Goal: Task Accomplishment & Management: Use online tool/utility

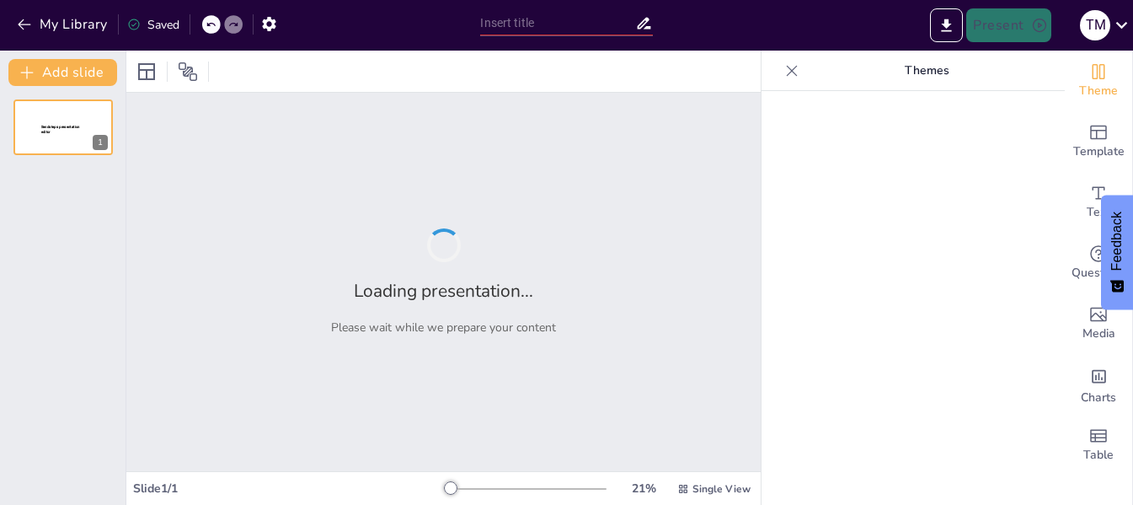
type input "Building a Transparent Pet Nutrition Ecosystem: Leveraging Technology and Quali…"
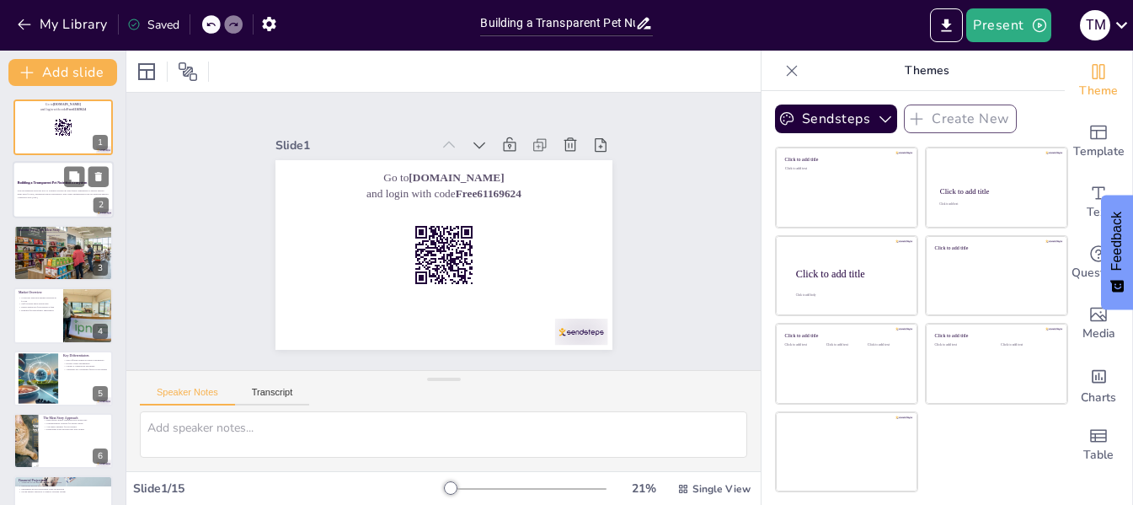
click at [59, 181] on strong "Building a Transparent Pet Nutrition Ecosystem" at bounding box center [53, 182] width 70 height 3
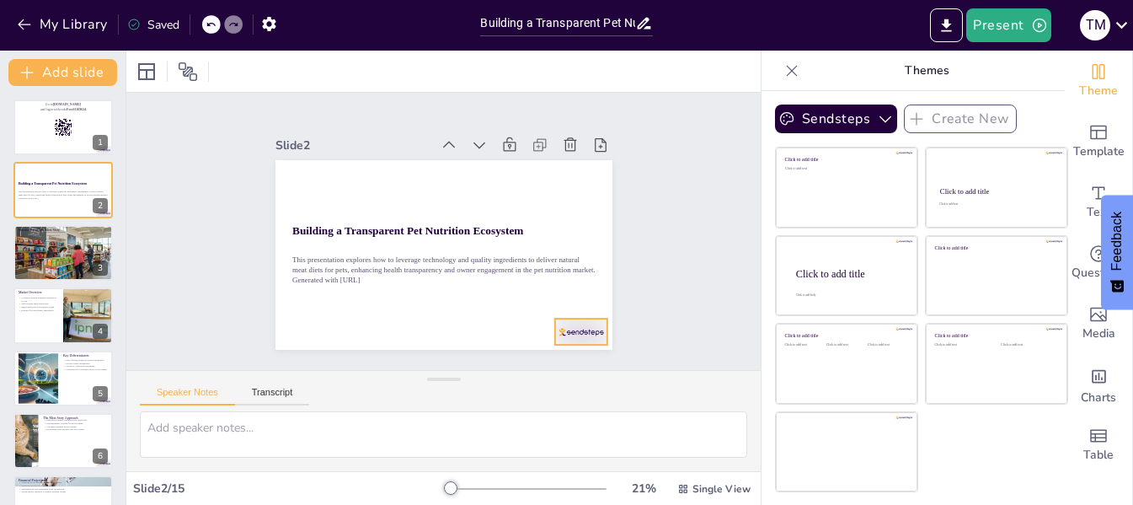
click at [559, 356] on div at bounding box center [529, 378] width 59 height 45
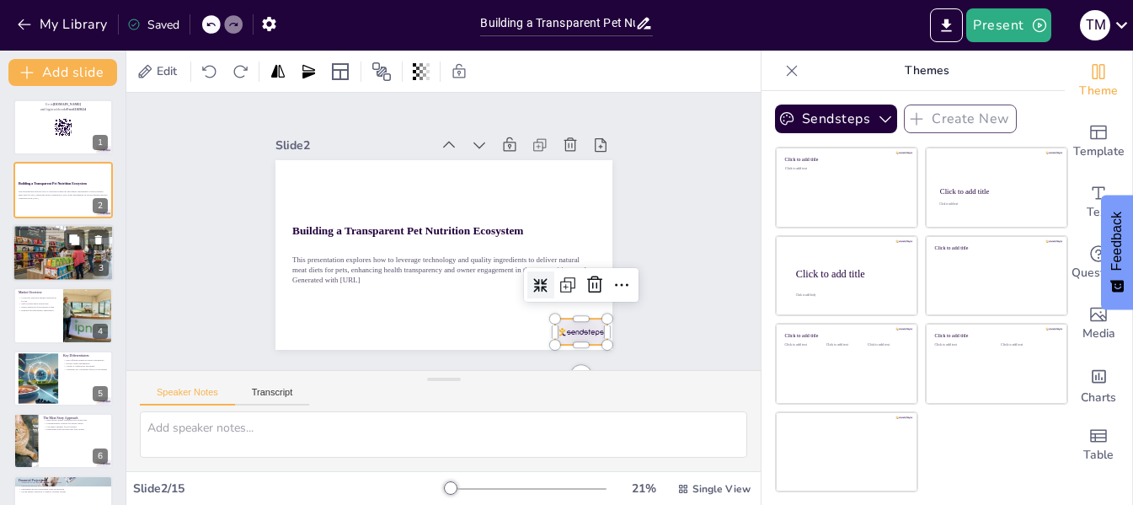
checkbox input "true"
click at [62, 253] on div at bounding box center [63, 252] width 101 height 57
type textarea "The focus on curated meat products highlights the importance of quality in pet …"
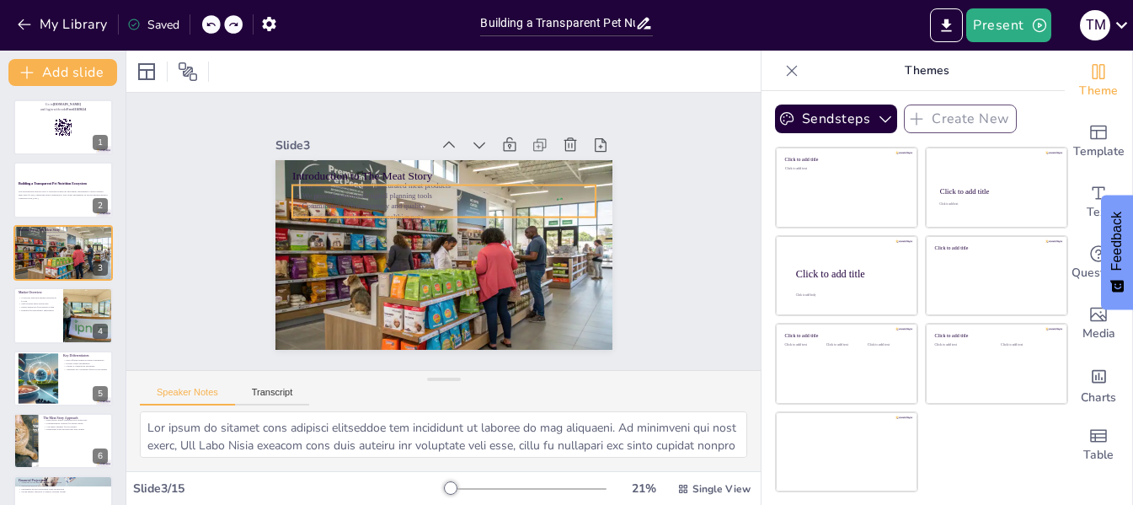
checkbox input "true"
click at [729, 457] on textarea at bounding box center [443, 434] width 607 height 46
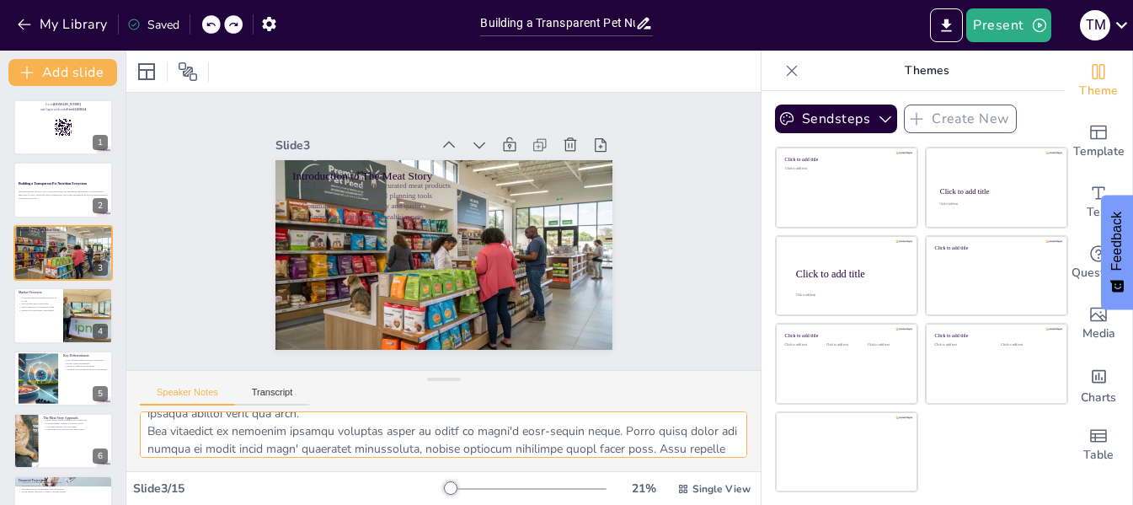
scroll to position [101, 0]
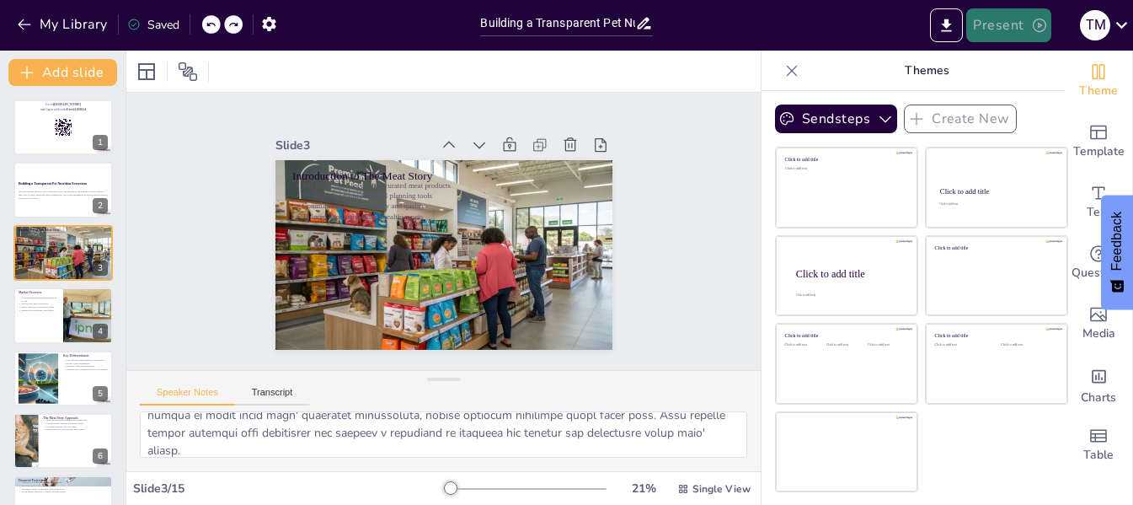
click at [1009, 23] on button "Present" at bounding box center [1008, 25] width 84 height 34
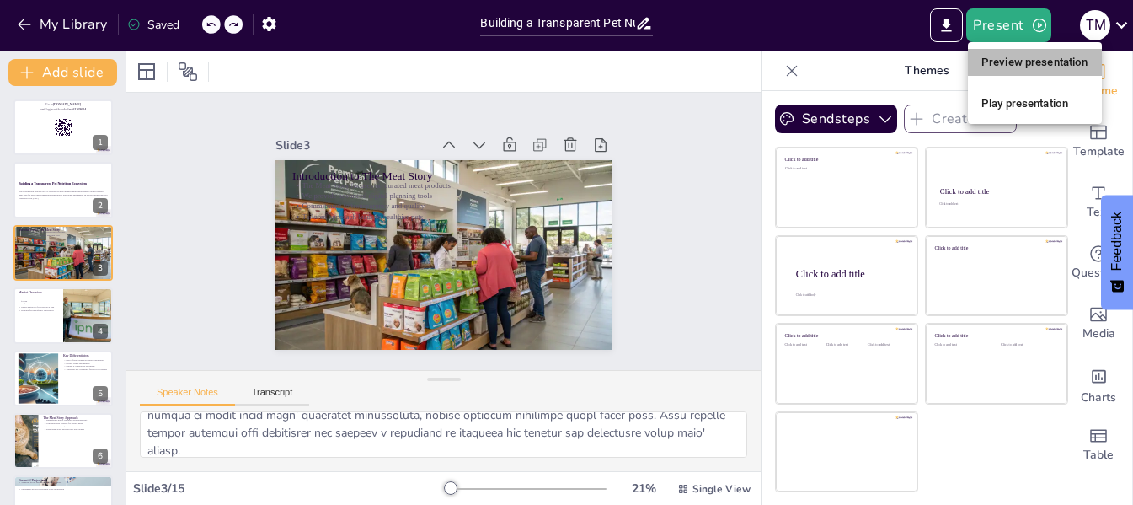
click at [1022, 60] on li "Preview presentation" at bounding box center [1035, 62] width 134 height 27
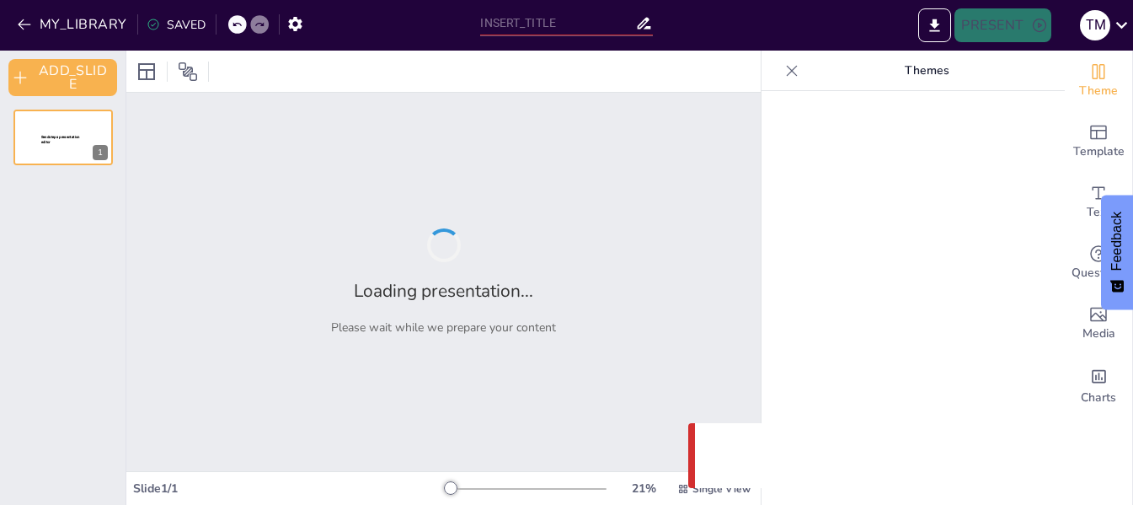
type input "Building a Transparent Pet Nutrition Ecosystem: Leveraging Technology and Quali…"
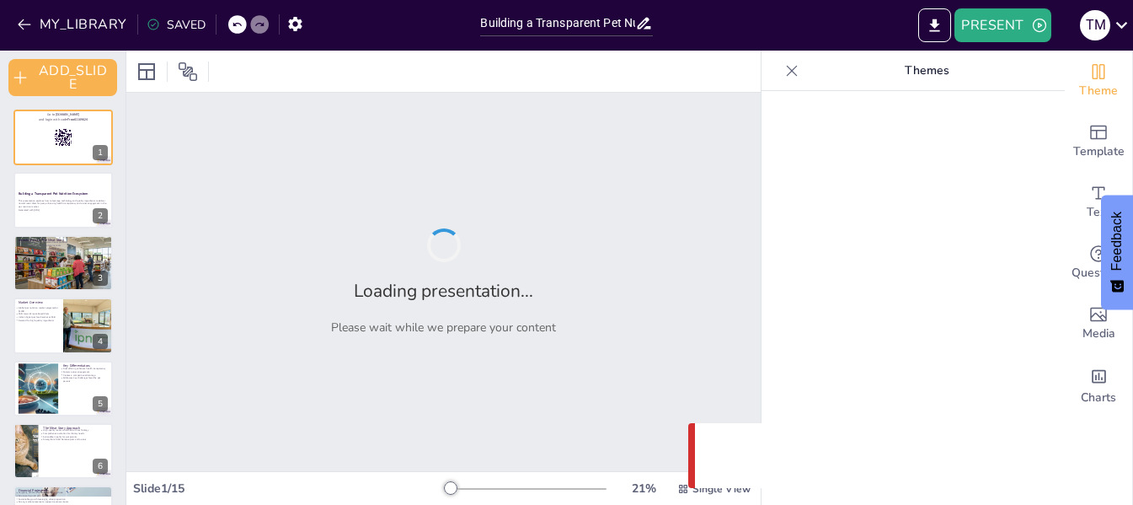
checkbox input "true"
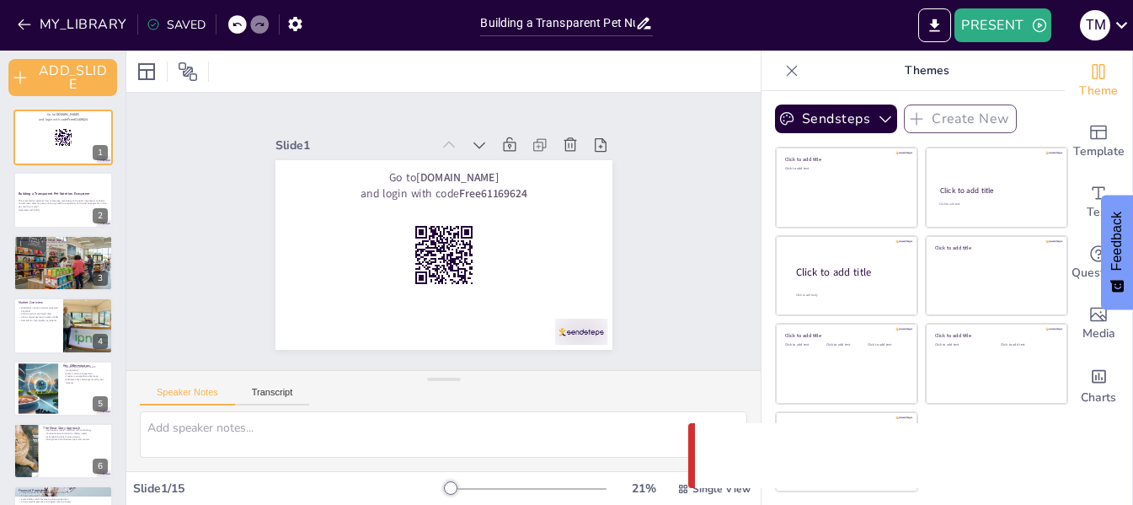
checkbox input "true"
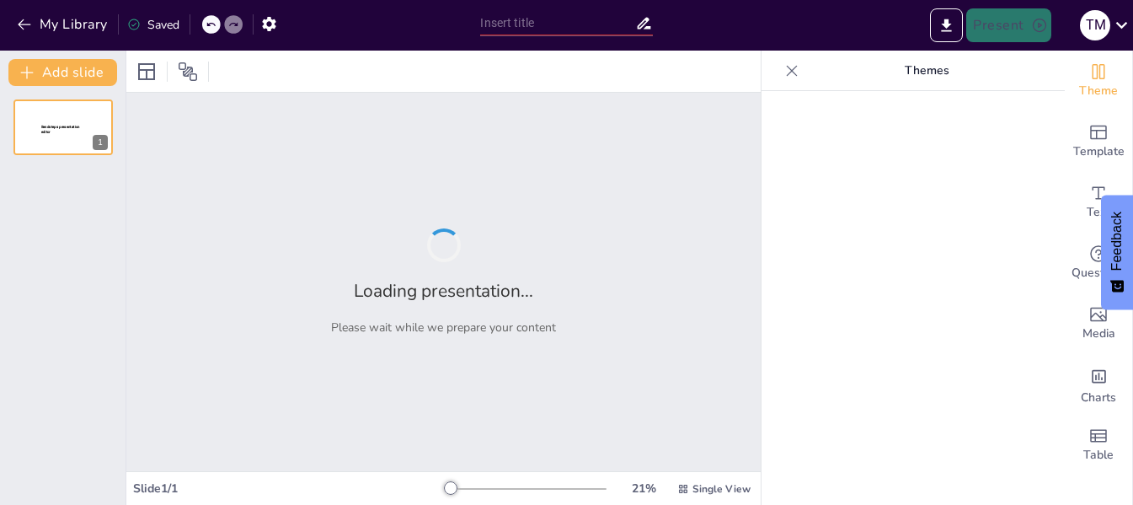
type input "Empowering Pet Parents: Comprehensive Meat Diets Through Curated Products and D…"
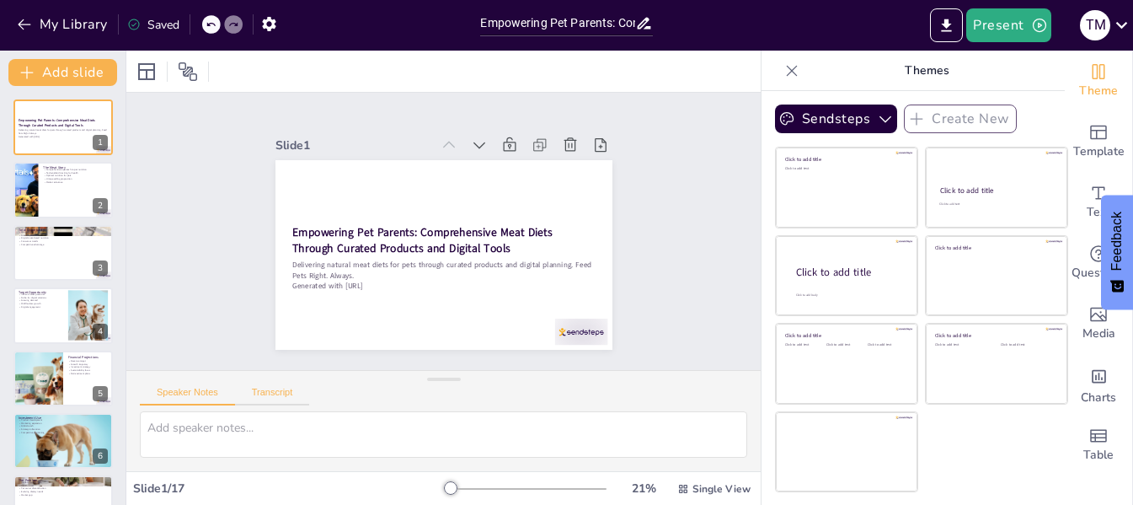
click at [281, 393] on button "Transcript" at bounding box center [272, 396] width 75 height 19
click at [186, 393] on button "Speaker Notes" at bounding box center [187, 396] width 95 height 19
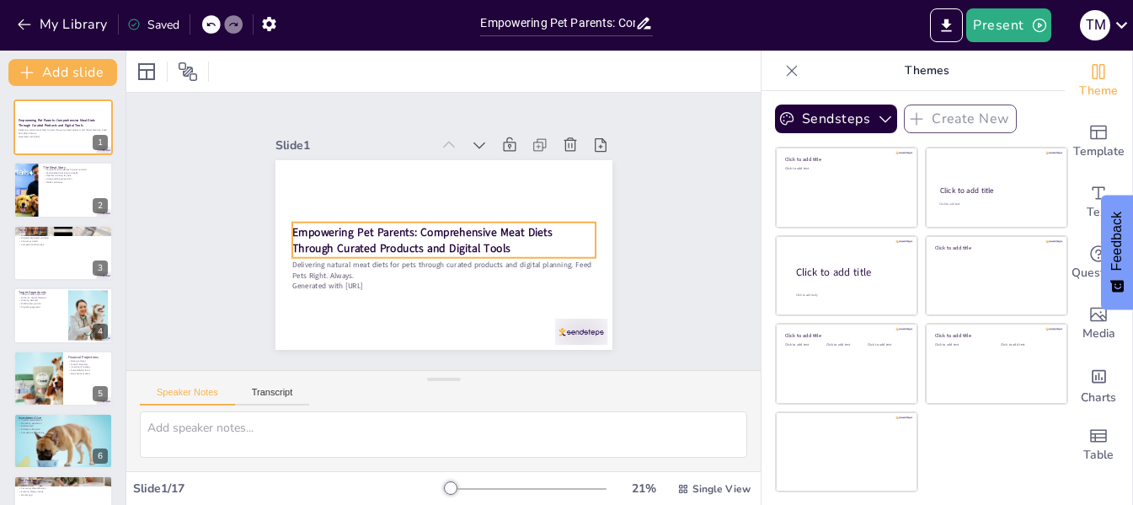
click at [355, 234] on strong "Empowering Pet Parents: Comprehensive Meat Diets Through Curated Products and D…" at bounding box center [421, 239] width 260 height 31
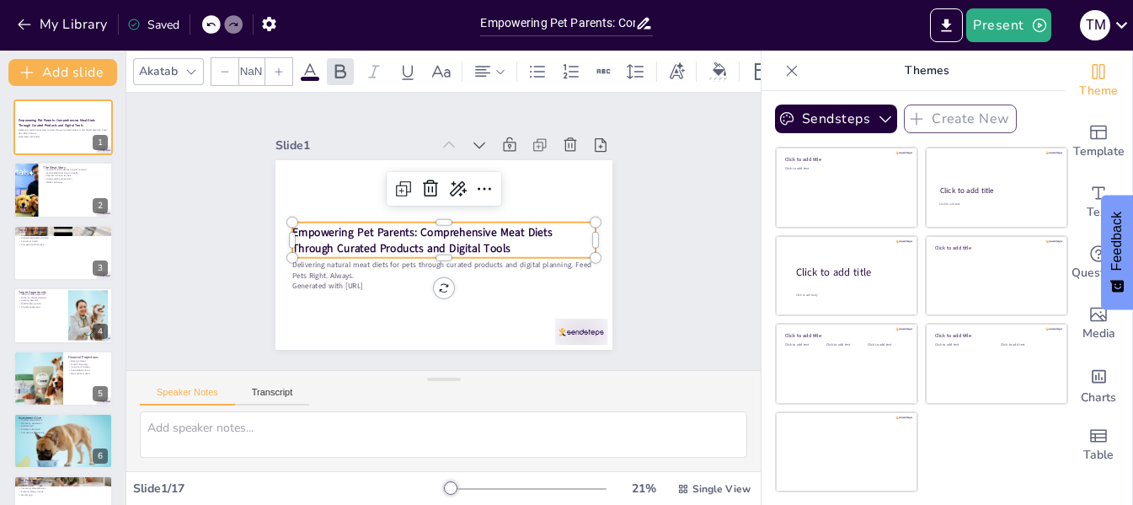
type input "48"
click at [33, 207] on div at bounding box center [24, 190] width 97 height 57
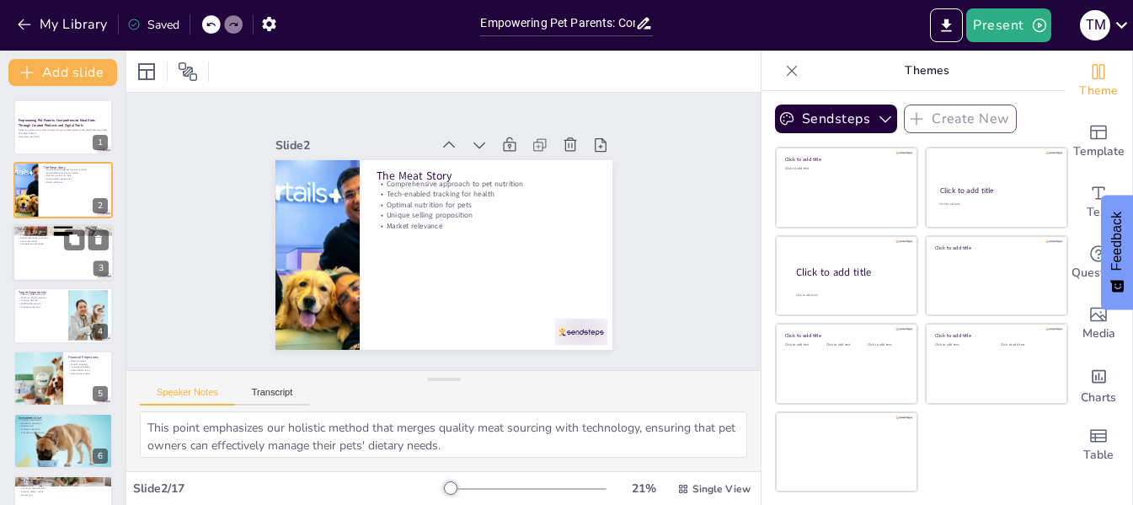
click at [57, 258] on div at bounding box center [63, 252] width 101 height 57
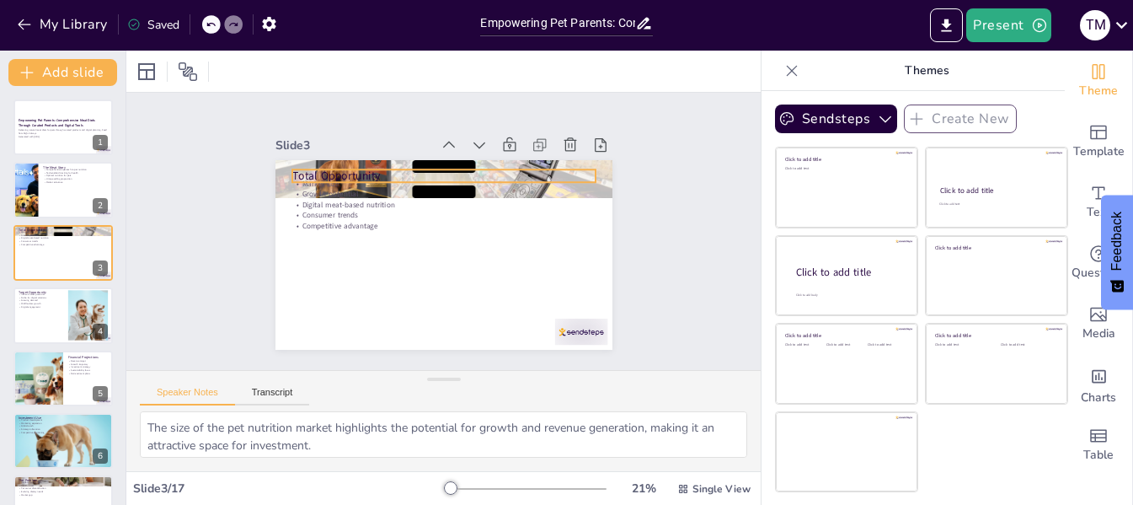
click at [356, 169] on p "Total Opportunity" at bounding box center [448, 175] width 303 height 47
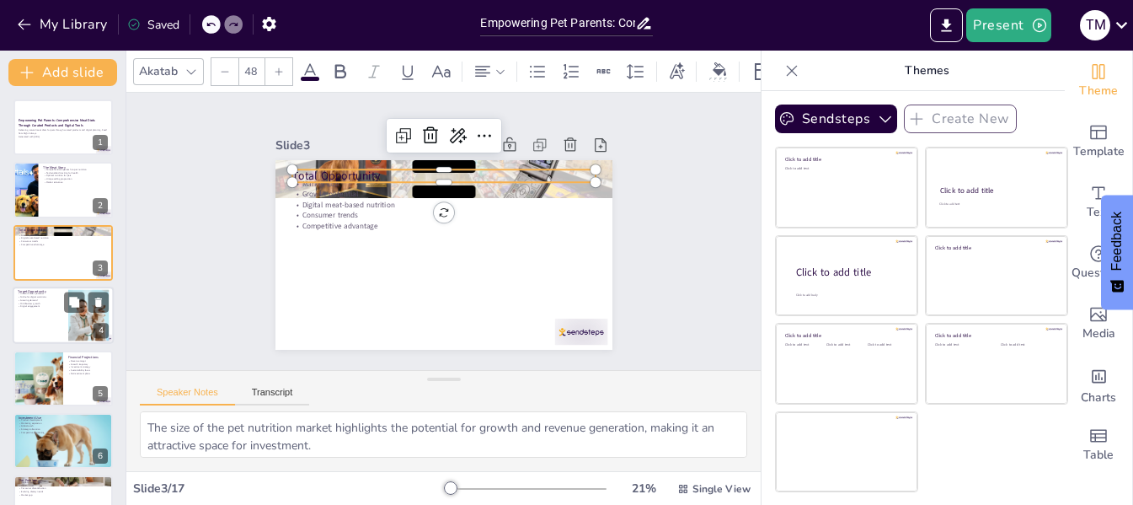
click at [50, 305] on p "Digital engagement" at bounding box center [40, 306] width 45 height 3
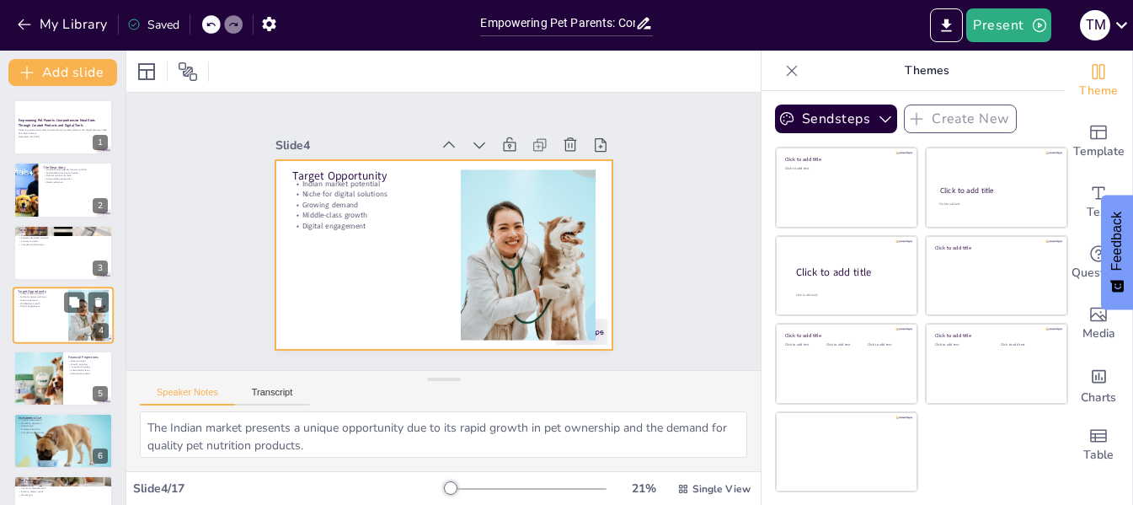
scroll to position [20, 0]
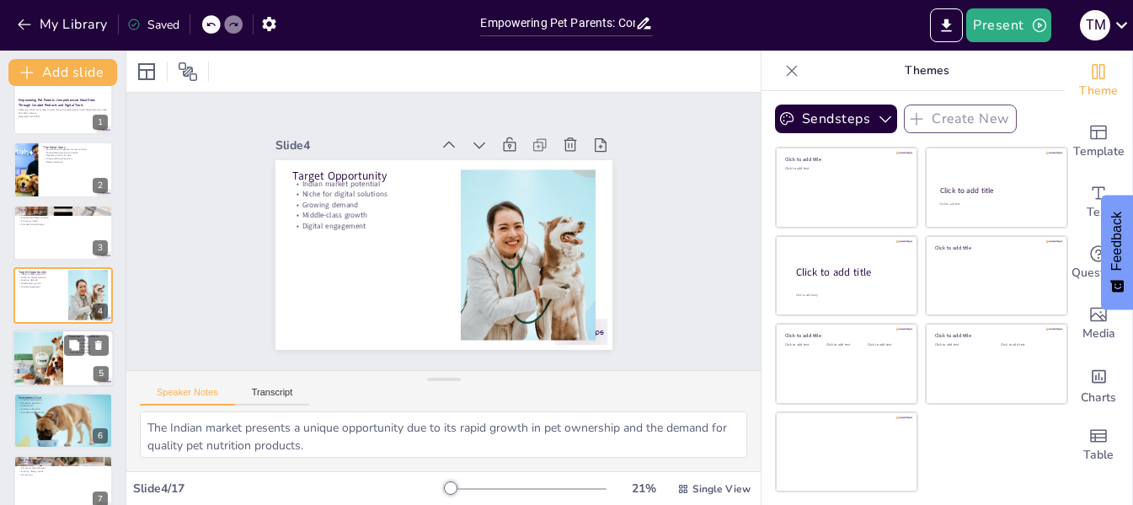
click at [72, 360] on div at bounding box center [63, 357] width 101 height 57
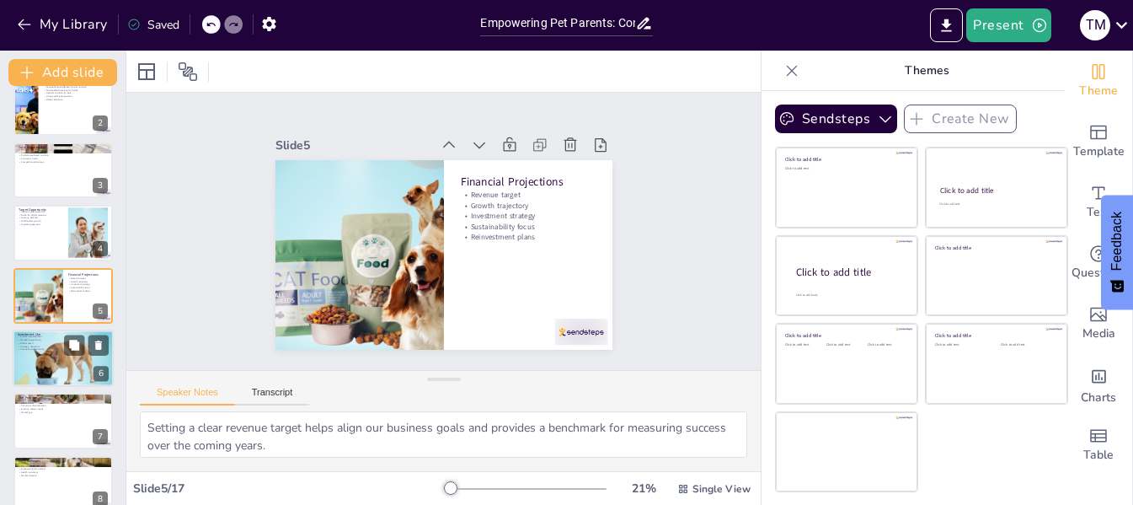
click at [19, 371] on div at bounding box center [63, 357] width 101 height 57
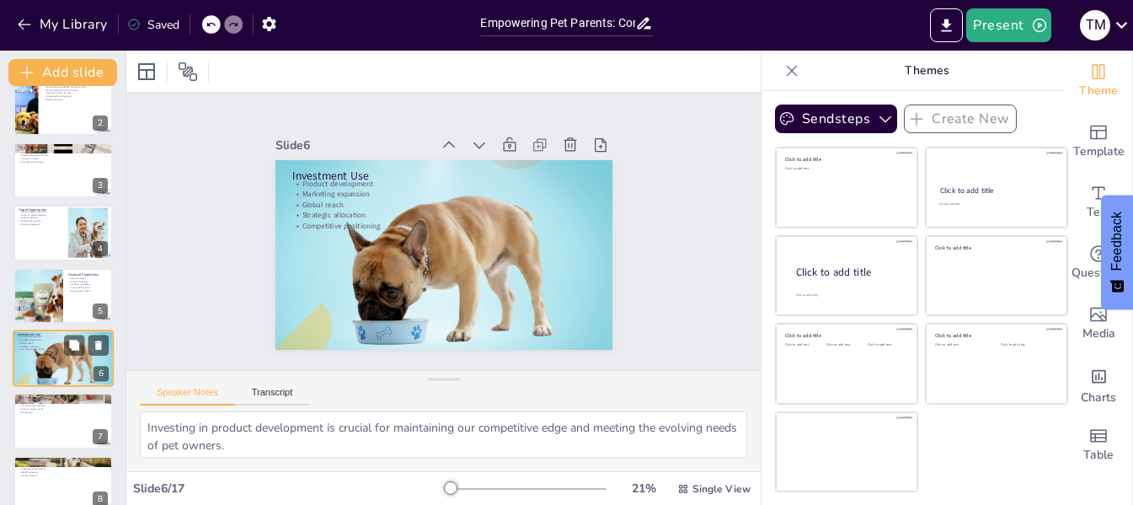
scroll to position [146, 0]
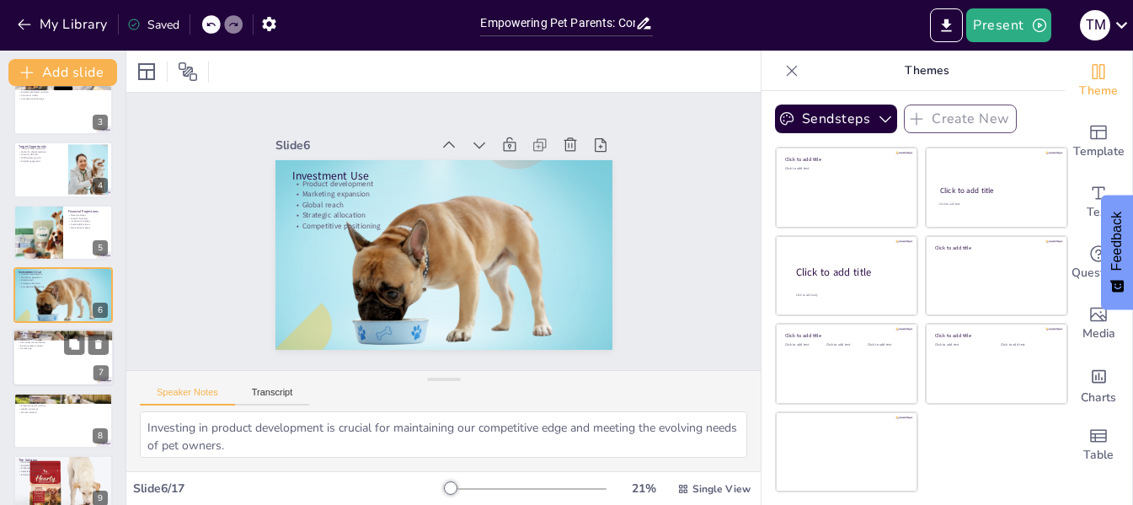
click at [52, 366] on div at bounding box center [63, 357] width 101 height 57
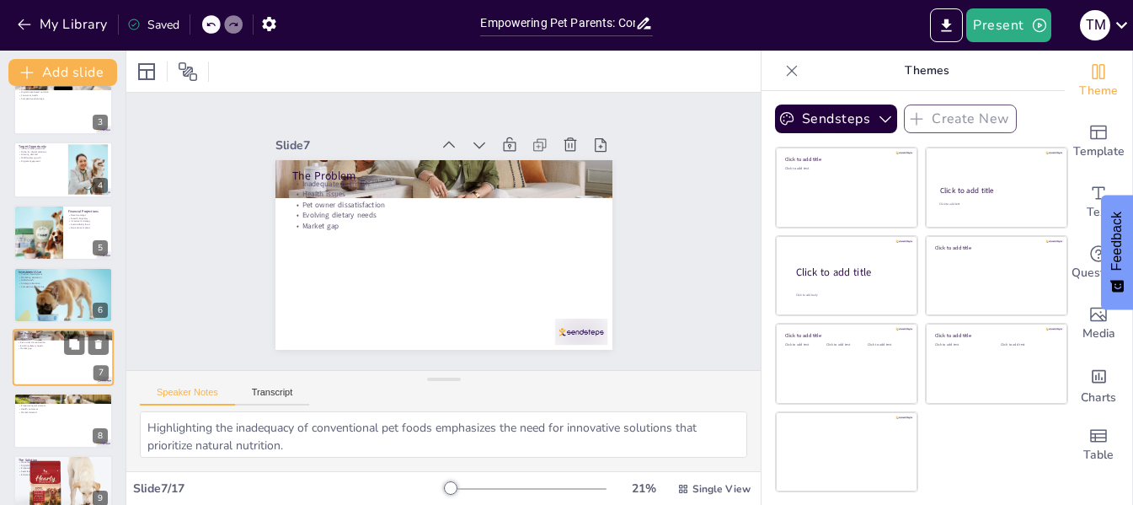
scroll to position [208, 0]
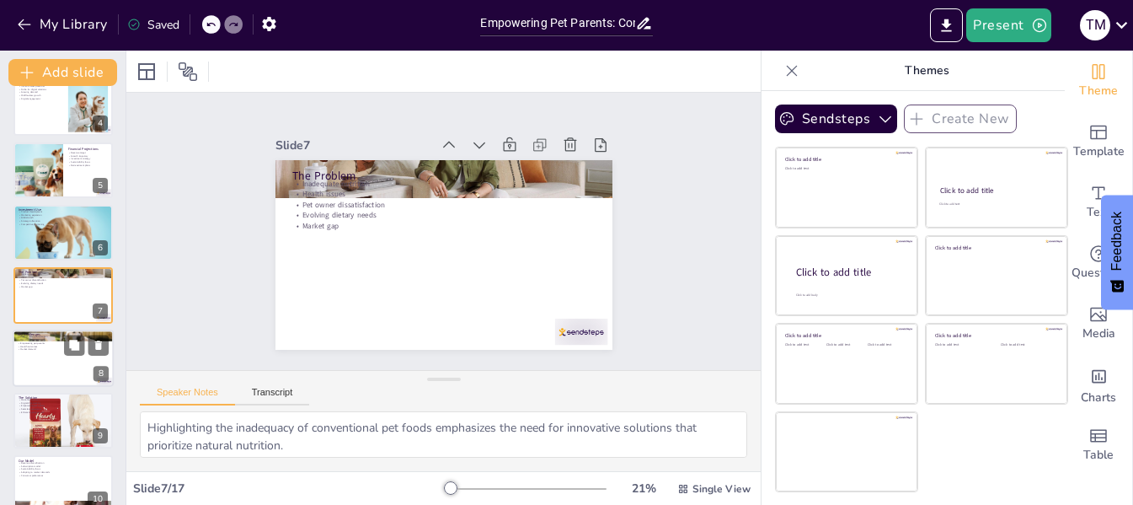
click at [50, 363] on div at bounding box center [63, 357] width 101 height 57
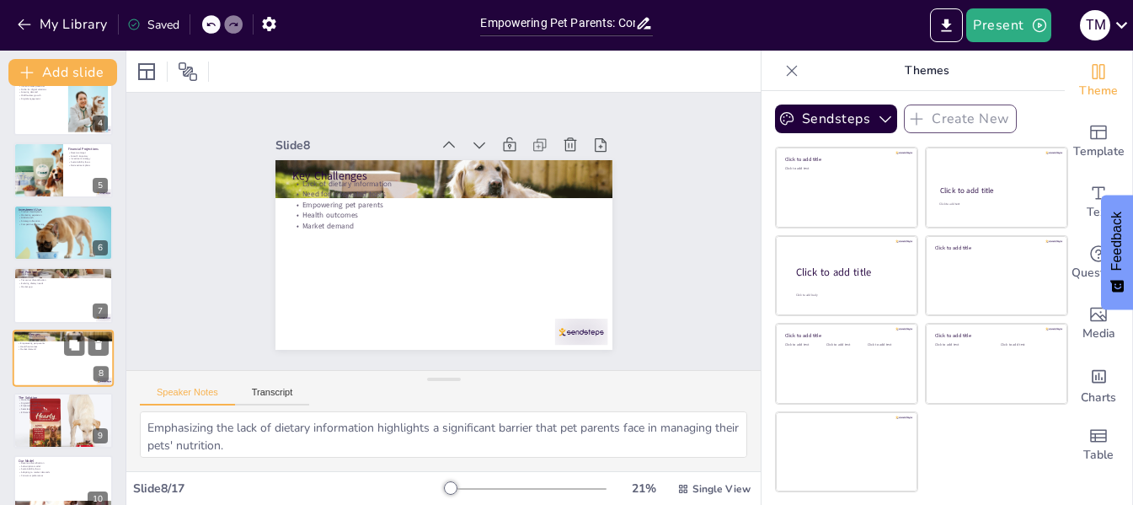
scroll to position [270, 0]
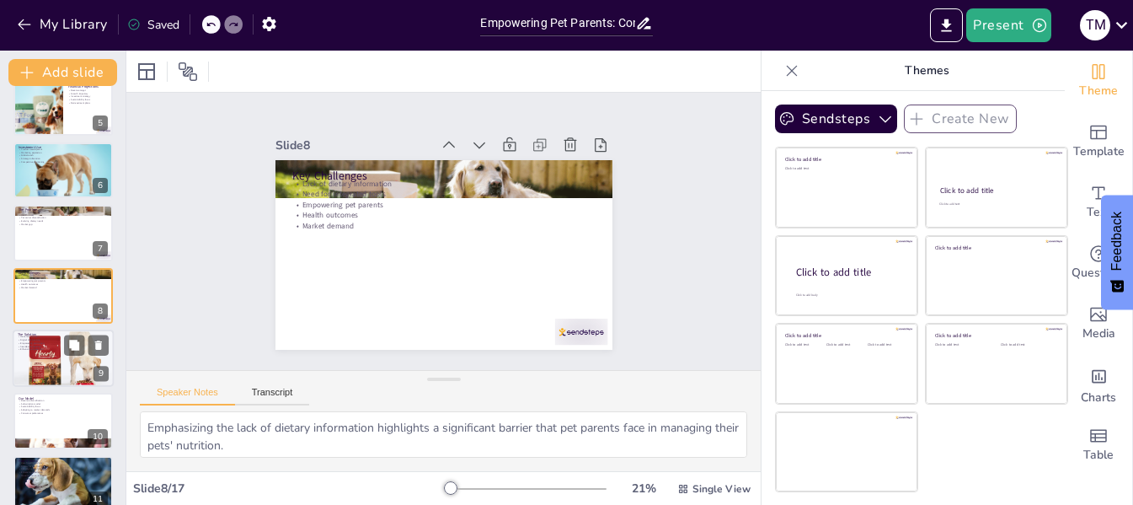
click at [83, 377] on div at bounding box center [63, 359] width 101 height 60
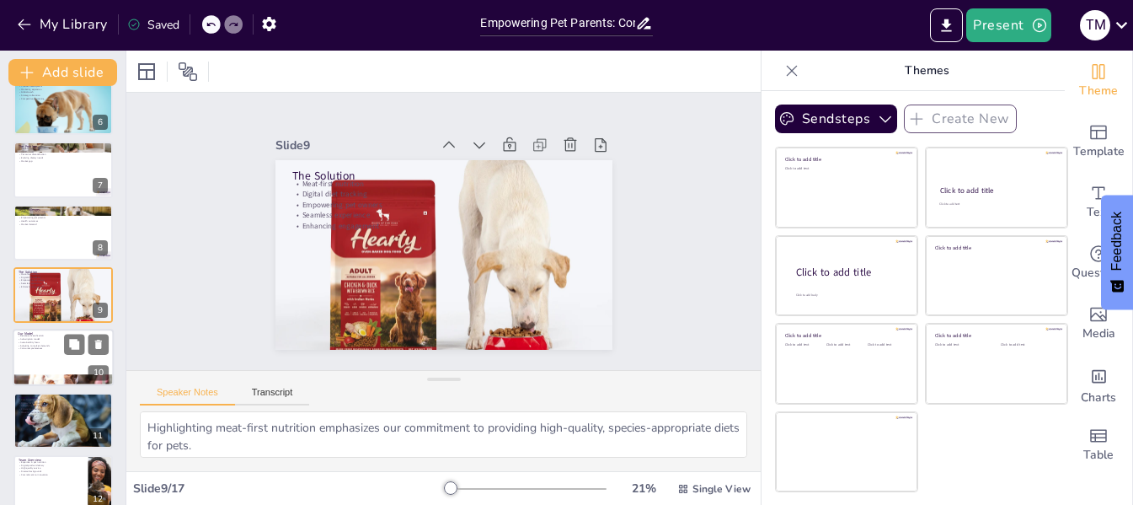
click at [40, 358] on div at bounding box center [63, 357] width 101 height 57
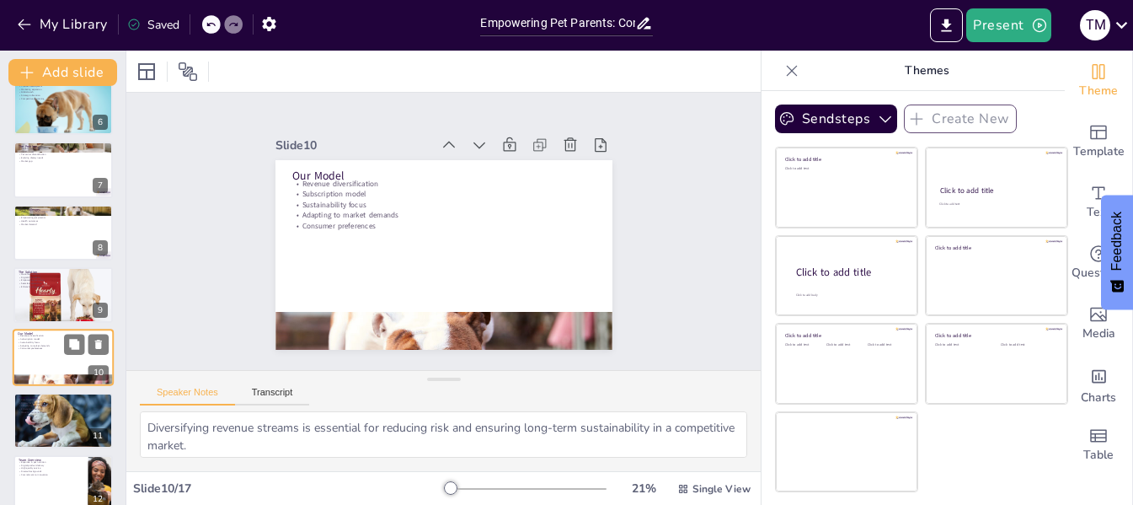
scroll to position [396, 0]
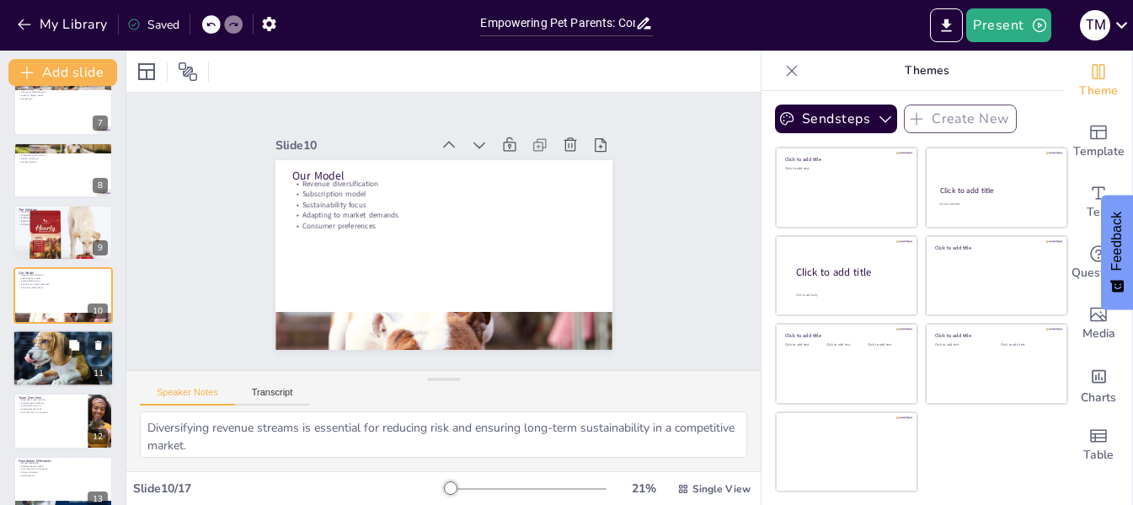
click at [41, 356] on div at bounding box center [63, 357] width 109 height 57
type textarea "A user-friendly platform is essential for encouraging adoption and ensuring tha…"
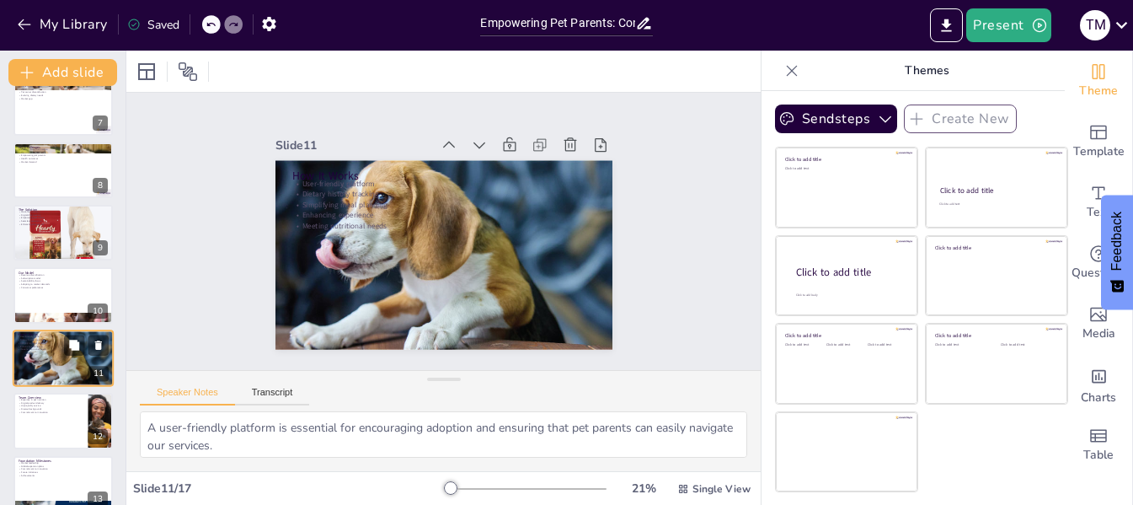
scroll to position [458, 0]
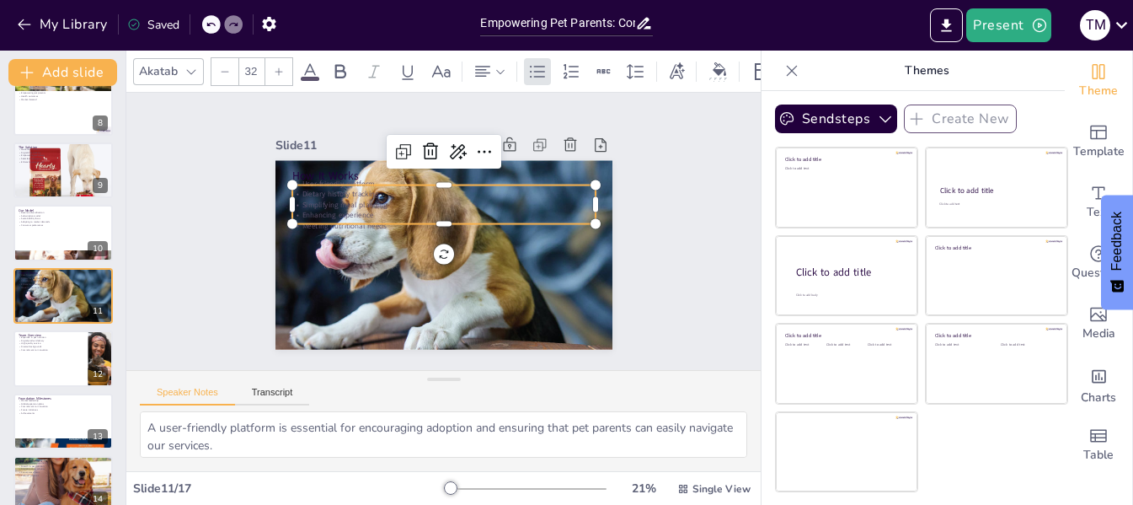
click at [336, 206] on p "Enhancing experience" at bounding box center [445, 215] width 302 height 42
click at [329, 168] on p "How It Works" at bounding box center [442, 176] width 303 height 16
type input "48"
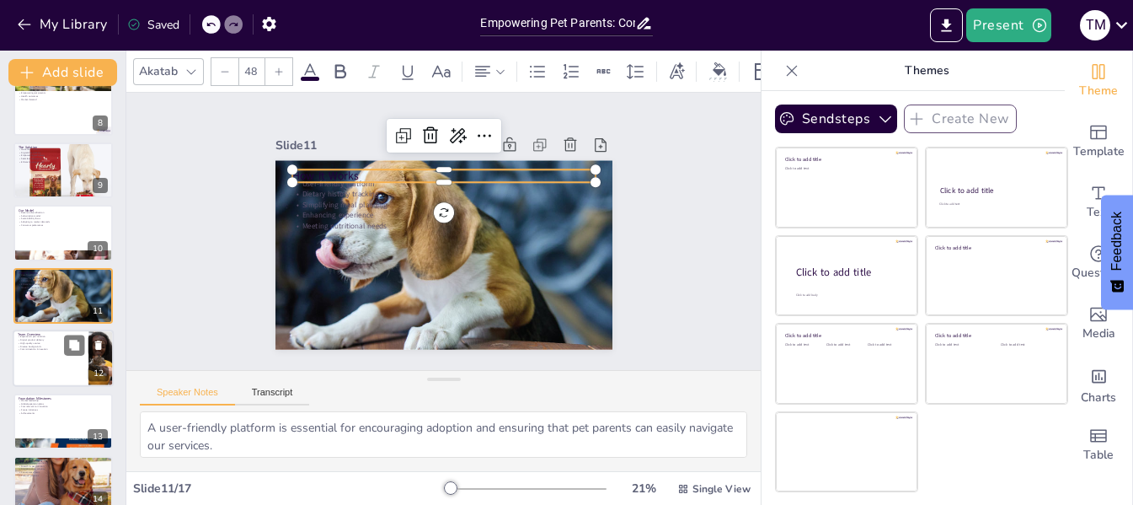
click at [66, 369] on div at bounding box center [63, 357] width 101 height 57
type textarea "Emphasizing our team's expertise in pet nutrition reassures stakeholders of our…"
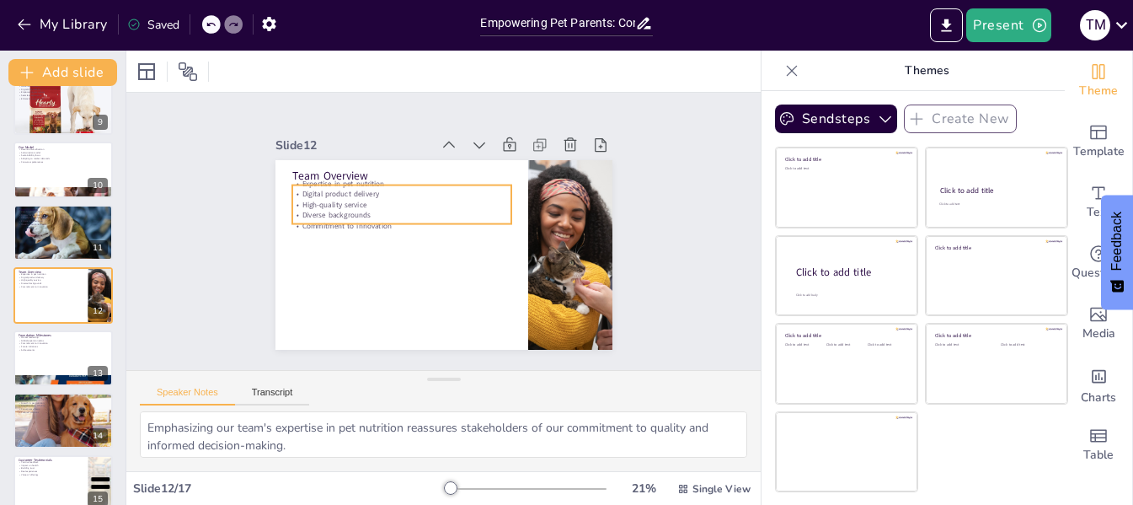
click at [336, 194] on p "High-quality service" at bounding box center [404, 200] width 219 height 33
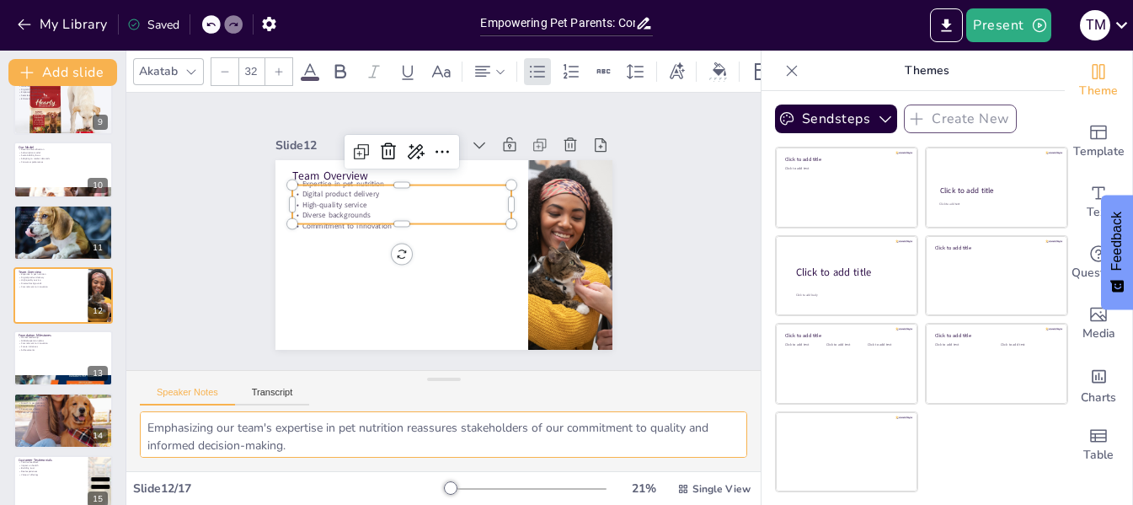
scroll to position [0, 0]
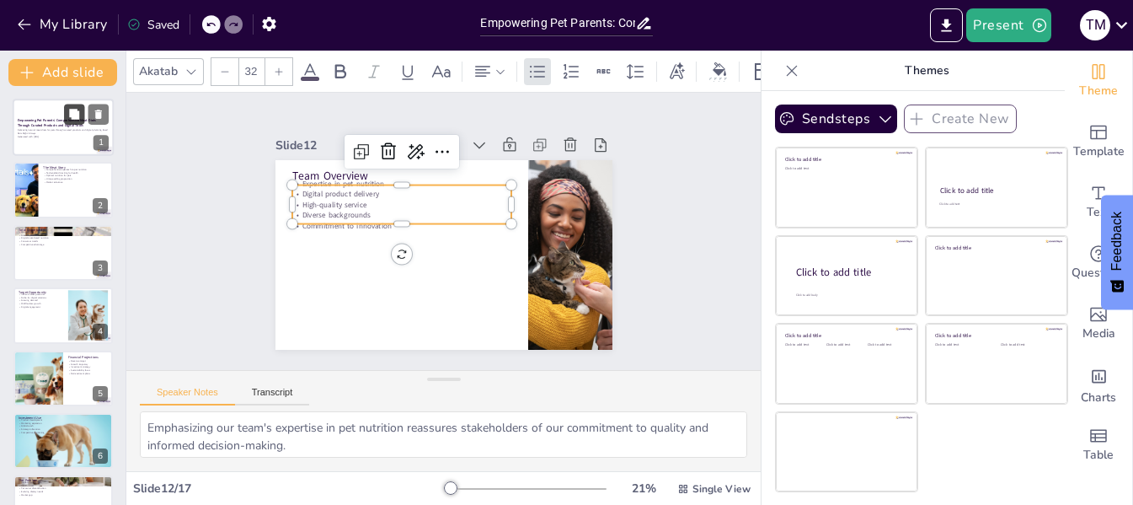
click at [64, 110] on button at bounding box center [74, 114] width 20 height 20
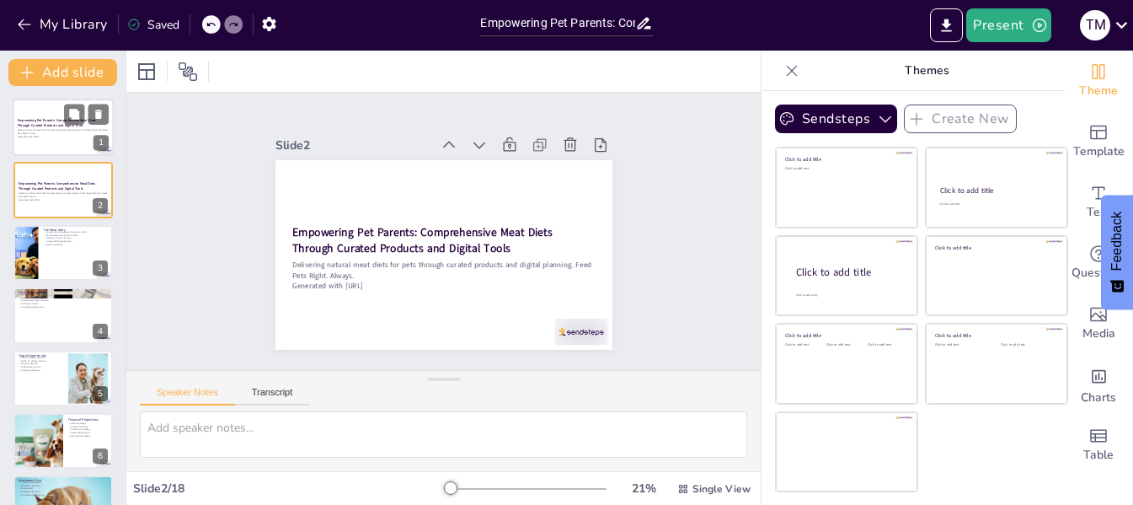
click at [37, 142] on div at bounding box center [63, 127] width 101 height 57
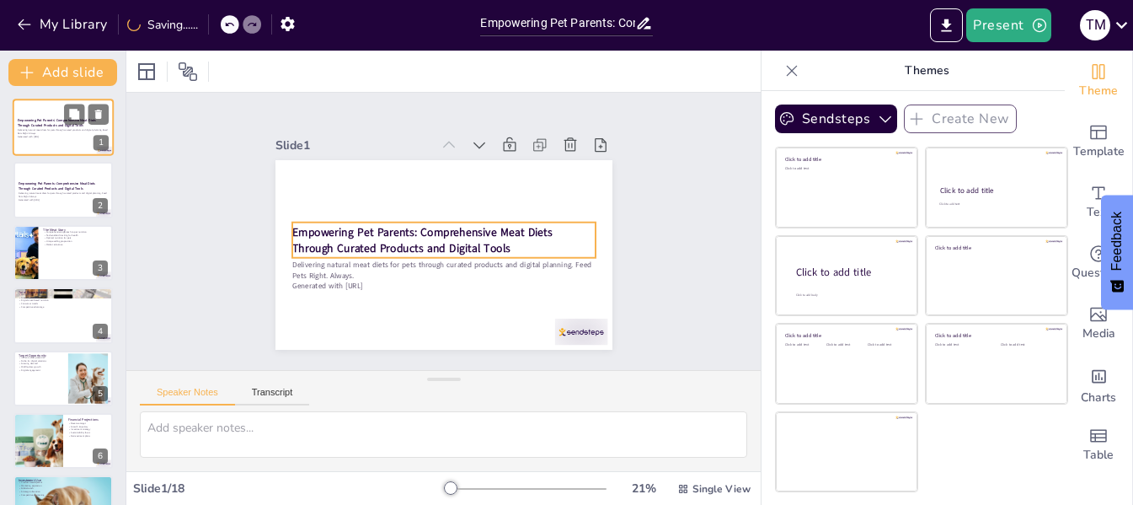
click at [51, 124] on strong "Empowering Pet Parents: Comprehensive Meat Diets Through Curated Products and D…" at bounding box center [57, 122] width 78 height 9
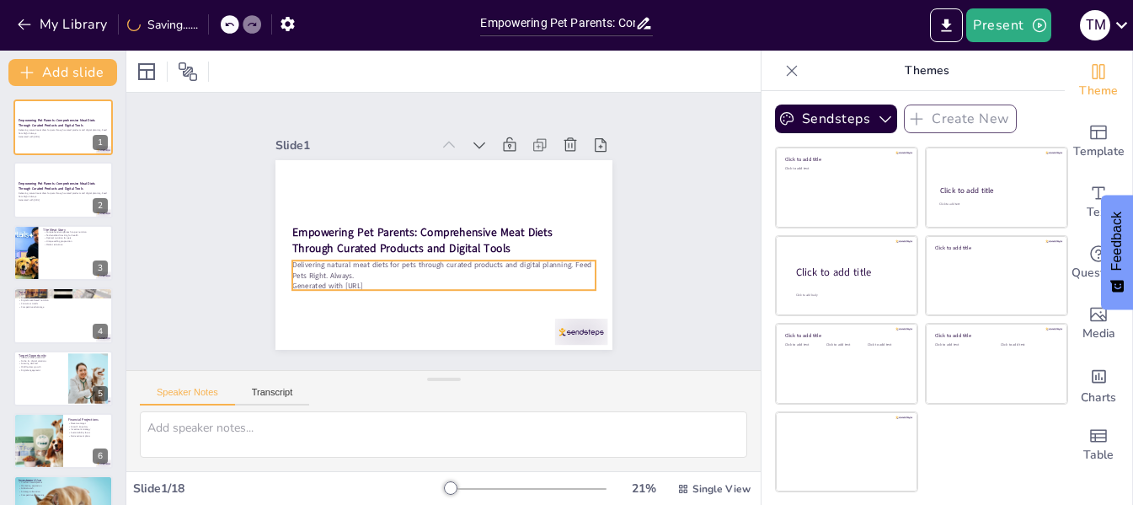
click at [350, 271] on p "Delivering natural meat diets for pets through curated products and digital pla…" at bounding box center [442, 269] width 303 height 21
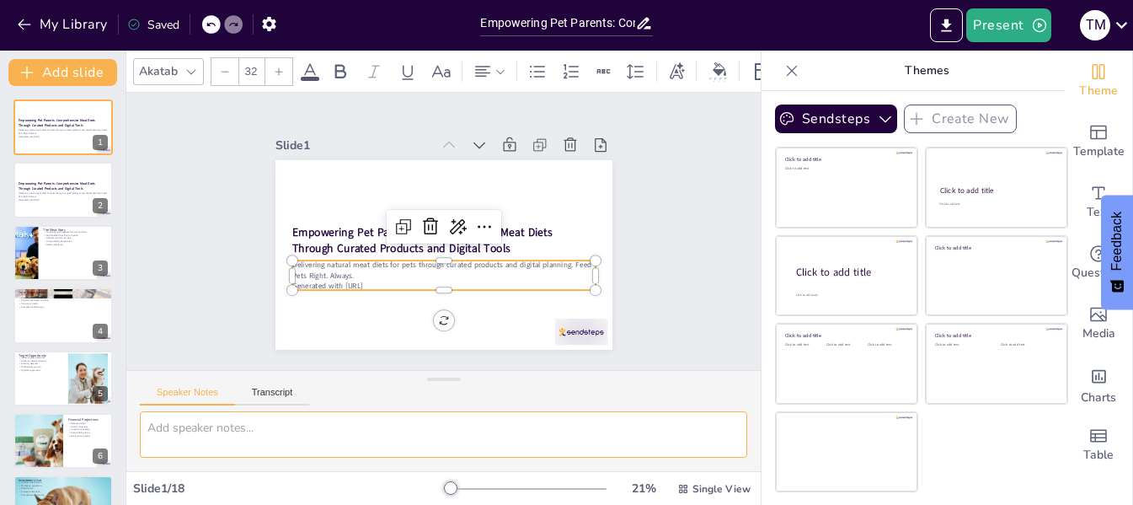
click at [440, 429] on textarea at bounding box center [443, 434] width 607 height 46
click at [33, 173] on div at bounding box center [63, 190] width 101 height 57
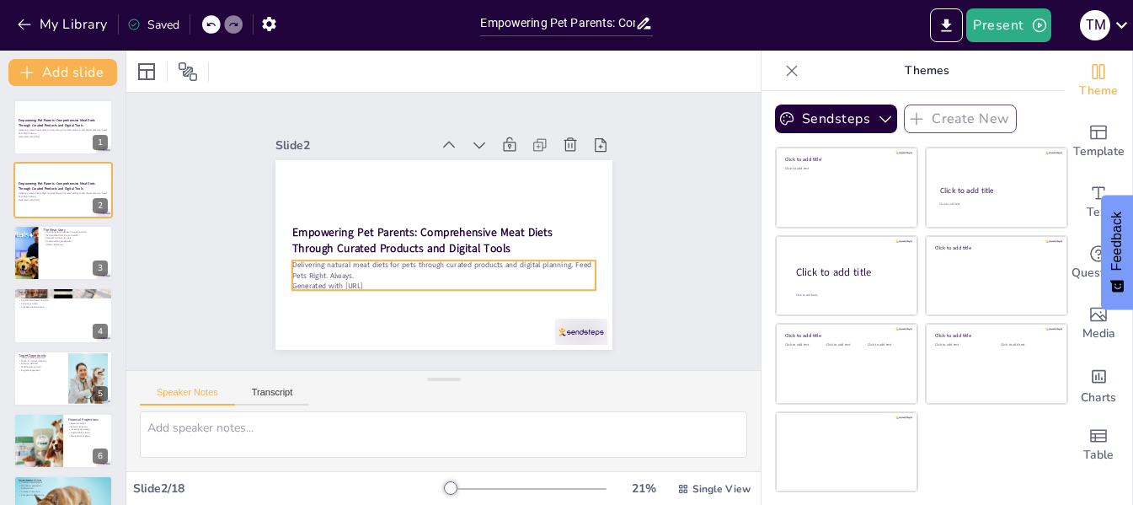
click at [342, 274] on p "Generated with [URL]" at bounding box center [437, 286] width 302 height 42
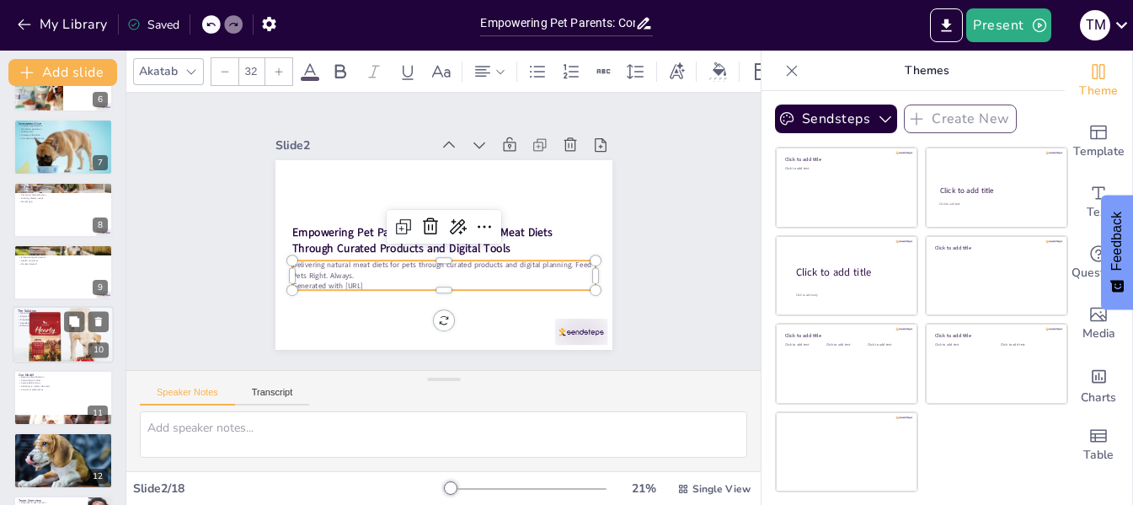
click at [40, 328] on div at bounding box center [63, 335] width 101 height 60
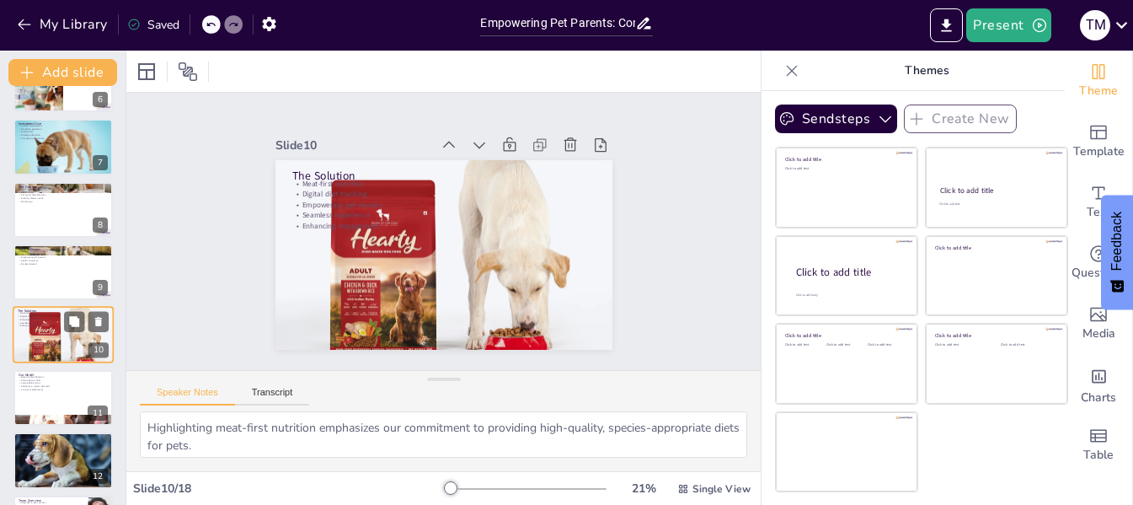
scroll to position [396, 0]
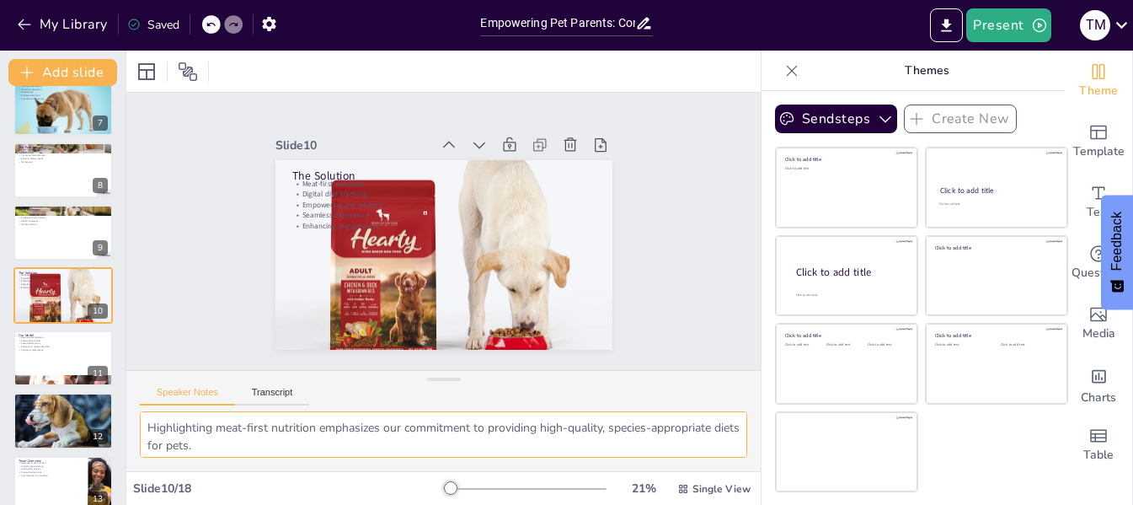
click at [310, 436] on textarea "Highlighting meat-first nutrition emphasizes our commitment to providing high-q…" at bounding box center [443, 434] width 607 height 46
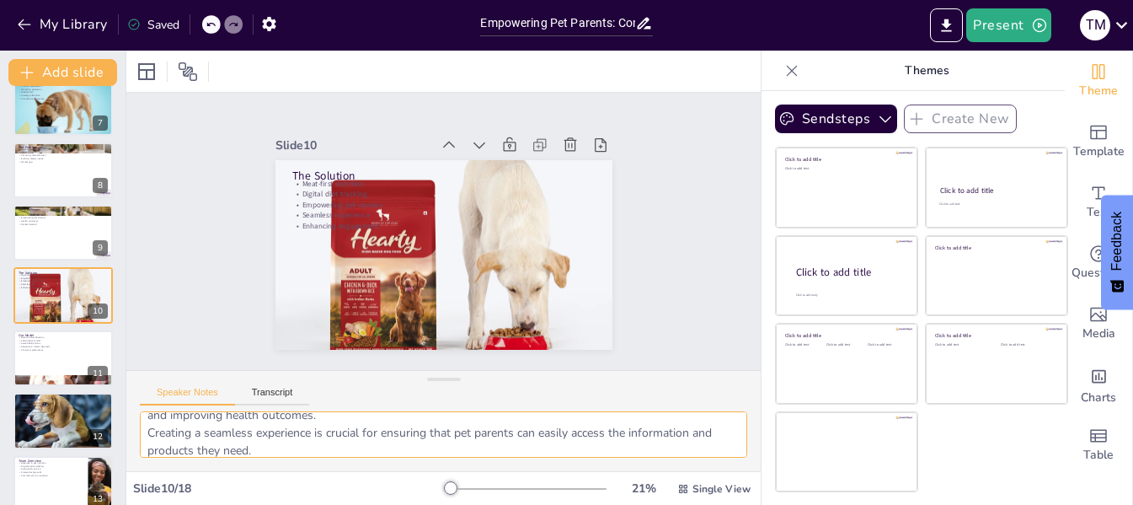
scroll to position [135, 0]
click at [660, 445] on textarea "Highlighting meat-first nutrition emphasizes our commitment to providing high-q…" at bounding box center [443, 434] width 607 height 46
click at [38, 352] on div at bounding box center [63, 357] width 101 height 57
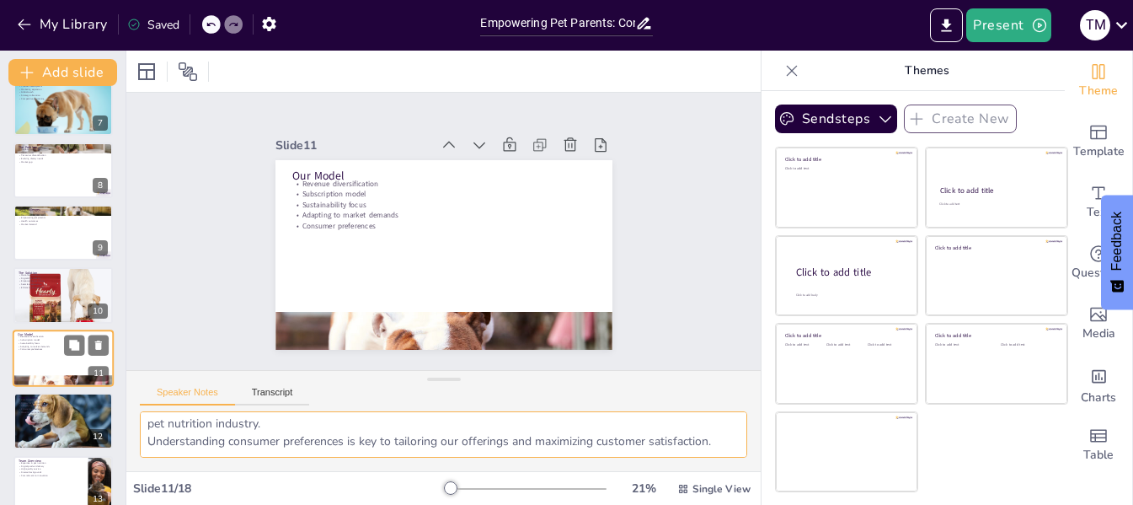
scroll to position [128, 0]
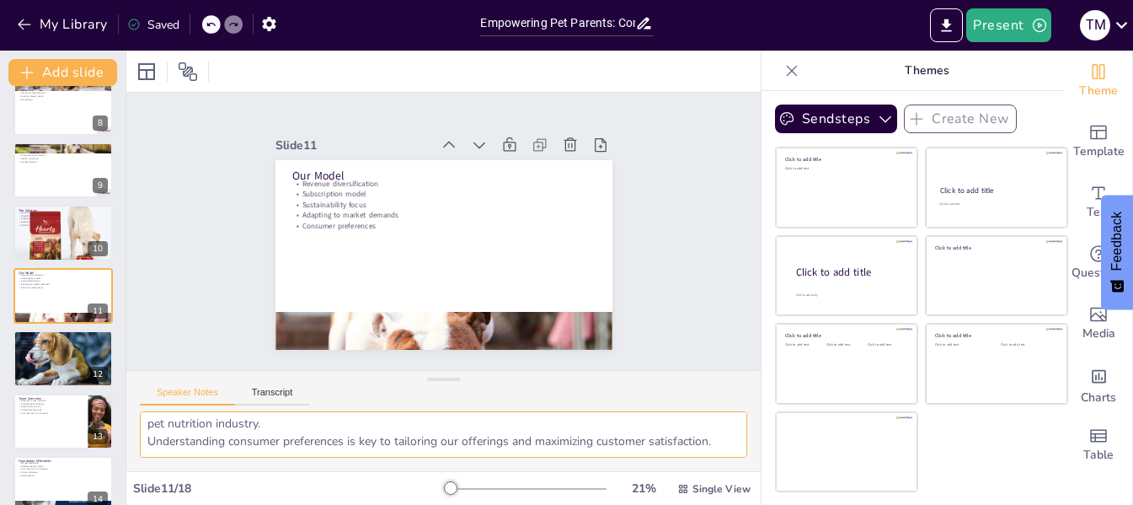
click at [268, 429] on textarea "Diversifying revenue streams is essential for reducing risk and ensuring long-t…" at bounding box center [443, 434] width 607 height 46
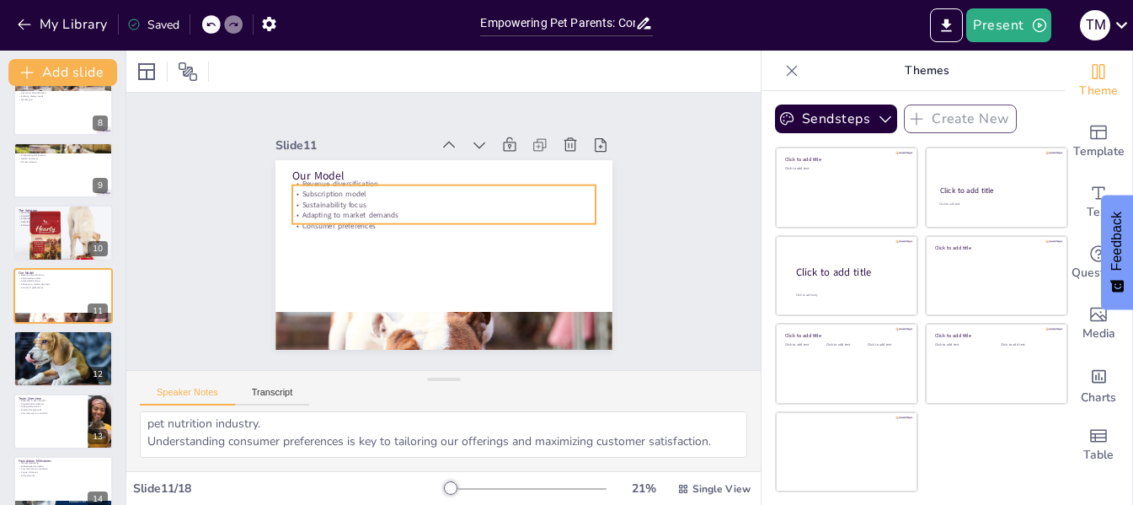
click at [318, 200] on p "Sustainability focus" at bounding box center [442, 205] width 303 height 10
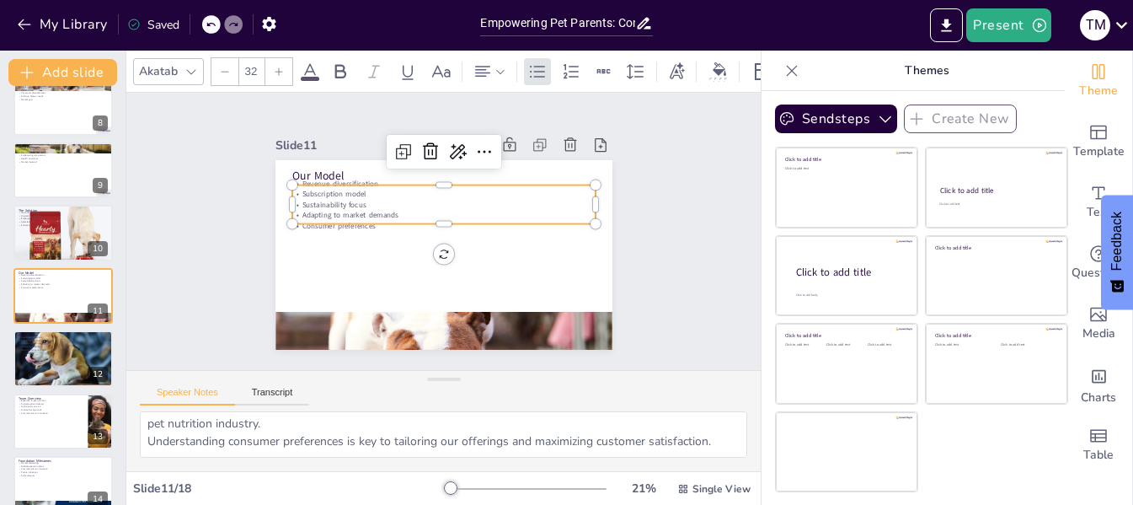
click at [351, 200] on p "Sustainability focus" at bounding box center [442, 205] width 303 height 10
click at [351, 200] on p "Sustainability focus" at bounding box center [446, 205] width 302 height 42
click at [351, 200] on p "Sustainability focus" at bounding box center [443, 205] width 303 height 10
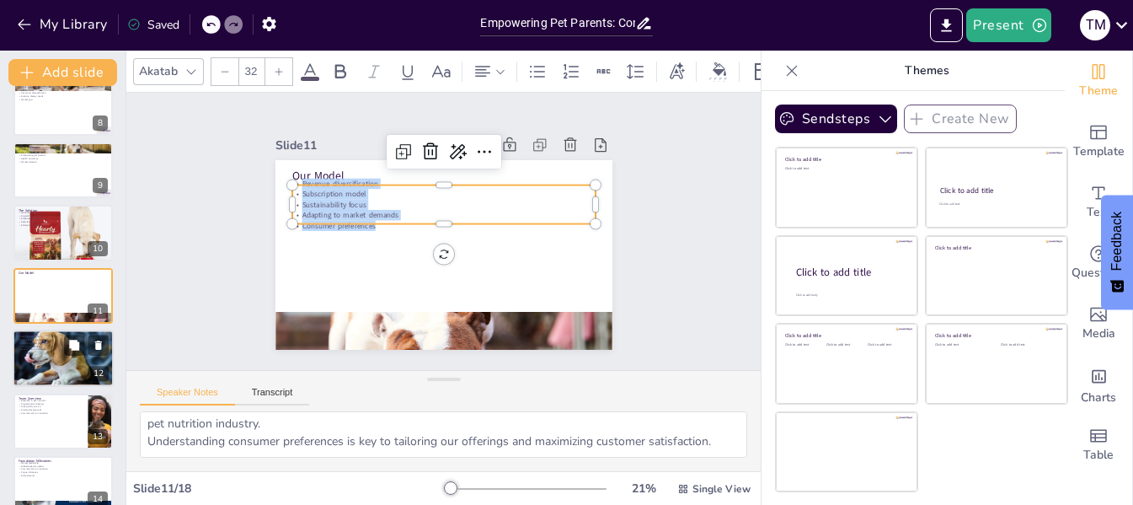
click at [32, 360] on div at bounding box center [63, 357] width 109 height 57
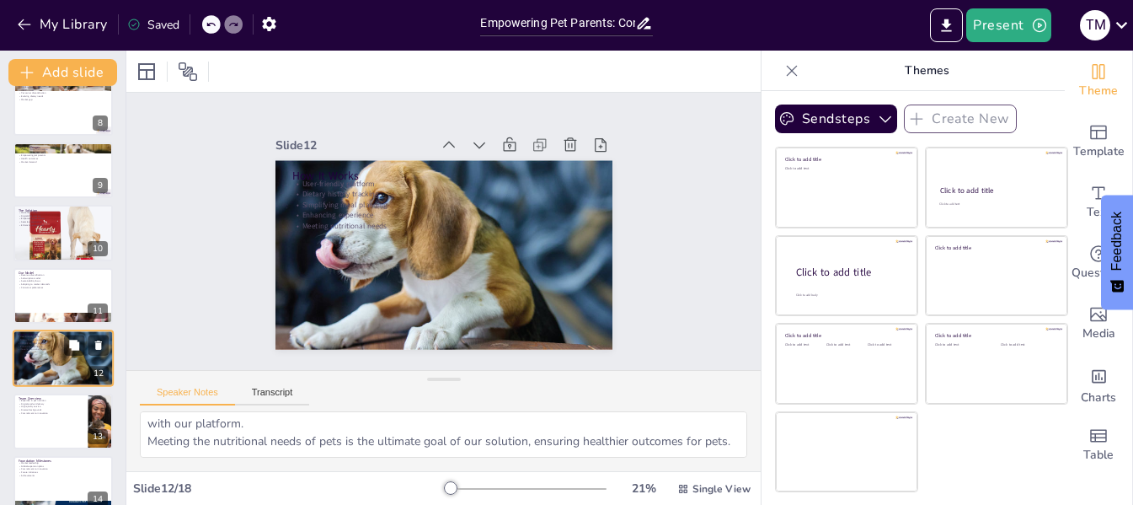
scroll to position [135, 0]
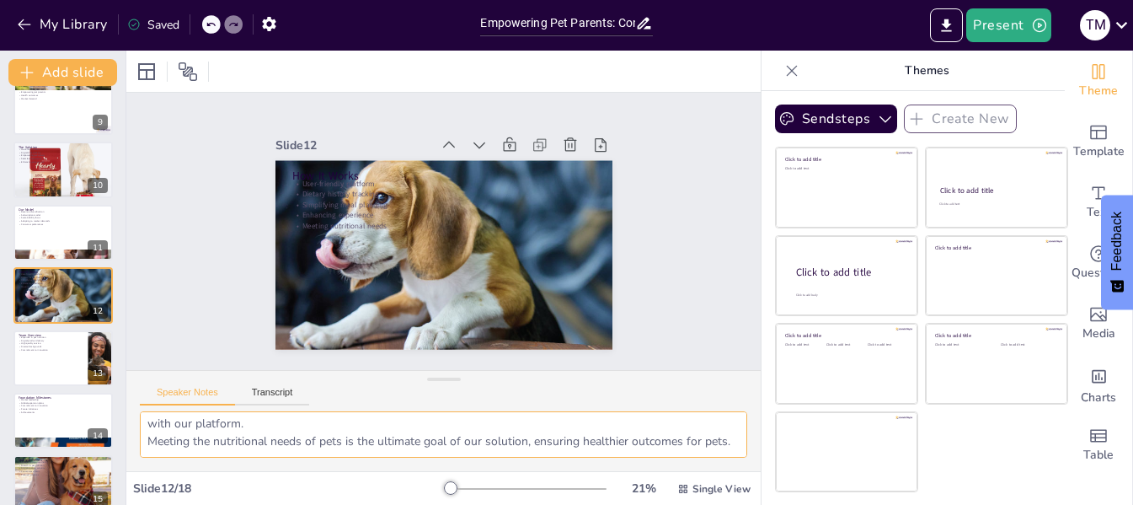
click at [302, 428] on textarea "A user-friendly platform is essential for encouraging adoption and ensuring tha…" at bounding box center [443, 434] width 607 height 46
click at [31, 369] on div at bounding box center [63, 357] width 101 height 57
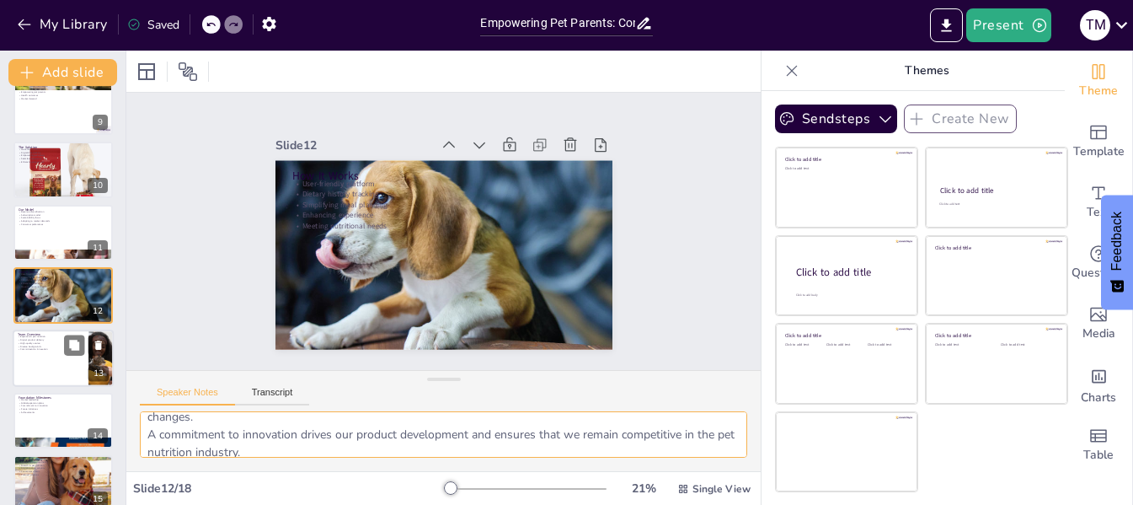
scroll to position [584, 0]
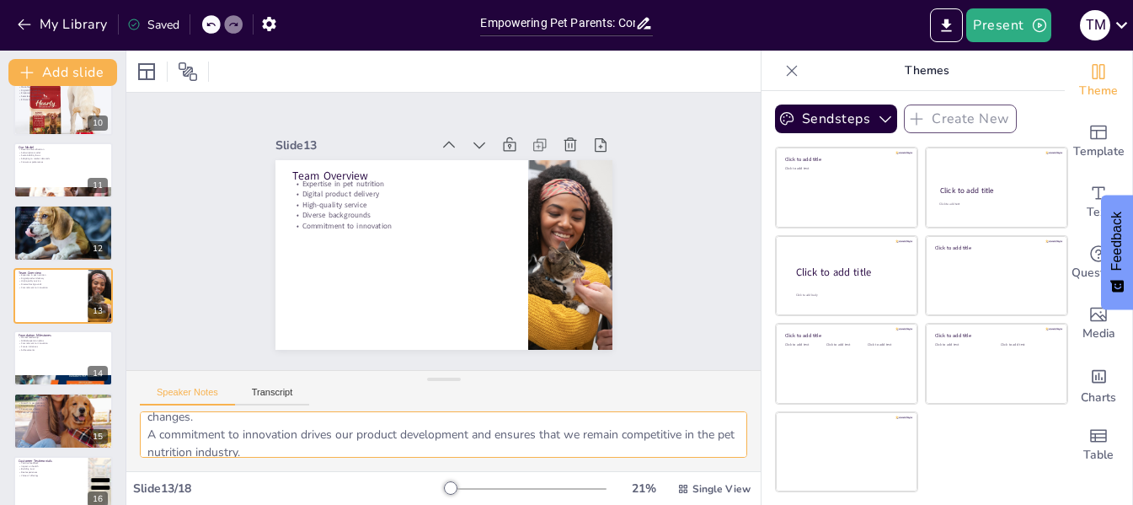
click at [287, 430] on textarea "Emphasizing our team's expertise in pet nutrition reassures stakeholders of our…" at bounding box center [443, 434] width 607 height 46
click at [57, 343] on p "Commitment to innovation" at bounding box center [63, 342] width 91 height 3
type textarea "Highlighting our market leadership establishes credibility and positions us as …"
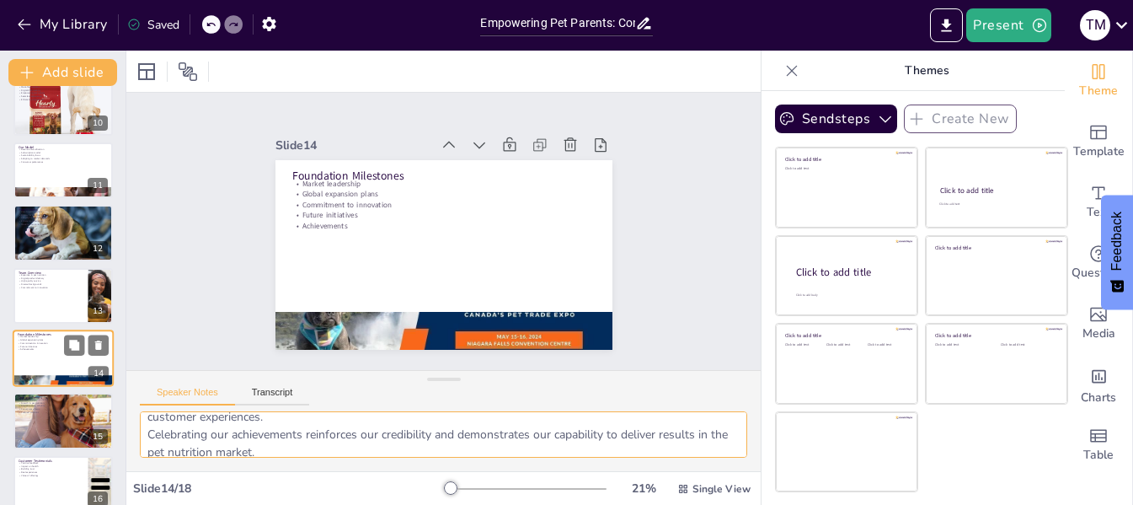
scroll to position [647, 0]
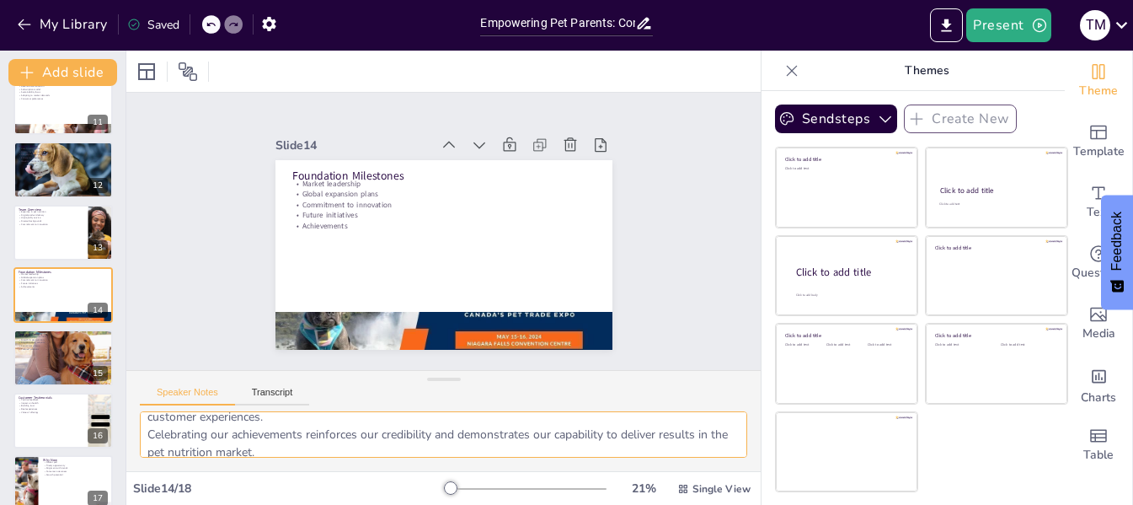
click at [275, 448] on textarea "Highlighting our market leadership establishes credibility and positions us as …" at bounding box center [443, 434] width 607 height 46
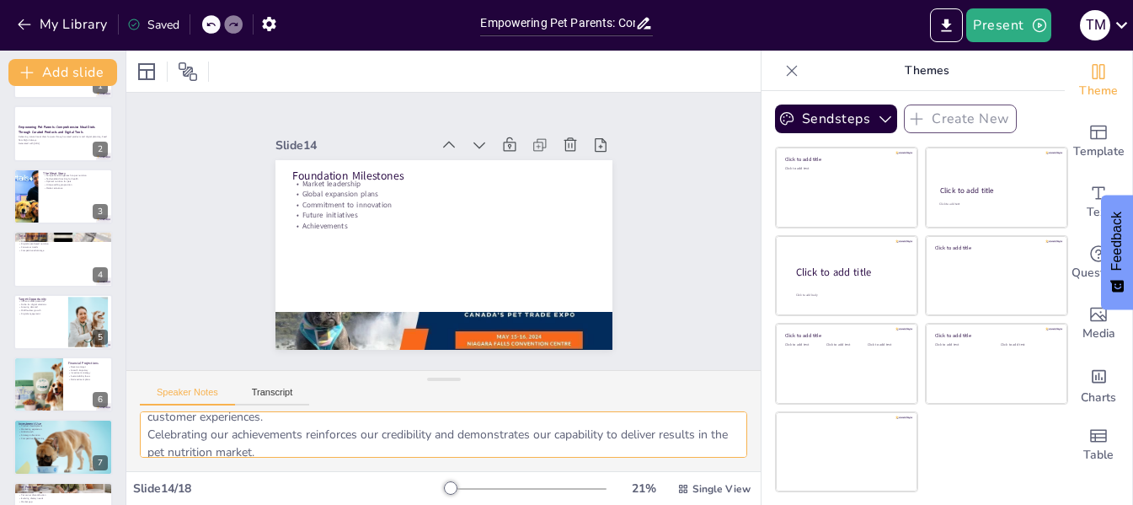
scroll to position [0, 0]
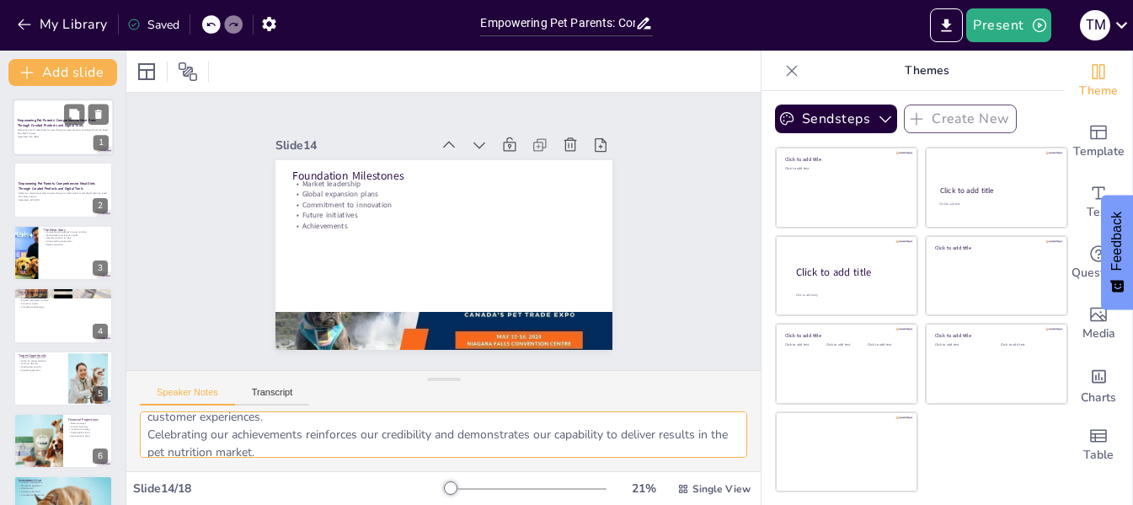
click at [29, 143] on div at bounding box center [63, 127] width 101 height 57
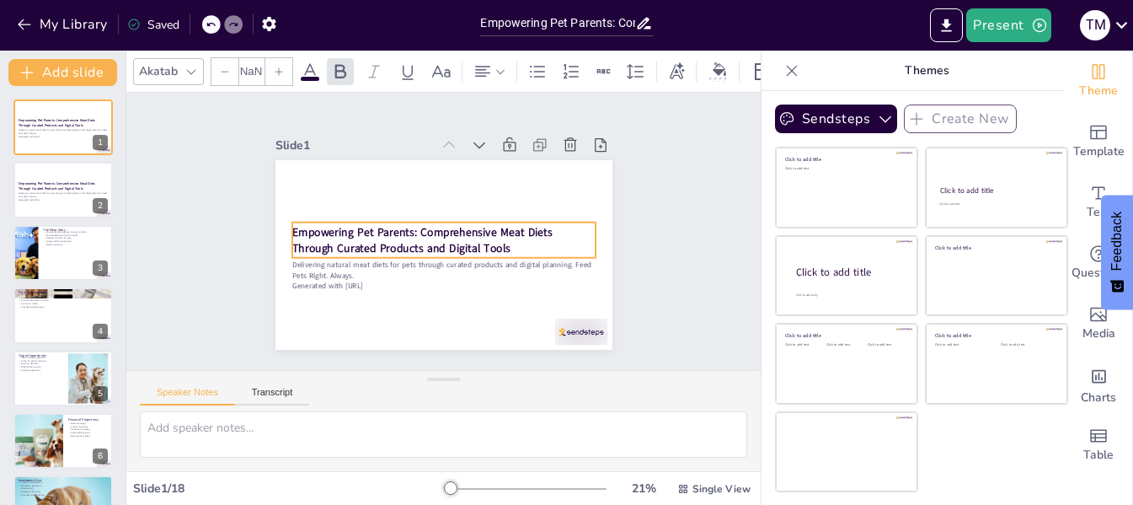
click at [362, 238] on strong "Empowering Pet Parents: Comprehensive Meat Diets Through Curated Products and D…" at bounding box center [421, 239] width 260 height 31
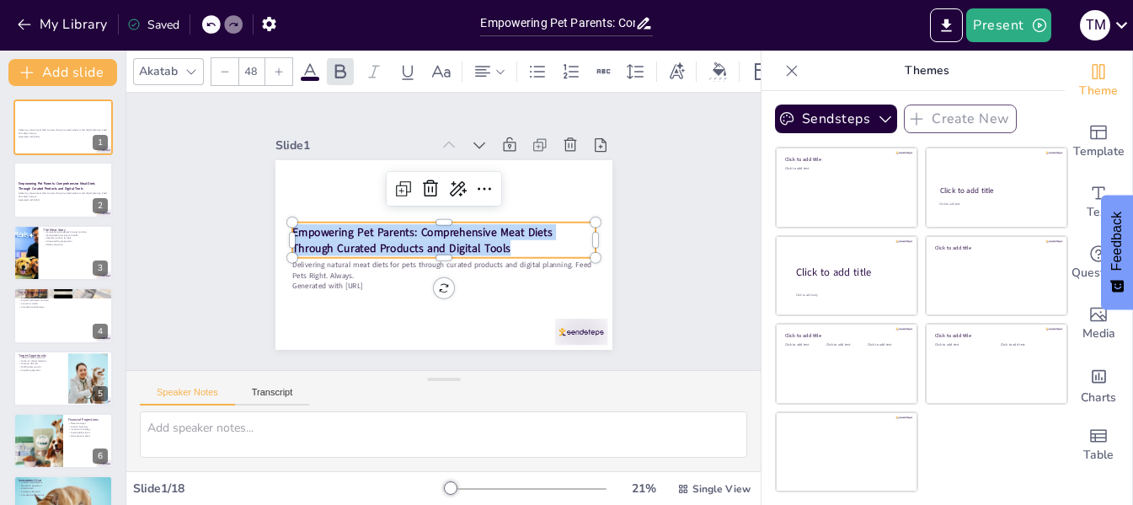
click at [362, 238] on strong "Empowering Pet Parents: Comprehensive Meat Diets Through Curated Products and D…" at bounding box center [422, 239] width 260 height 31
copy strong "Empowering Pet Parents: Comprehensive Meat Diets Through Curated Products and D…"
click at [339, 281] on p "Generated with [URL]" at bounding box center [442, 286] width 303 height 10
type input "32"
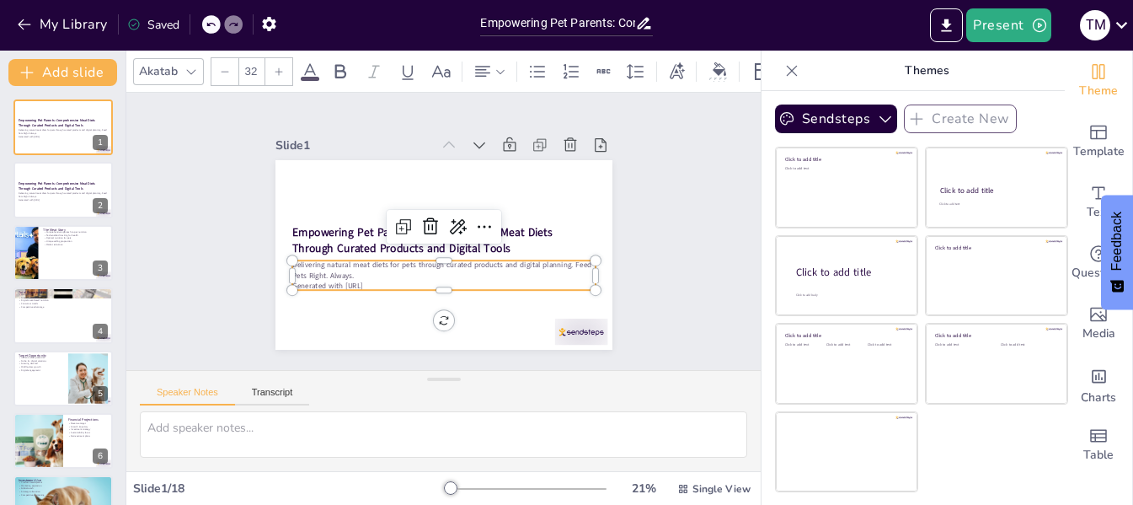
click at [339, 281] on p "Generated with [URL]" at bounding box center [442, 286] width 303 height 10
click at [339, 281] on p "Generated with [URL]" at bounding box center [443, 286] width 303 height 10
copy div "Delivering natural meat diets for pets through curated products and digital pla…"
click at [56, 187] on strong "Empowering Pet Parents: Comprehensive Meat Diets Through Curated Products and D…" at bounding box center [57, 185] width 78 height 9
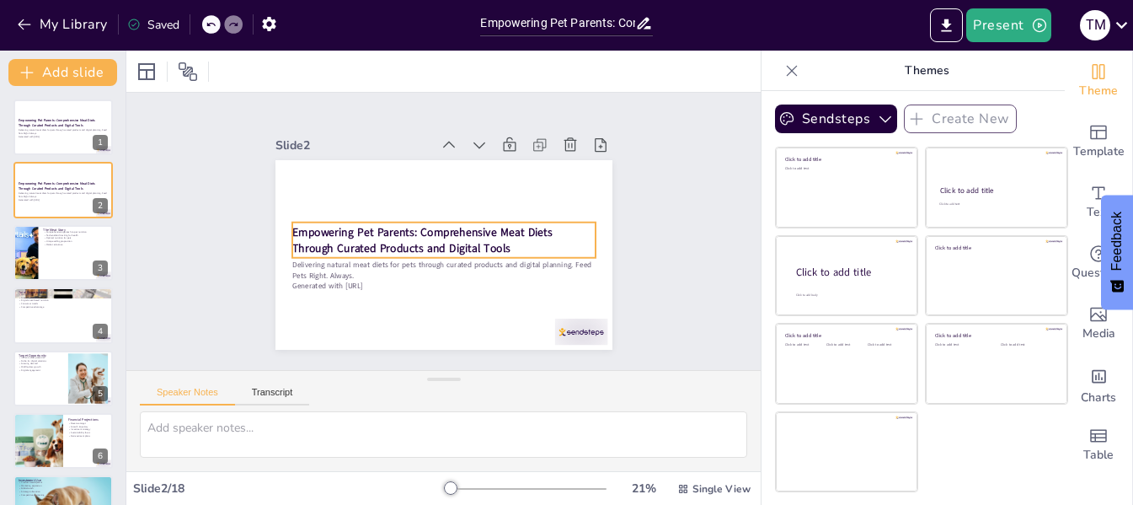
click at [414, 238] on strong "Empowering Pet Parents: Comprehensive Meat Diets Through Curated Products and D…" at bounding box center [421, 236] width 262 height 54
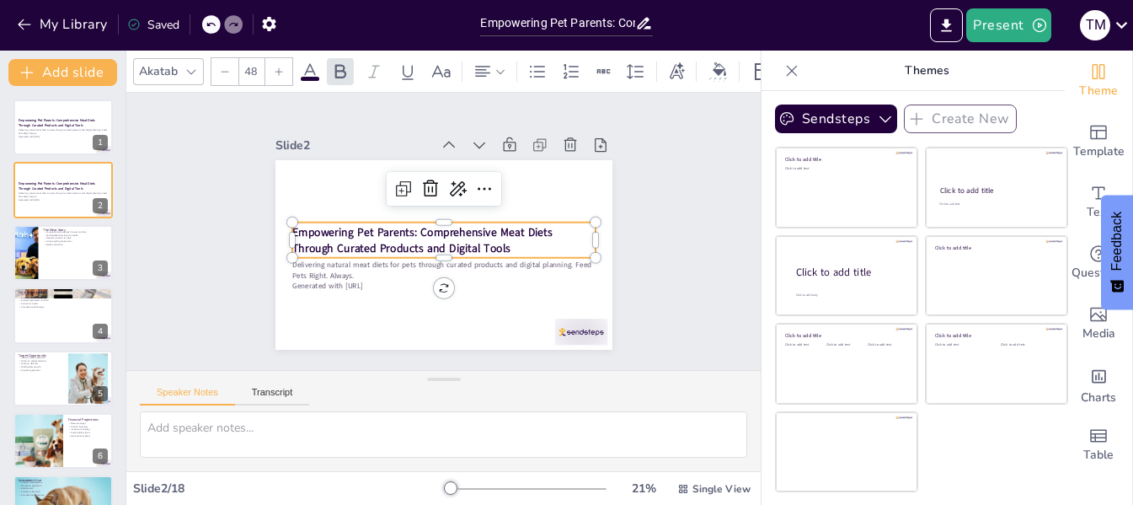
click at [414, 238] on strong "Empowering Pet Parents: Comprehensive Meat Diets Through Curated Products and D…" at bounding box center [421, 236] width 262 height 54
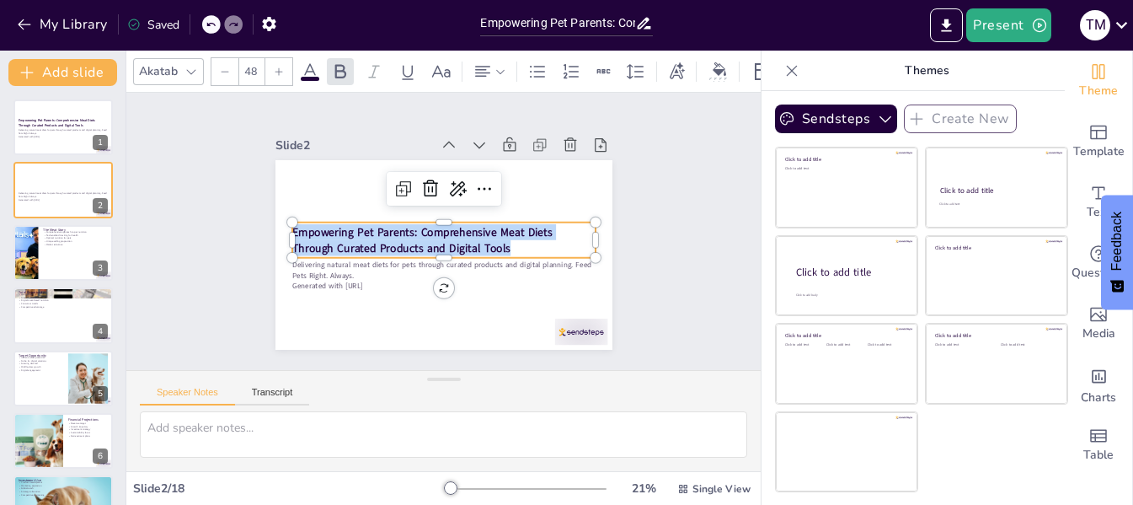
click at [414, 238] on strong "Empowering Pet Parents: Comprehensive Meat Diets Through Curated Products and D…" at bounding box center [422, 239] width 260 height 31
copy strong "Empowering Pet Parents: Comprehensive Meat Diets Through Curated Products and D…"
click at [368, 281] on p "Generated with [URL]" at bounding box center [442, 286] width 303 height 10
type input "32"
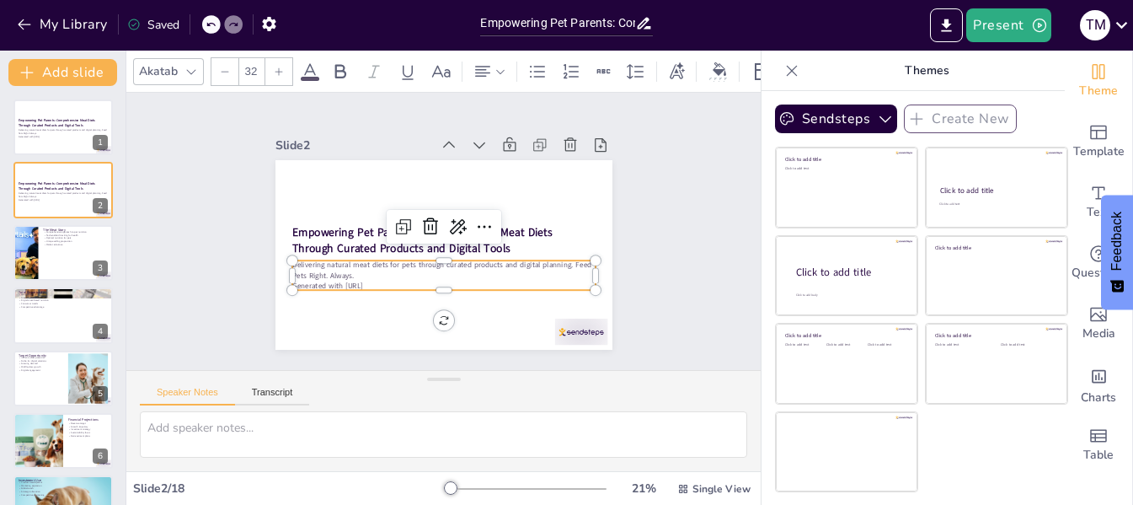
click at [368, 281] on p "Generated with [URL]" at bounding box center [442, 286] width 303 height 10
click at [368, 281] on p "Generated with [URL]" at bounding box center [443, 286] width 303 height 10
click at [47, 124] on strong "Empowering Pet Parents: Comprehensive Meat Diets Through Curated Products and D…" at bounding box center [57, 122] width 78 height 9
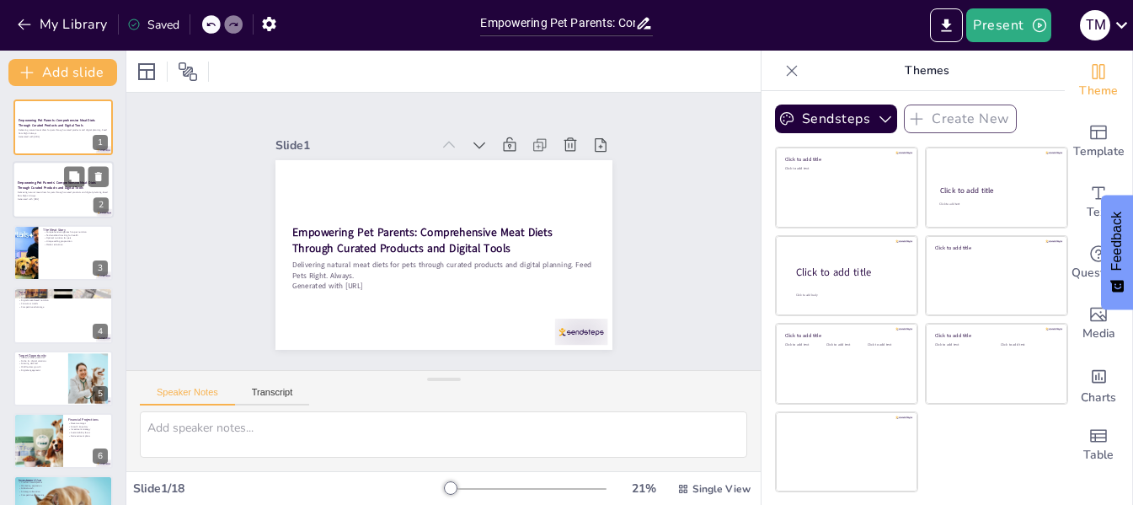
click at [62, 185] on strong "Empowering Pet Parents: Comprehensive Meat Diets Through Curated Products and D…" at bounding box center [57, 185] width 78 height 9
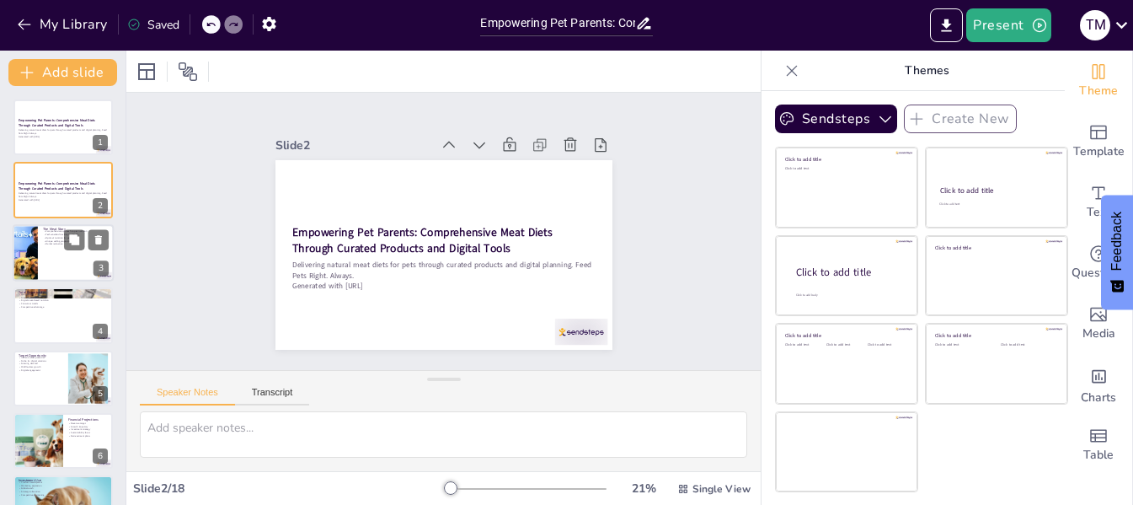
click at [69, 267] on div at bounding box center [63, 252] width 101 height 57
type textarea "This point emphasizes our holistic method that merges quality meat sourcing wit…"
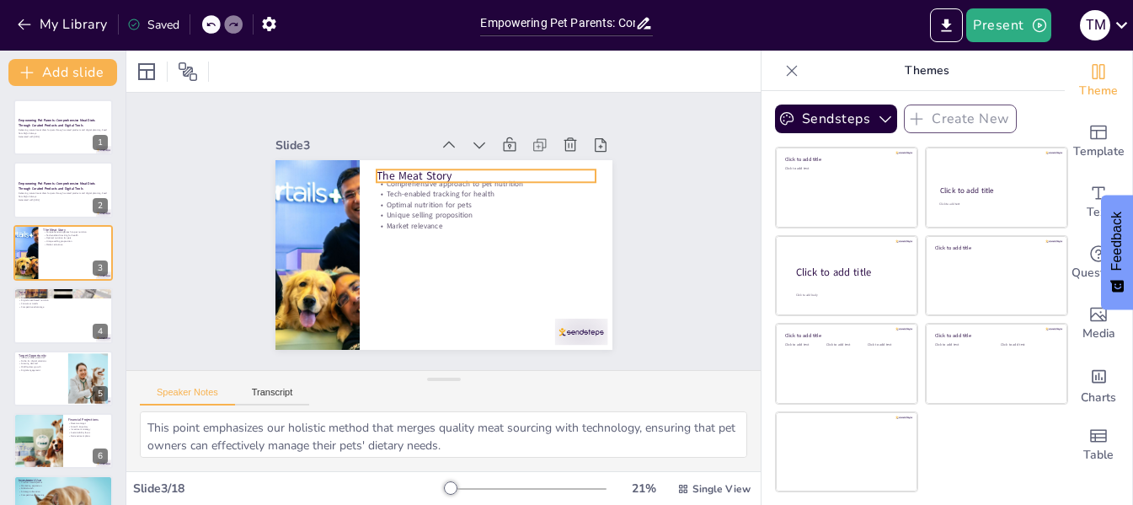
click at [423, 170] on p "The Meat Story" at bounding box center [492, 180] width 220 height 39
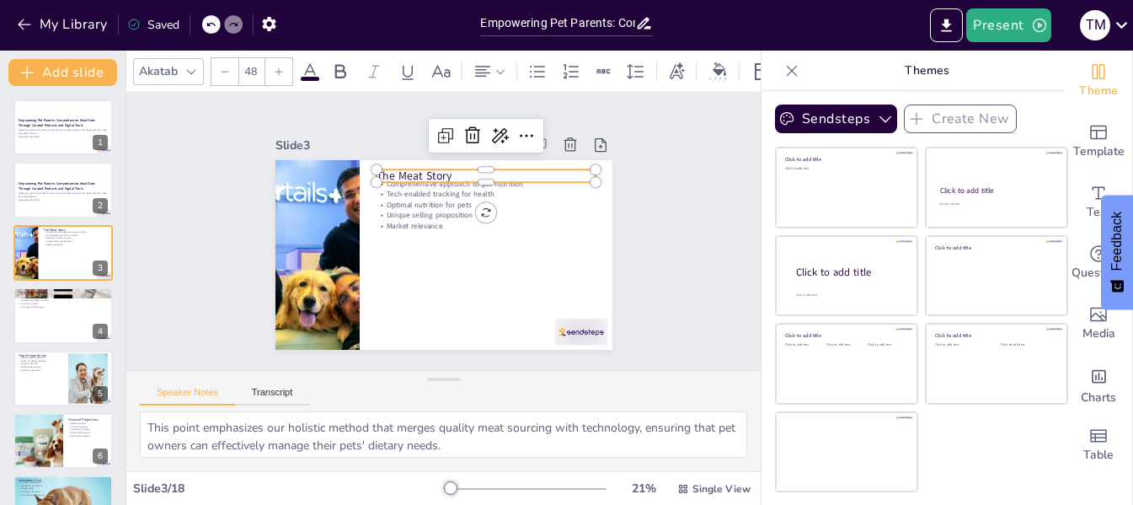
click at [423, 170] on p "The Meat Story" at bounding box center [485, 176] width 219 height 16
click at [423, 170] on p "The Meat Story" at bounding box center [486, 176] width 219 height 16
click at [429, 207] on p "Unique selling proposition" at bounding box center [486, 220] width 219 height 34
type input "32"
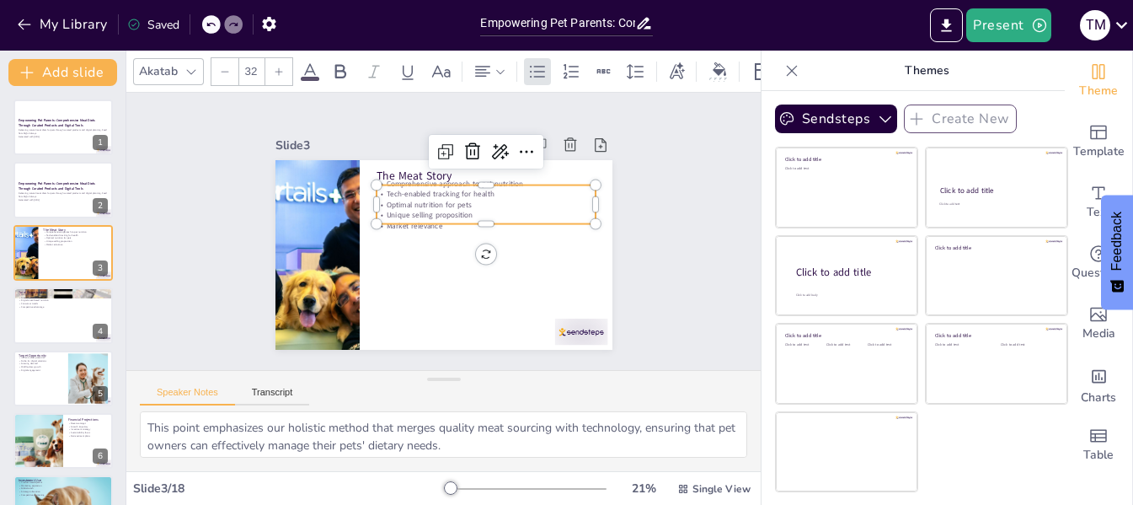
click at [429, 210] on p "Unique selling proposition" at bounding box center [485, 215] width 219 height 10
copy div "Comprehensive approach to pet nutrition Tech-enabled tracking for health Optima…"
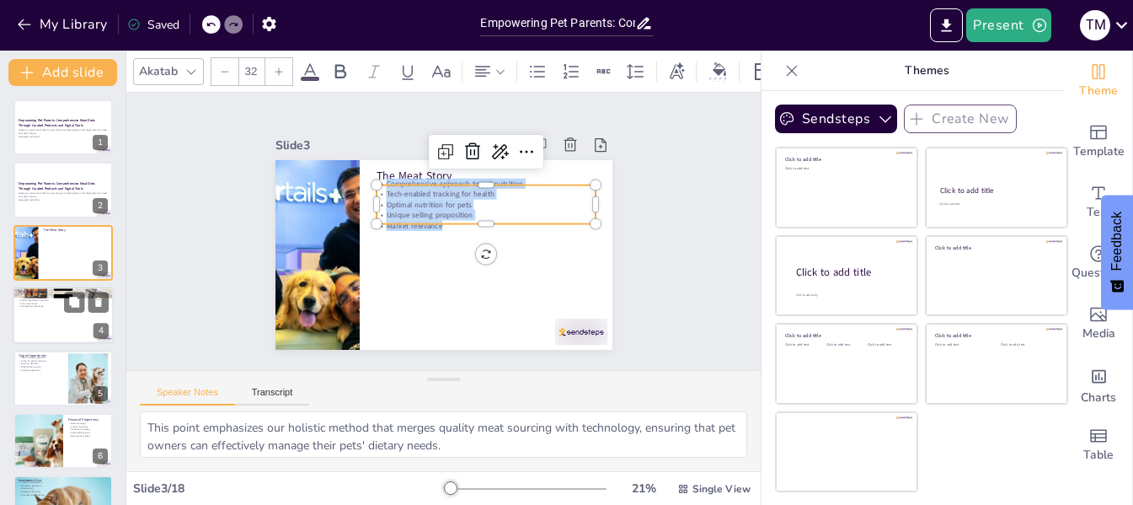
click at [25, 319] on div at bounding box center [63, 314] width 101 height 57
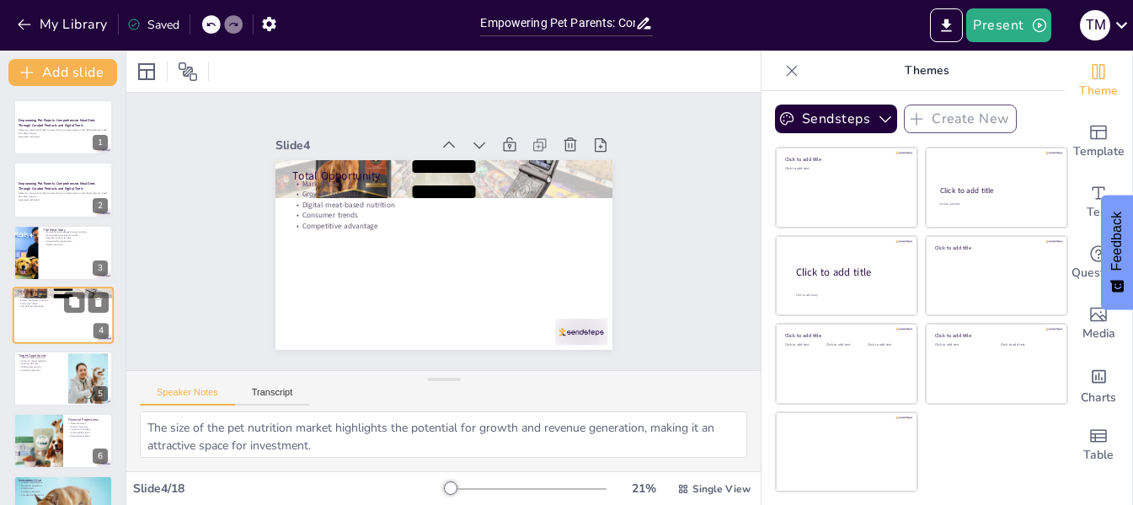
scroll to position [20, 0]
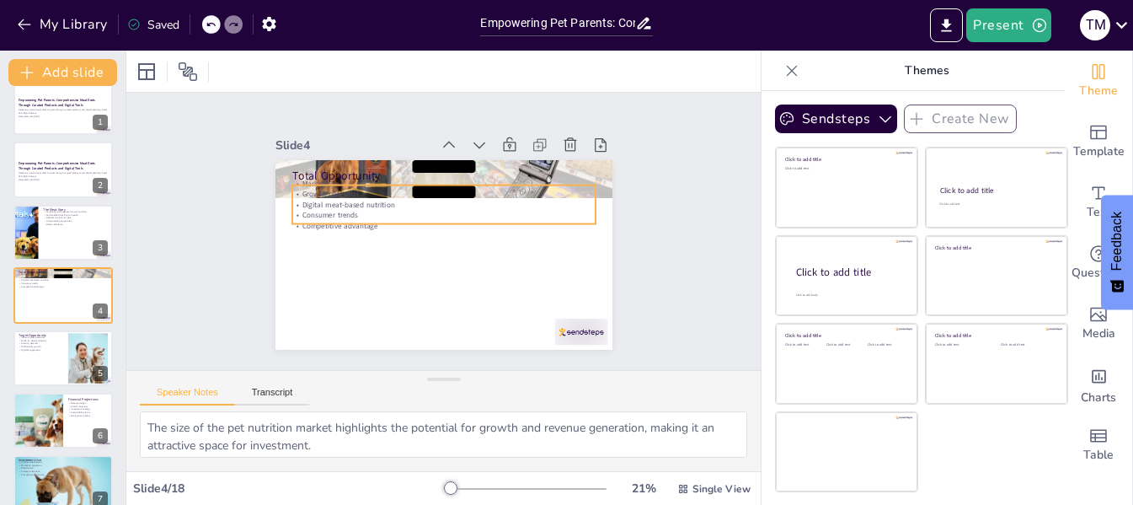
click at [328, 200] on p "Digital meat-based nutrition" at bounding box center [442, 205] width 303 height 10
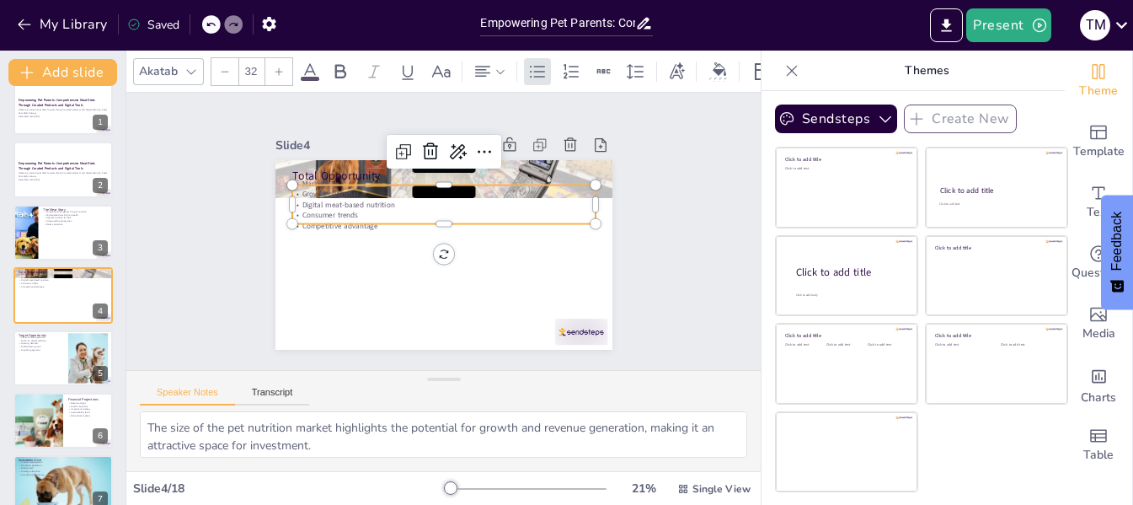
click at [328, 200] on p "Digital meat-based nutrition" at bounding box center [442, 205] width 303 height 10
click at [53, 354] on div at bounding box center [63, 357] width 101 height 57
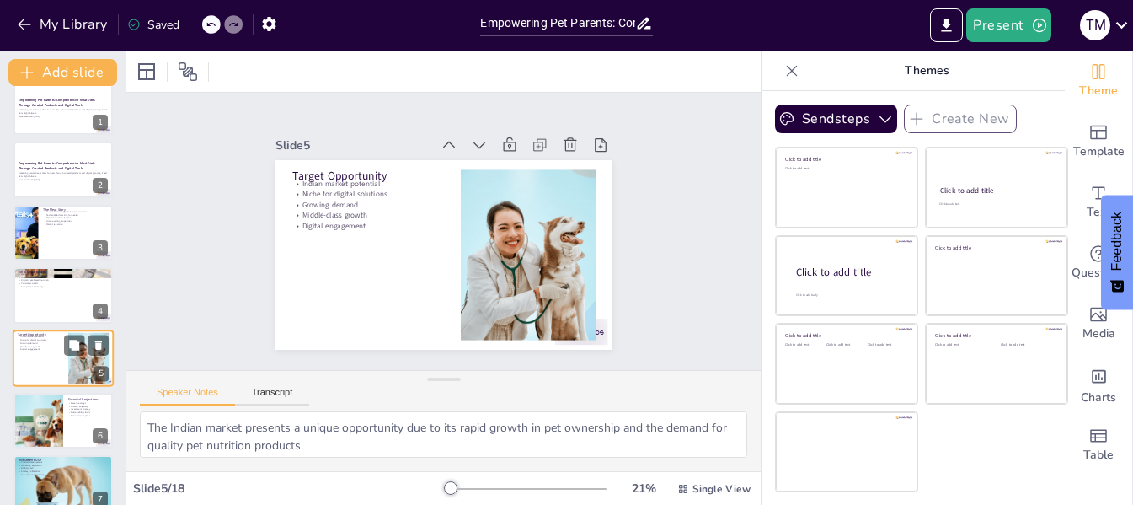
scroll to position [83, 0]
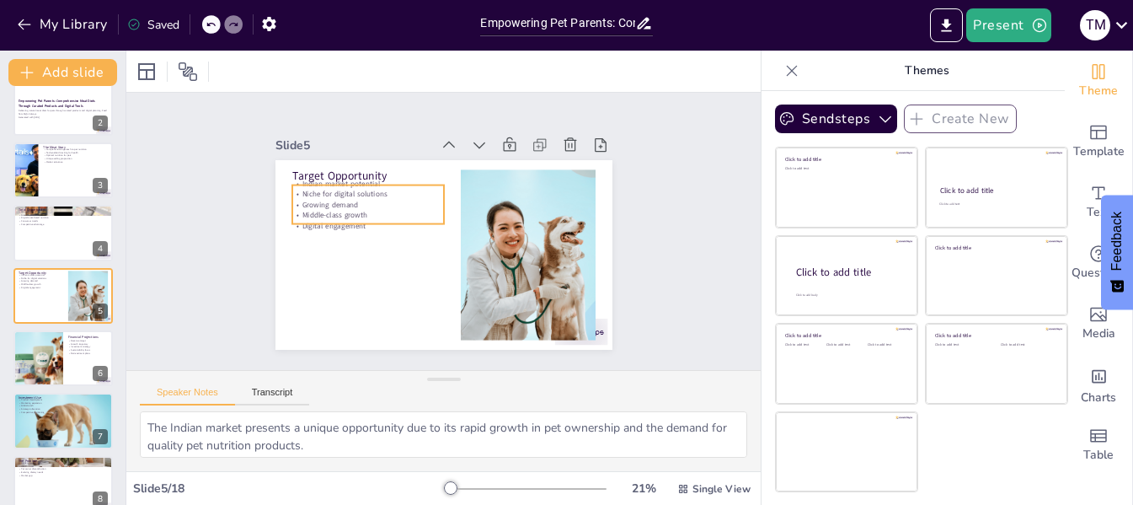
click at [347, 210] on p "Middle-class growth" at bounding box center [367, 215] width 152 height 10
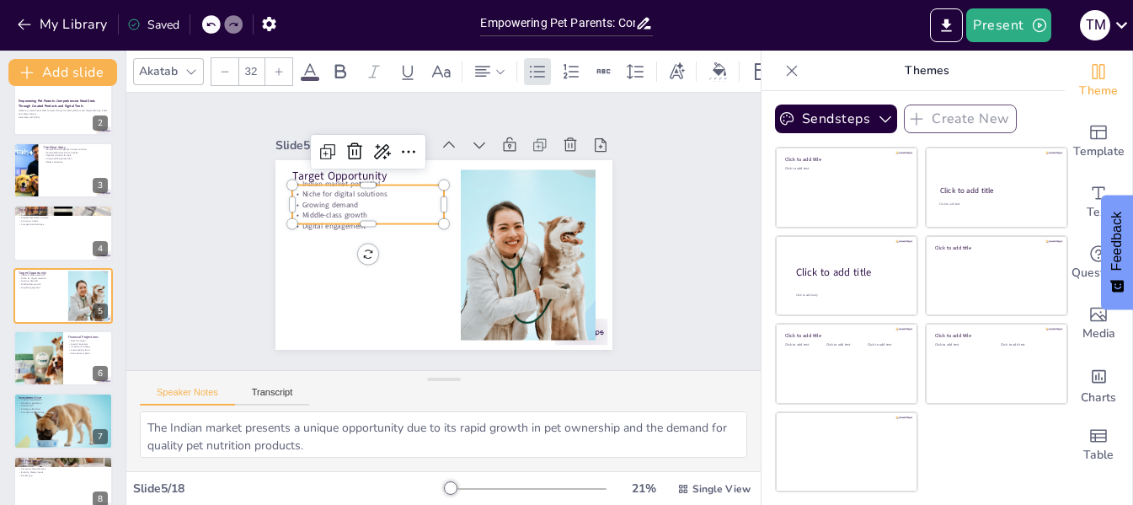
click at [347, 210] on p "Middle-class growth" at bounding box center [367, 215] width 152 height 10
click at [347, 204] on p "Middle-class growth" at bounding box center [370, 207] width 152 height 26
copy div "Indian market potential Niche for digital solutions Growing demand Middle-class…"
click at [61, 354] on div at bounding box center [37, 357] width 101 height 57
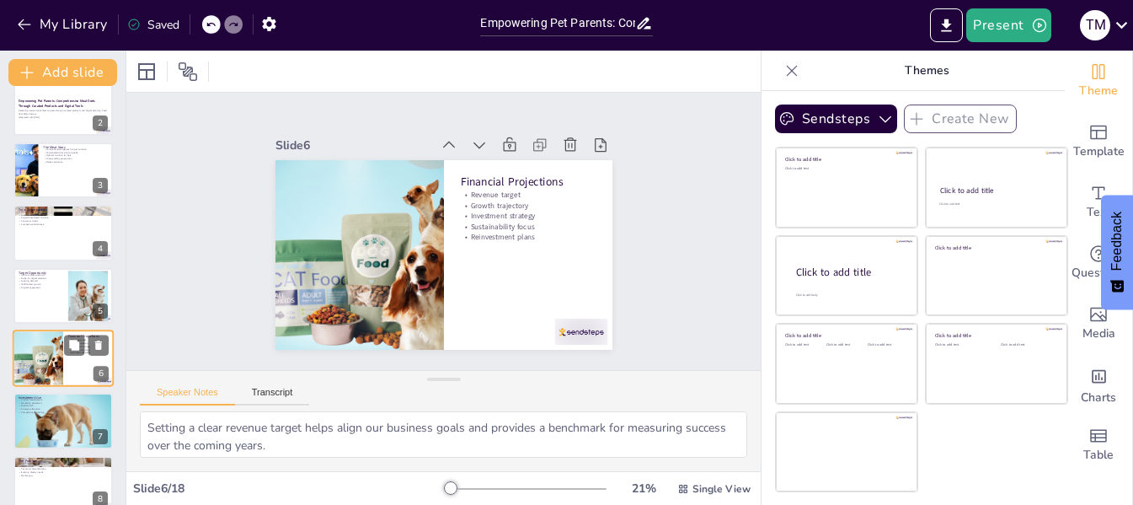
scroll to position [146, 0]
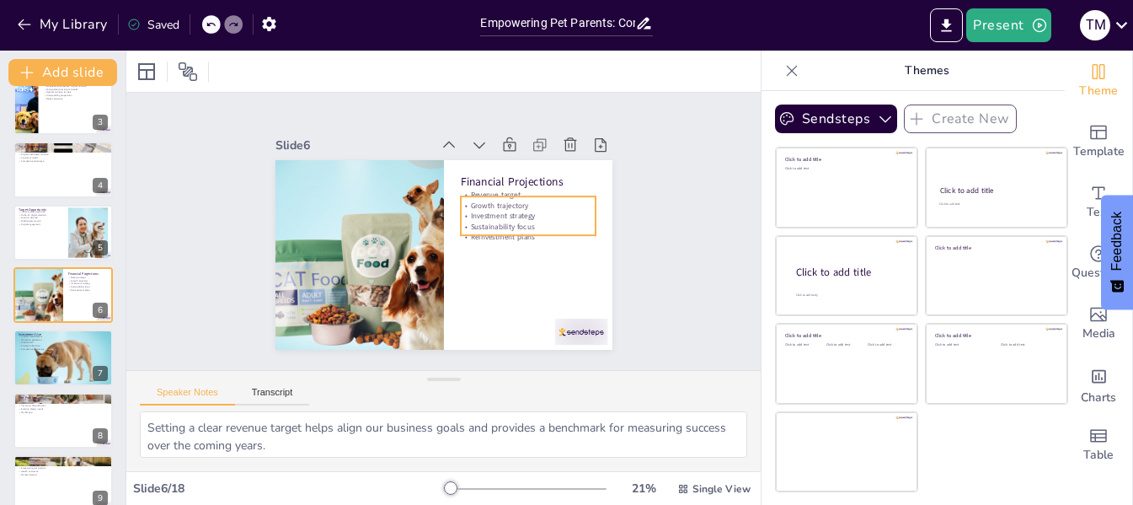
click at [496, 204] on p "Growth trajectory" at bounding box center [527, 205] width 135 height 10
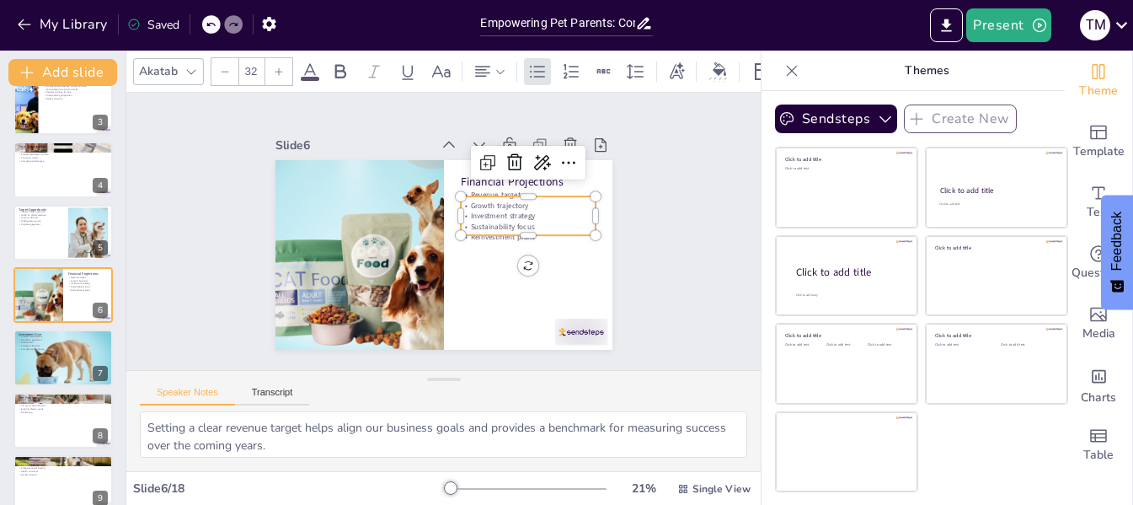
click at [496, 204] on p "Growth trajectory" at bounding box center [529, 214] width 135 height 24
copy div "Revenue target Growth trajectory Investment strategy Sustainability focus Reinv…"
click at [66, 235] on div at bounding box center [63, 232] width 101 height 57
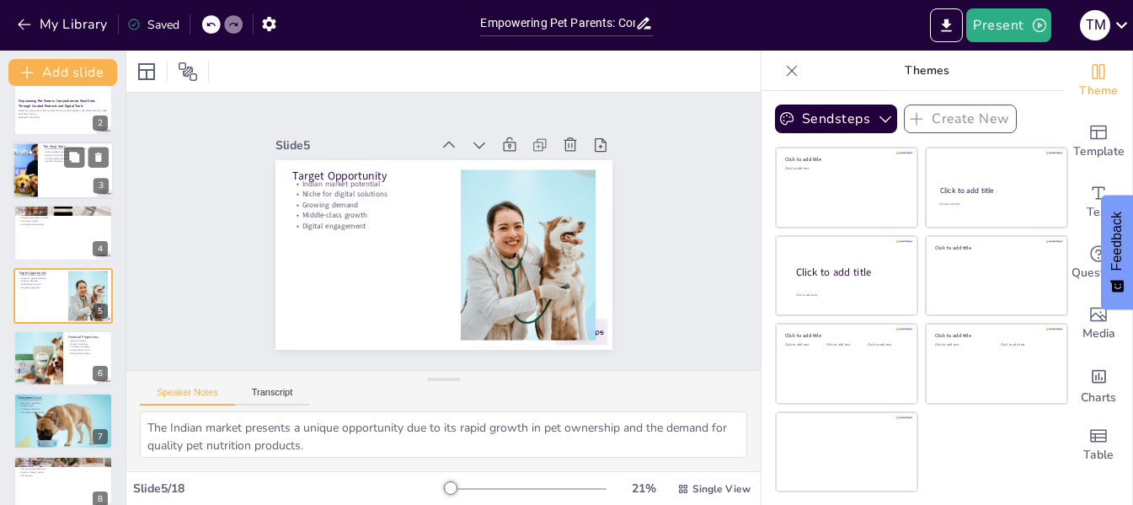
click at [50, 163] on div at bounding box center [63, 170] width 101 height 57
type textarea "This point emphasizes our holistic method that merges quality meat sourcing wit…"
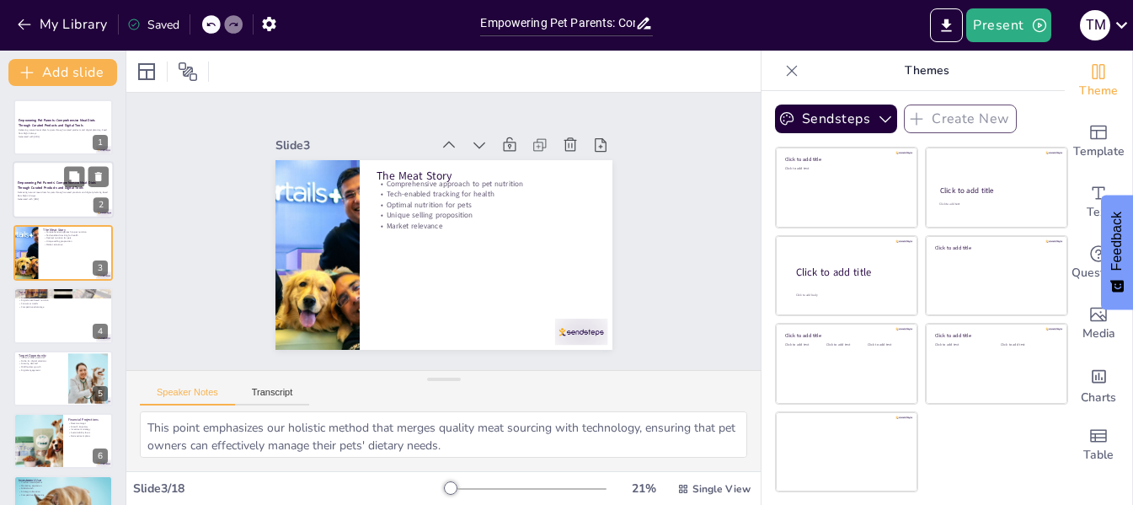
click at [50, 195] on p "Delivering natural meat diets for pets through curated products and digital pla…" at bounding box center [63, 194] width 91 height 6
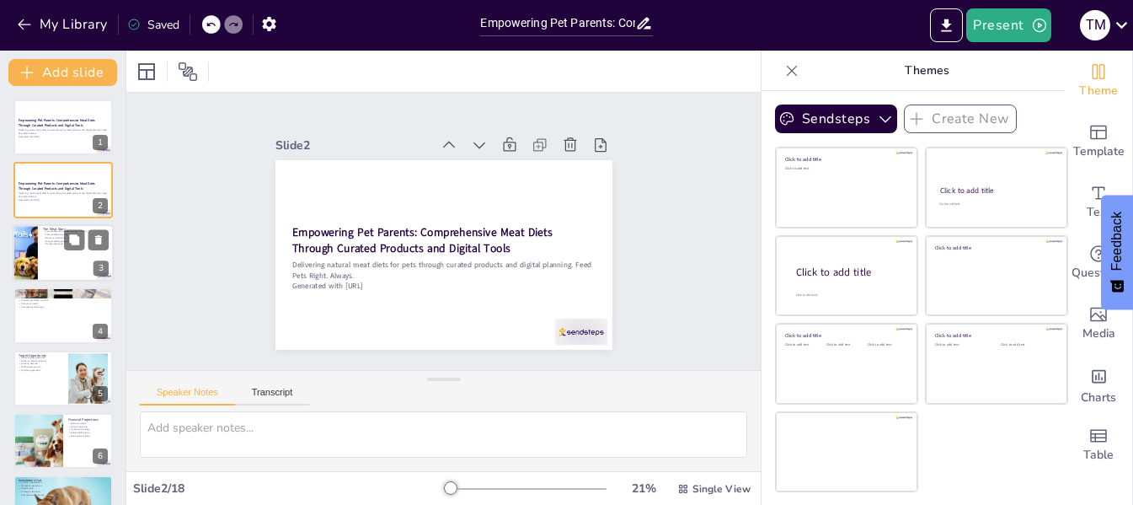
click at [51, 240] on p "Unique selling proposition" at bounding box center [76, 240] width 66 height 3
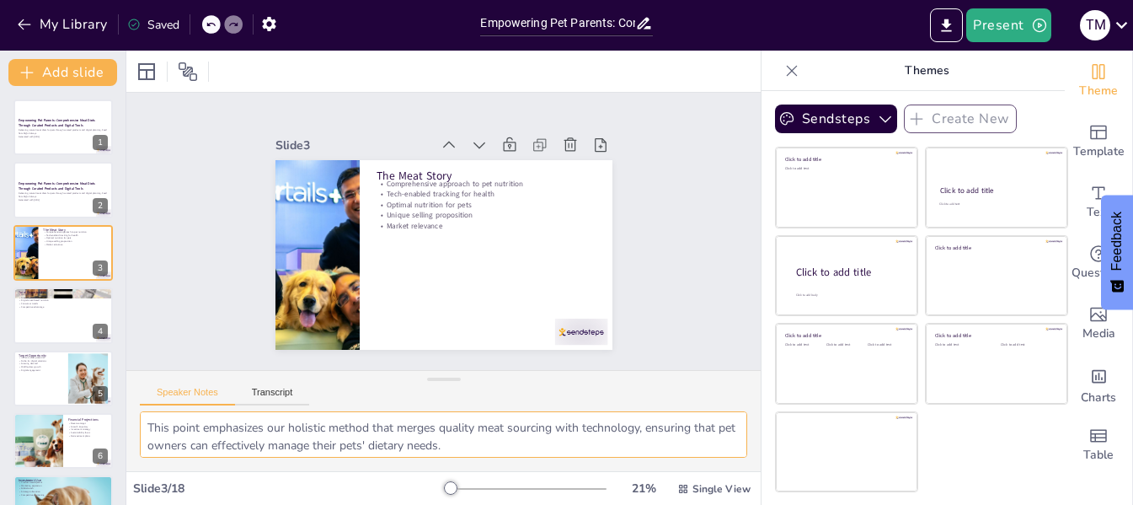
click at [372, 430] on textarea "This point emphasizes our holistic method that merges quality meat sourcing wit…" at bounding box center [443, 434] width 607 height 46
click at [51, 324] on div at bounding box center [63, 314] width 101 height 57
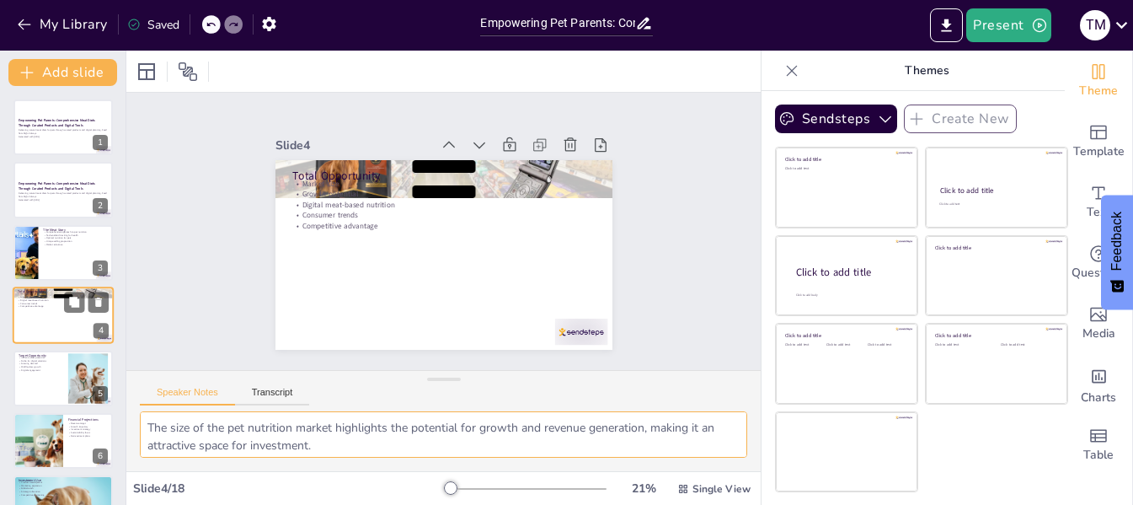
scroll to position [20, 0]
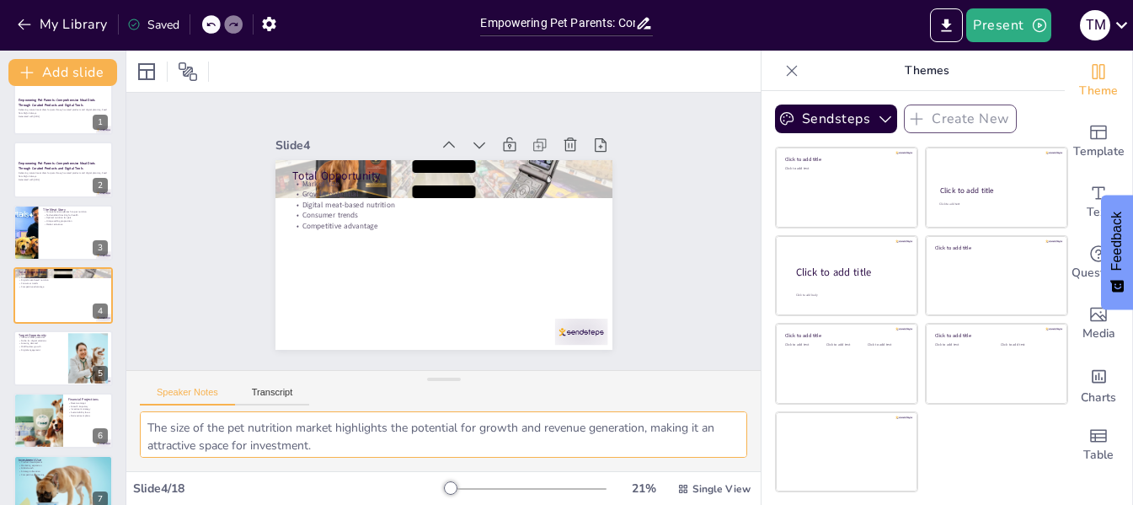
click at [343, 430] on textarea "The size of the pet nutrition market highlights the potential for growth and re…" at bounding box center [443, 434] width 607 height 46
click at [35, 353] on div at bounding box center [63, 357] width 101 height 57
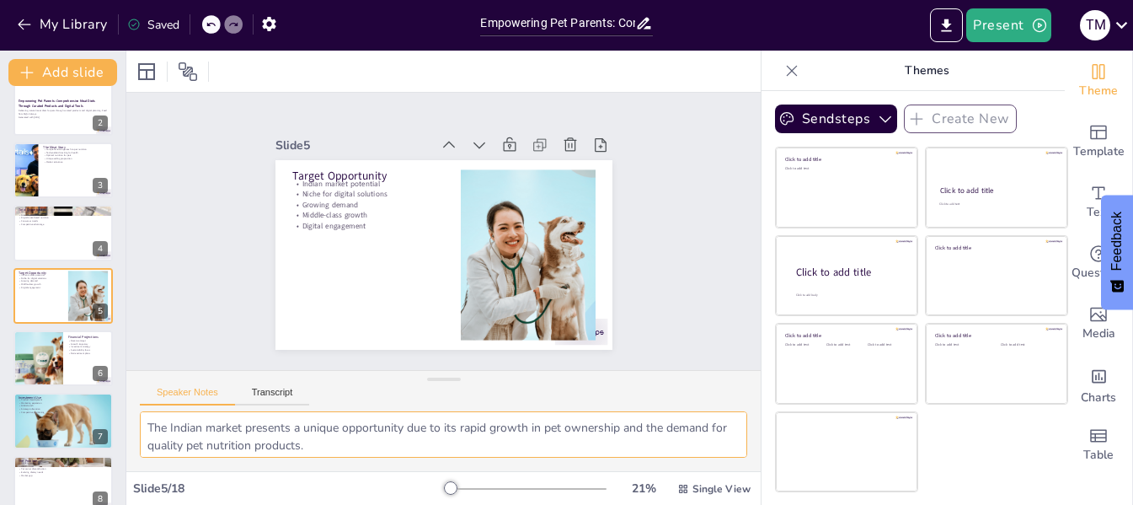
click at [321, 423] on textarea "The Indian market presents a unique opportunity due to its rapid growth in pet …" at bounding box center [443, 434] width 607 height 46
click at [44, 355] on div at bounding box center [37, 357] width 101 height 57
type textarea "Setting a clear revenue target helps align our business goals and provides a be…"
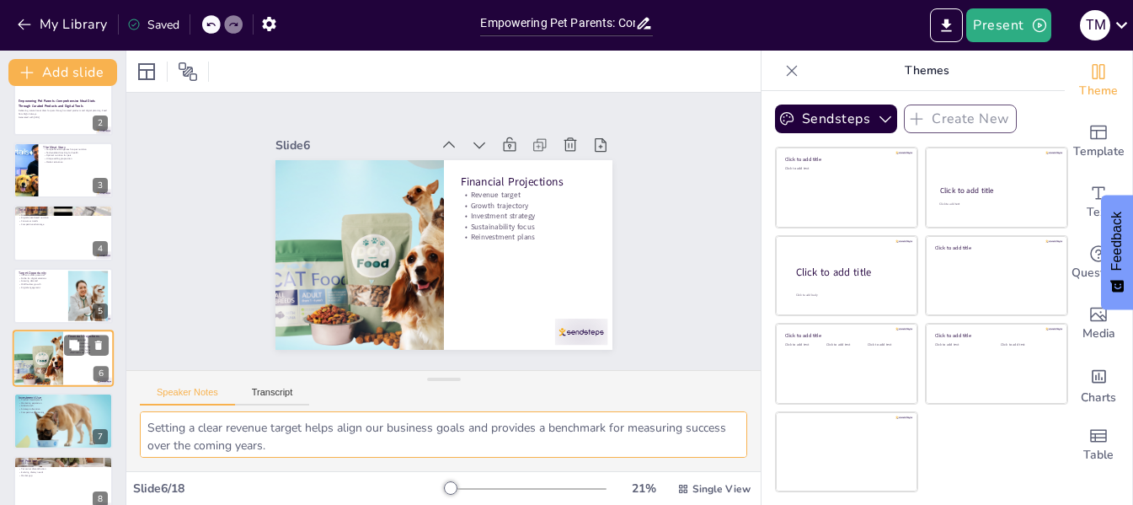
scroll to position [146, 0]
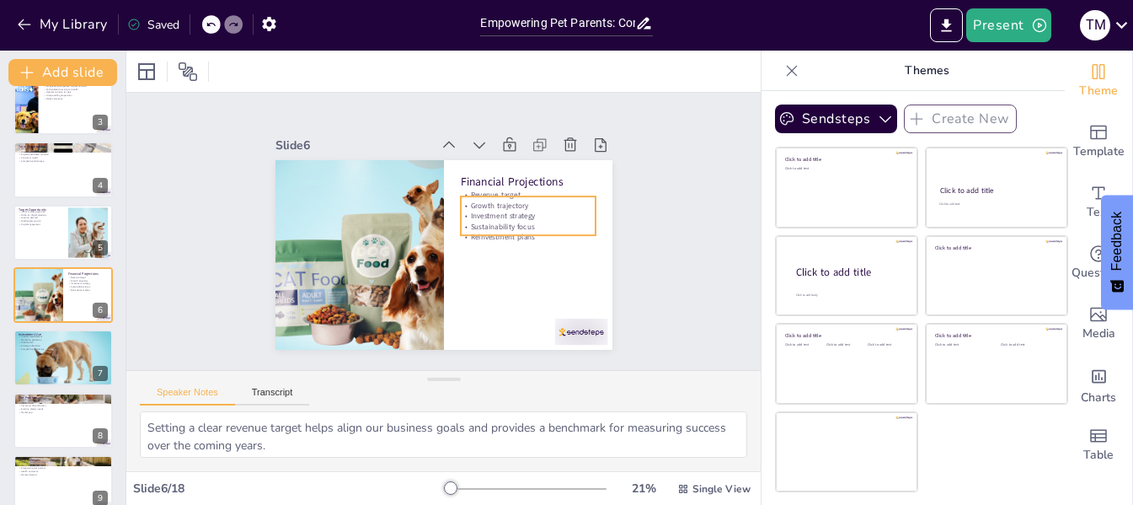
click at [505, 222] on p "Sustainability focus" at bounding box center [527, 227] width 135 height 10
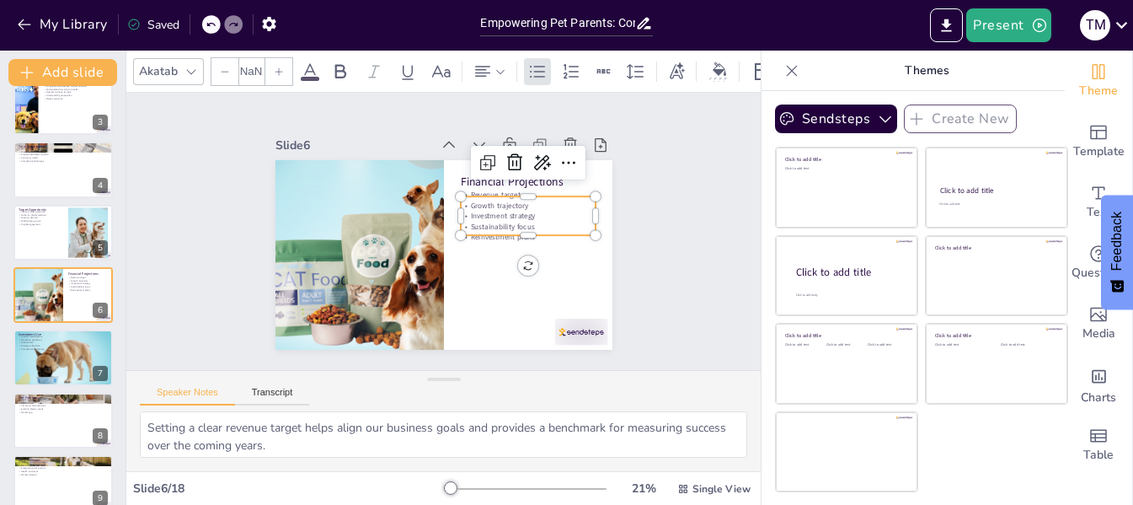
type input "32"
click at [505, 223] on p "Sustainability focus" at bounding box center [527, 235] width 135 height 24
click at [505, 222] on p "Sustainability focus" at bounding box center [527, 227] width 135 height 10
click at [505, 212] on p "Investment strategy" at bounding box center [529, 224] width 135 height 24
click at [505, 211] on p "Investment strategy" at bounding box center [528, 216] width 135 height 10
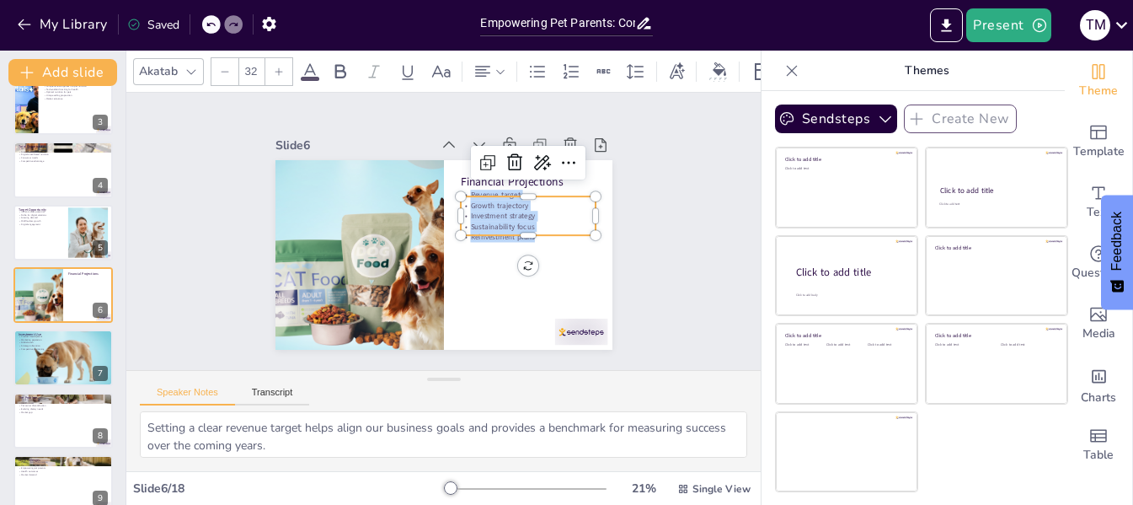
copy div "Revenue target Growth trajectory Investment strategy Sustainability focus Reinv…"
click at [349, 439] on textarea "Setting a clear revenue target helps align our business goals and provides a be…" at bounding box center [443, 434] width 607 height 46
click at [67, 356] on div at bounding box center [63, 357] width 101 height 57
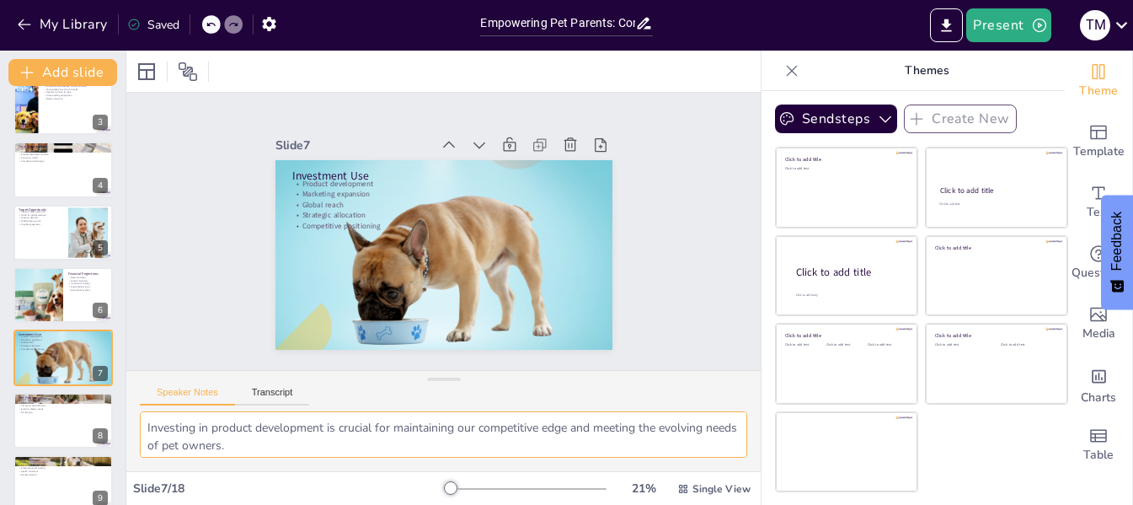
scroll to position [208, 0]
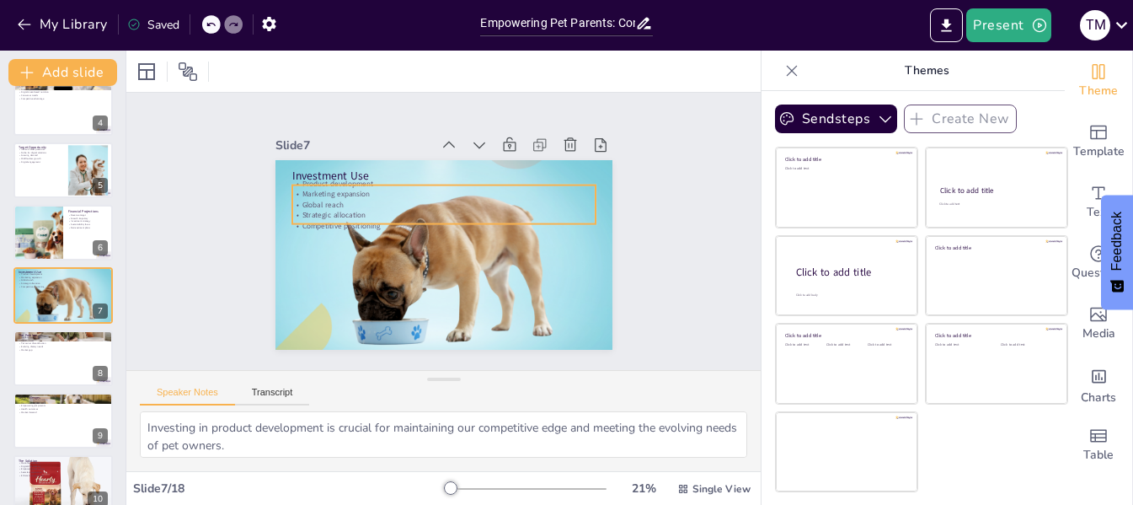
click at [348, 179] on p "Product development" at bounding box center [442, 184] width 303 height 10
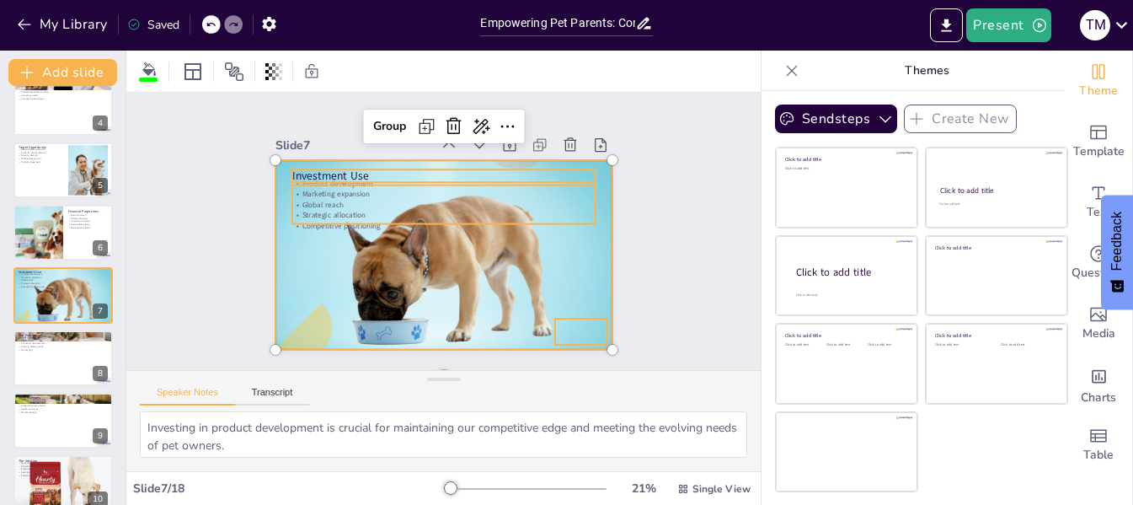
click at [425, 220] on p "Competitive positioning" at bounding box center [442, 225] width 303 height 10
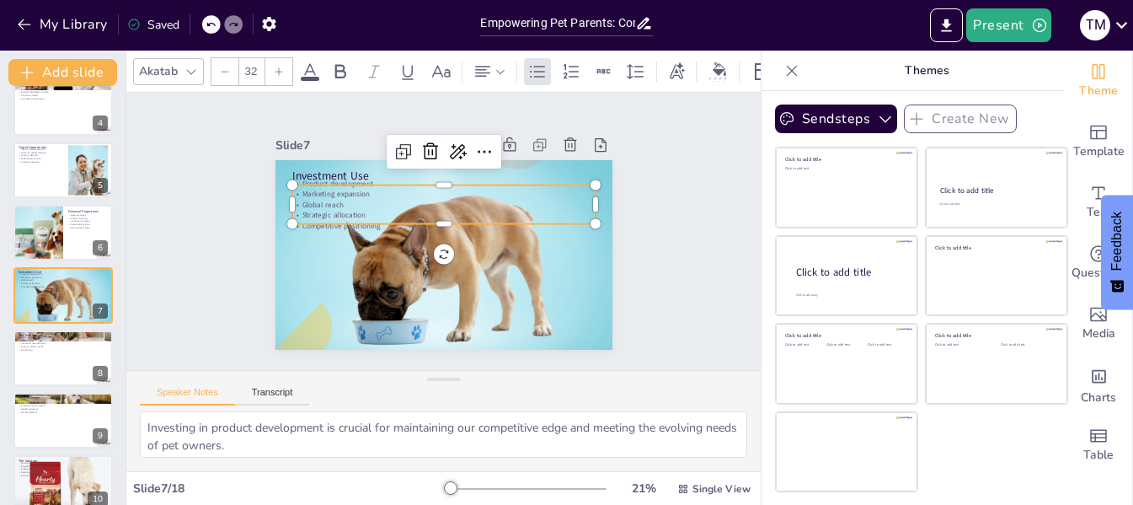
click at [390, 201] on p "Global reach" at bounding box center [442, 205] width 303 height 10
click at [390, 201] on p "Global reach" at bounding box center [446, 205] width 302 height 42
copy div "Product development Marketing expansion Global reach Strategic allocation Compe…"
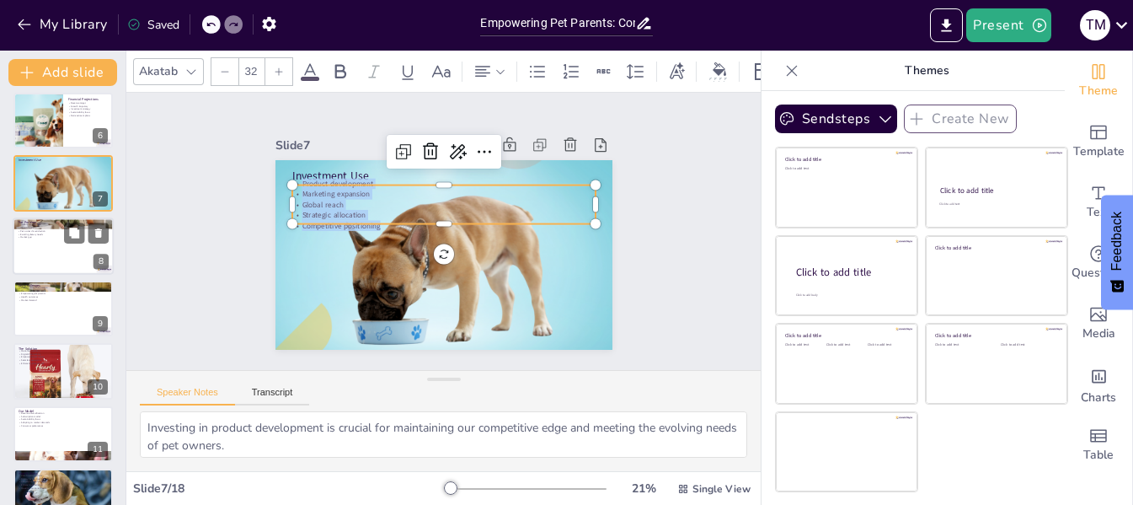
click at [40, 230] on p "Pet owner dissatisfaction" at bounding box center [63, 230] width 91 height 3
type textarea "Highlighting the inadequacy of conventional pet foods emphasizes the need for i…"
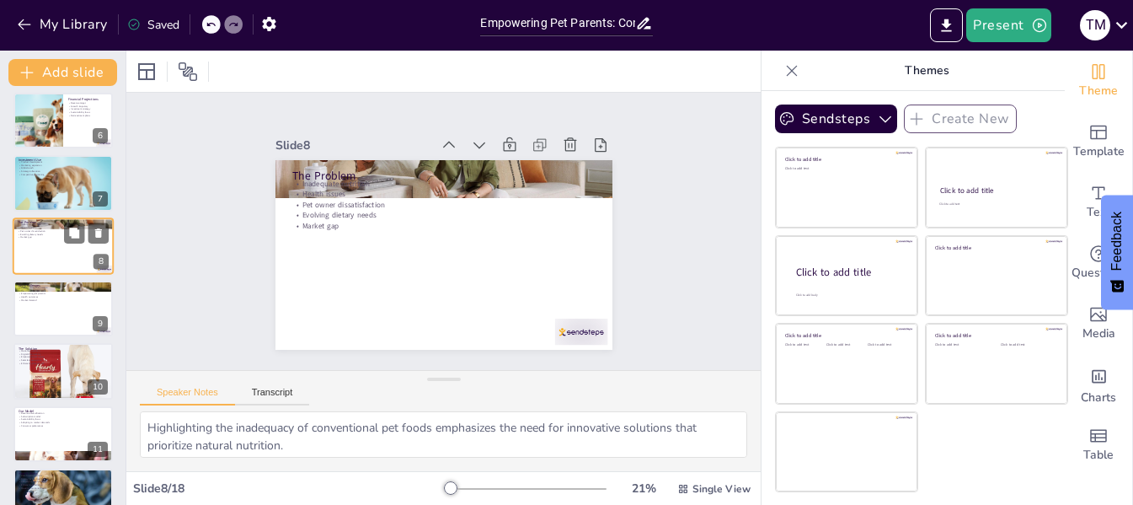
scroll to position [270, 0]
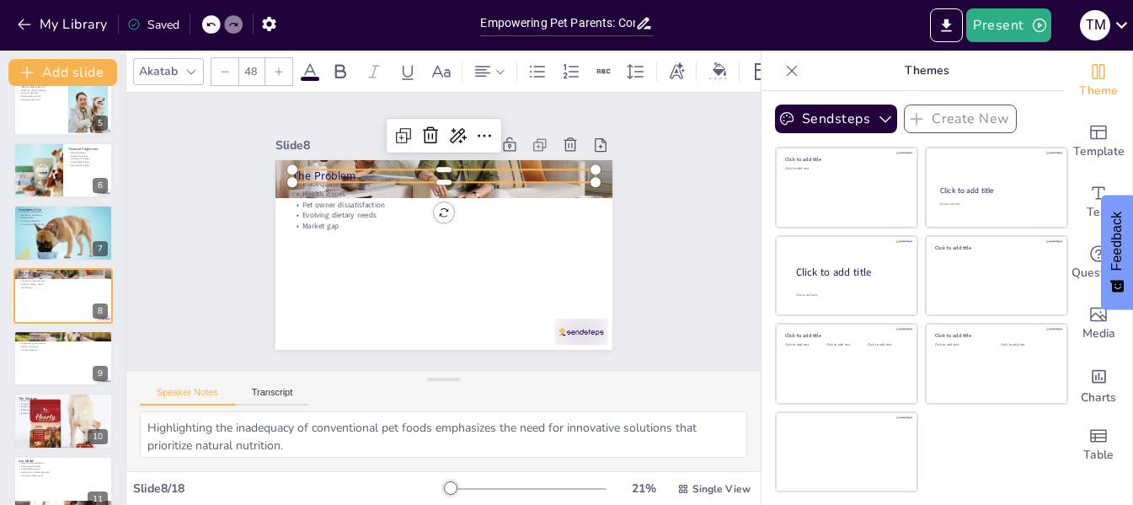
click at [319, 168] on p "The Problem" at bounding box center [442, 176] width 303 height 16
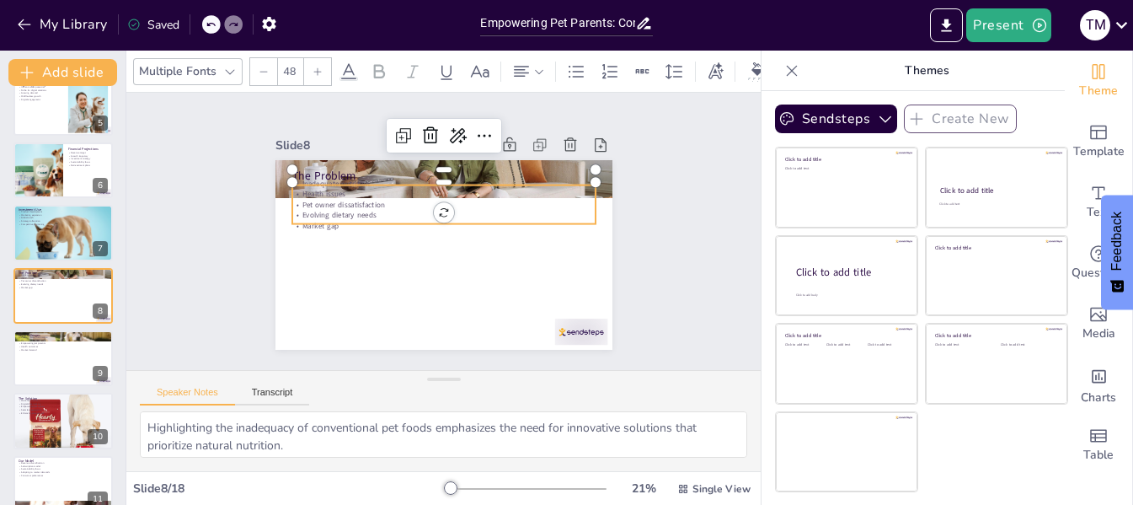
click at [319, 211] on p "Evolving dietary needs" at bounding box center [442, 215] width 303 height 10
type input "32"
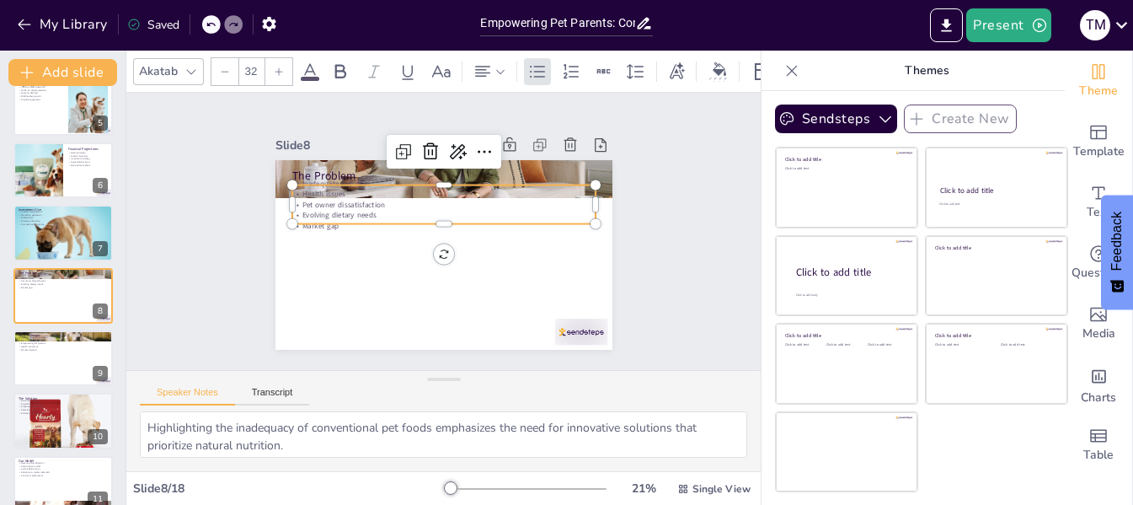
click at [319, 211] on p "Evolving dietary needs" at bounding box center [442, 215] width 303 height 10
copy div "Inadequate nutrition Health issues Pet owner dissatisfaction Evolving dietary n…"
click at [353, 439] on textarea "Highlighting the inadequacy of conventional pet foods emphasizes the need for i…" at bounding box center [443, 434] width 607 height 46
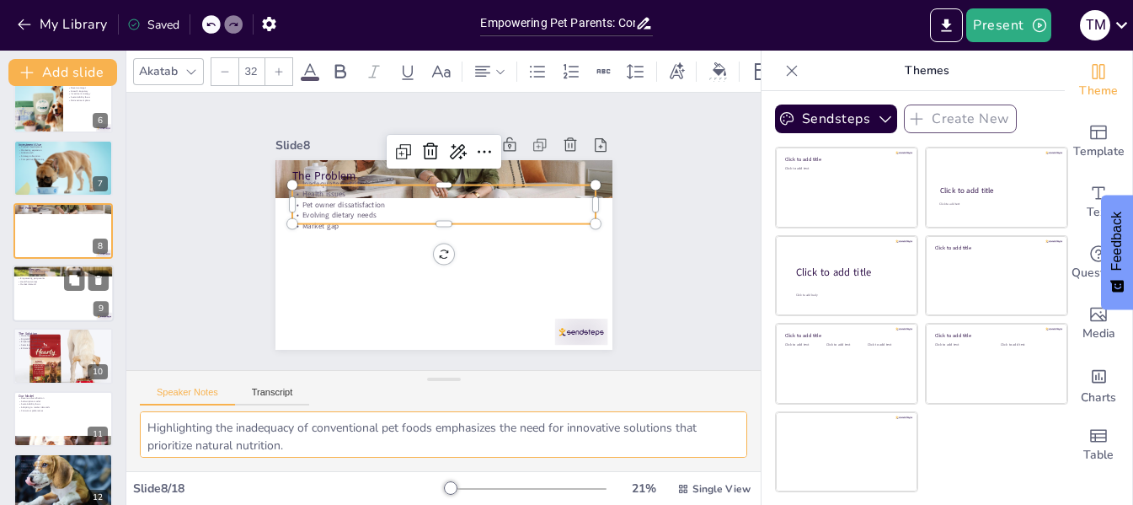
click at [53, 297] on div at bounding box center [63, 293] width 101 height 57
type textarea "Emphasizing the lack of dietary information highlights a significant barrier th…"
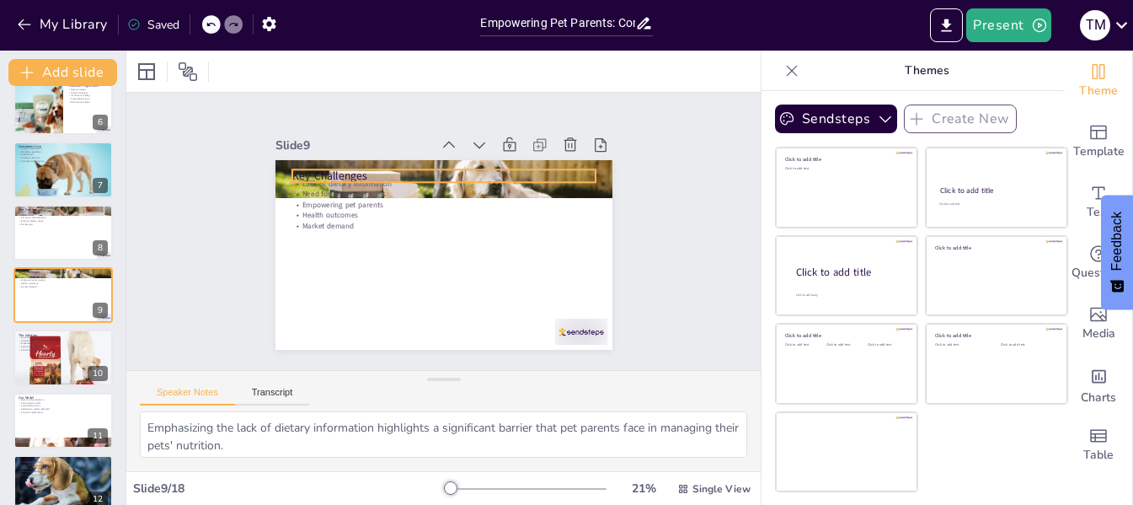
click at [326, 170] on p "Key Challenges" at bounding box center [442, 176] width 303 height 16
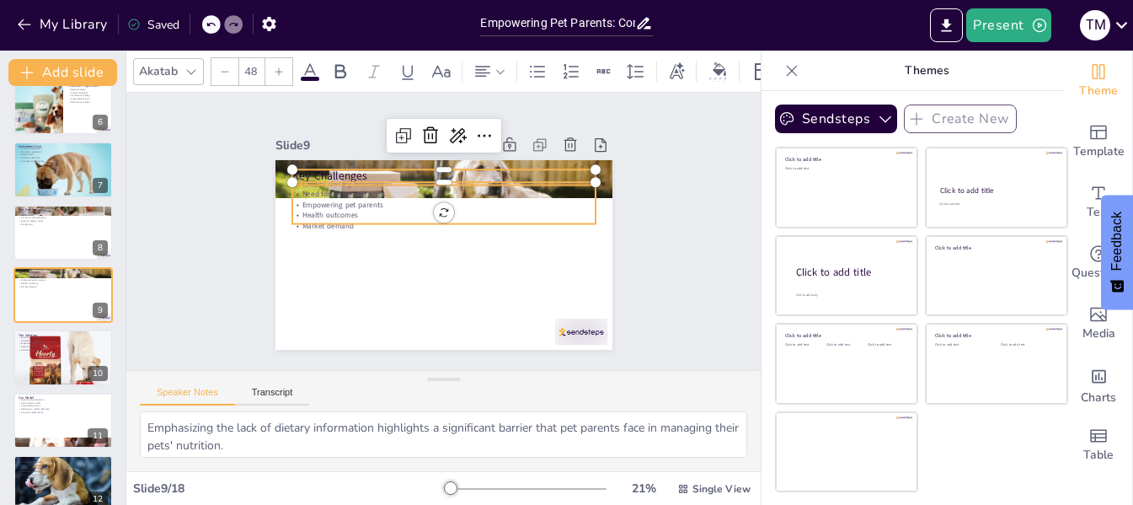
click at [339, 221] on div "Key Challenges Lack of dietary information Need for integrated tools Empowering…" at bounding box center [443, 255] width 337 height 190
type input "32"
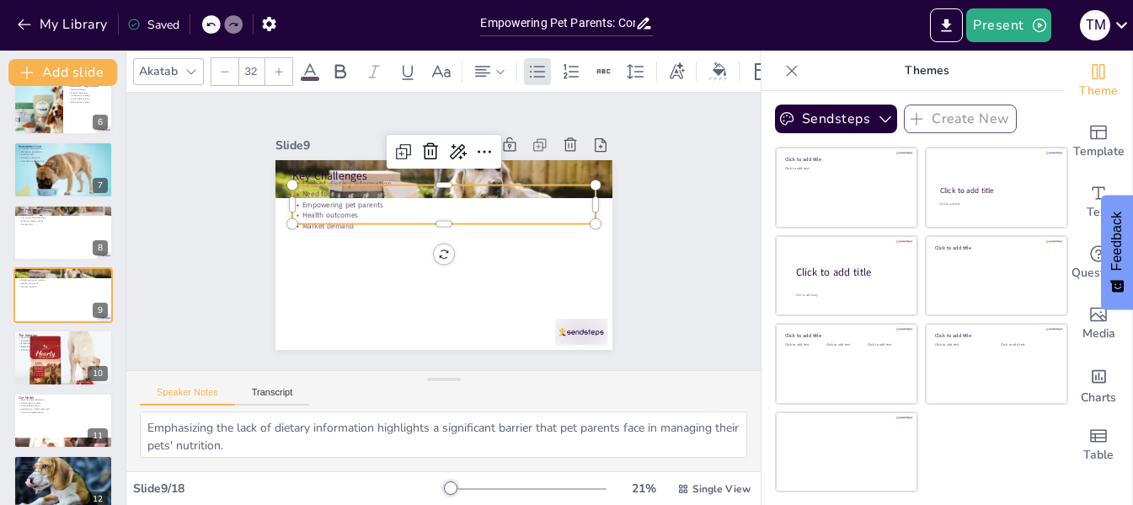
click at [351, 200] on p "Empowering pet parents" at bounding box center [442, 205] width 303 height 10
click at [330, 439] on textarea "Emphasizing the lack of dietary information highlights a significant barrier th…" at bounding box center [443, 434] width 607 height 46
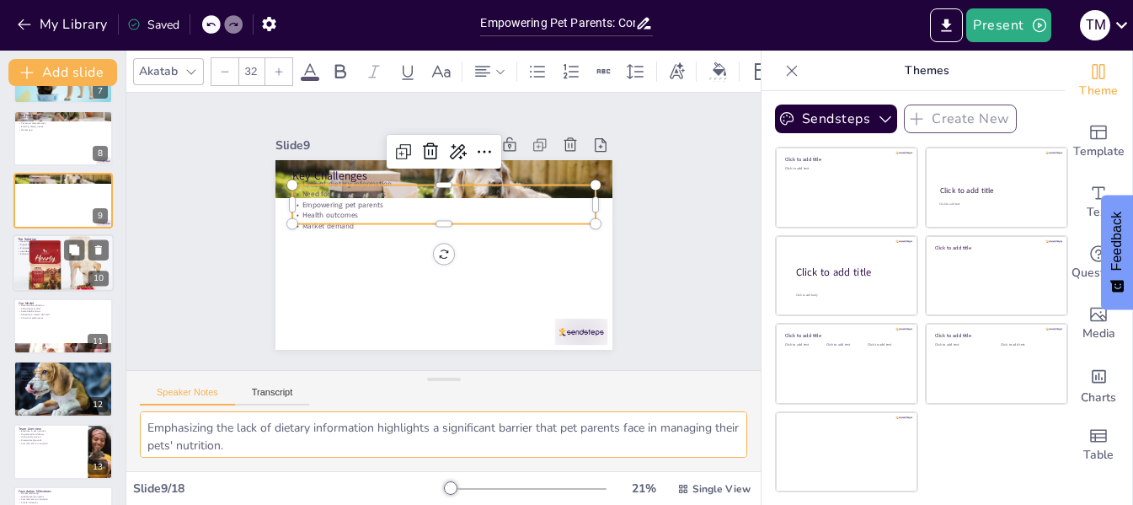
click at [40, 273] on div at bounding box center [63, 263] width 101 height 60
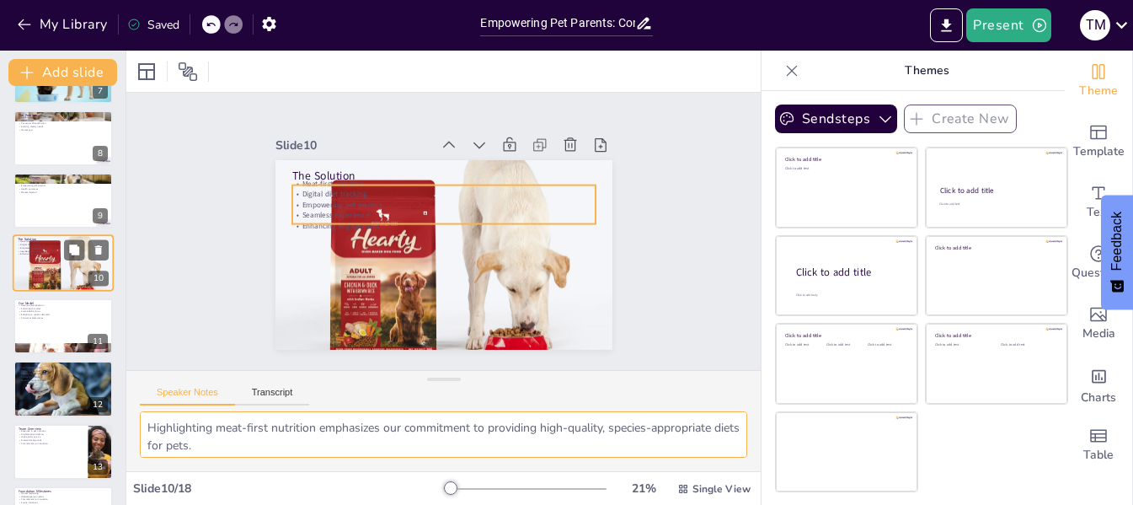
scroll to position [396, 0]
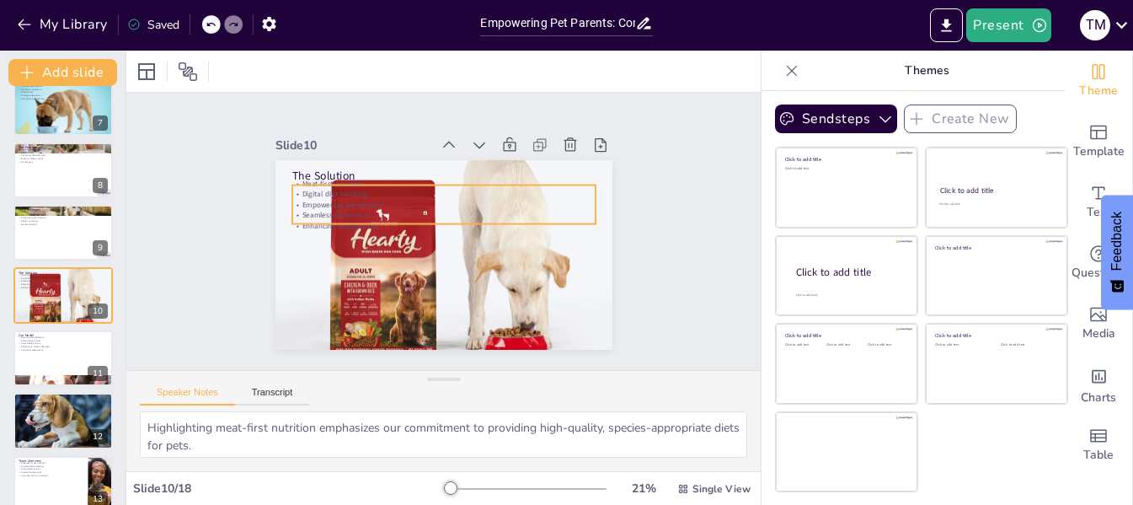
click at [323, 195] on p "Empowering pet owners" at bounding box center [446, 205] width 302 height 42
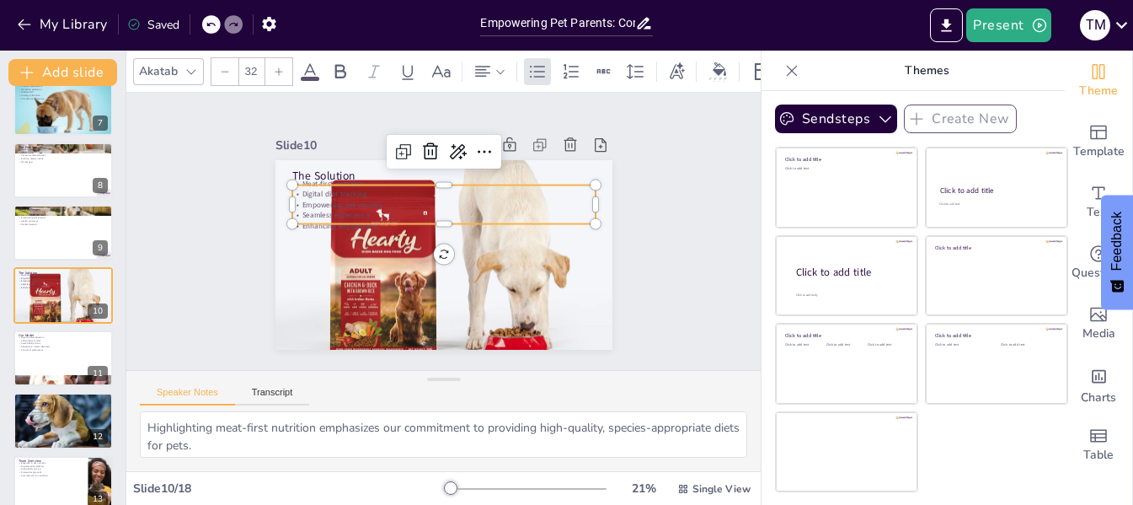
click at [323, 195] on p "Empowering pet owners" at bounding box center [446, 205] width 302 height 42
copy div "Meat-first nutrition Digital diet tracking Empowering pet owners Seamless exper…"
click at [269, 436] on textarea "Highlighting meat-first nutrition emphasizes our commitment to providing high-q…" at bounding box center [443, 434] width 607 height 46
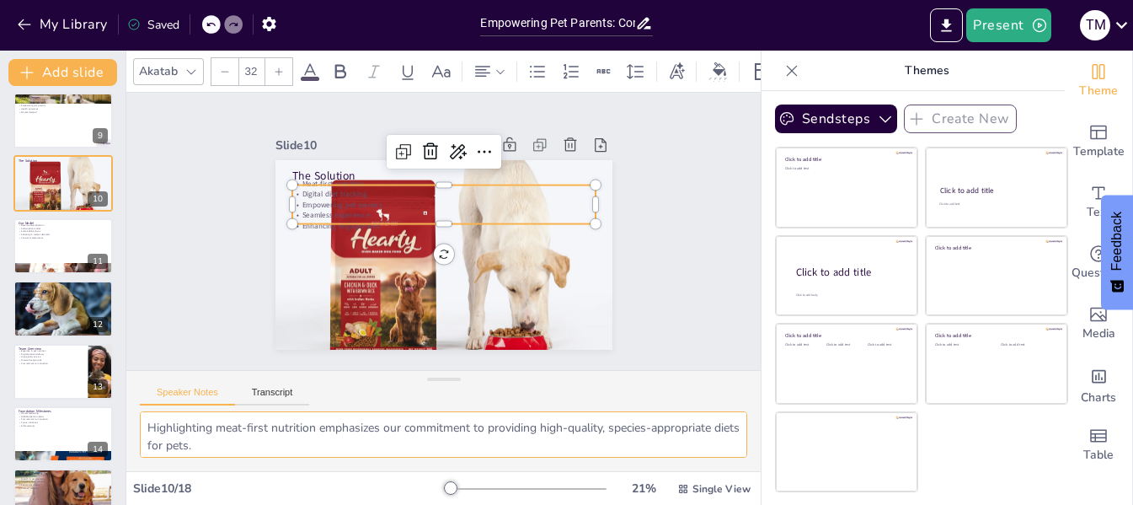
scroll to position [513, 0]
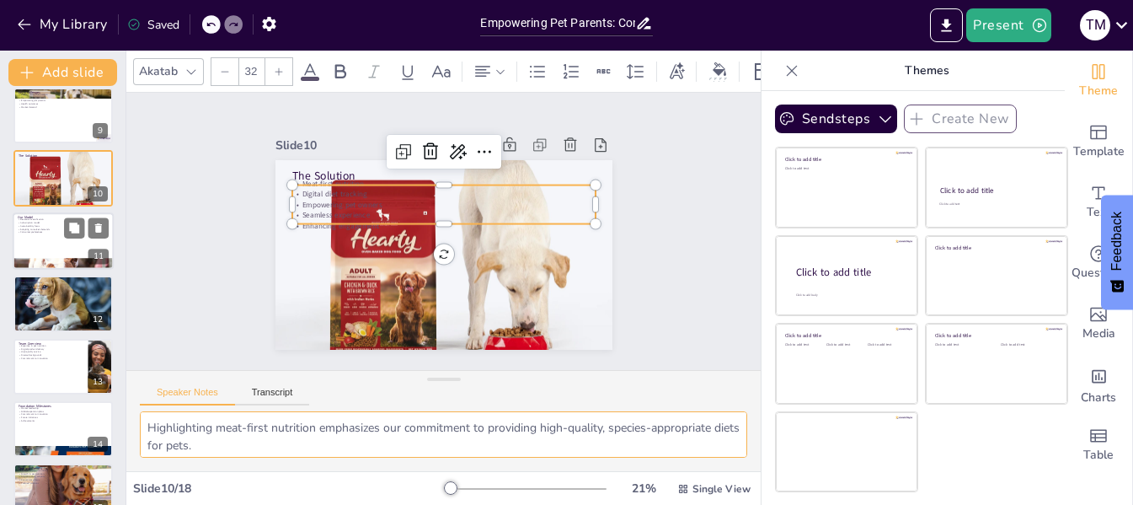
click at [37, 226] on p "Sustainability focus" at bounding box center [63, 225] width 91 height 3
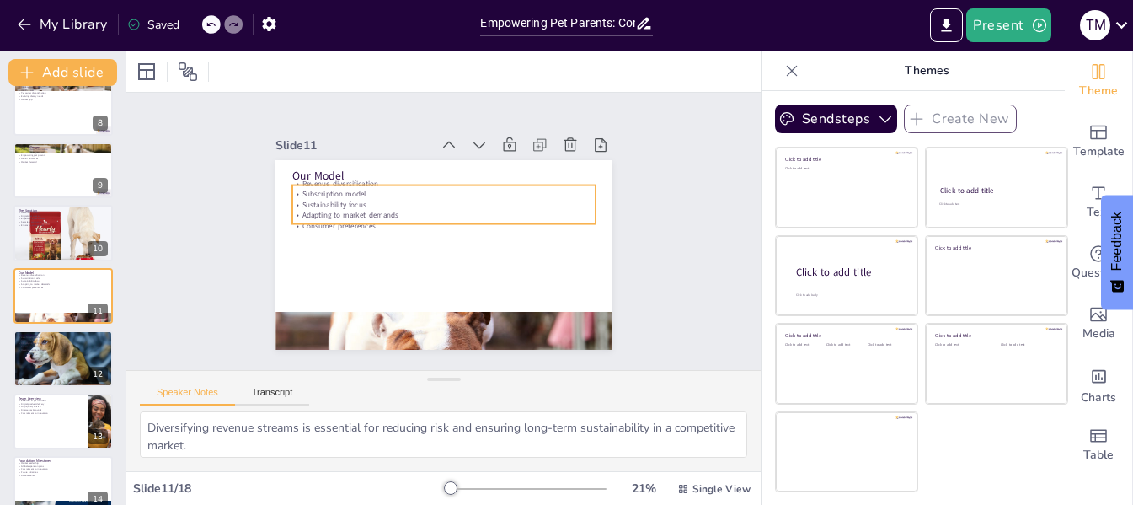
click at [332, 213] on p "Adapting to market demands" at bounding box center [442, 215] width 303 height 10
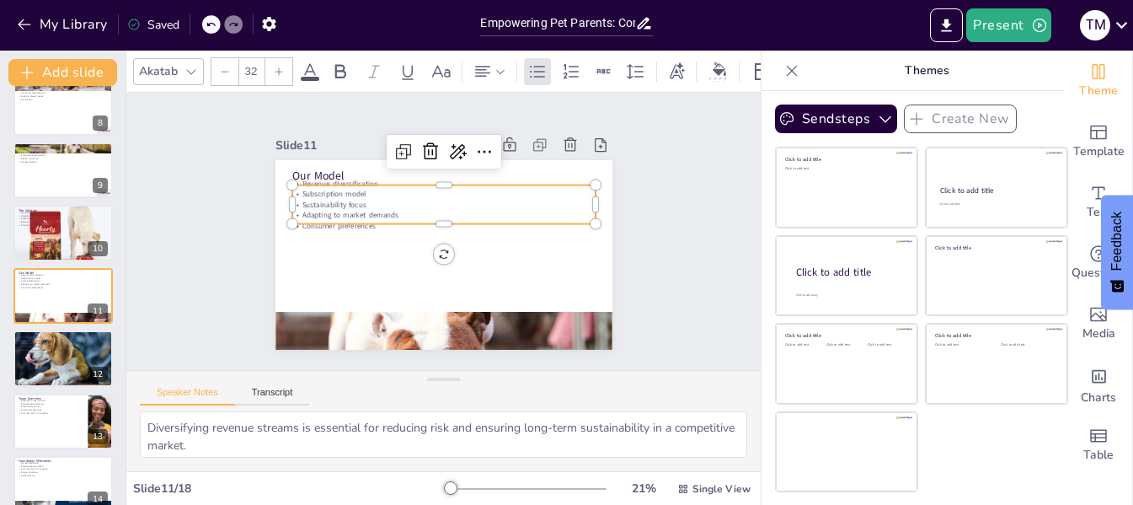
click at [332, 213] on p "Adapting to market demands" at bounding box center [442, 215] width 303 height 10
click at [332, 213] on p "Adapting to market demands" at bounding box center [443, 215] width 303 height 10
click at [231, 436] on textarea "Diversifying revenue streams is essential for reducing risk and ensuring long-t…" at bounding box center [443, 434] width 607 height 46
click at [51, 374] on div at bounding box center [63, 357] width 109 height 57
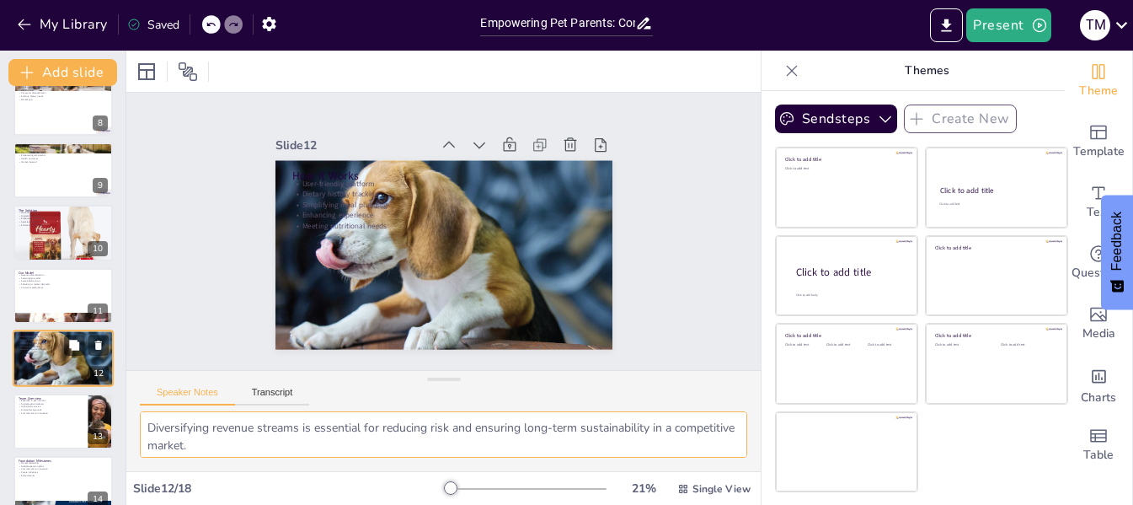
type textarea "A user-friendly platform is essential for encouraging adoption and ensuring tha…"
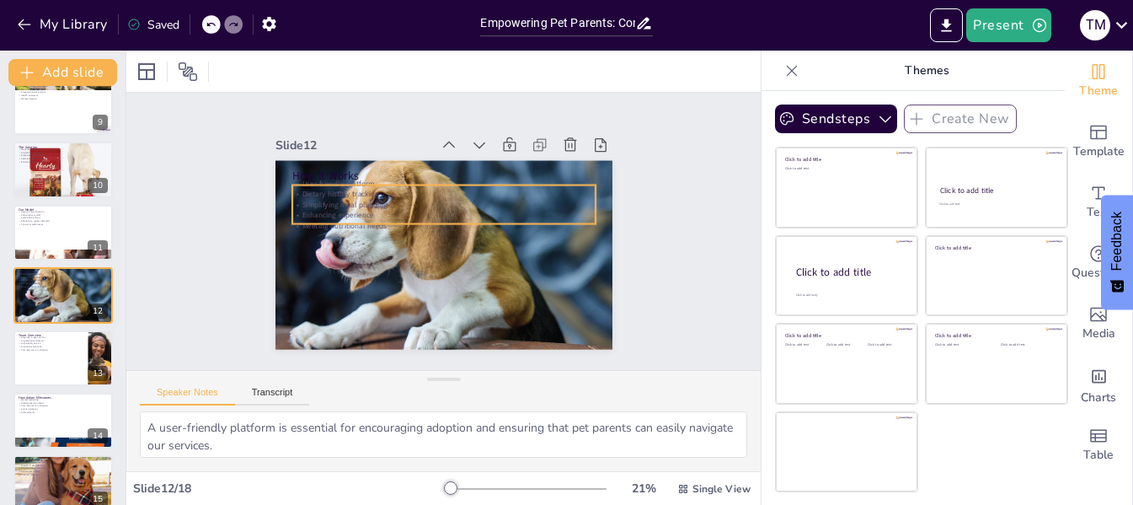
click at [358, 220] on p "Meeting nutritional needs" at bounding box center [442, 225] width 303 height 10
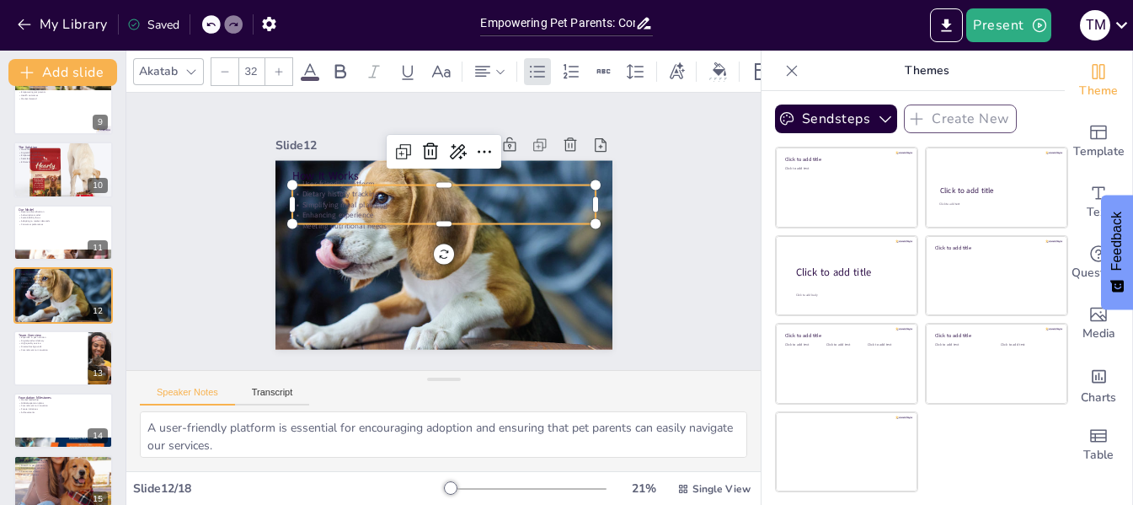
click at [358, 220] on p "Meeting nutritional needs" at bounding box center [442, 225] width 303 height 10
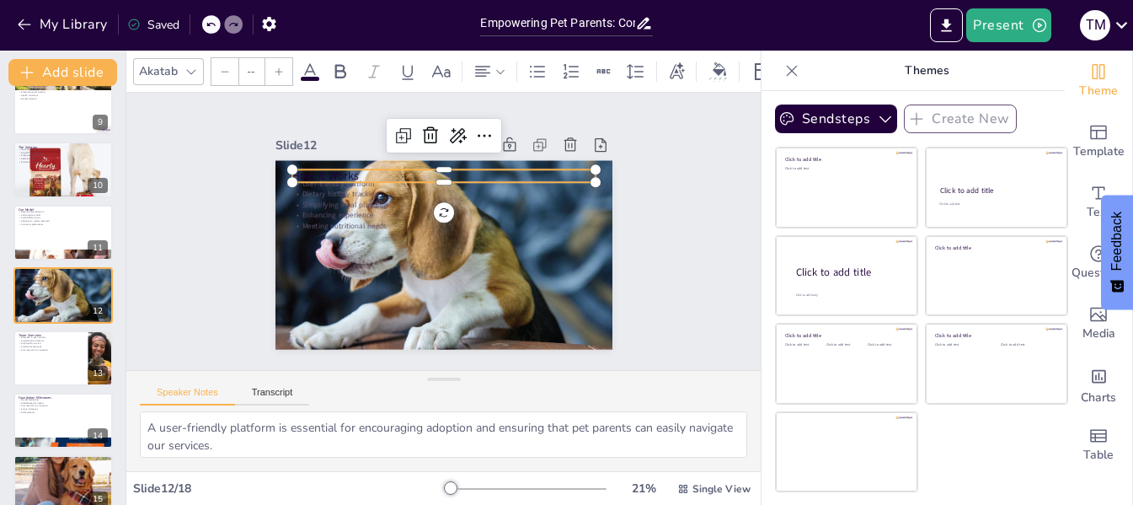
type input "48"
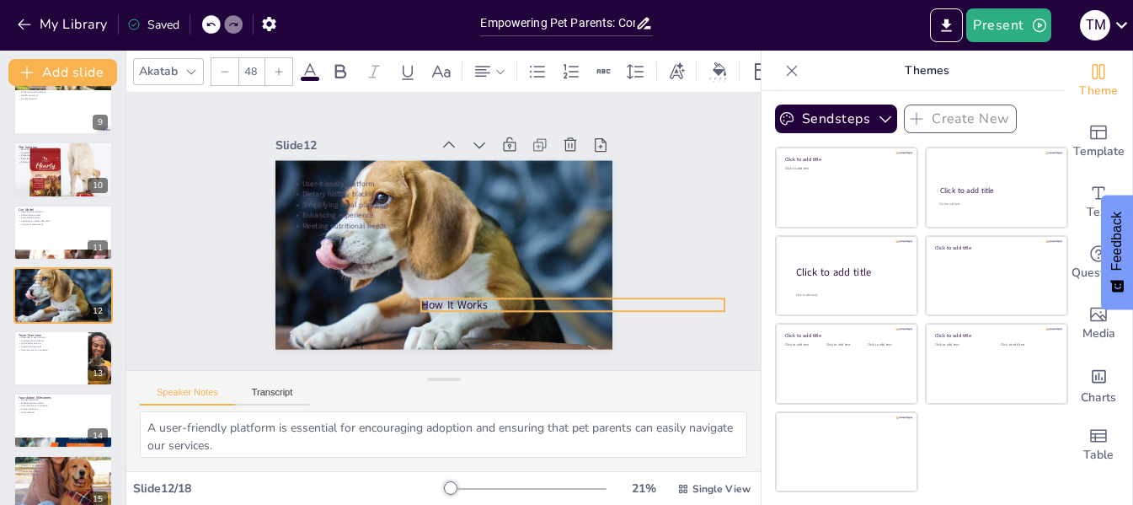
drag, startPoint x: 338, startPoint y: 168, endPoint x: 467, endPoint y: 297, distance: 182.3
click at [467, 297] on p "How It Works" at bounding box center [571, 305] width 303 height 16
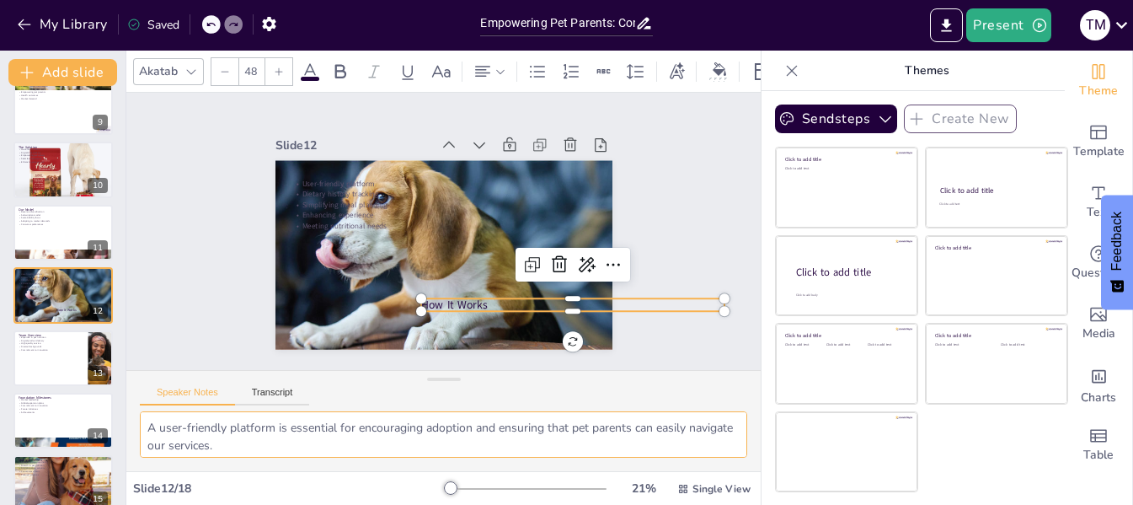
click at [328, 424] on textarea "A user-friendly platform is essential for encouraging adoption and ensuring tha…" at bounding box center [443, 434] width 607 height 46
click at [40, 356] on div at bounding box center [63, 357] width 101 height 57
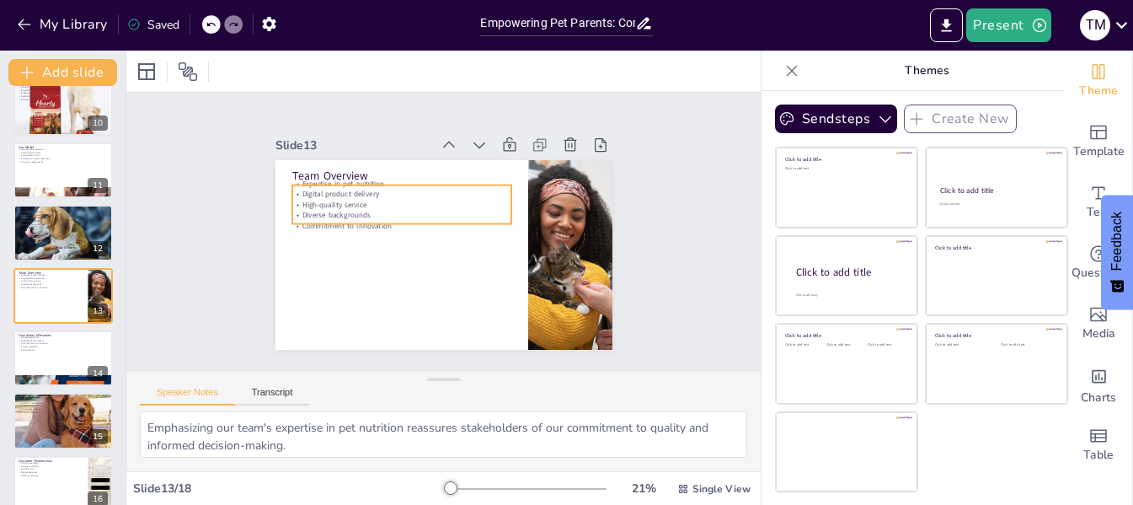
click at [331, 189] on p "Digital product delivery" at bounding box center [400, 194] width 219 height 10
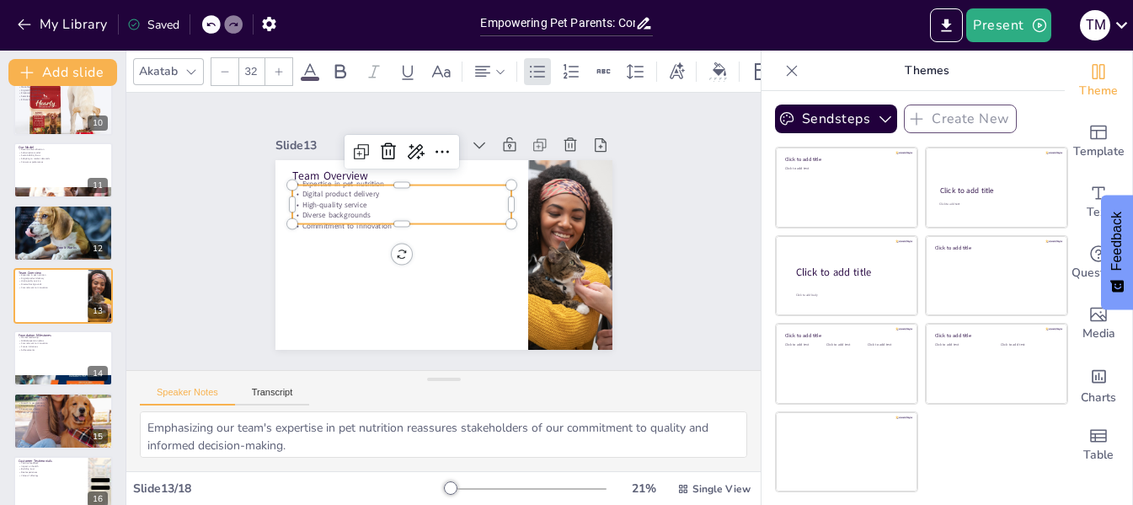
click at [331, 184] on p "Digital product delivery" at bounding box center [405, 191] width 219 height 34
click at [410, 420] on textarea "Emphasizing our team's expertise in pet nutrition reassures stakeholders of our…" at bounding box center [443, 434] width 607 height 46
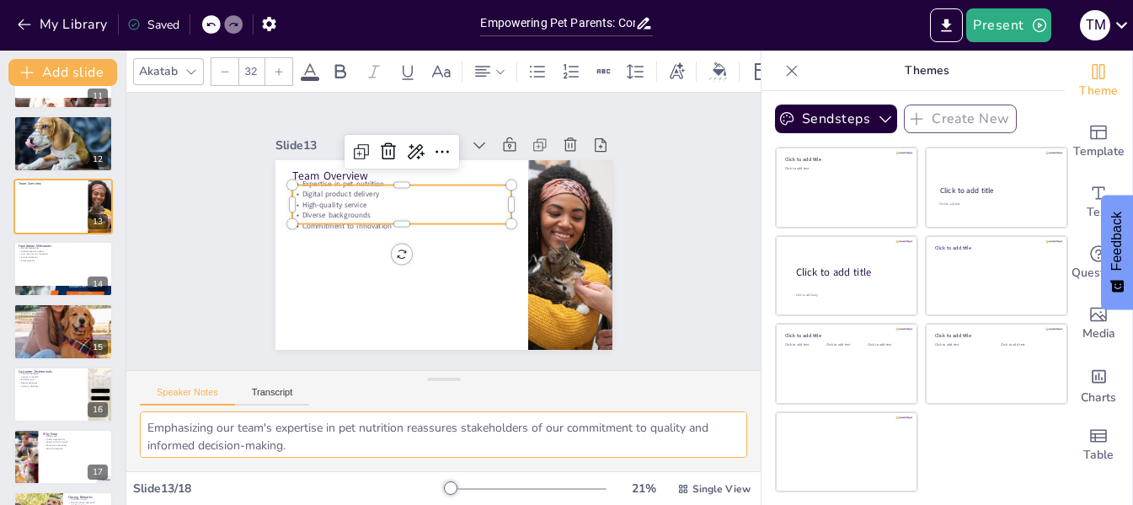
scroll to position [708, 0]
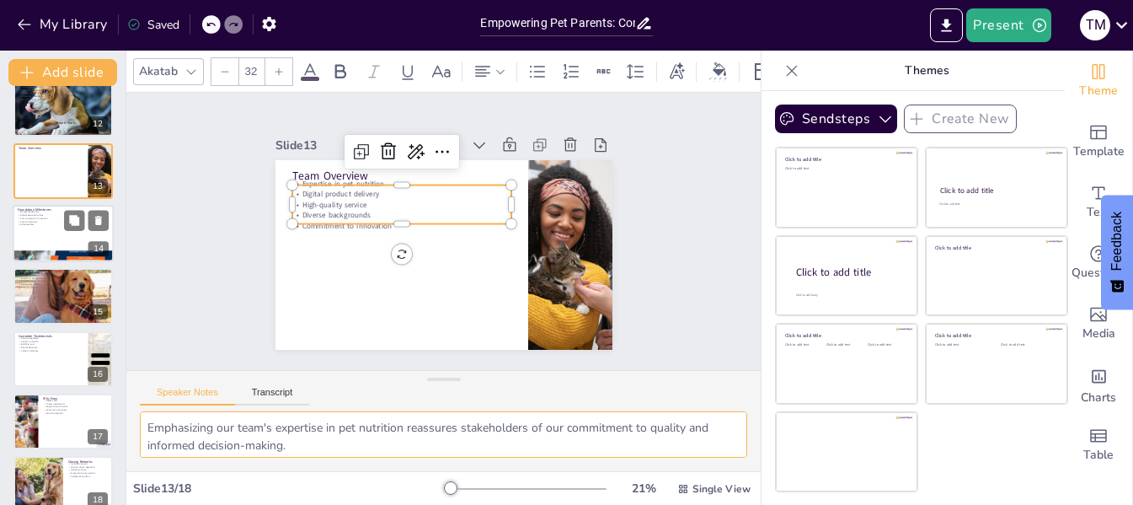
click at [40, 223] on p "Achievements" at bounding box center [63, 224] width 91 height 3
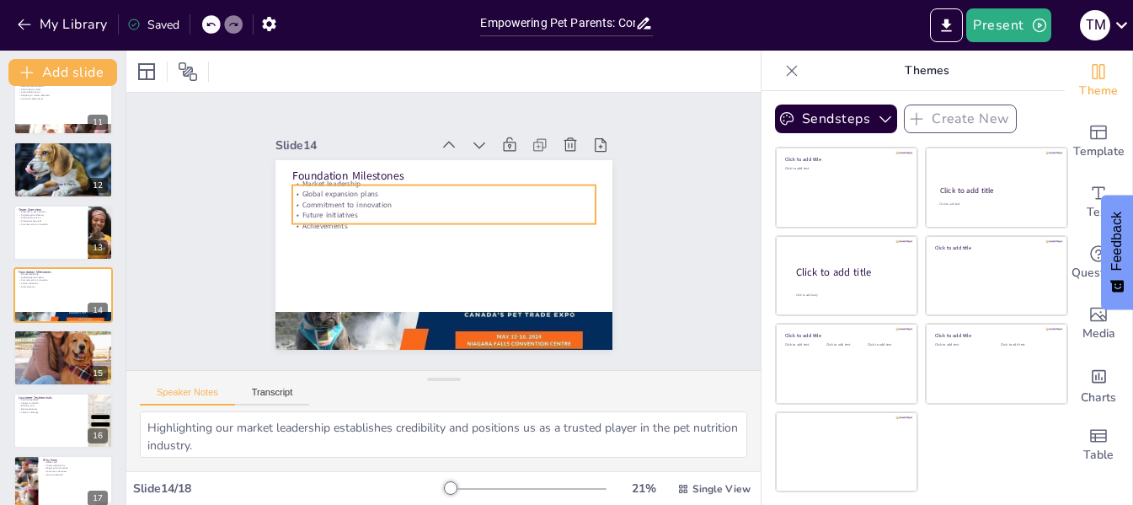
click at [319, 193] on p "Commitment to innovation" at bounding box center [446, 205] width 302 height 42
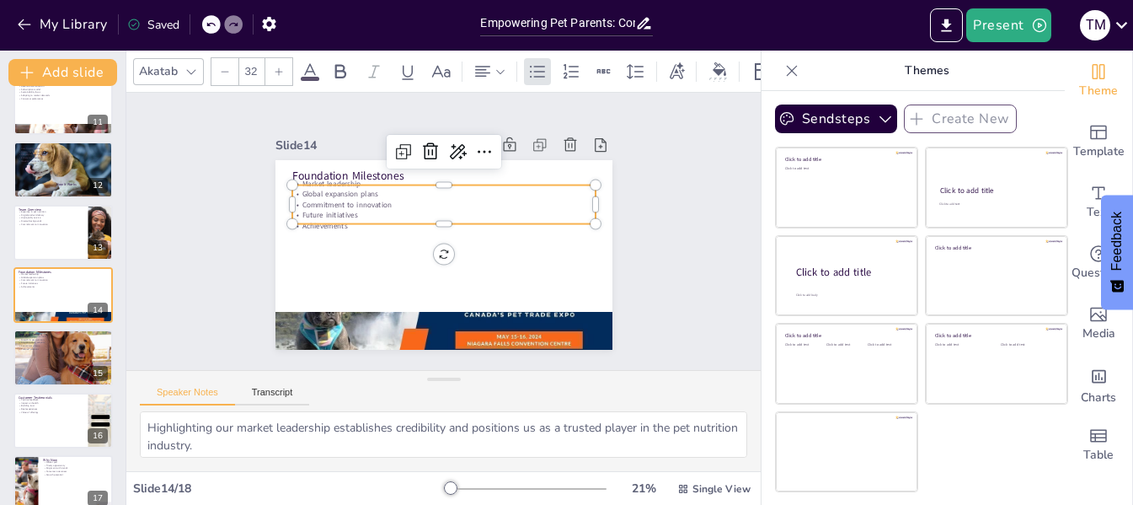
click at [319, 200] on p "Commitment to innovation" at bounding box center [442, 205] width 303 height 10
click at [319, 193] on p "Commitment to innovation" at bounding box center [446, 205] width 302 height 42
click at [364, 443] on textarea "Highlighting our market leadership establishes credibility and positions us as …" at bounding box center [443, 434] width 607 height 46
click at [51, 351] on div at bounding box center [63, 357] width 101 height 107
type textarea "Emphasizing species-appropriate diets highlights the growing awareness among pe…"
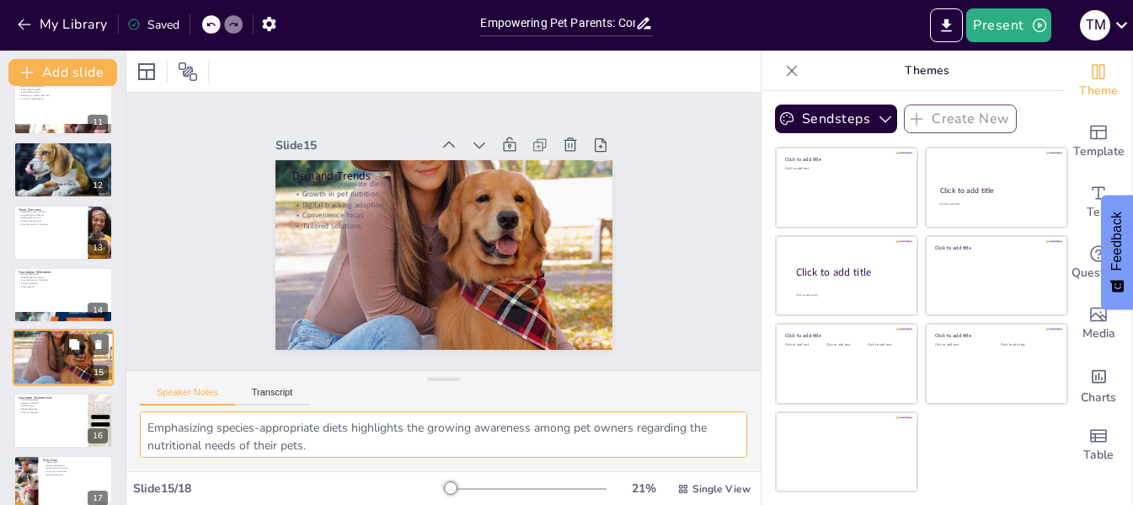
scroll to position [709, 0]
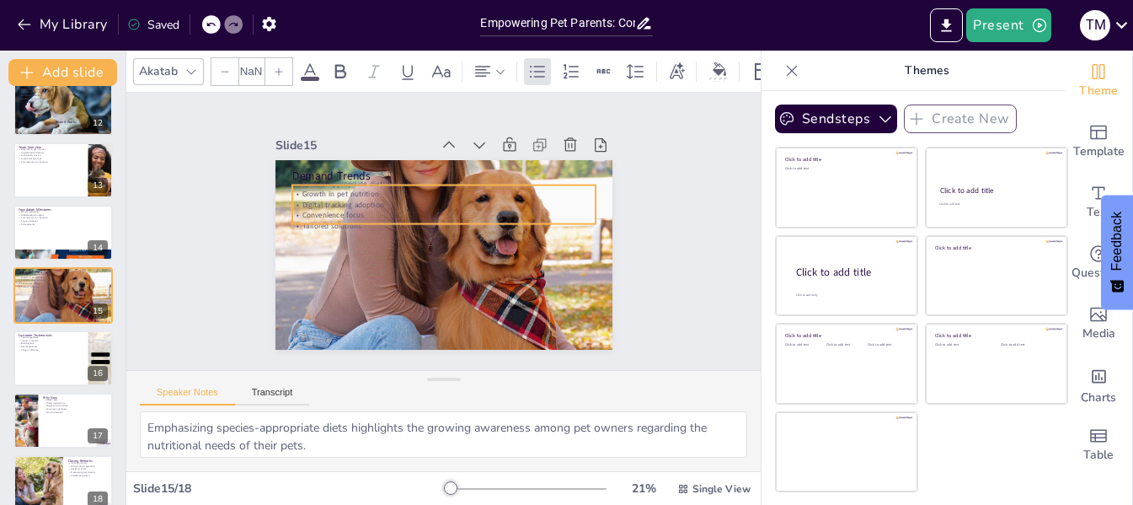
click at [334, 188] on p "Growth in pet nutrition" at bounding box center [447, 195] width 302 height 42
type input "32"
click at [334, 188] on p "Growth in pet nutrition" at bounding box center [447, 195] width 302 height 42
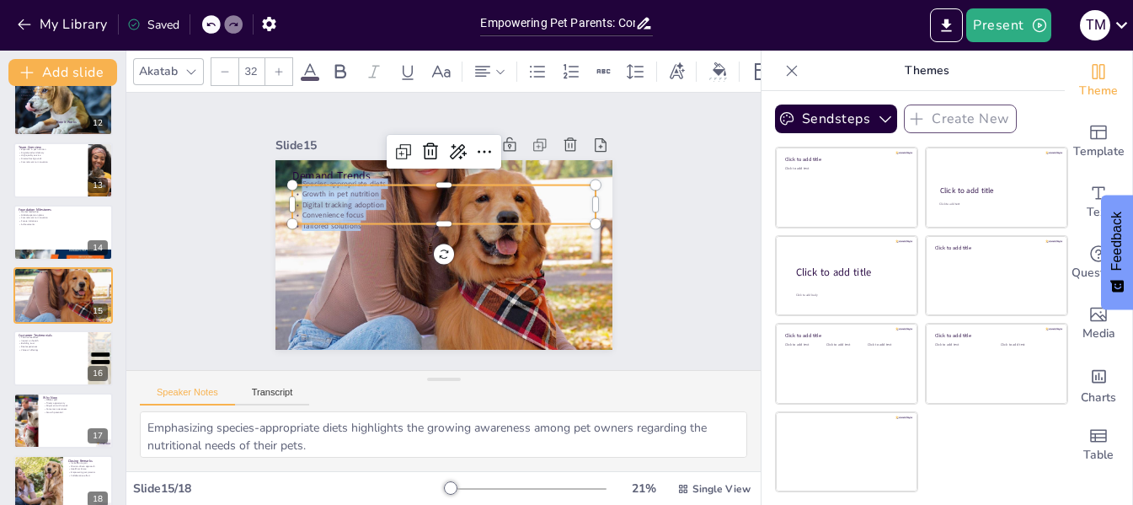
click at [348, 160] on div at bounding box center [441, 255] width 372 height 388
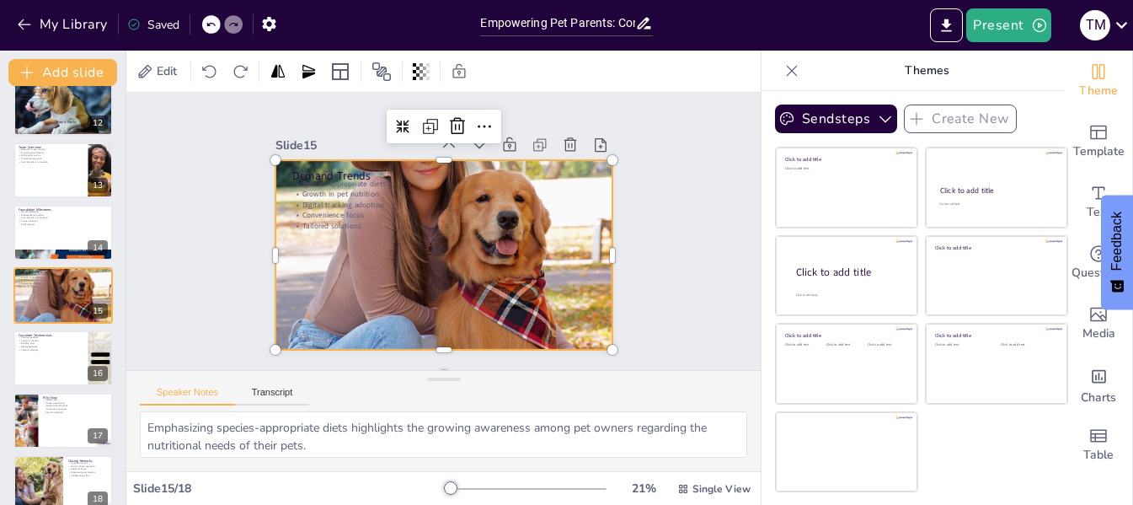
click at [348, 160] on div at bounding box center [441, 255] width 372 height 388
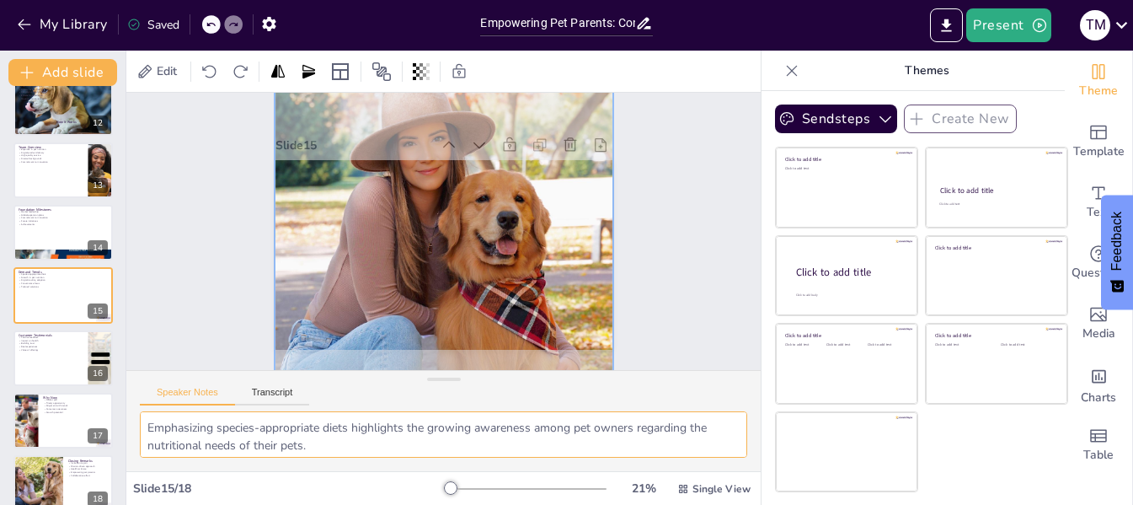
click at [421, 436] on textarea "Emphasizing species-appropriate diets highlights the growing awareness among pe…" at bounding box center [443, 434] width 607 height 46
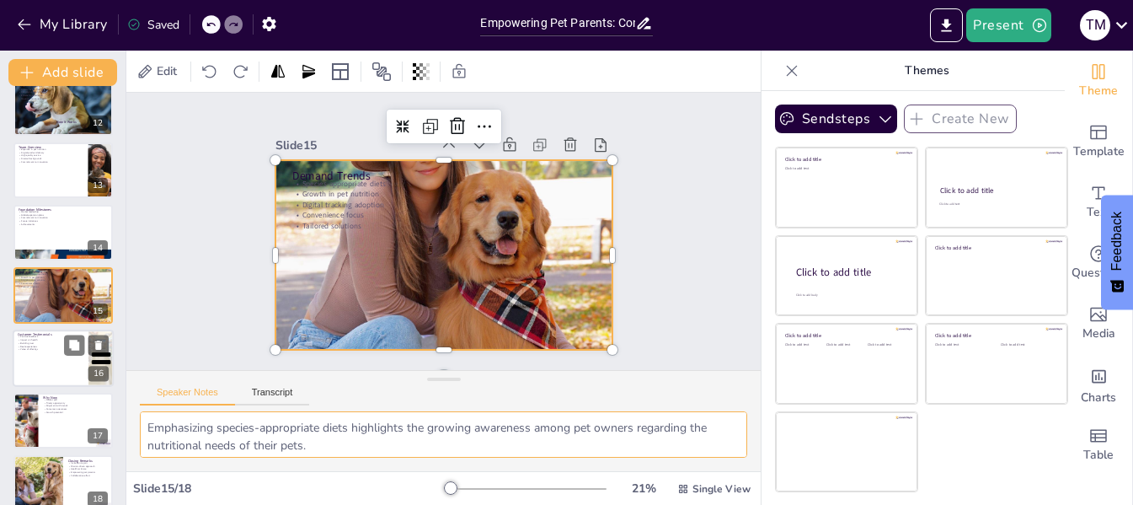
click at [38, 353] on div at bounding box center [63, 357] width 101 height 57
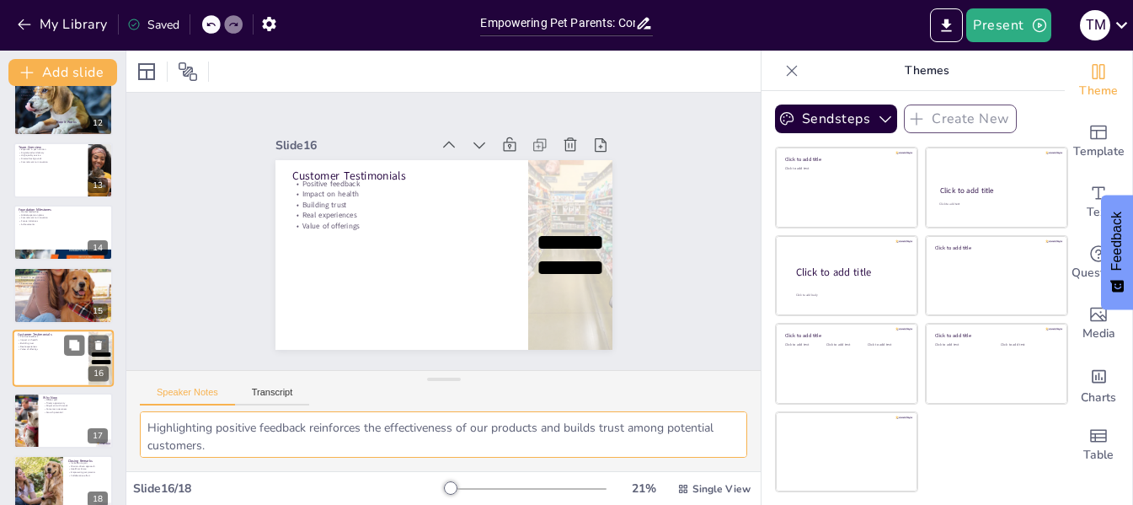
scroll to position [730, 0]
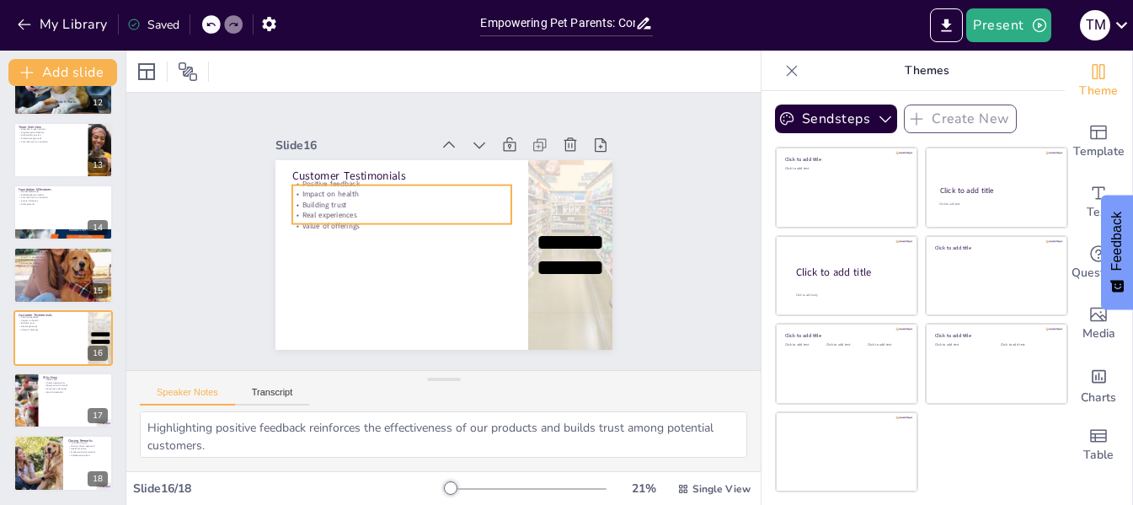
click at [333, 210] on p "Real experiences" at bounding box center [403, 211] width 219 height 34
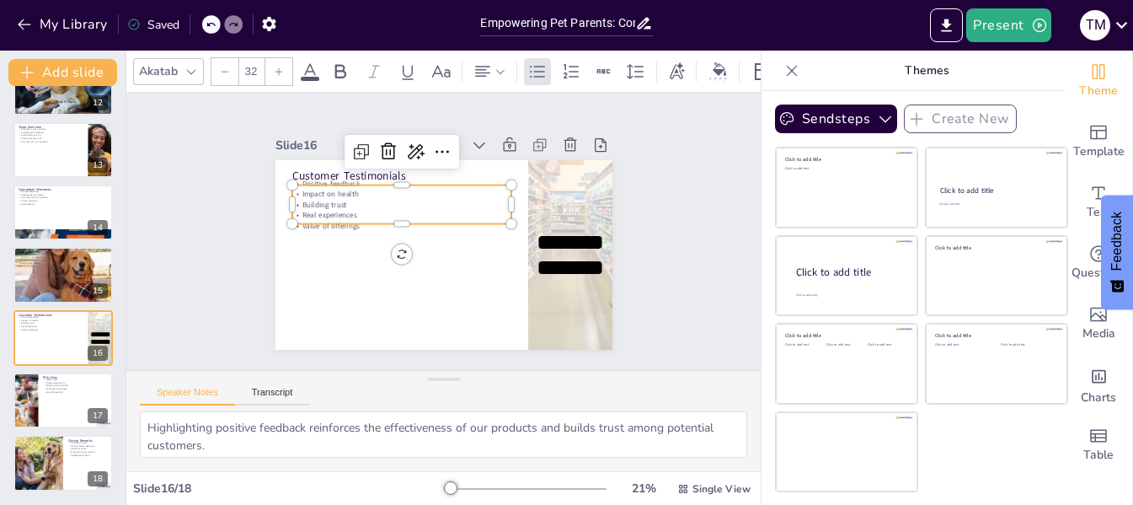
click at [333, 210] on p "Real experiences" at bounding box center [403, 211] width 219 height 34
click at [267, 436] on textarea "Highlighting positive feedback reinforces the effectiveness of our products and…" at bounding box center [443, 434] width 607 height 46
click at [35, 399] on div at bounding box center [25, 400] width 76 height 57
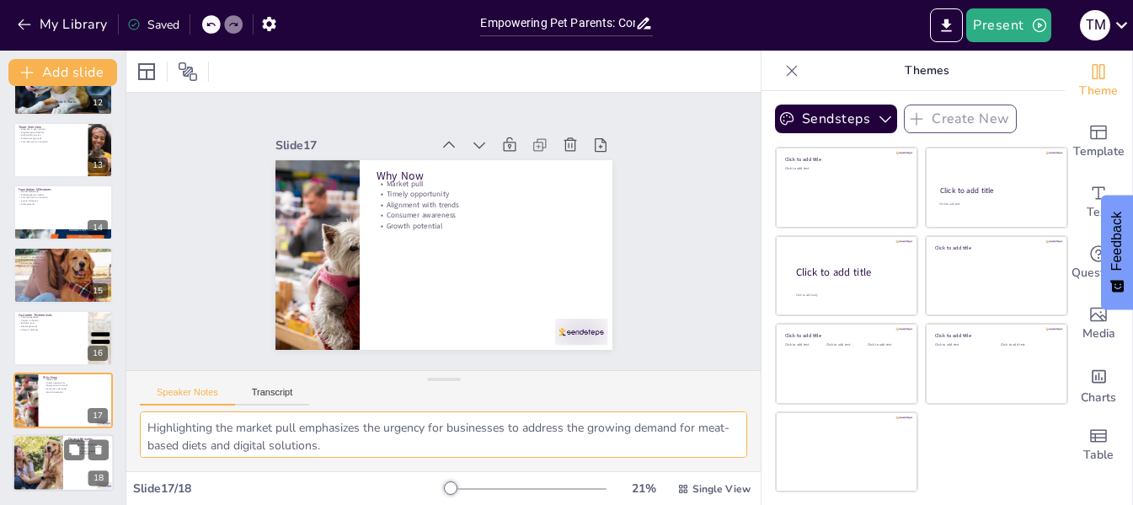
click at [71, 462] on div at bounding box center [63, 463] width 101 height 57
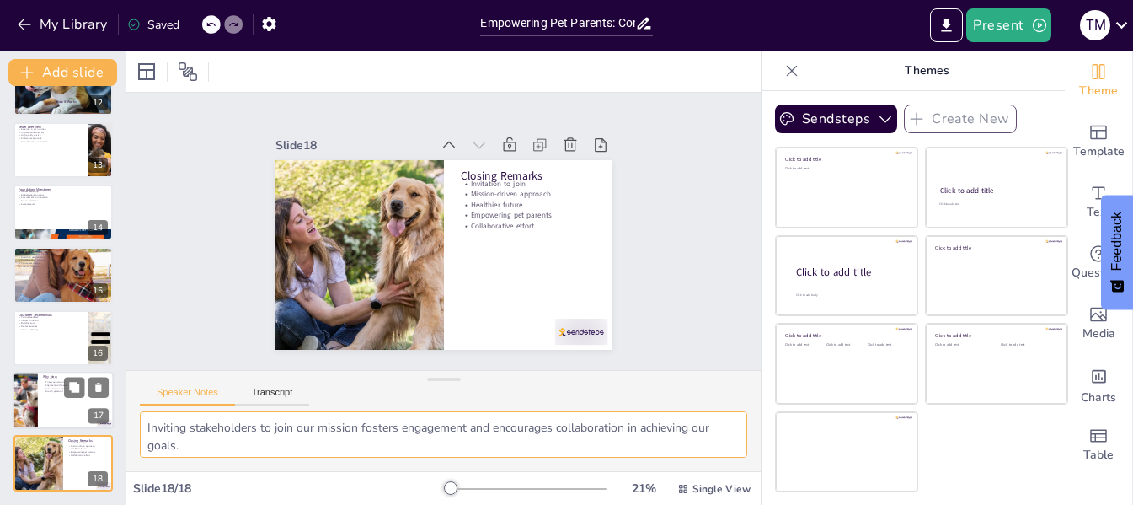
click at [43, 387] on p "Consumer awareness" at bounding box center [76, 388] width 66 height 3
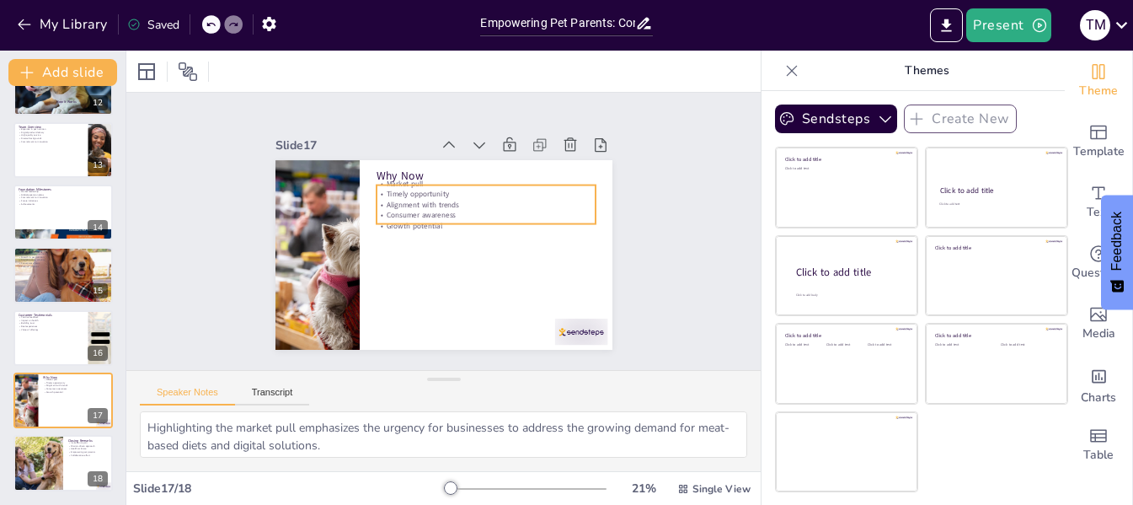
click at [408, 199] on p "Alignment with trends" at bounding box center [488, 208] width 219 height 33
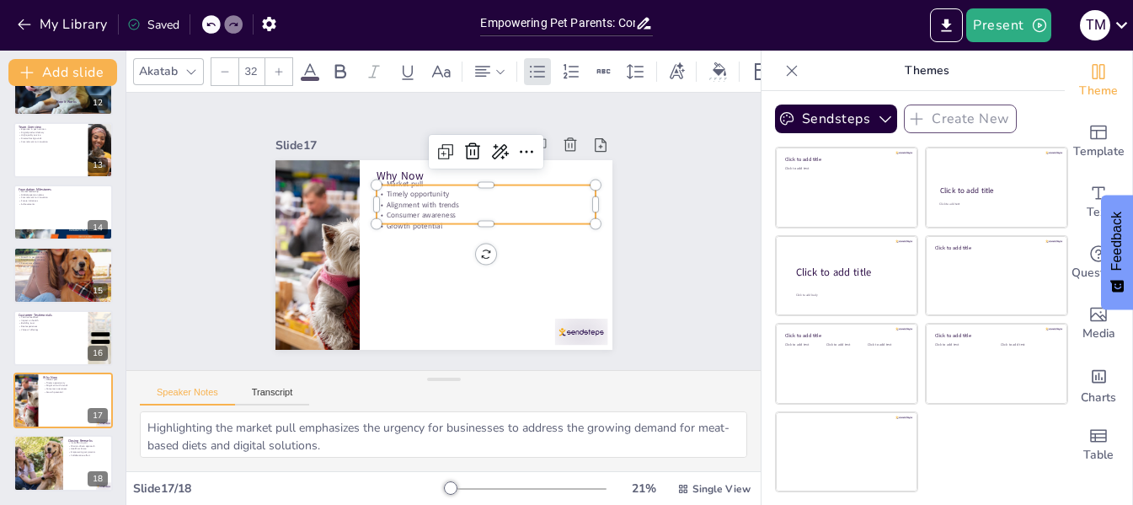
click at [408, 199] on p "Alignment with trends" at bounding box center [488, 209] width 219 height 34
click at [339, 440] on textarea "Highlighting the market pull emphasizes the urgency for businesses to address t…" at bounding box center [443, 434] width 607 height 46
click at [39, 458] on div at bounding box center [37, 463] width 99 height 57
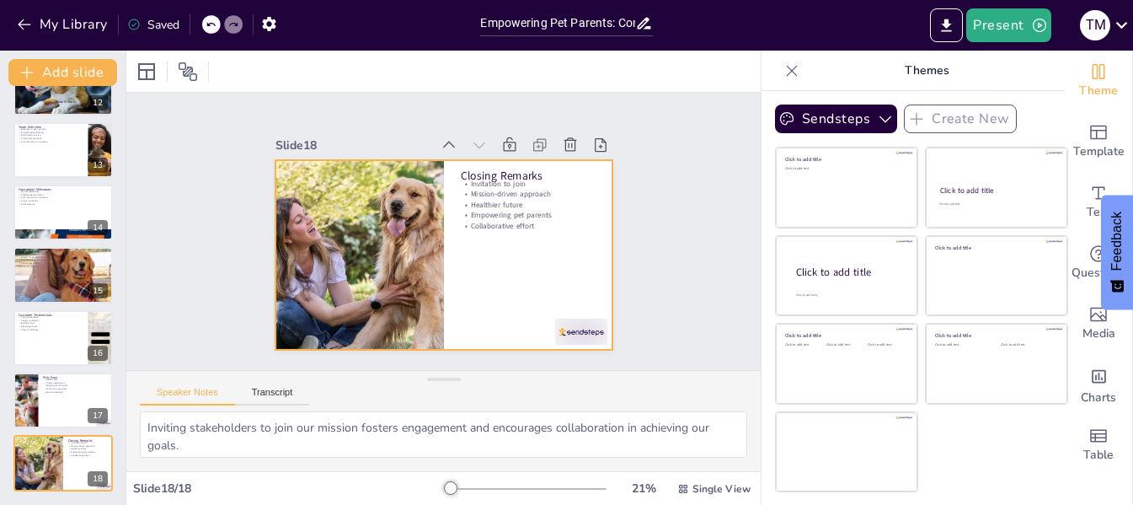
click at [489, 227] on div at bounding box center [441, 255] width 355 height 224
click at [496, 211] on p "Empowering pet parents" at bounding box center [529, 223] width 135 height 24
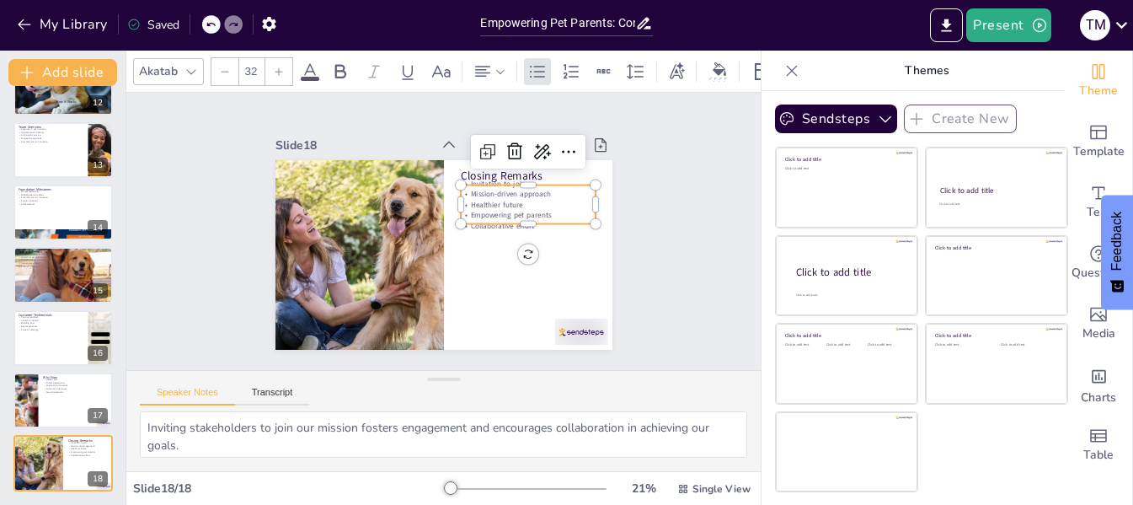
click at [496, 211] on p "Empowering pet parents" at bounding box center [529, 223] width 135 height 24
click at [258, 429] on textarea "Inviting stakeholders to join our mission fosters engagement and encourages col…" at bounding box center [443, 434] width 607 height 46
paste textarea "ation to join Mission-driven approach Healthier future Empowering pet parents C…"
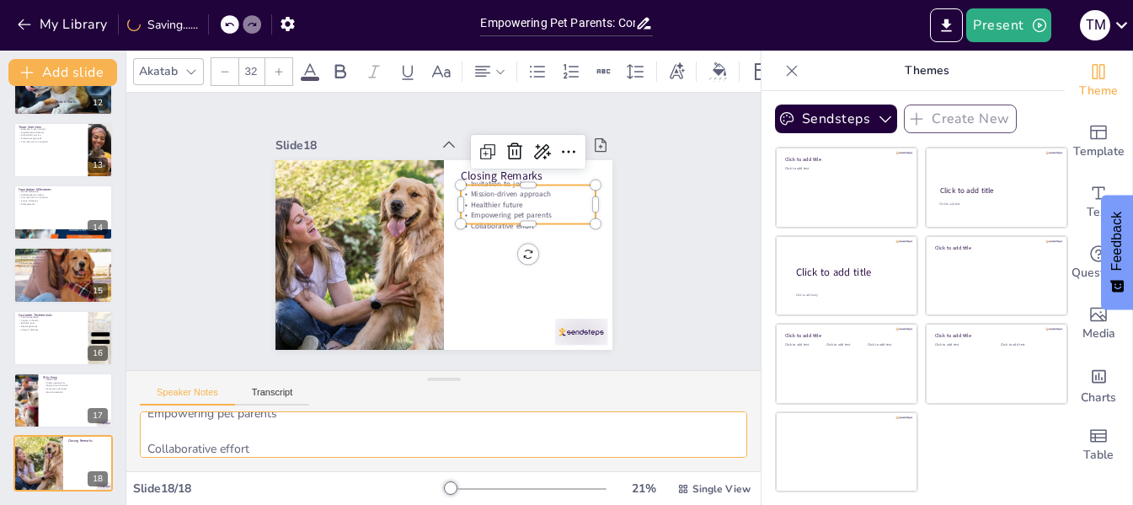
type textarea "Inviting stakeholders to join our mission fosters engagement and encourages col…"
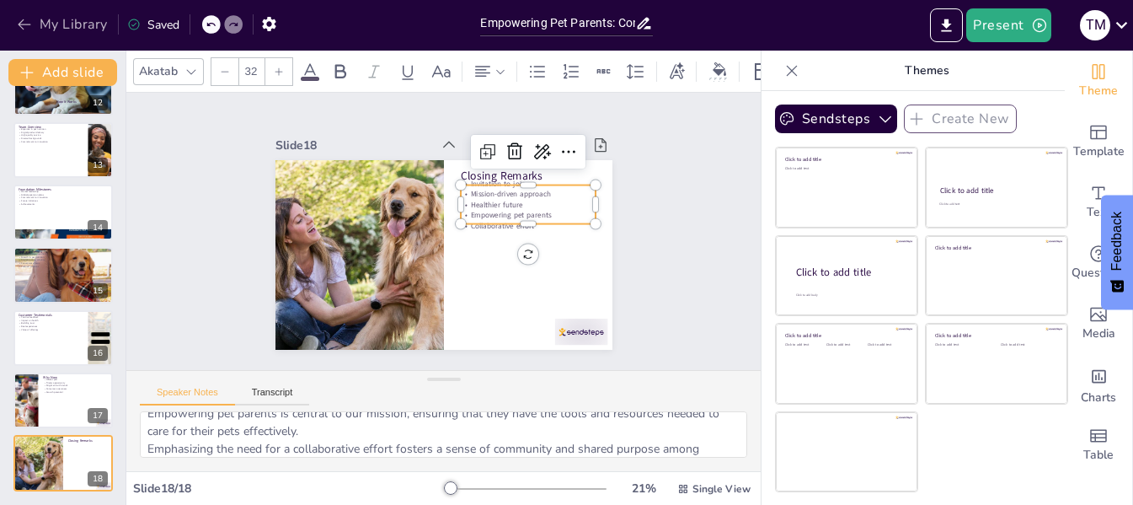
click at [38, 33] on button "My Library" at bounding box center [64, 24] width 102 height 27
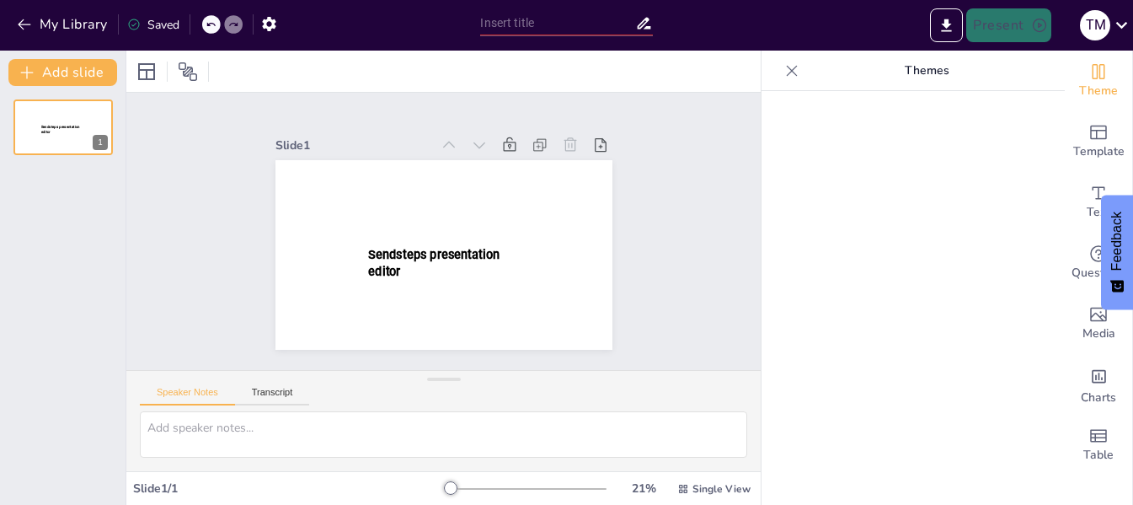
type input "Building a Transparent Pet Nutrition Ecosystem: Leveraging Technology and Quali…"
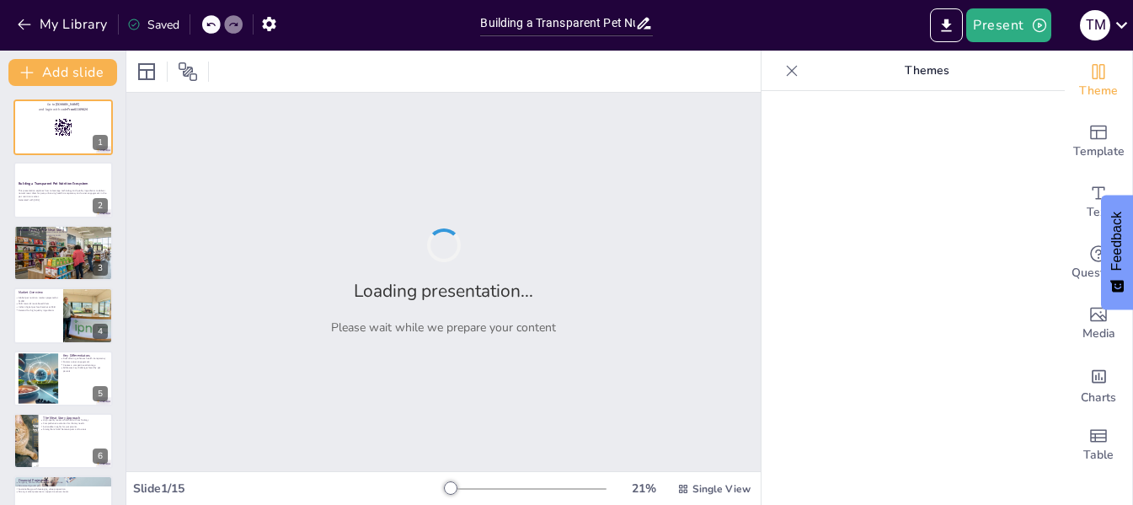
checkbox input "true"
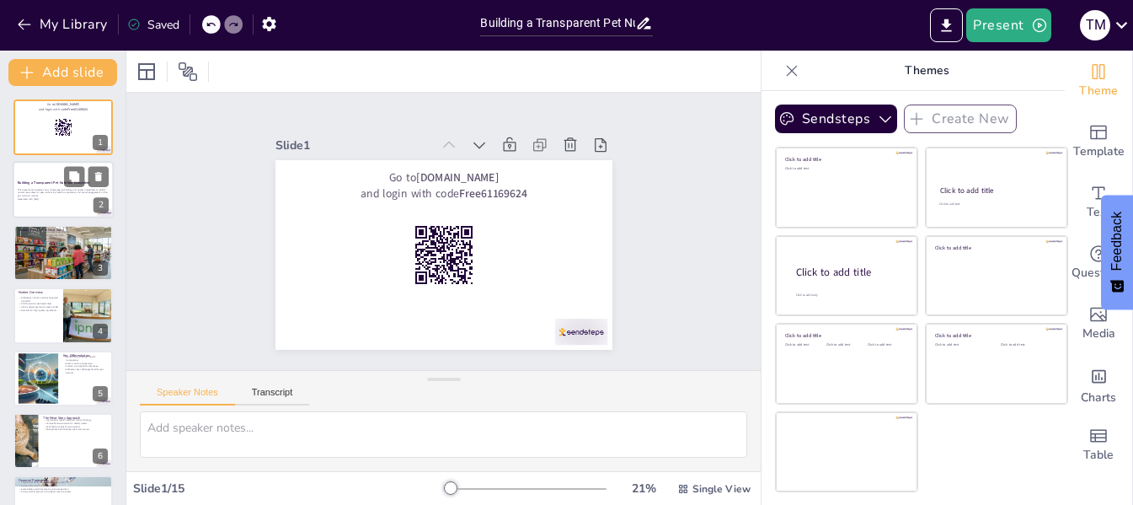
click at [61, 192] on p "This presentation explores how to leverage technology and quality ingredients t…" at bounding box center [63, 192] width 91 height 9
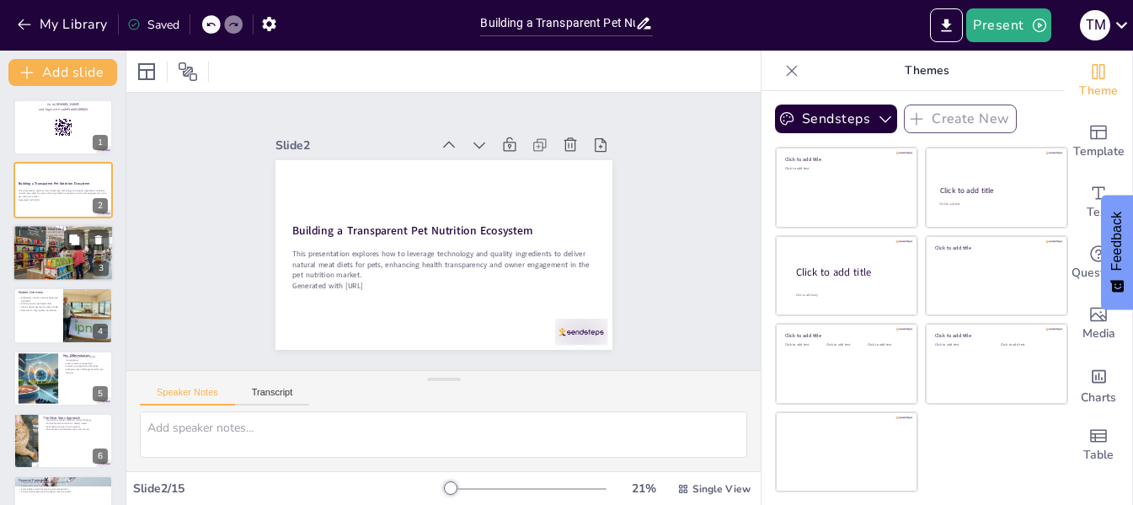
checkbox input "true"
click at [27, 249] on div at bounding box center [63, 252] width 101 height 57
type textarea "The focus on curated meat products highlights the importance of quality in pet …"
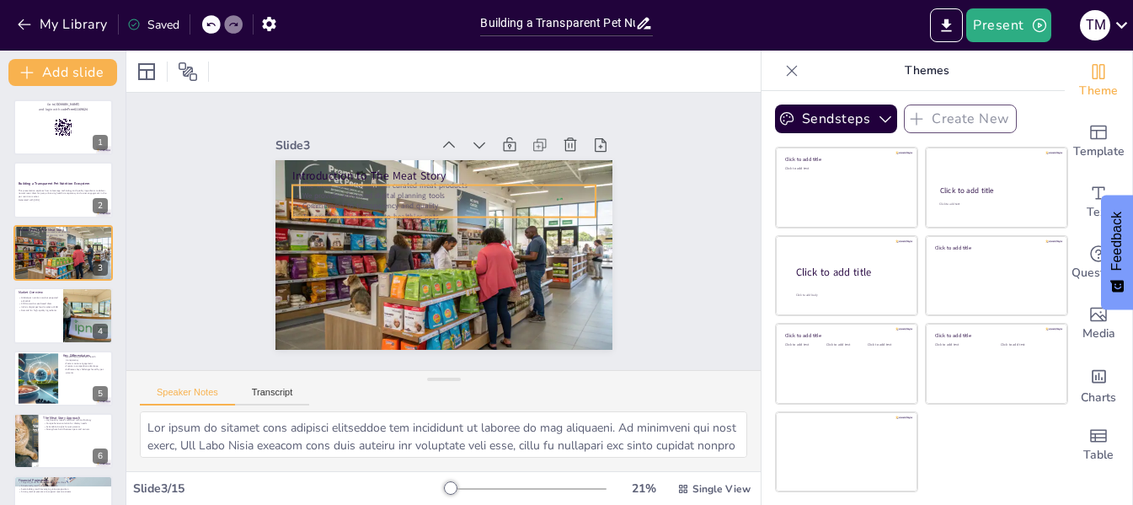
click at [383, 199] on p "Commitment to transparency and quality" at bounding box center [456, 209] width 268 height 161
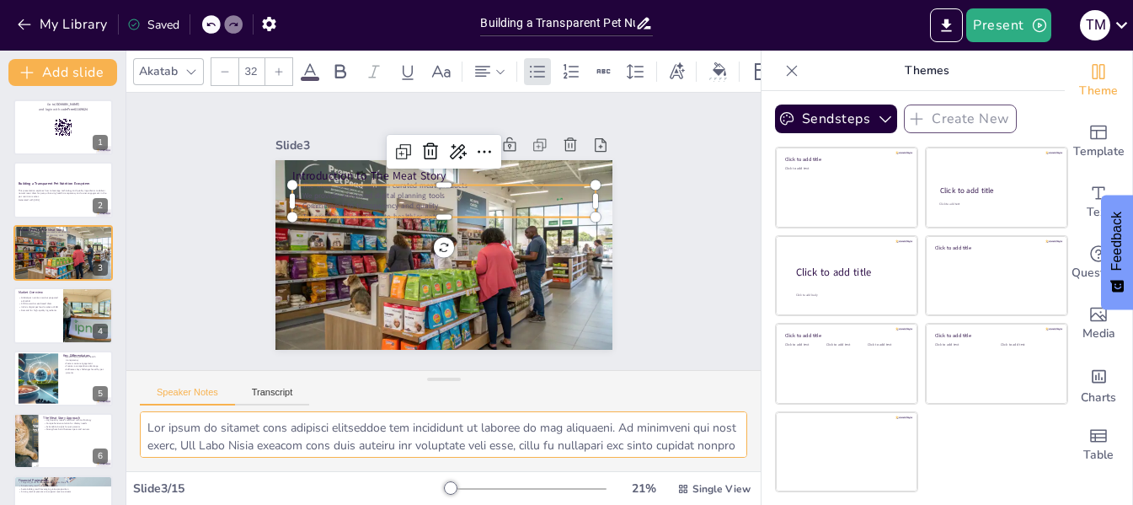
click at [313, 439] on textarea at bounding box center [443, 434] width 607 height 46
checkbox input "true"
click at [69, 323] on div at bounding box center [88, 314] width 83 height 57
type textarea "The projection of the global pet nutrition market reaching $115B by 2028 illust…"
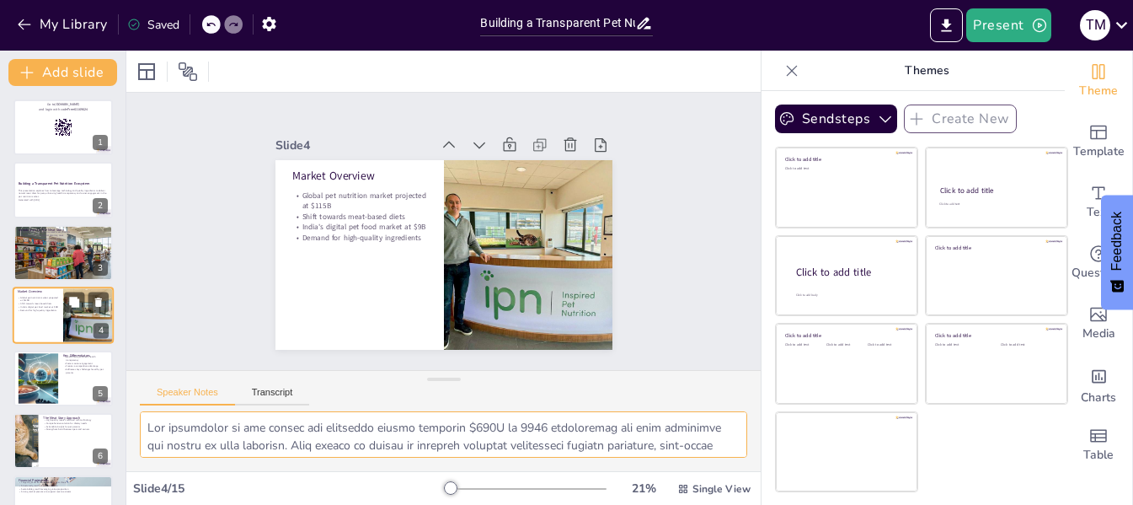
scroll to position [20, 0]
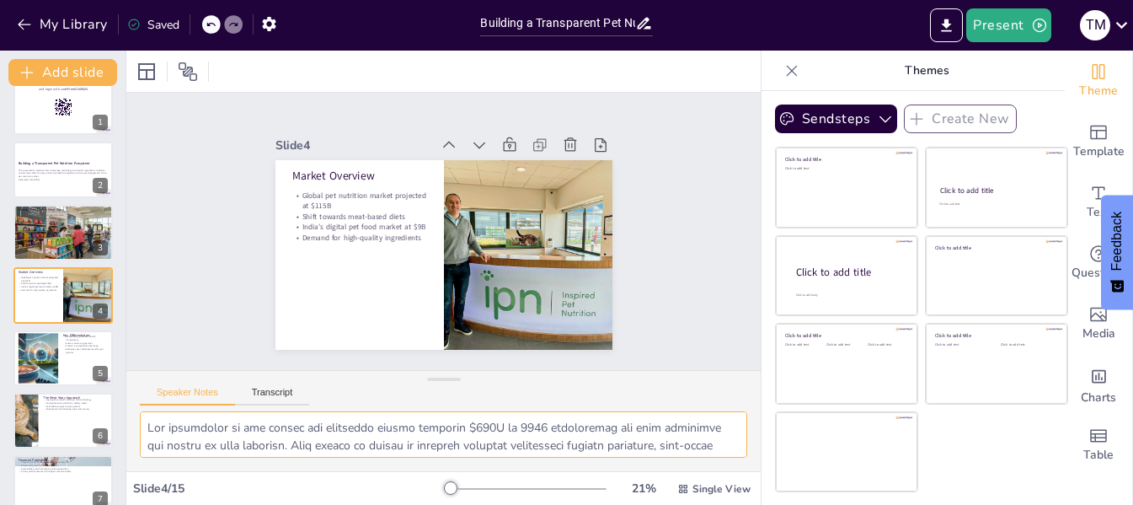
click at [296, 420] on textarea at bounding box center [443, 434] width 607 height 46
checkbox input "true"
click at [45, 350] on div at bounding box center [38, 357] width 82 height 51
type textarea "The dual offering of curated meat products and a digital diet planner significa…"
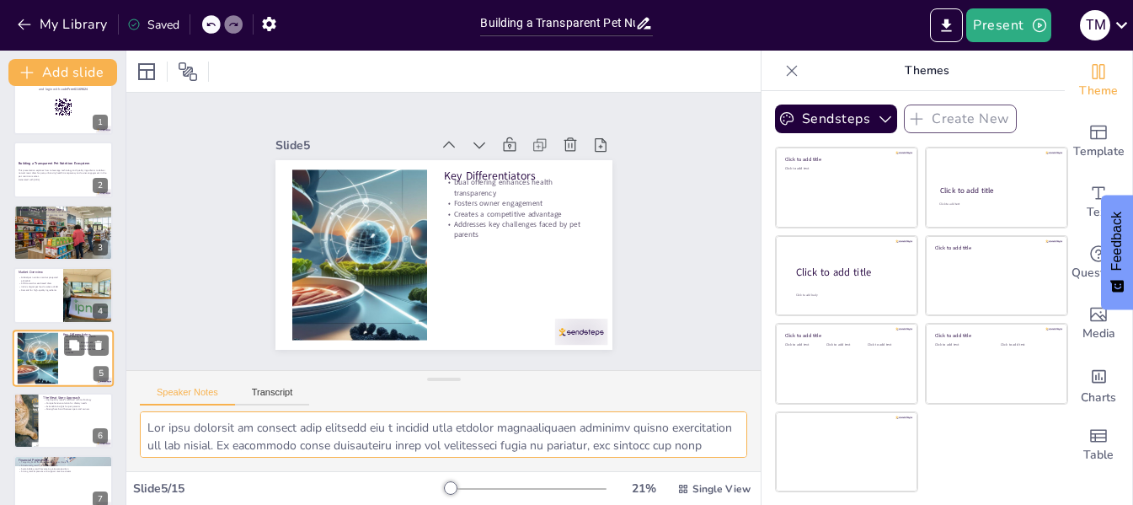
scroll to position [83, 0]
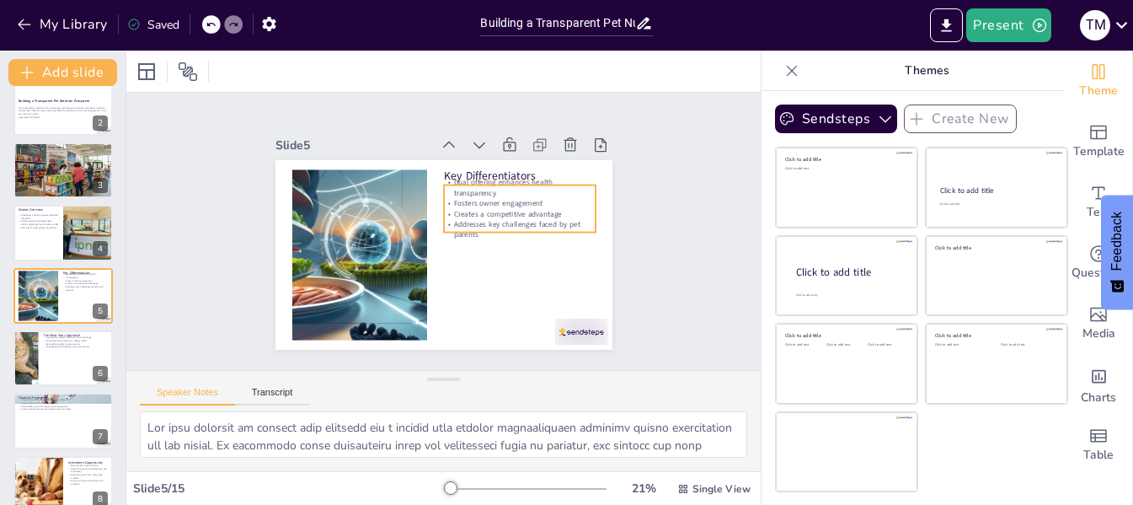
click at [480, 173] on div "Key Differentiators Dual offering enhances health transparency Fosters owner en…" at bounding box center [438, 253] width 369 height 255
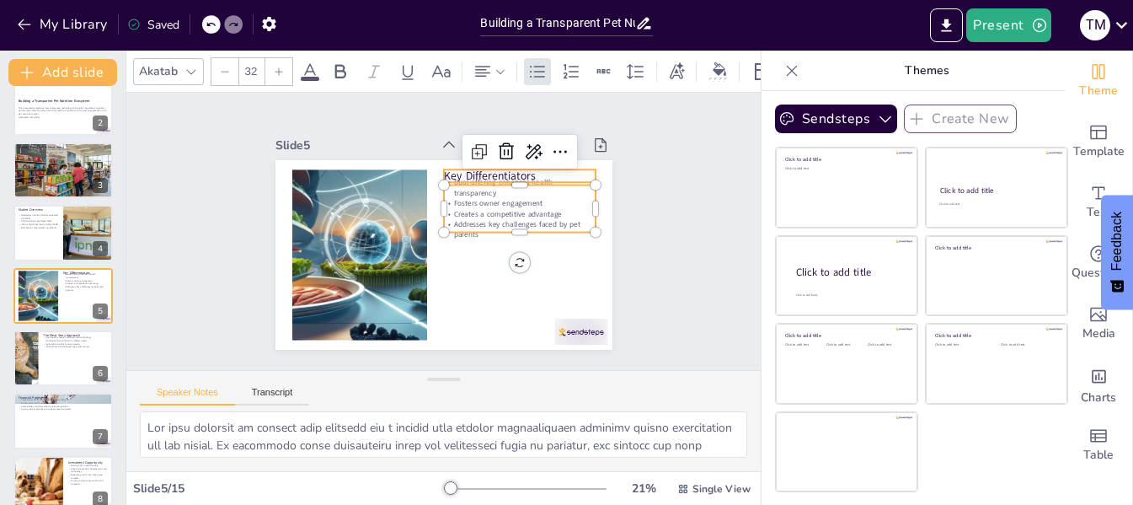
click at [484, 168] on p "Key Differentiators" at bounding box center [524, 183] width 152 height 31
checkbox input "true"
type input "48"
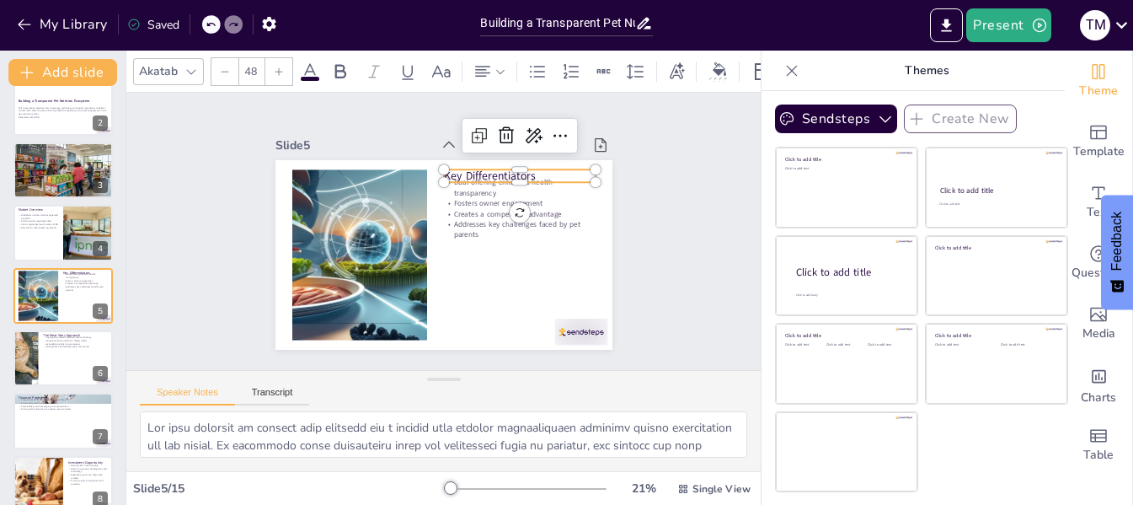
click at [484, 176] on p "Key Differentiators" at bounding box center [537, 220] width 139 height 89
click at [484, 171] on p "Key Differentiators" at bounding box center [532, 201] width 149 height 61
click at [484, 174] on p "Key Differentiators" at bounding box center [534, 212] width 145 height 76
copy p "Key Differentiators"
click at [413, 441] on textarea at bounding box center [443, 434] width 607 height 46
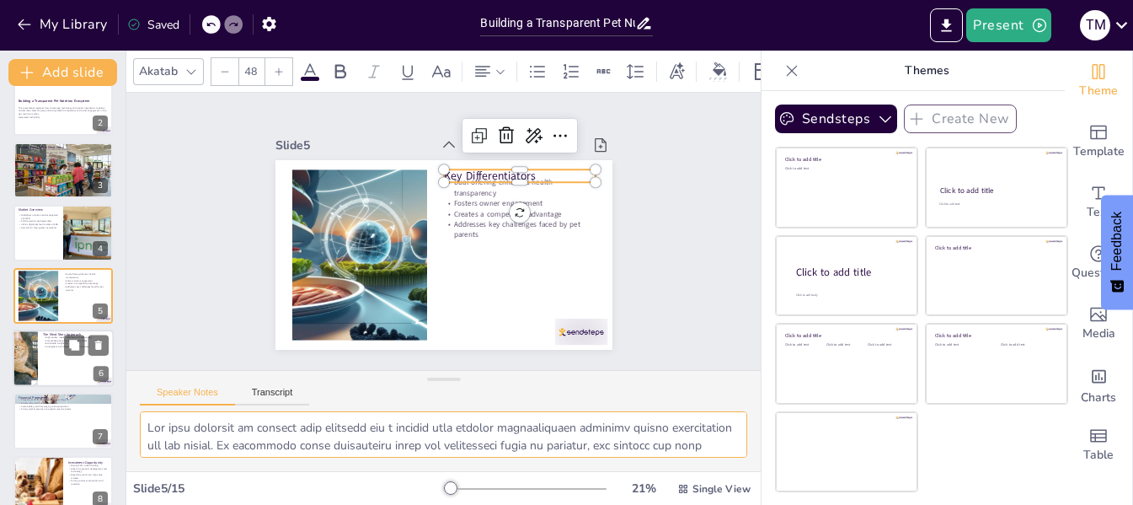
checkbox input "true"
click at [59, 361] on div at bounding box center [63, 357] width 101 height 57
type textarea "Combining high-quality meats with technology is at the core of The Meat Story's…"
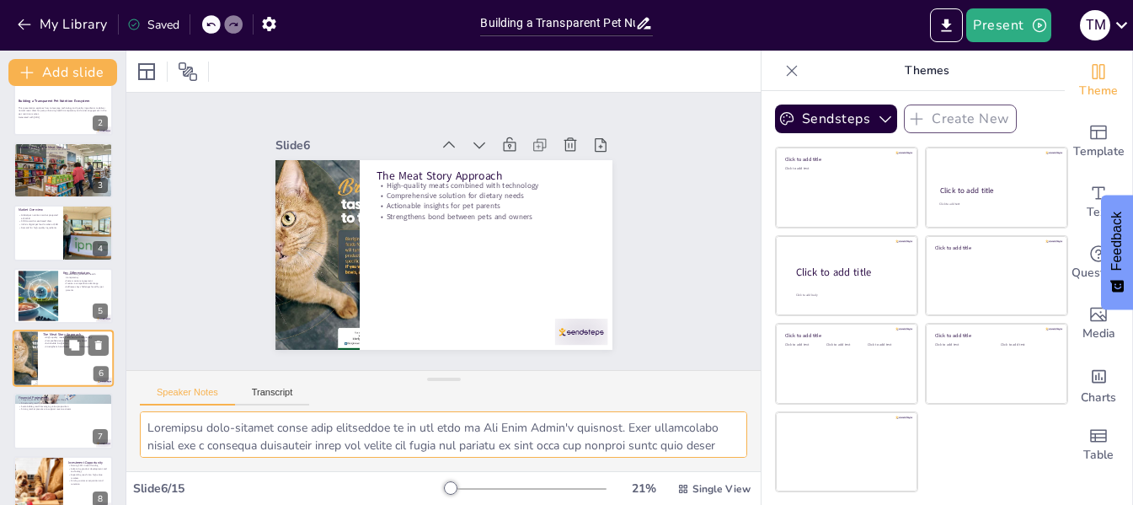
scroll to position [146, 0]
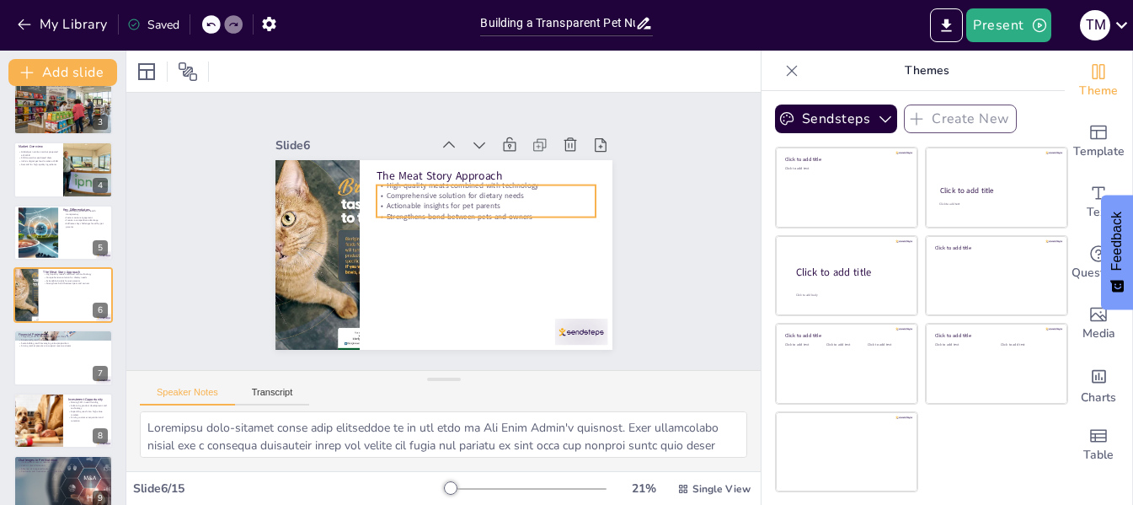
click at [453, 198] on p "Actionable insights for pet parents" at bounding box center [492, 225] width 205 height 99
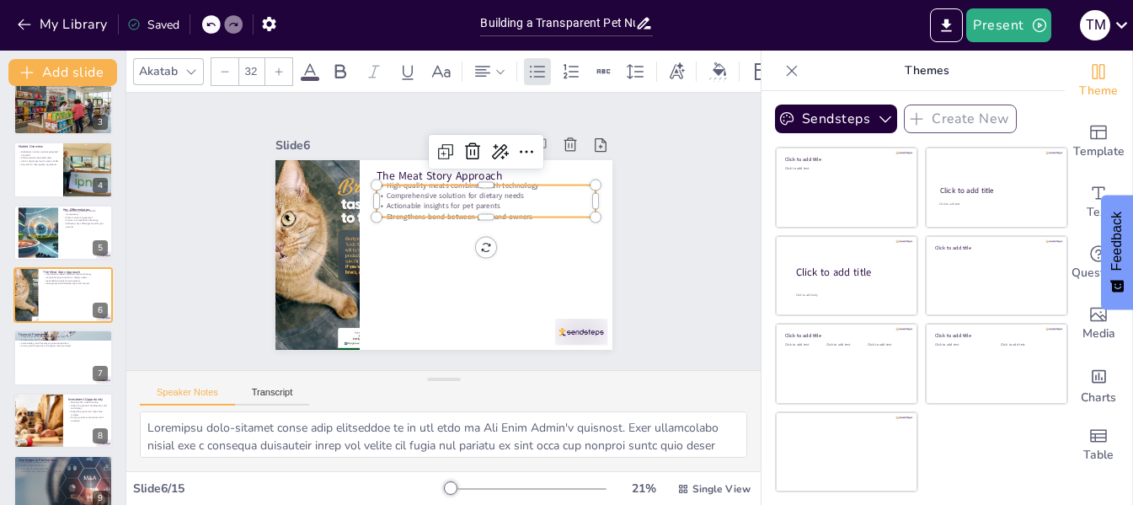
click at [453, 198] on p "Actionable insights for pet parents" at bounding box center [491, 220] width 211 height 78
click at [558, 445] on textarea at bounding box center [443, 434] width 607 height 46
checkbox input "true"
click at [55, 374] on div at bounding box center [63, 357] width 101 height 57
type textarea "Targeting $10M in annual revenue by year three demonstrates The Meat Story's am…"
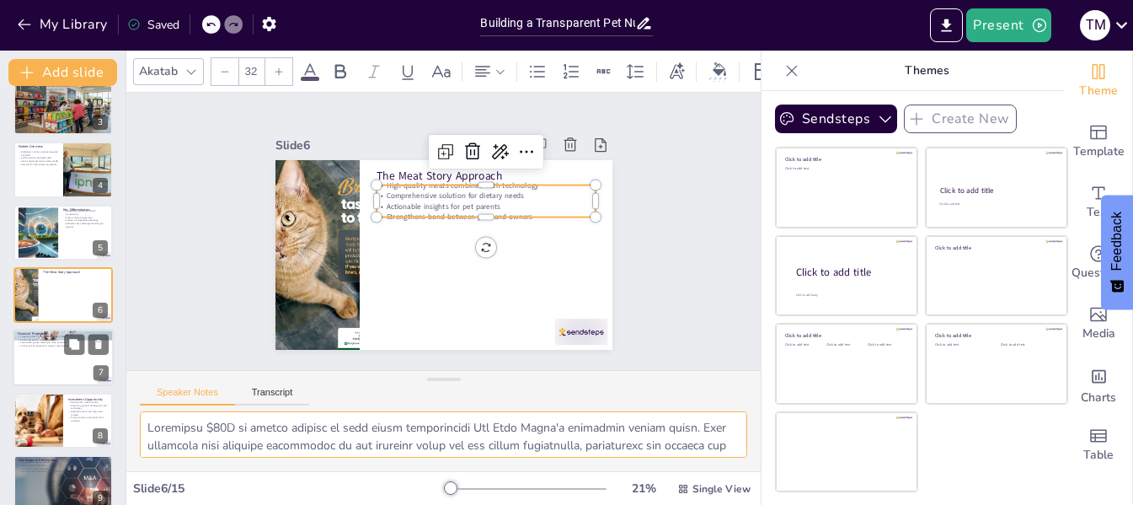
scroll to position [208, 0]
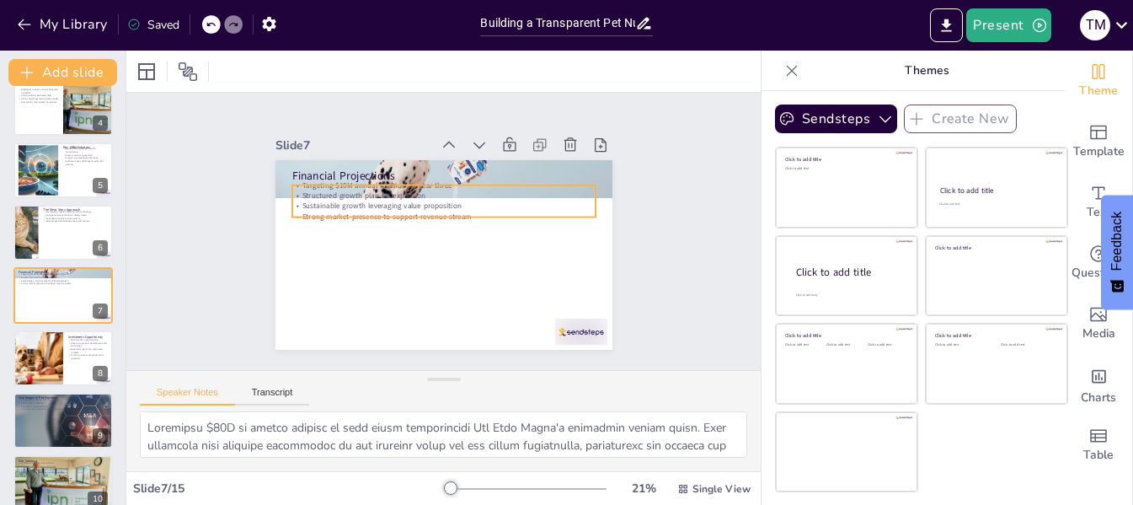
click at [385, 195] on p "Sustainable growth leveraging value proposition" at bounding box center [465, 219] width 161 height 268
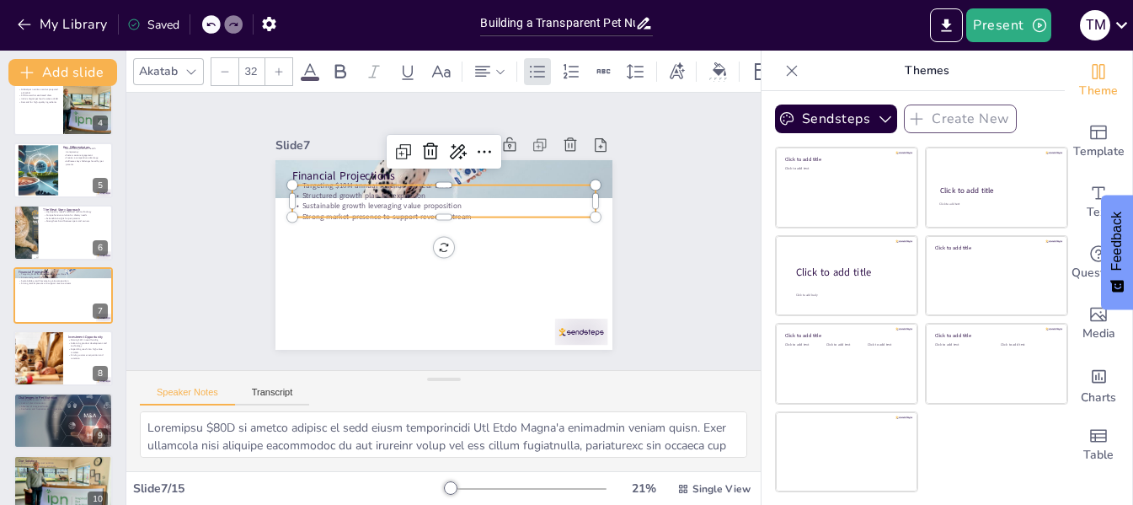
click at [384, 195] on p "Sustainable growth leveraging value proposition" at bounding box center [448, 206] width 299 height 73
click at [384, 434] on textarea at bounding box center [443, 434] width 607 height 46
checkbox input "true"
click at [31, 380] on div at bounding box center [37, 357] width 101 height 57
type textarea "Raising $2M in seed funding is a significant step for The Meat Story. This capi…"
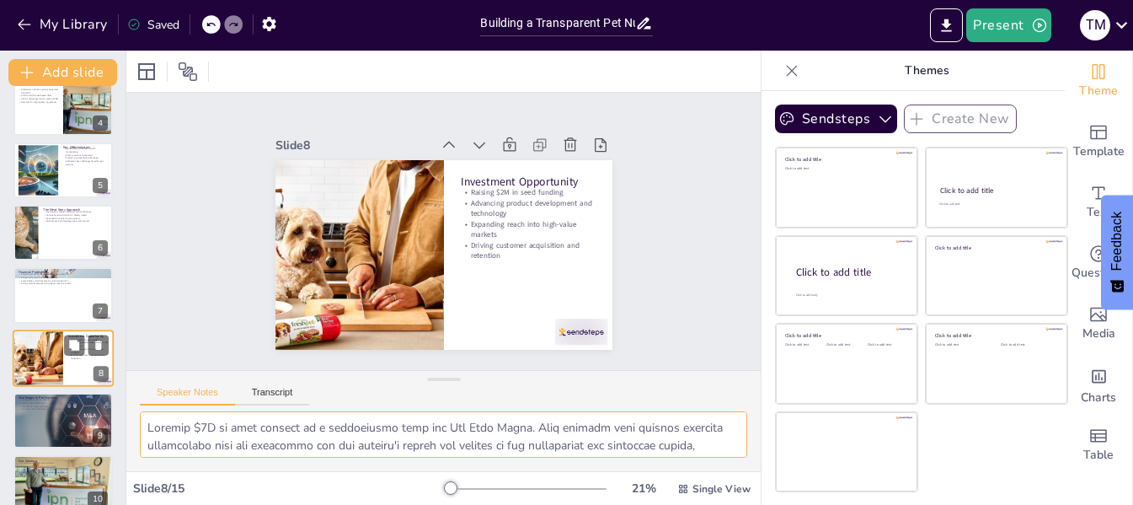
scroll to position [270, 0]
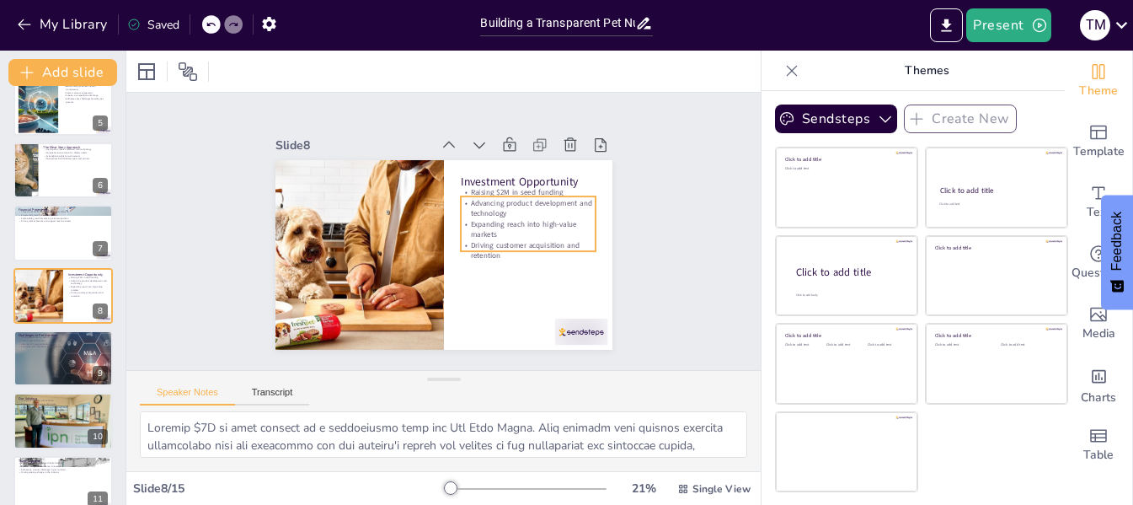
click at [505, 224] on p "Expanding reach into high-value markets" at bounding box center [524, 254] width 135 height 61
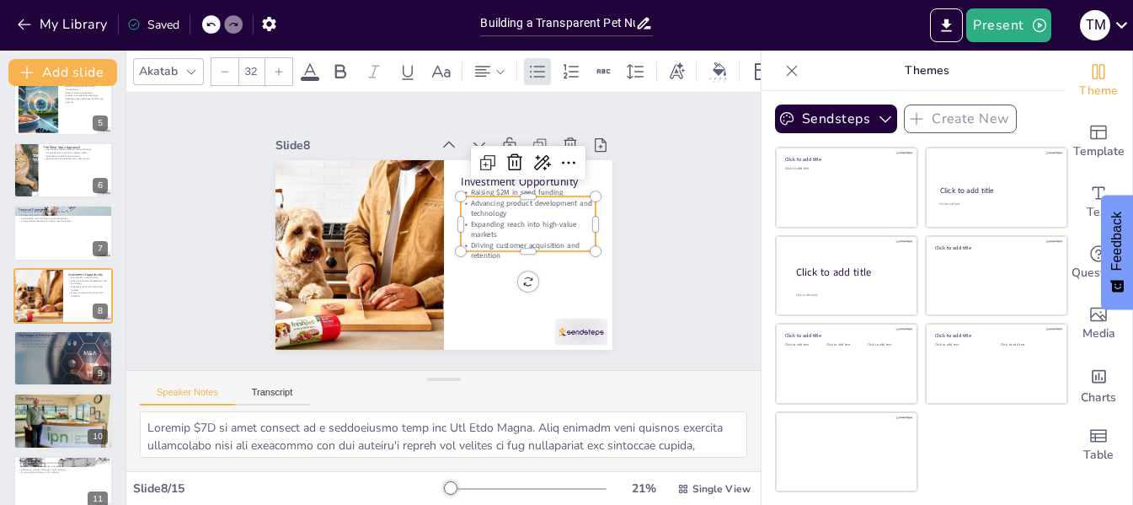
click at [505, 224] on p "Expanding reach into high-value markets" at bounding box center [524, 254] width 135 height 61
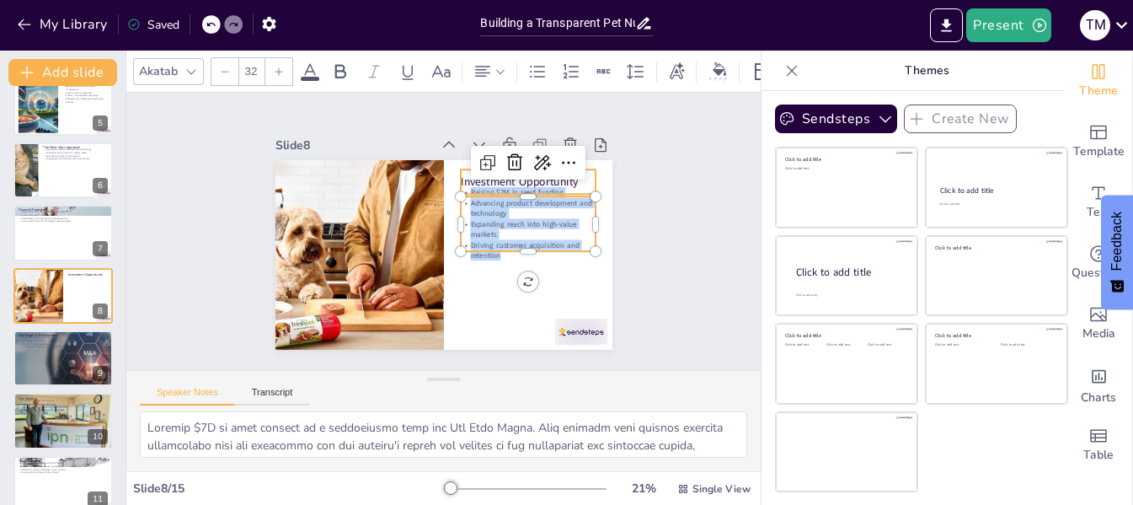
click at [502, 179] on p "Investment Opportunity" at bounding box center [535, 201] width 135 height 44
checkbox input "true"
type input "48"
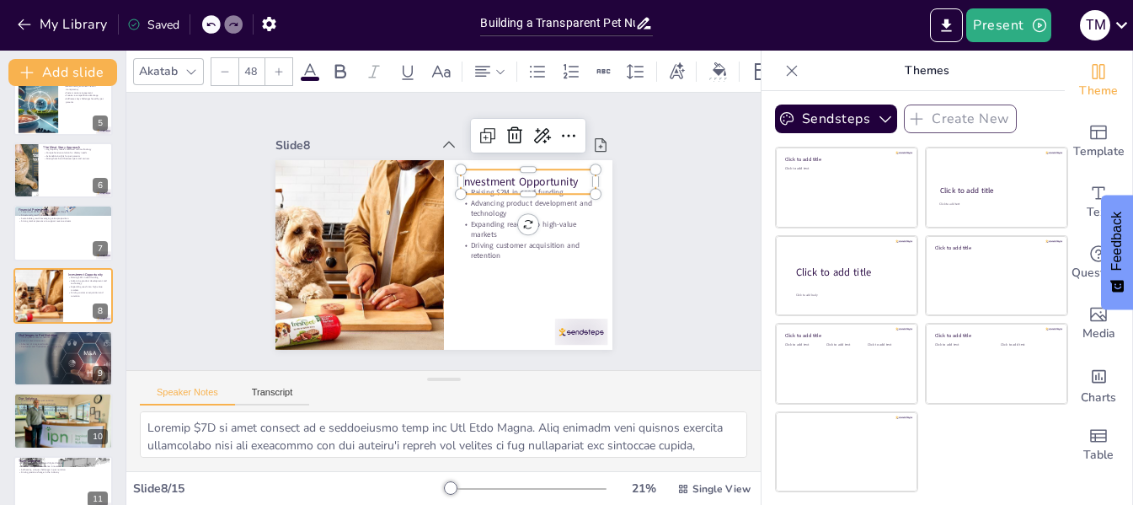
click at [502, 179] on p "Investment Opportunity" at bounding box center [533, 190] width 136 height 29
click at [502, 179] on p "Investment Opportunity" at bounding box center [535, 201] width 135 height 44
click at [393, 442] on textarea at bounding box center [443, 434] width 607 height 46
checkbox input "true"
click at [25, 378] on div at bounding box center [63, 357] width 114 height 57
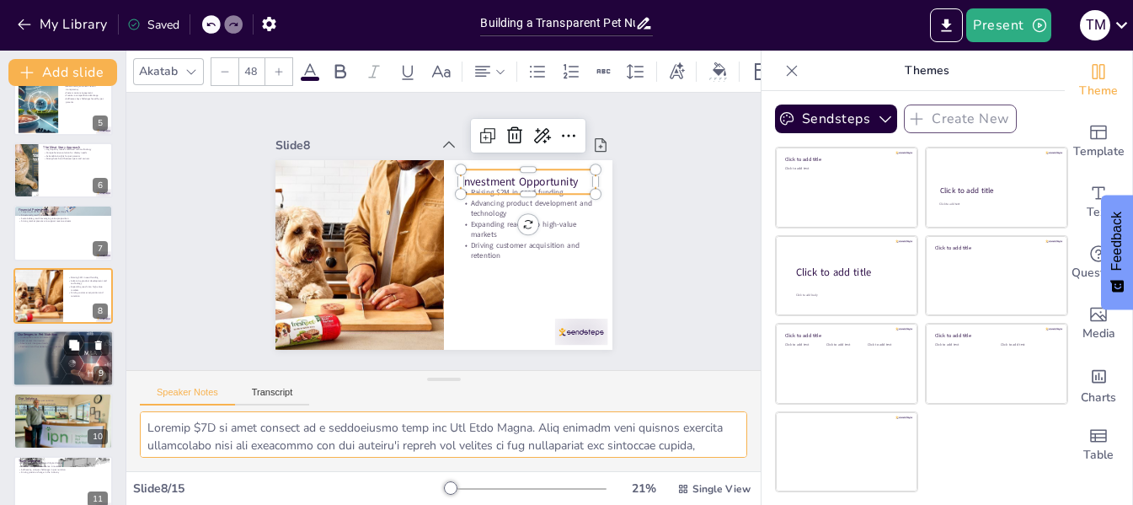
type textarea "Inadequate access to natural nutrition is a significant challenge for pet paren…"
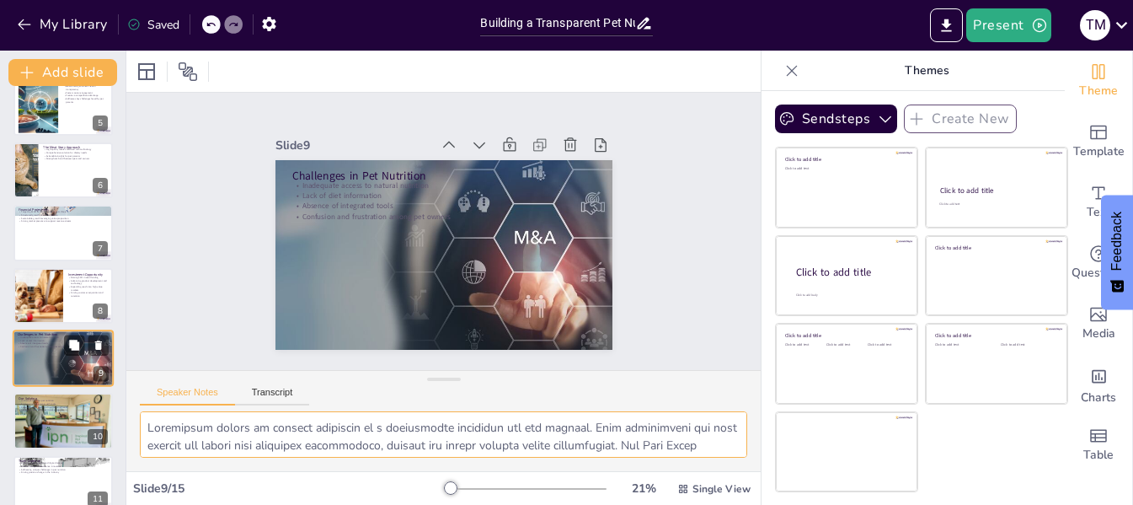
scroll to position [334, 0]
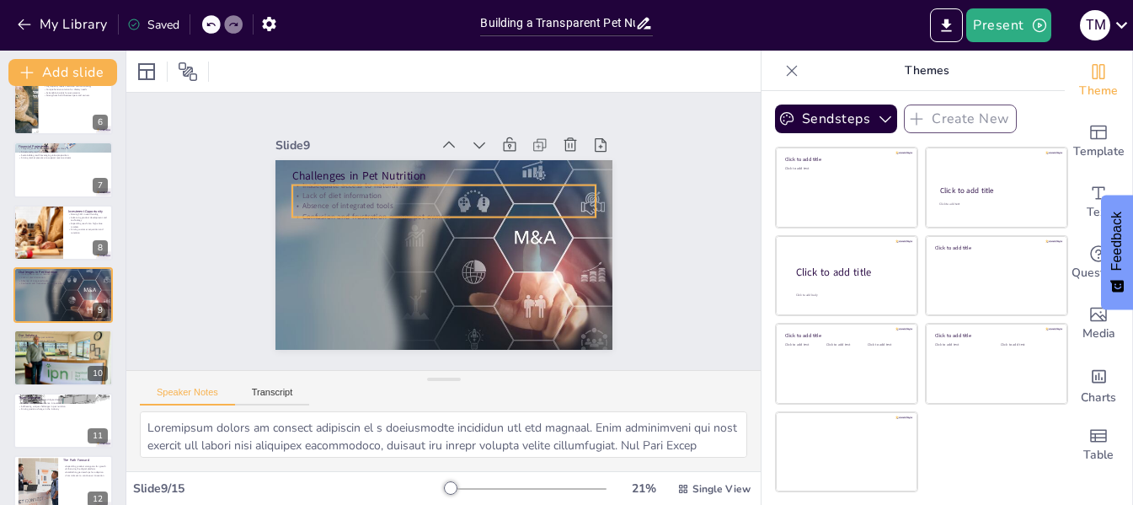
click at [360, 200] on p "Absence of integrated tools" at bounding box center [451, 207] width 291 height 104
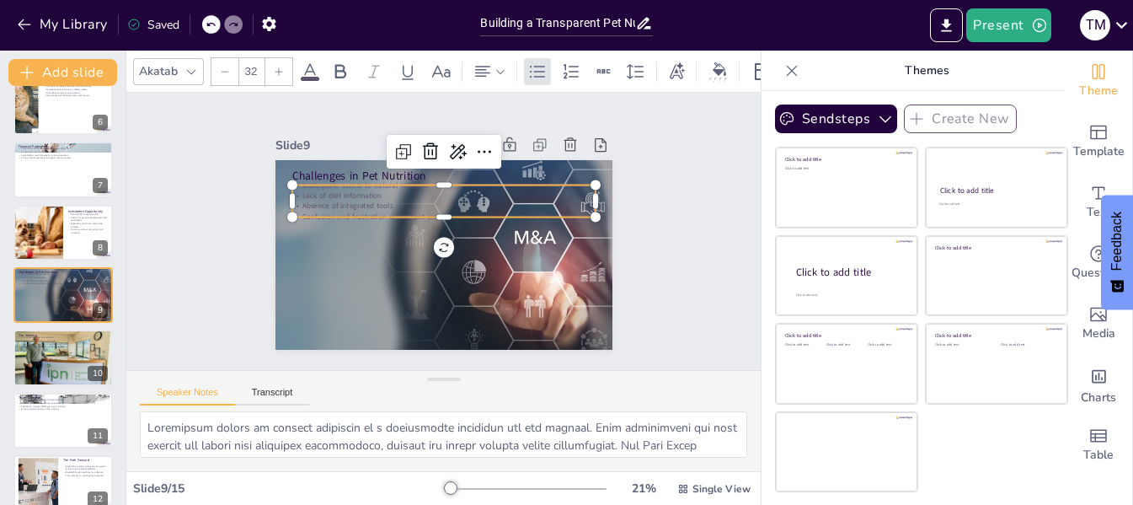
click at [360, 200] on p "Absence of integrated tools" at bounding box center [451, 207] width 291 height 104
copy div "Inadequate access to natural nutrition Lack of diet information Absence of inte…"
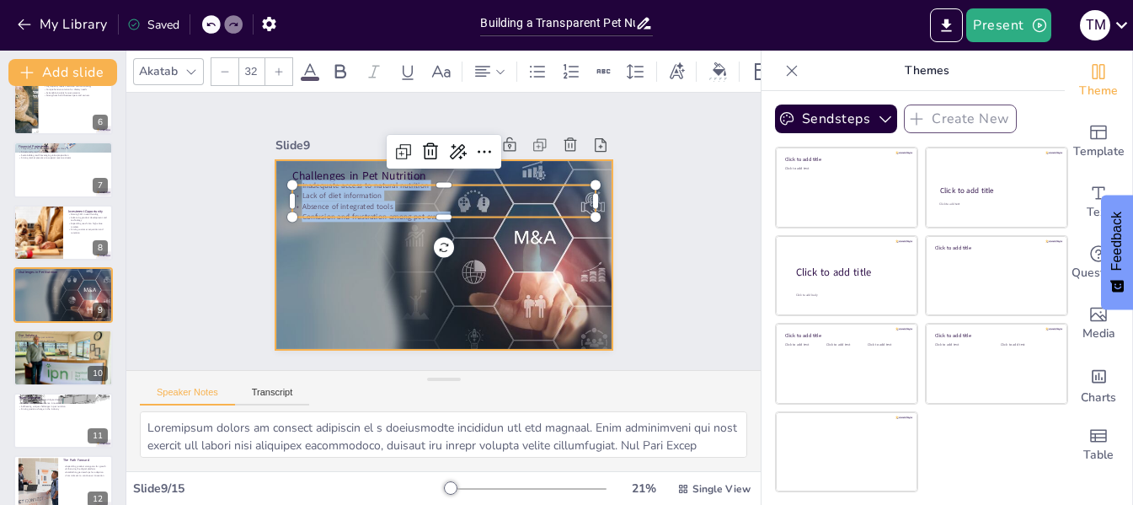
click at [420, 315] on div at bounding box center [437, 253] width 420 height 297
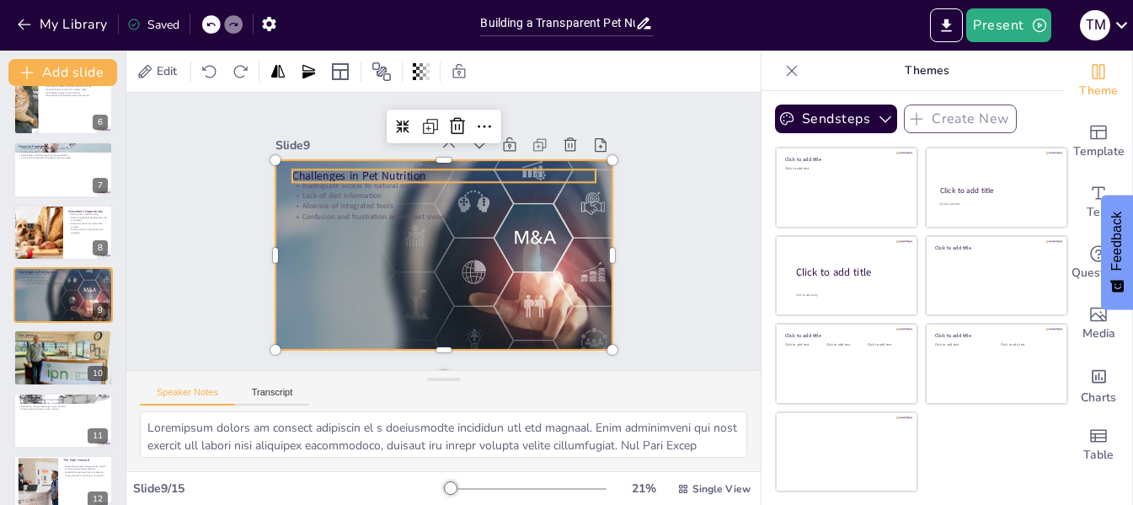
click at [390, 170] on p "Challenges in Pet Nutrition" at bounding box center [460, 179] width 293 height 109
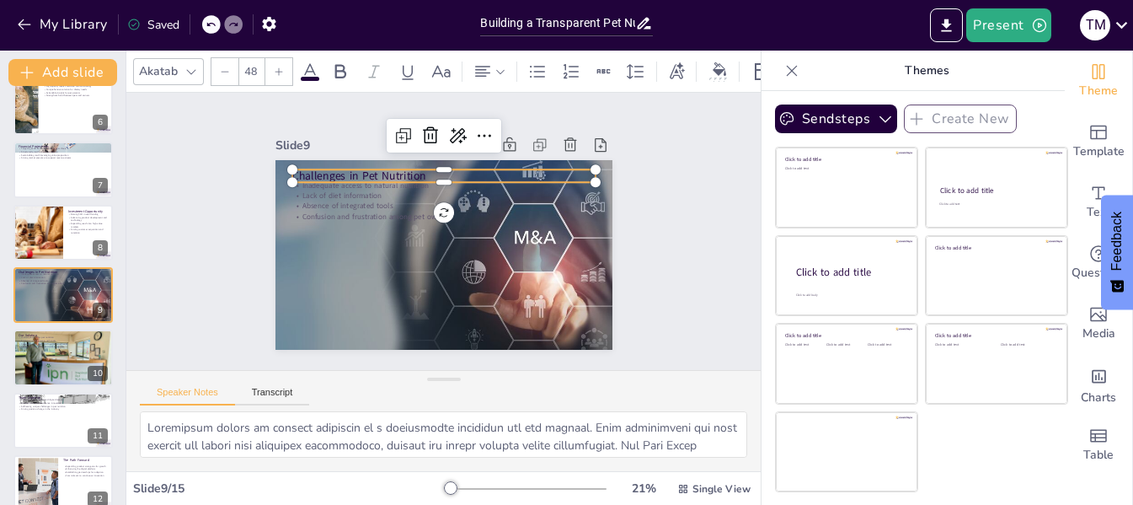
click at [390, 170] on p "Challenges in Pet Nutrition" at bounding box center [465, 180] width 283 height 137
click at [475, 170] on p "Challenges in Pet Nutrition" at bounding box center [498, 236] width 47 height 303
copy p "Challenges in Pet Nutrition"
click at [457, 427] on textarea at bounding box center [443, 434] width 607 height 46
checkbox input "true"
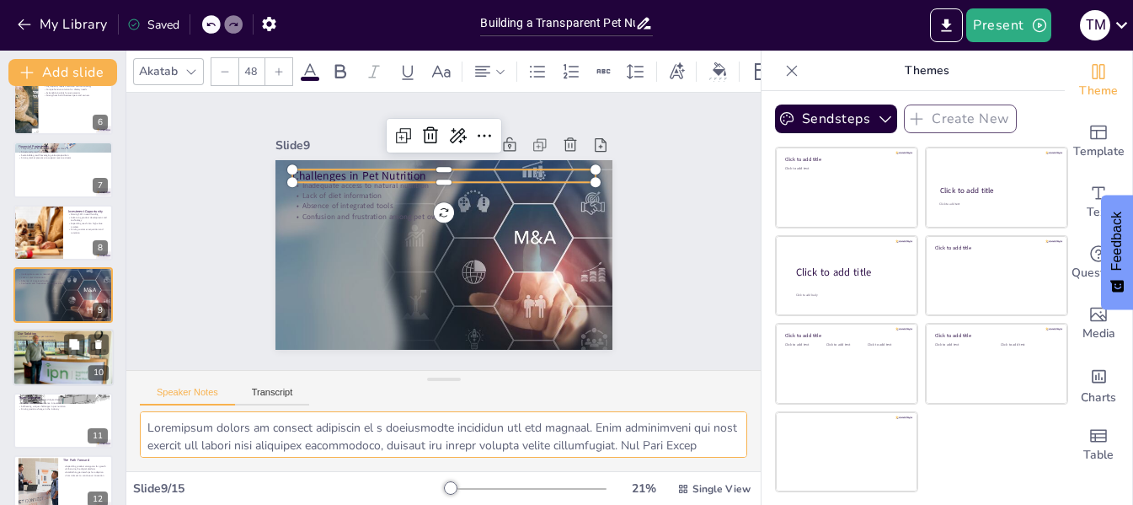
click at [71, 367] on div at bounding box center [63, 357] width 101 height 69
type textarea "A unified platform for pet nutrition is essential for modern pet care. By integ…"
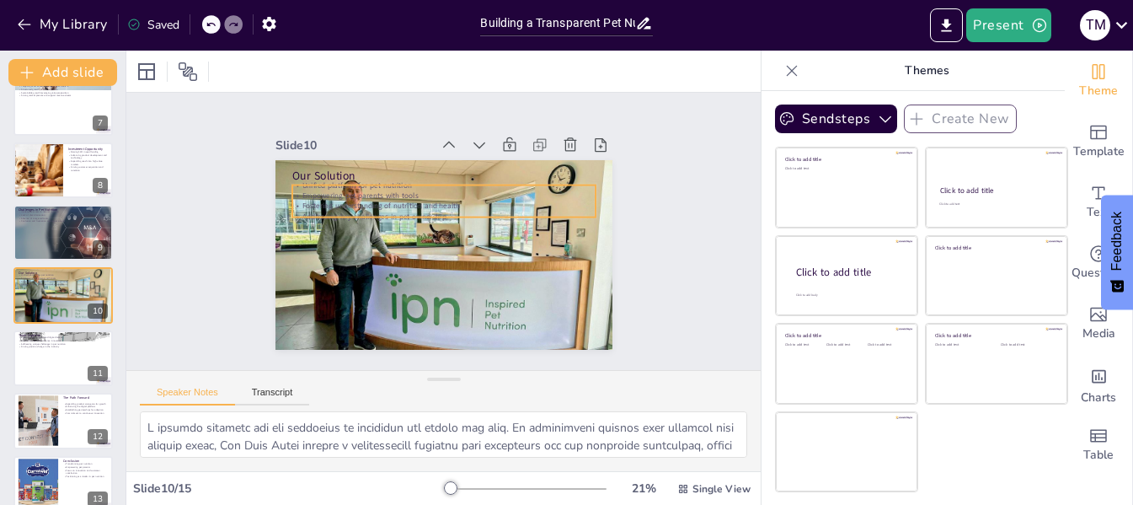
click at [345, 196] on p "Fostering understanding of nutrition and health" at bounding box center [461, 212] width 233 height 211
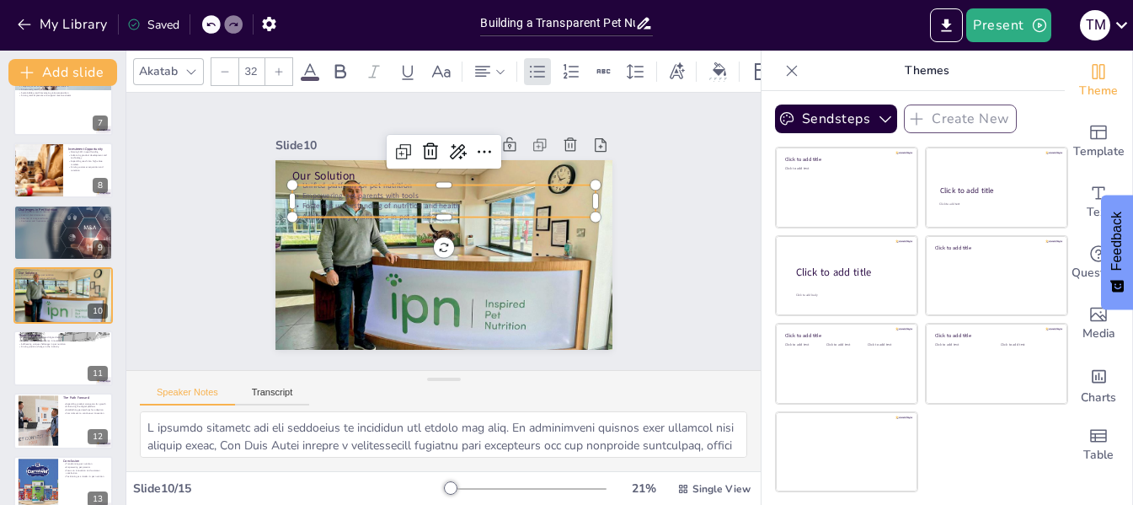
click at [322, 196] on p "Fostering understanding of nutrition and health" at bounding box center [456, 209] width 268 height 161
copy div "Unified platform for pet nutrition Empowering pet parents with tools Fostering …"
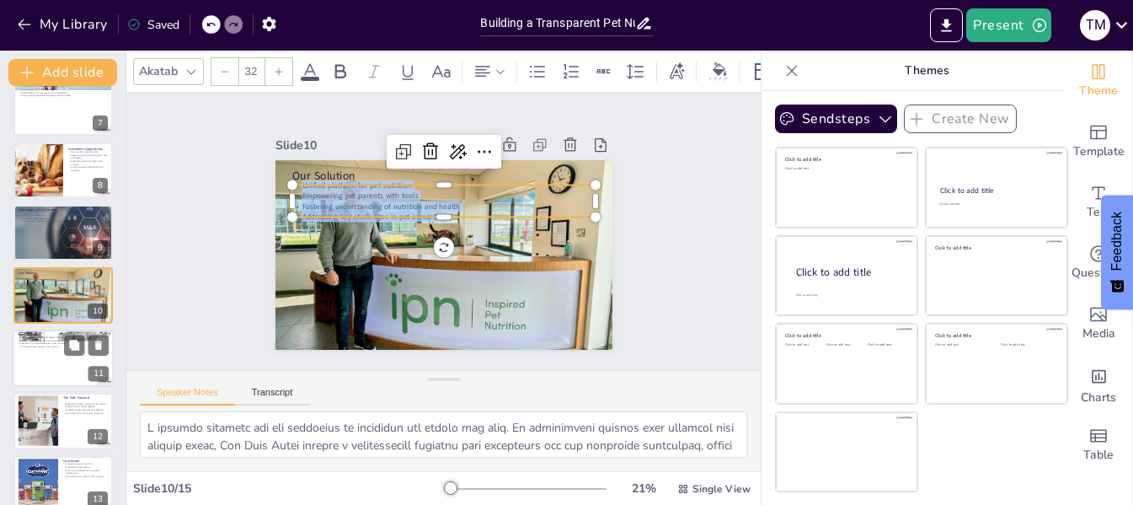
checkbox input "true"
click at [50, 358] on div at bounding box center [63, 357] width 101 height 57
type textarea "Having experts in pet nutrition and digital delivery is crucial for The Meat St…"
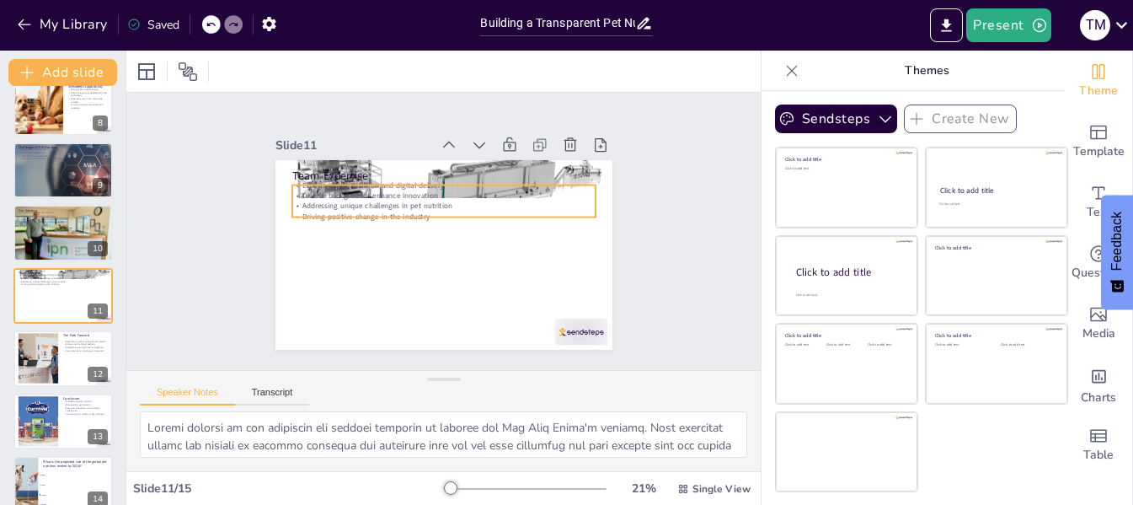
click at [394, 203] on p "Addressing unique challenges in pet nutrition" at bounding box center [448, 206] width 299 height 73
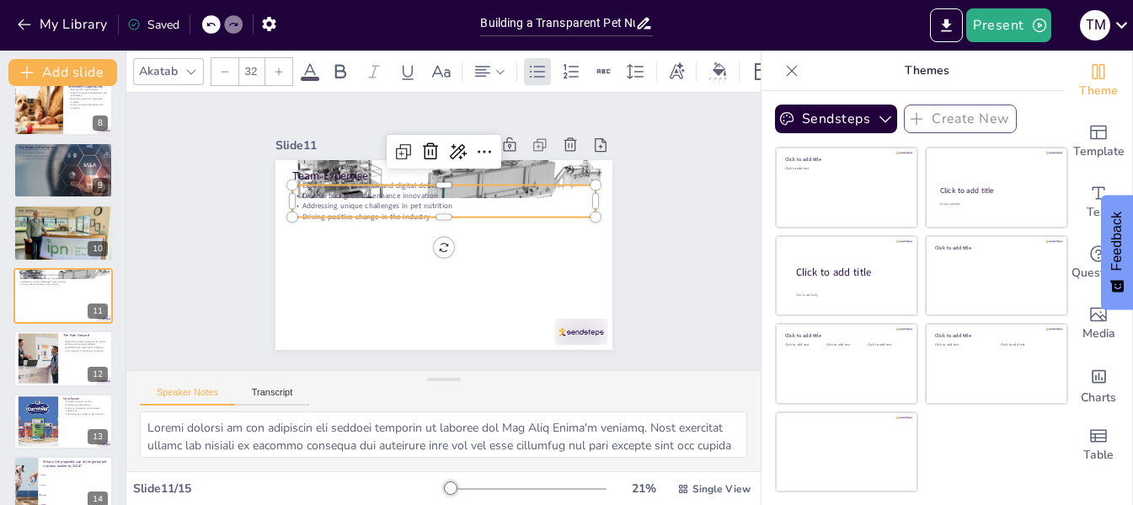
click at [394, 203] on p "Addressing unique challenges in pet nutrition" at bounding box center [451, 207] width 291 height 104
click at [394, 203] on p "Addressing unique challenges in pet nutrition" at bounding box center [456, 209] width 268 height 161
copy div "Experts in pet nutrition and digital delivery Diverse backgrounds enhance innov…"
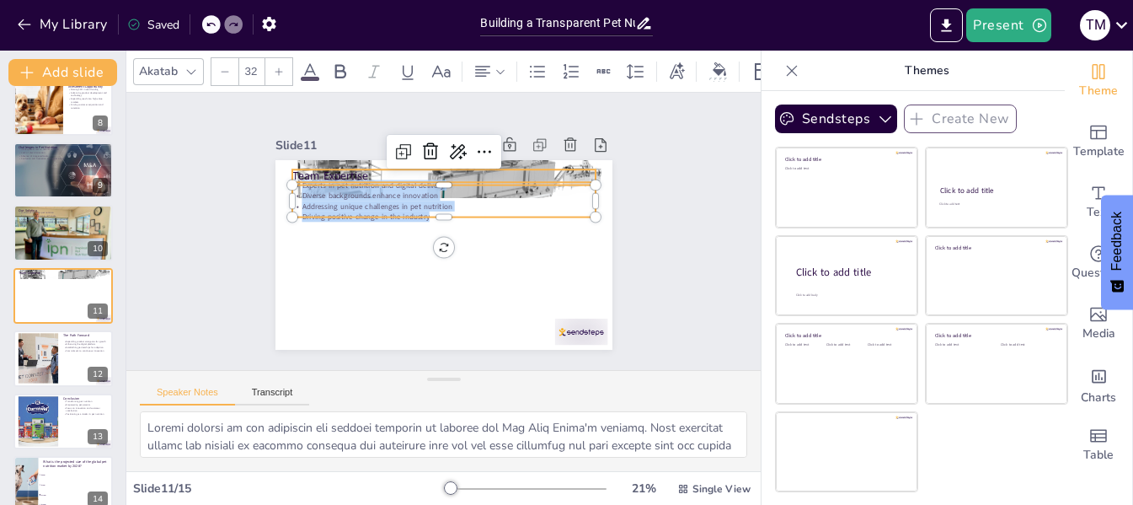
click at [340, 168] on p "Team Expertise" at bounding box center [448, 175] width 303 height 47
checkbox input "true"
type input "48"
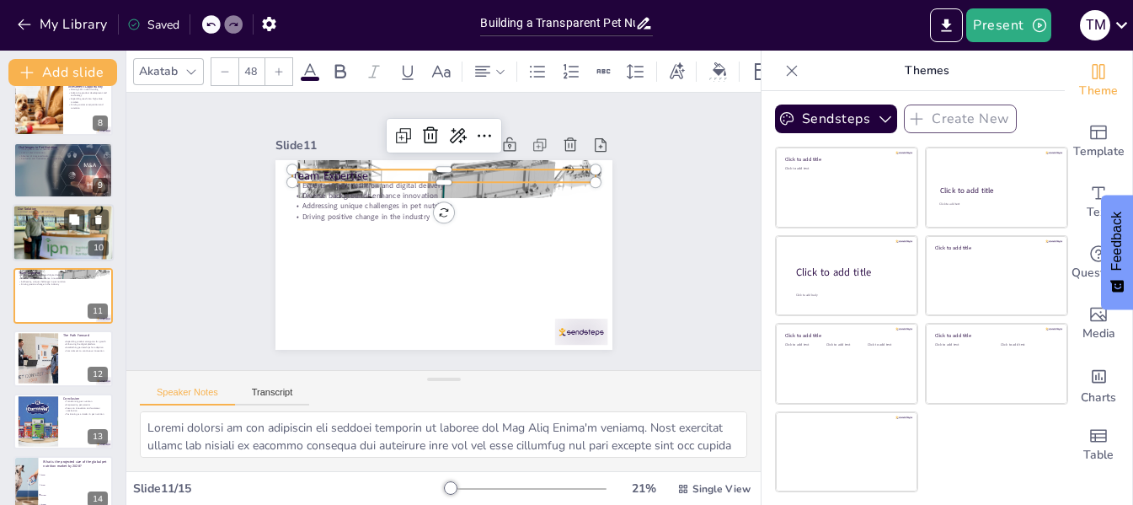
checkbox input "true"
click at [32, 247] on div at bounding box center [63, 232] width 101 height 69
type textarea "A unified platform for pet nutrition is essential for modern pet care. By integ…"
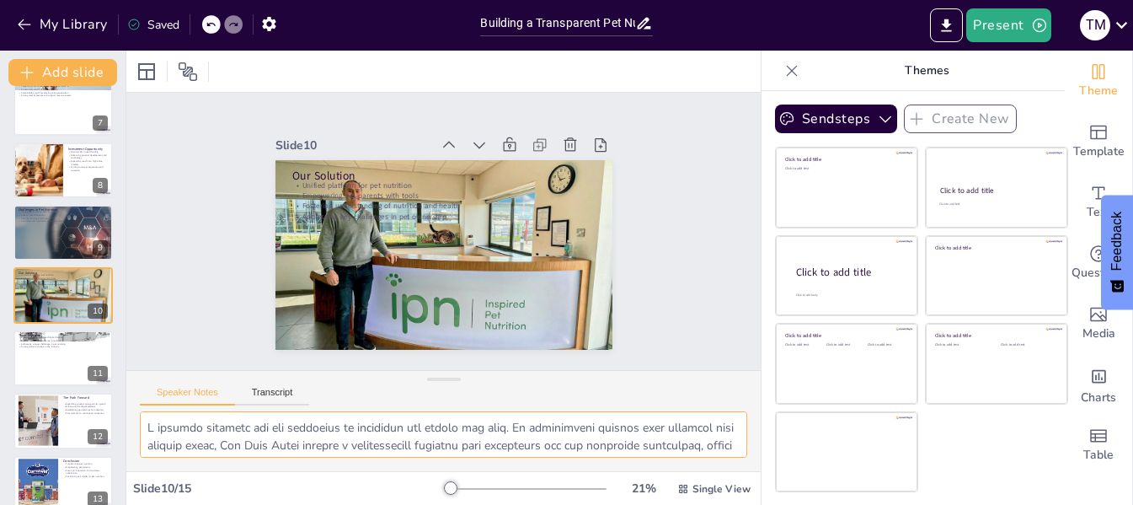
click at [361, 431] on textarea at bounding box center [443, 434] width 607 height 46
checkbox input "true"
click at [60, 361] on div at bounding box center [63, 357] width 101 height 57
type textarea "Having experts in pet nutrition and digital delivery is crucial for The Meat St…"
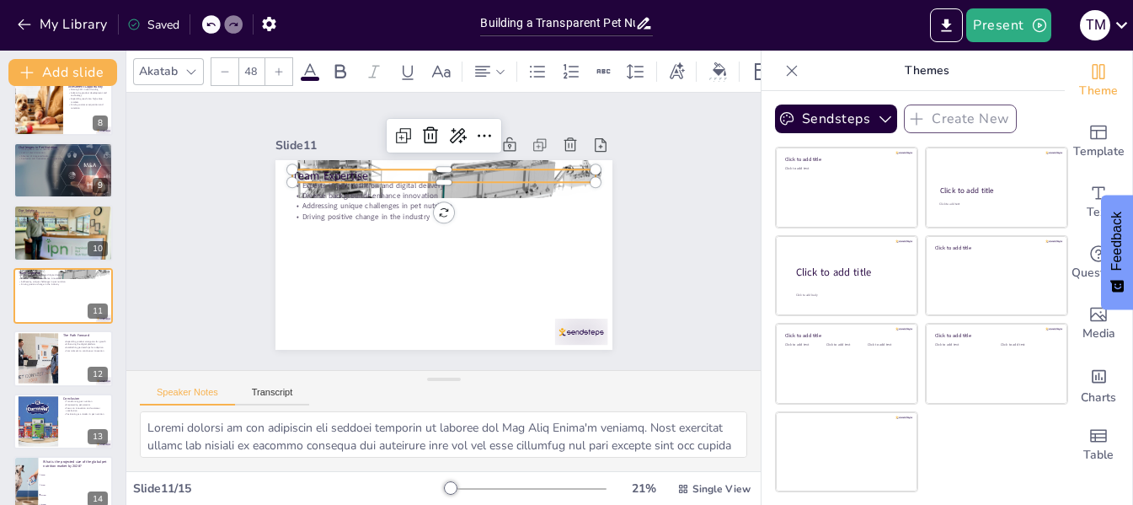
click at [345, 167] on p "Team Expertise" at bounding box center [460, 178] width 293 height 109
checkbox input "true"
type input "32"
click at [360, 206] on p "Driving positive change in the industry" at bounding box center [447, 217] width 291 height 104
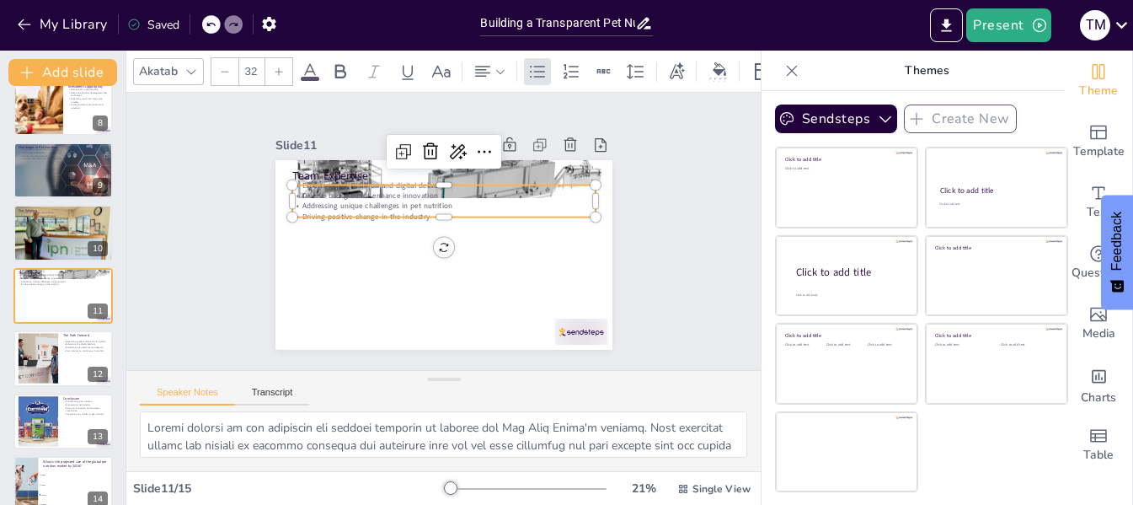
click at [360, 206] on p "Driving positive change in the industry" at bounding box center [447, 217] width 291 height 104
click at [360, 206] on p "Driving positive change in the industry" at bounding box center [451, 218] width 268 height 161
copy div "Experts in pet nutrition and digital delivery Diverse backgrounds enhance innov…"
click at [408, 445] on textarea at bounding box center [443, 434] width 607 height 46
checkbox input "true"
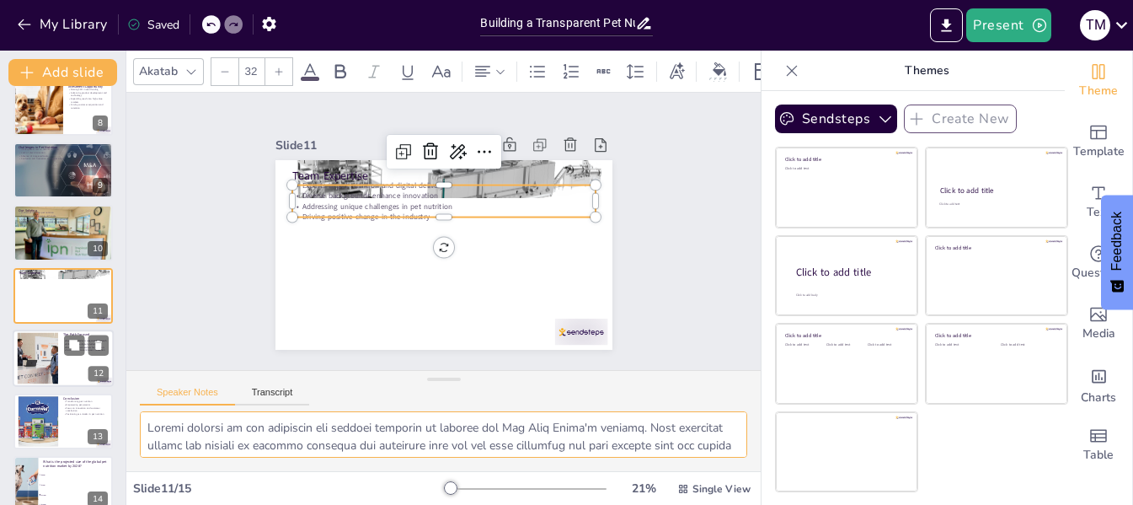
click at [40, 365] on div at bounding box center [37, 358] width 77 height 51
type textarea "Expanding product categories is essential for driving growth in The Meat Story'…"
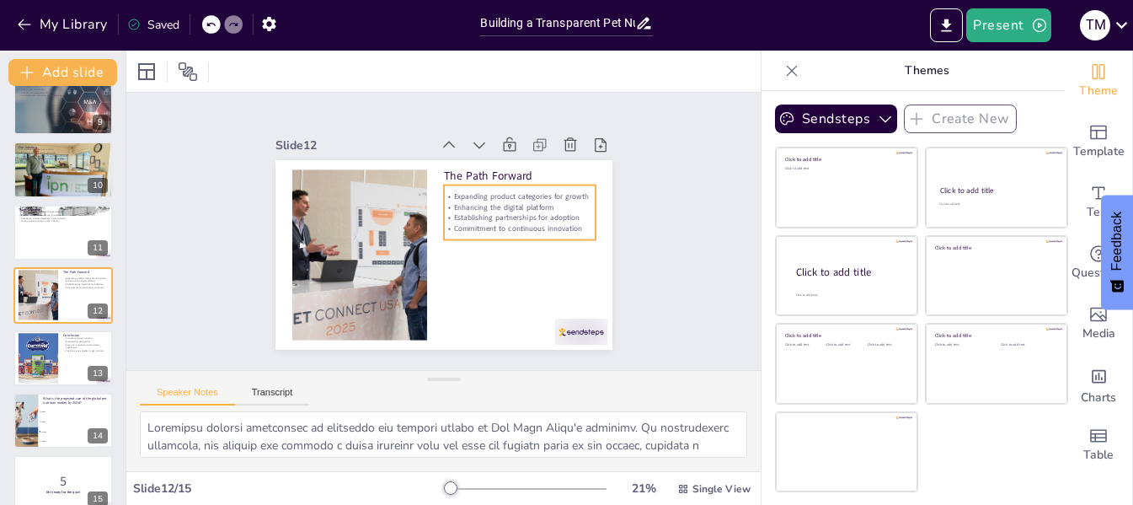
click at [499, 215] on p "Establishing partnerships for adoption" at bounding box center [515, 257] width 136 height 85
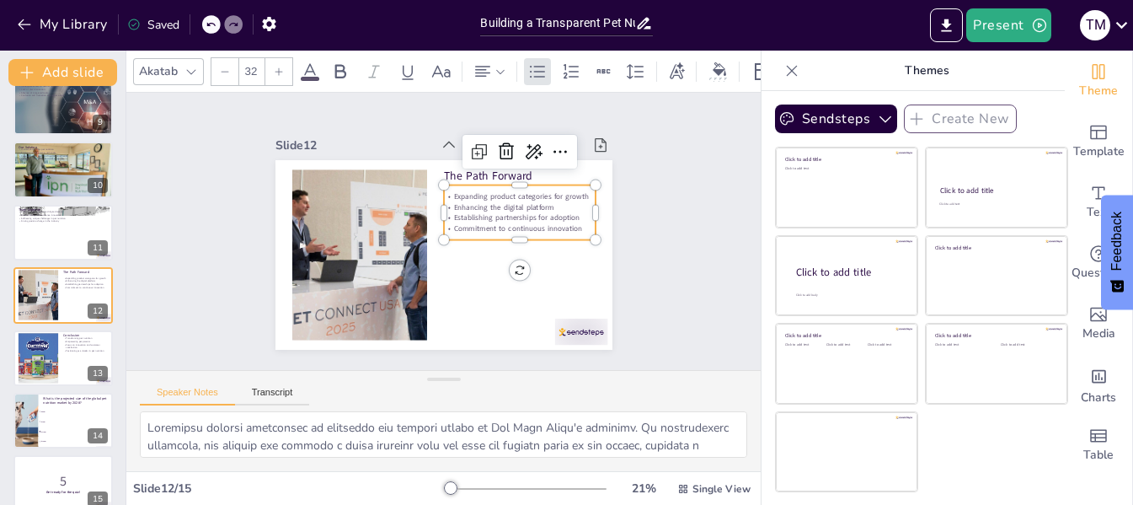
click at [499, 213] on p "Establishing partnerships for adoption" at bounding box center [521, 234] width 151 height 42
click at [499, 213] on p "Establishing partnerships for adoption" at bounding box center [519, 241] width 147 height 56
copy div "Expanding product categories for growth Enhancing the digital platform Establis…"
click at [306, 442] on textarea at bounding box center [443, 434] width 607 height 46
checkbox input "true"
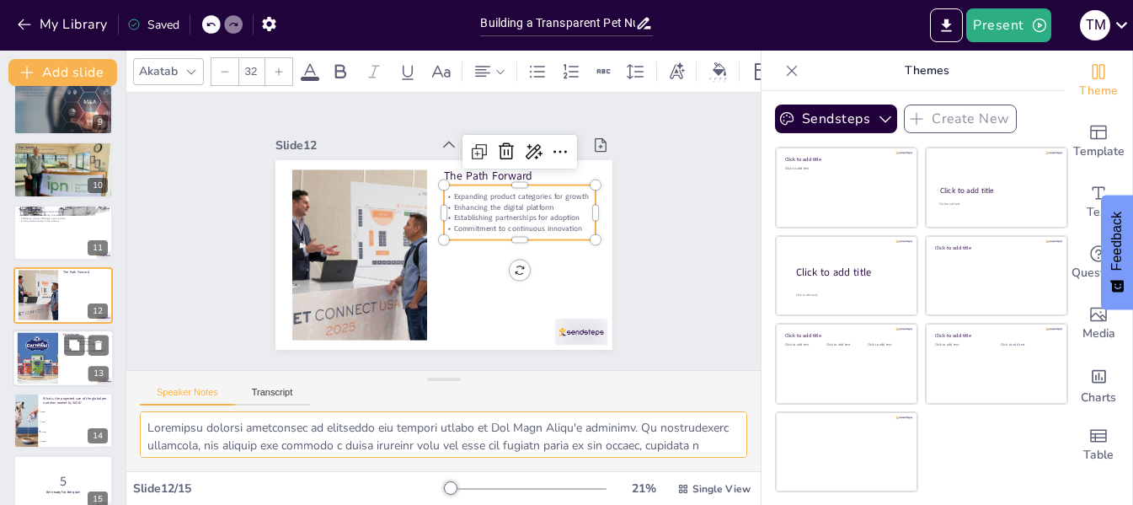
click at [32, 360] on div at bounding box center [38, 357] width 88 height 51
type textarea "Transforming pet nutrition is a bold vision for The Meat Story. By prioritizing…"
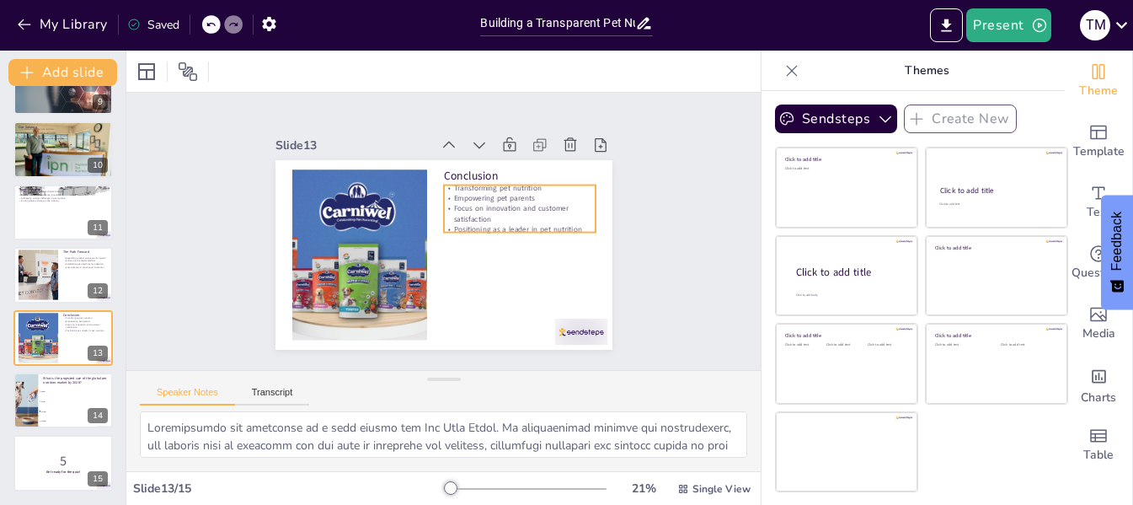
click at [488, 207] on p "Focus on innovation and customer satisfaction" at bounding box center [519, 246] width 147 height 81
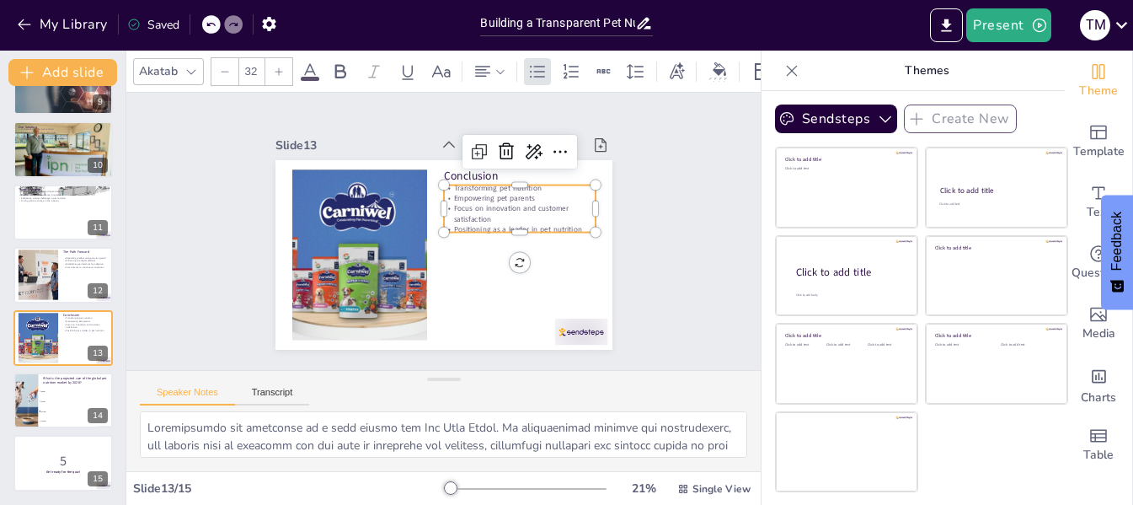
click at [488, 207] on p "Focus on innovation and customer satisfaction" at bounding box center [520, 221] width 153 height 37
click at [488, 207] on p "Focus on innovation and customer satisfaction" at bounding box center [521, 230] width 152 height 52
checkbox input "true"
type input "--"
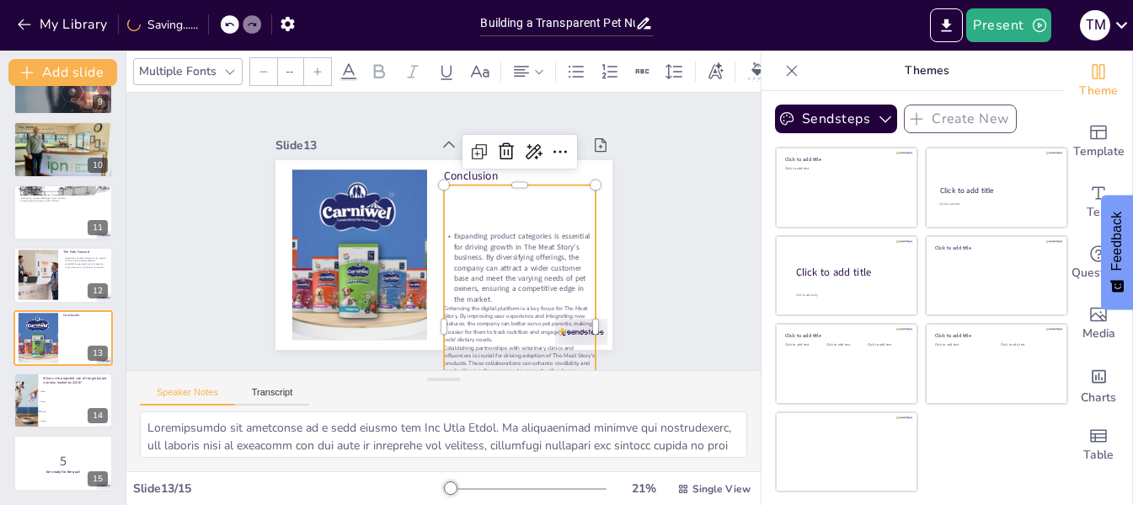
checkbox input "true"
type input "32"
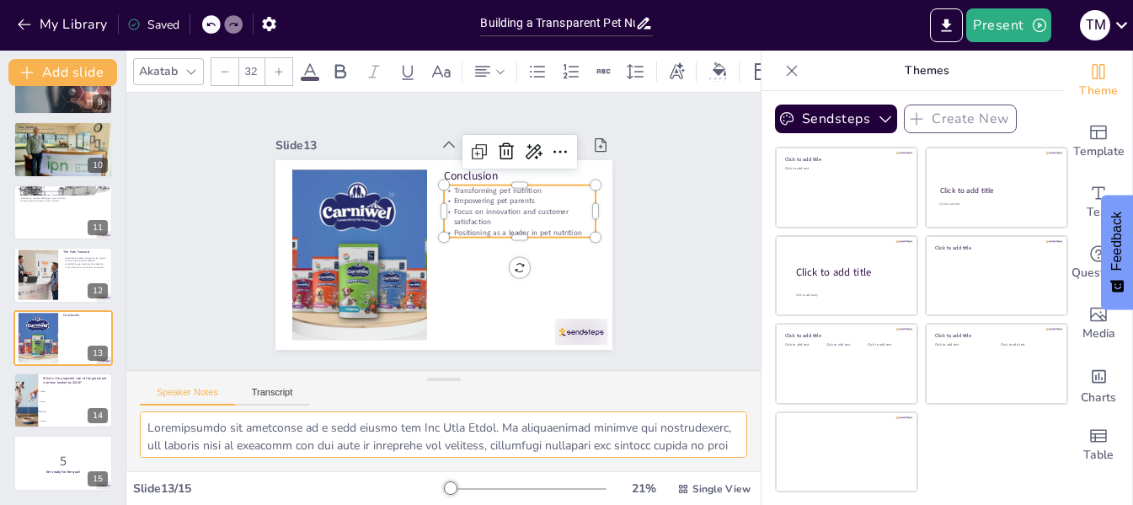
click at [316, 452] on textarea at bounding box center [443, 434] width 607 height 46
checkbox input "true"
click at [42, 408] on li "$115B" at bounding box center [76, 411] width 76 height 10
type textarea "The correct answer is $115B, as mentioned in the slide titled "Market Overview.…"
checkbox input "true"
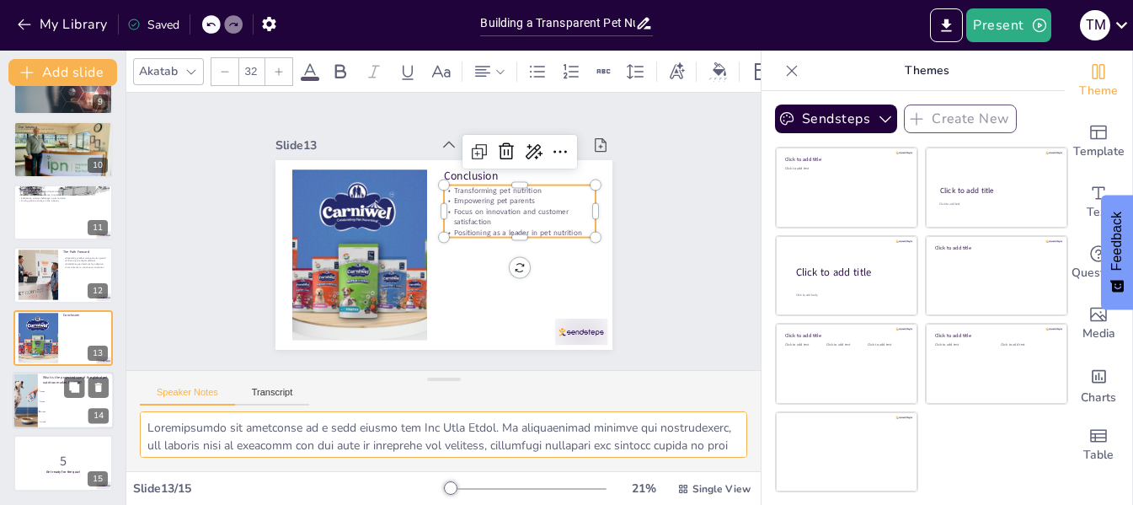
checkbox input "true"
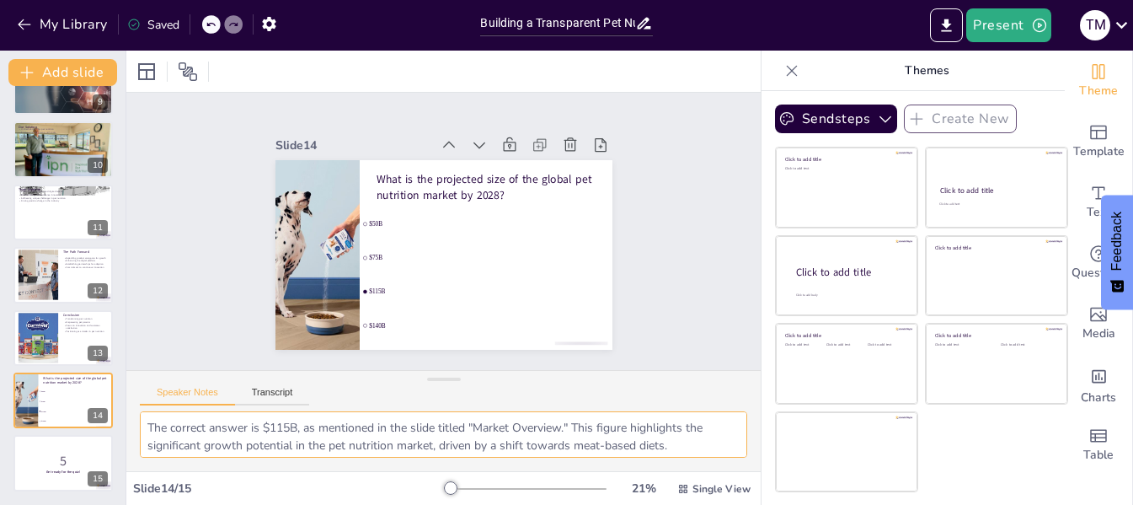
checkbox input "true"
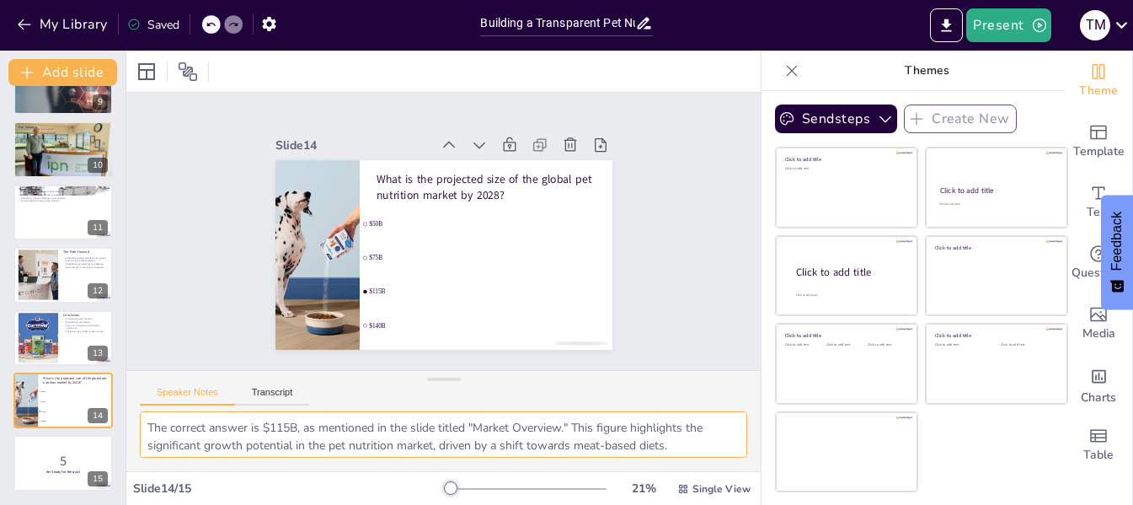
checkbox input "true"
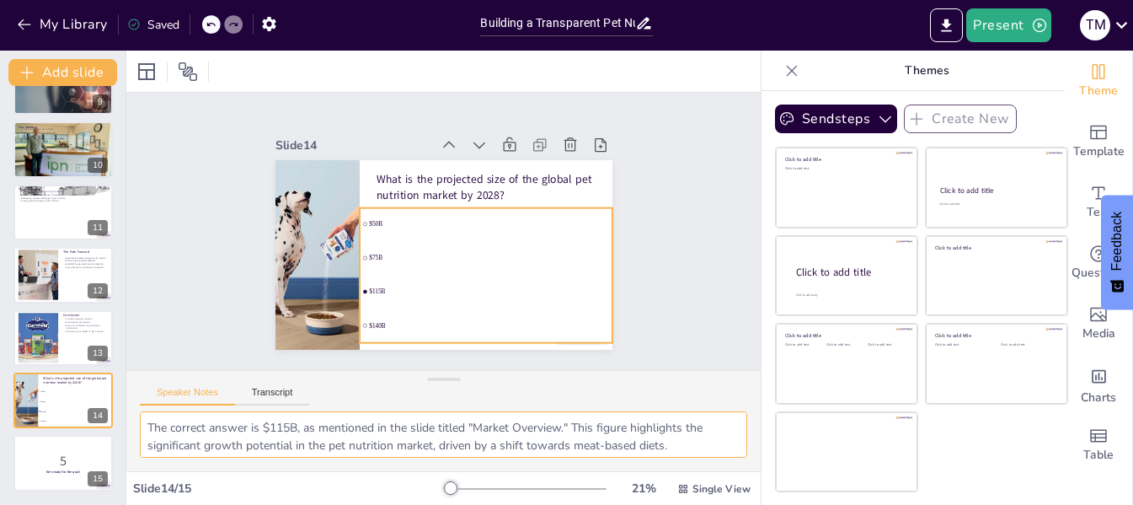
checkbox input "true"
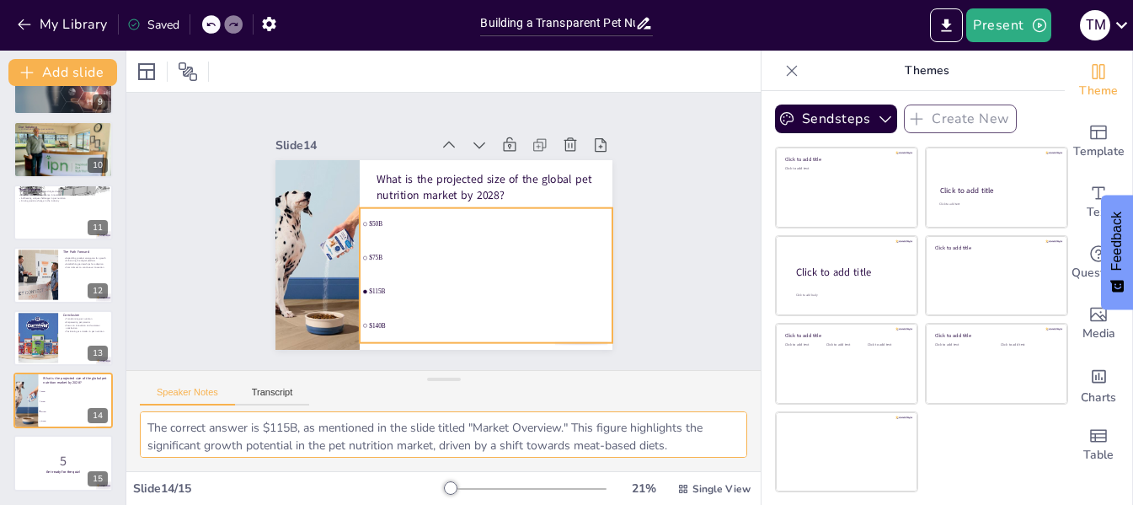
checkbox input "true"
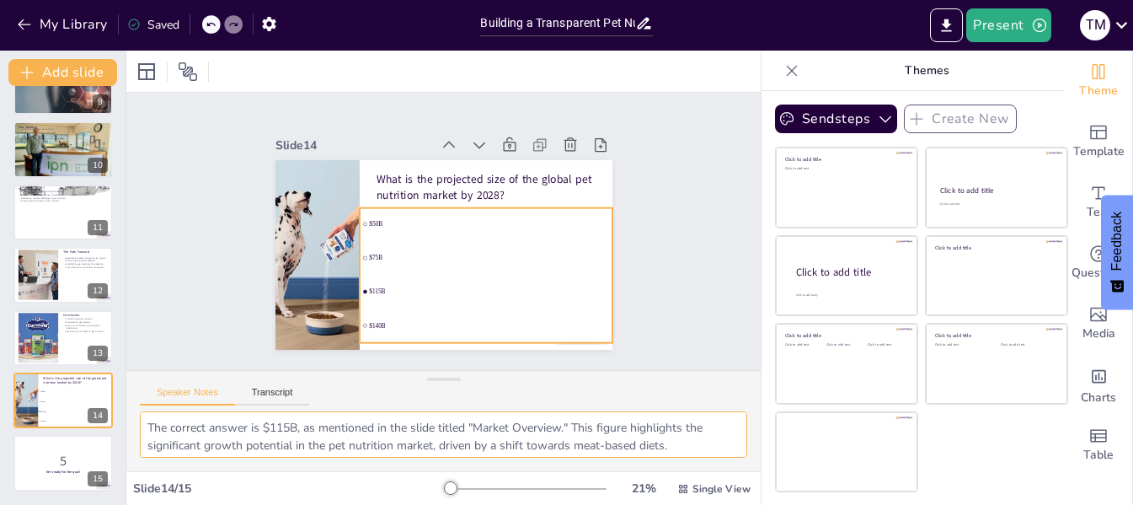
checkbox input "true"
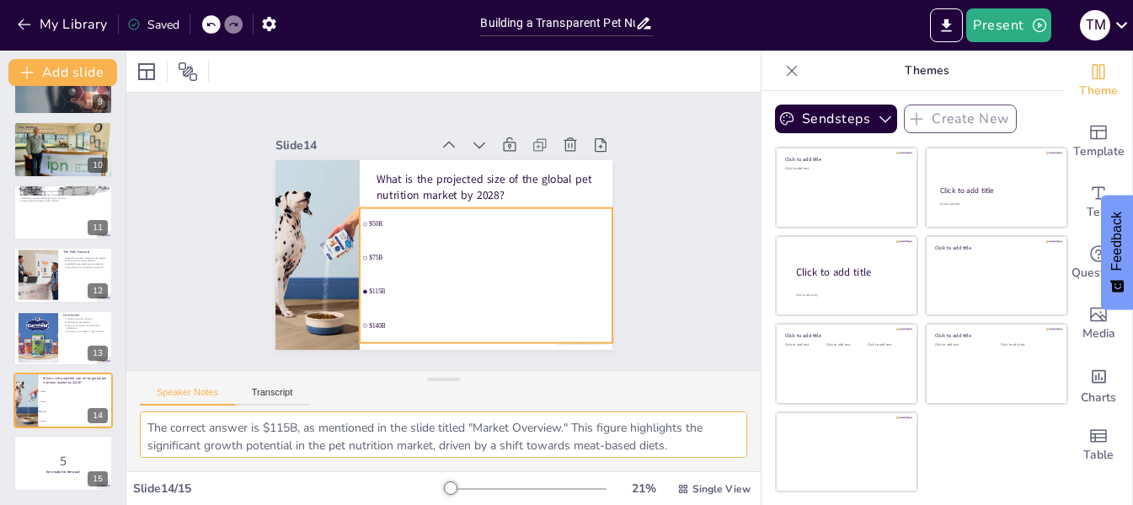
checkbox input "true"
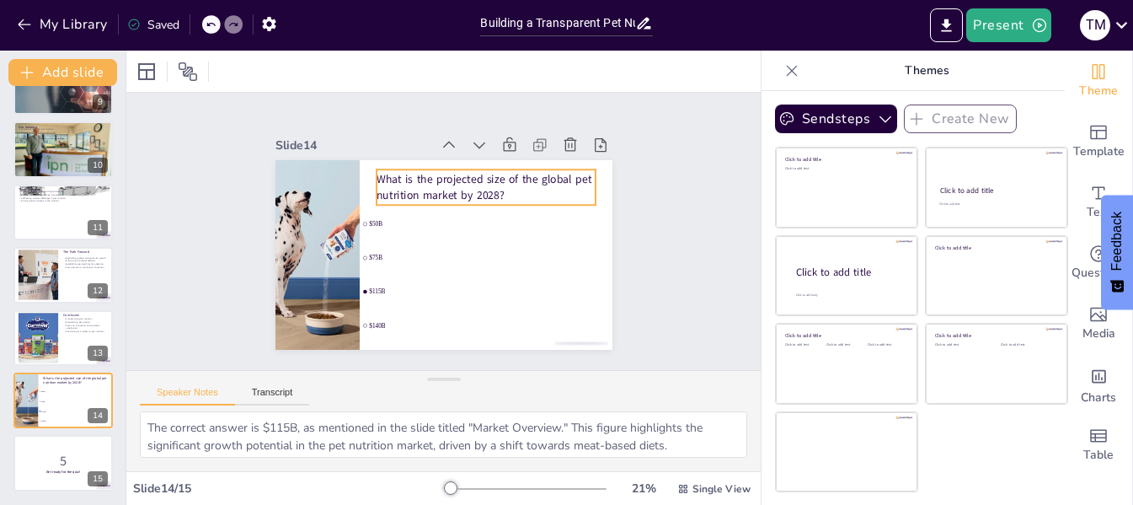
click at [442, 181] on p "What is the projected size of the global pet nutrition market by 2028?" at bounding box center [499, 208] width 213 height 118
checkbox input "true"
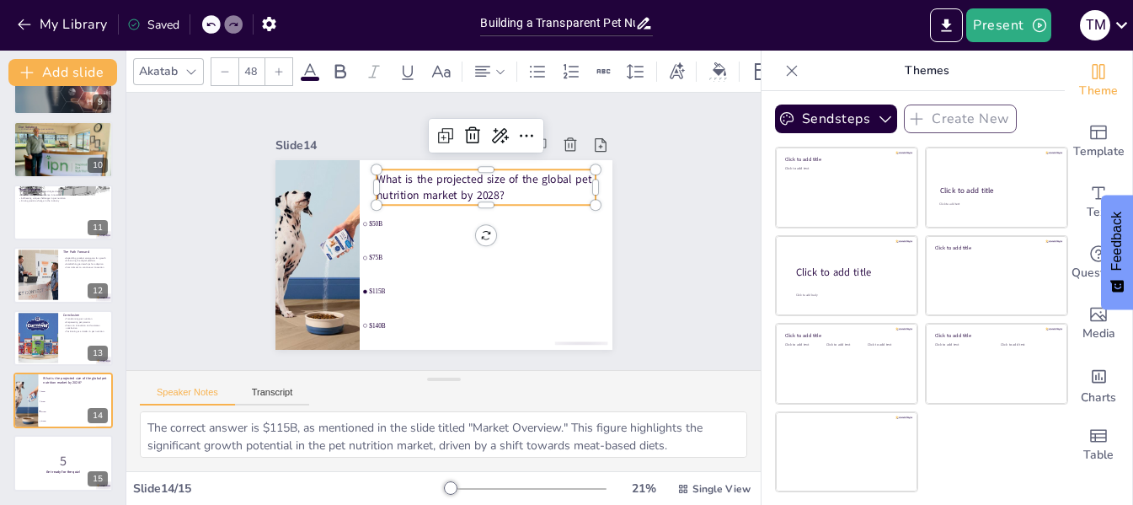
click at [442, 181] on p "What is the projected size of the global pet nutrition market by 2028?" at bounding box center [499, 208] width 213 height 118
checkbox input "true"
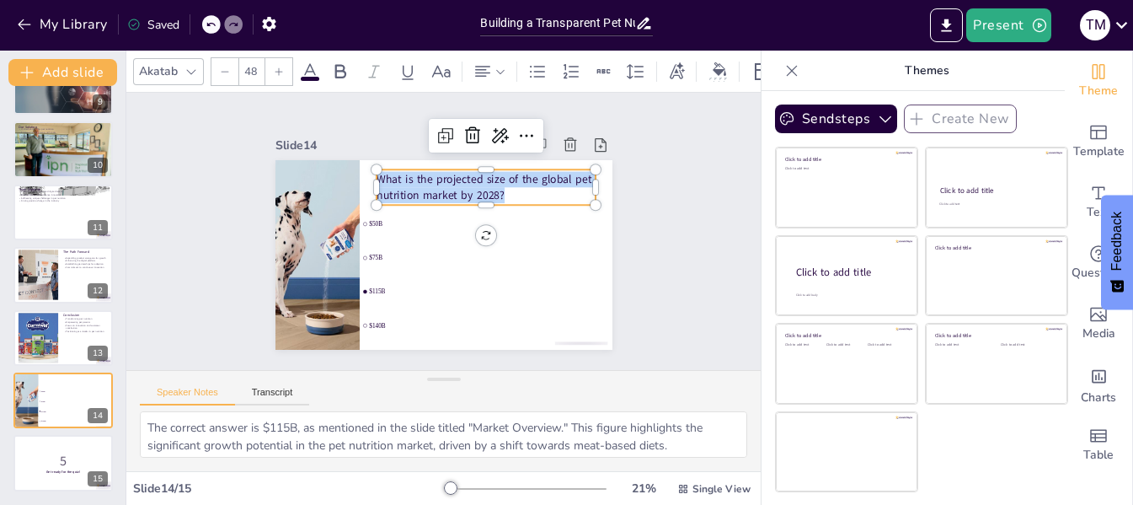
copy p "What is the projected size of the global pet nutrition market by 2028?"
checkbox input "true"
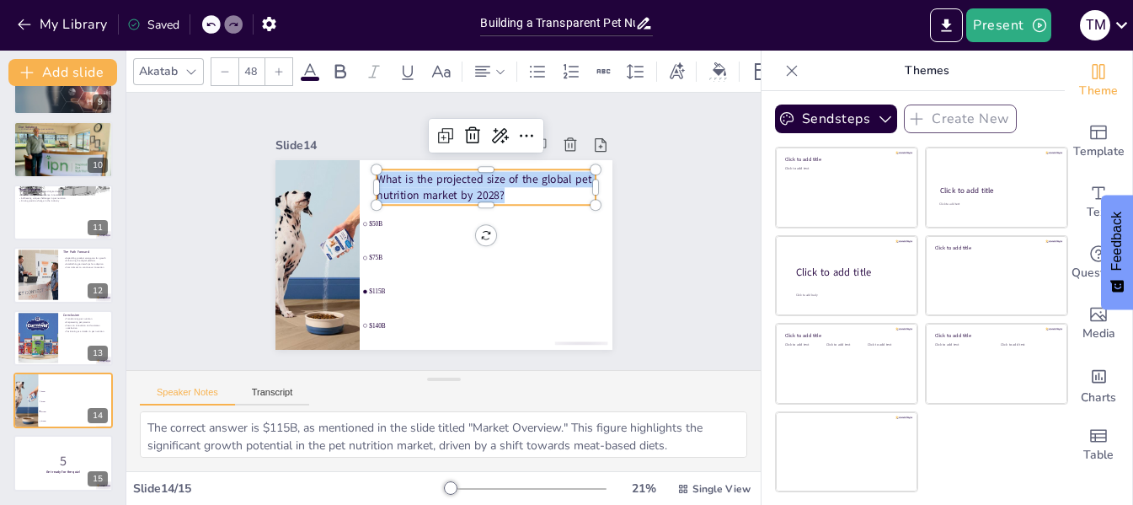
checkbox input "true"
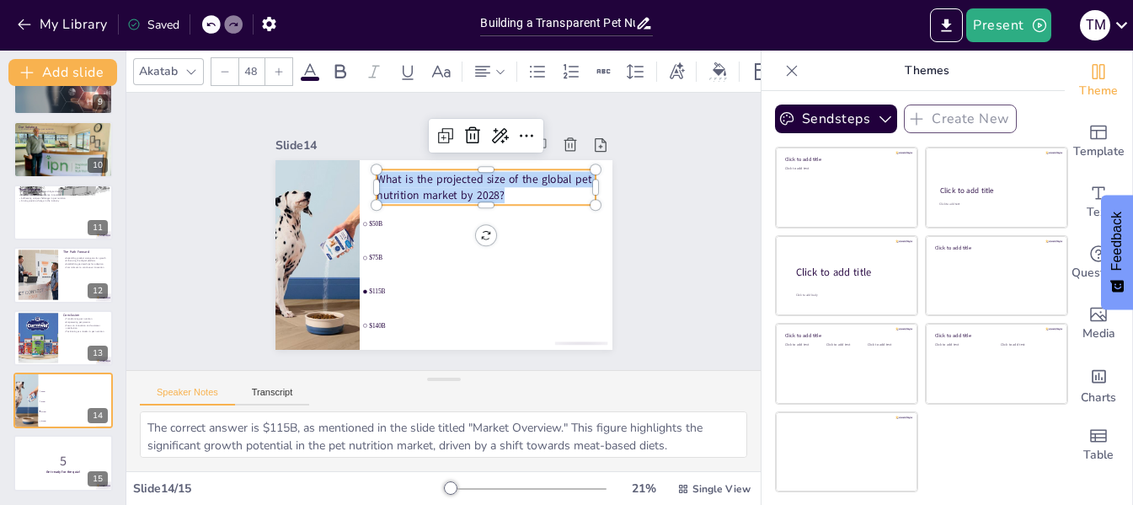
checkbox input "true"
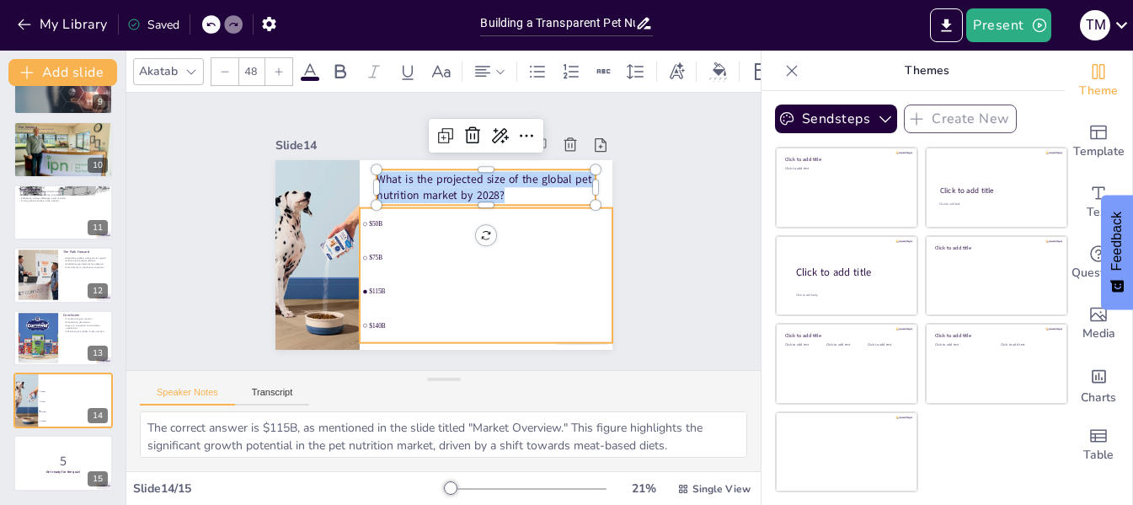
checkbox input "true"
click at [372, 292] on li "$115B" at bounding box center [464, 301] width 250 height 109
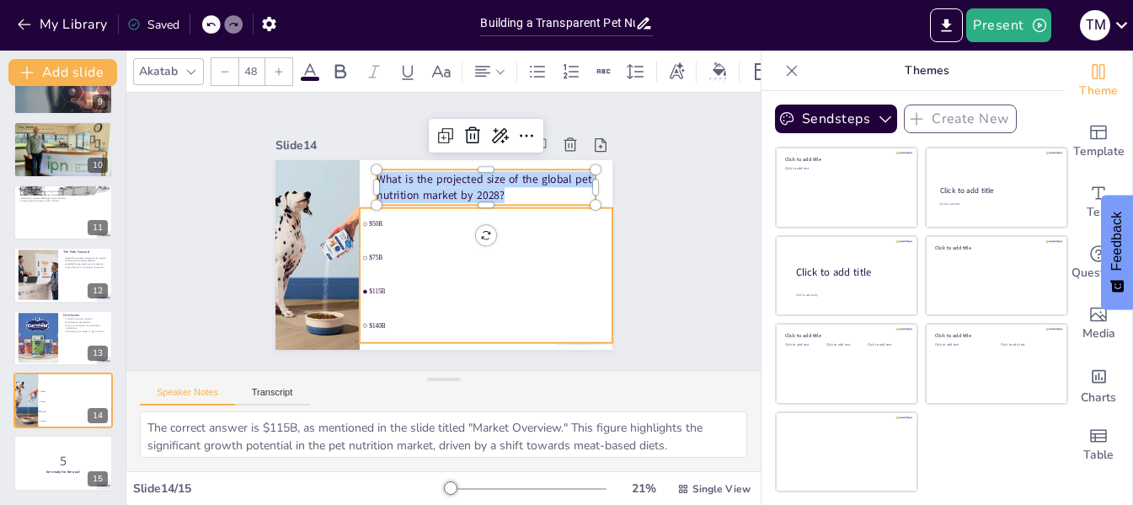
checkbox input "true"
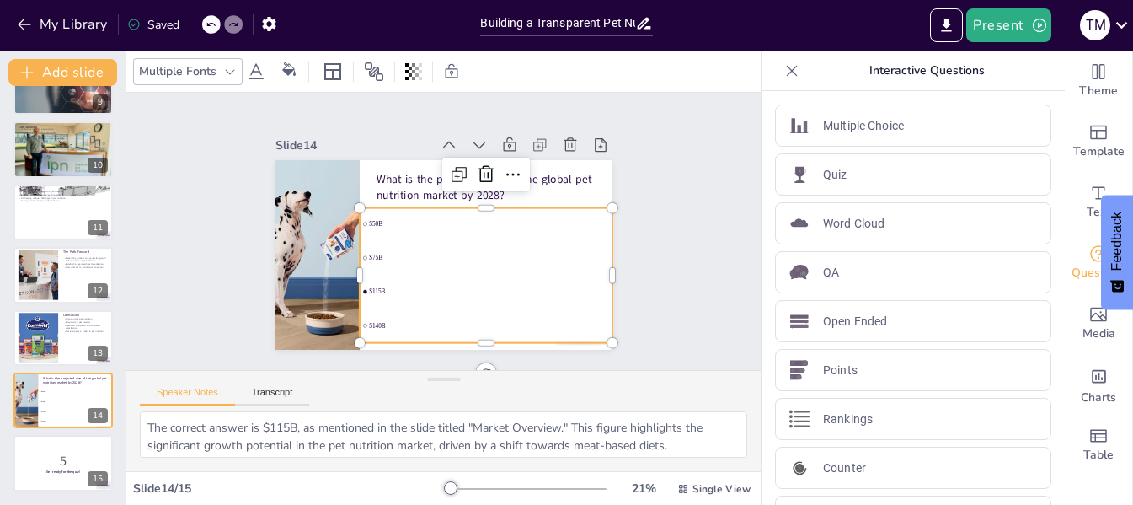
click at [372, 292] on li "$115B" at bounding box center [464, 301] width 250 height 109
checkbox input "true"
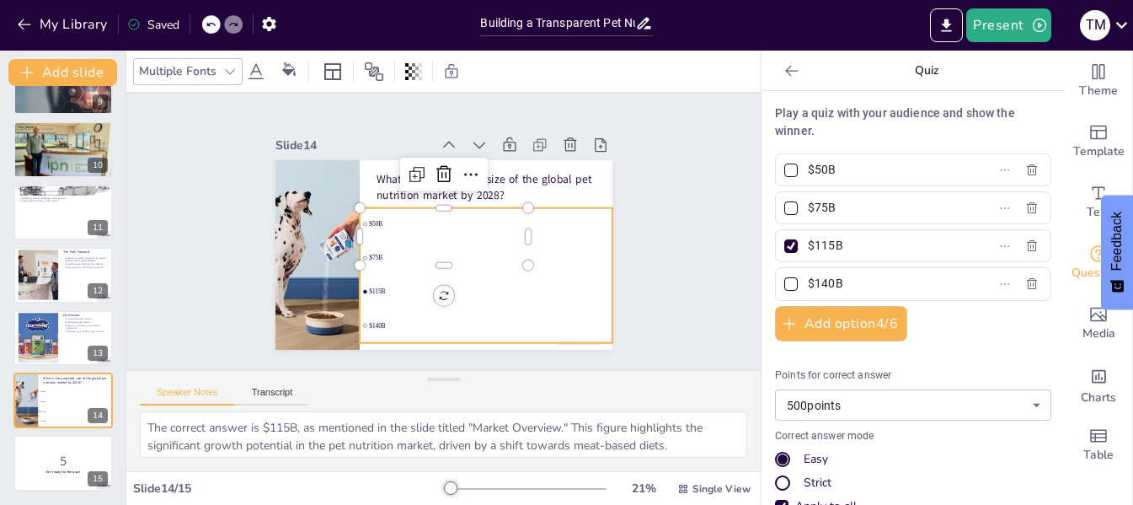
checkbox input "true"
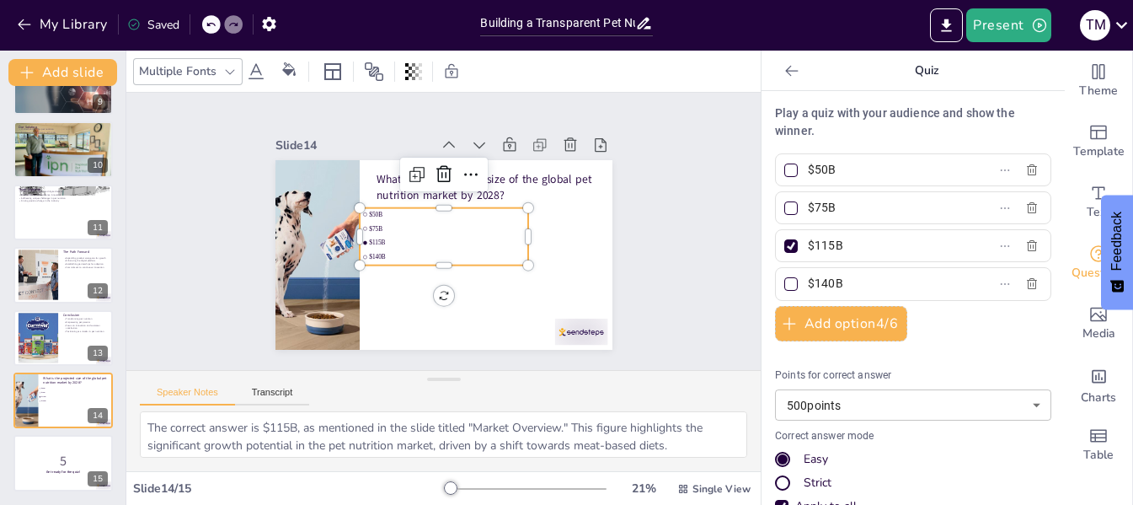
checkbox input "true"
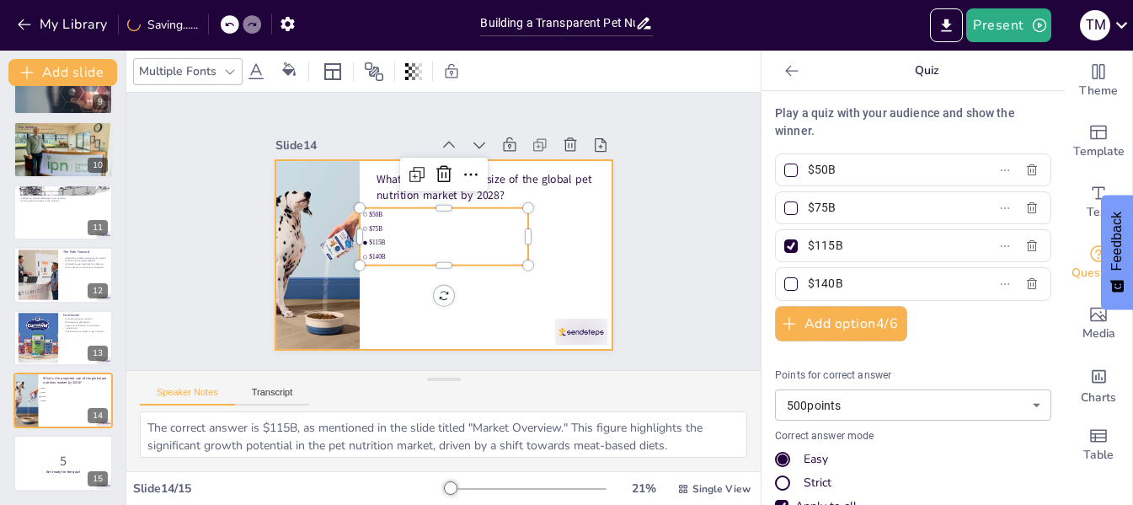
checkbox input "true"
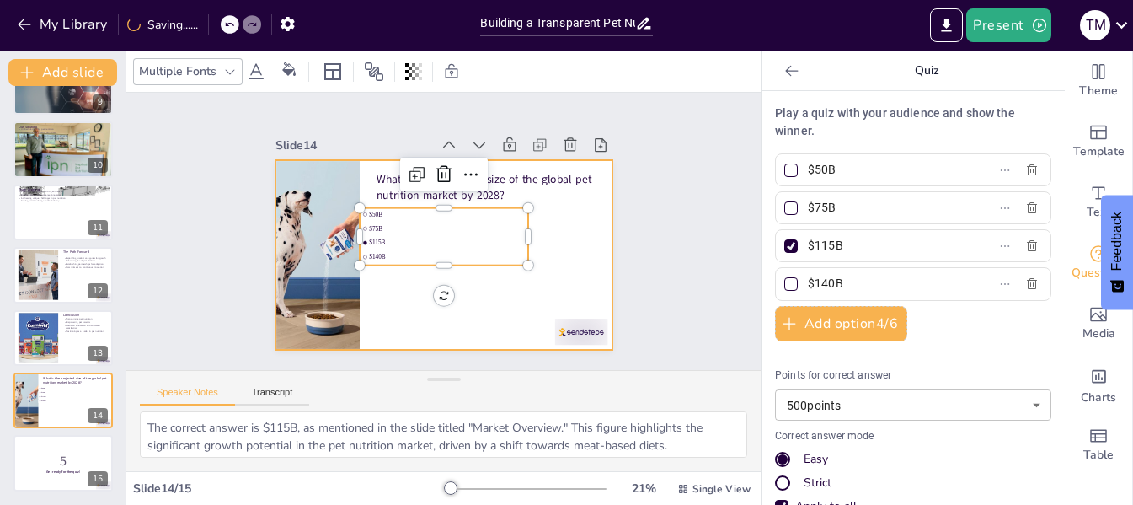
checkbox input "true"
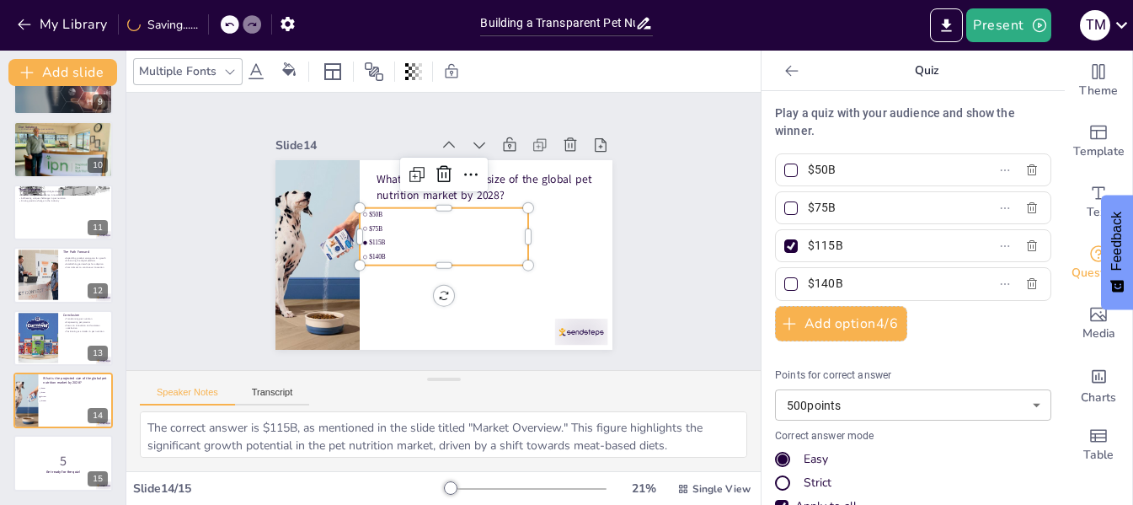
checkbox input "true"
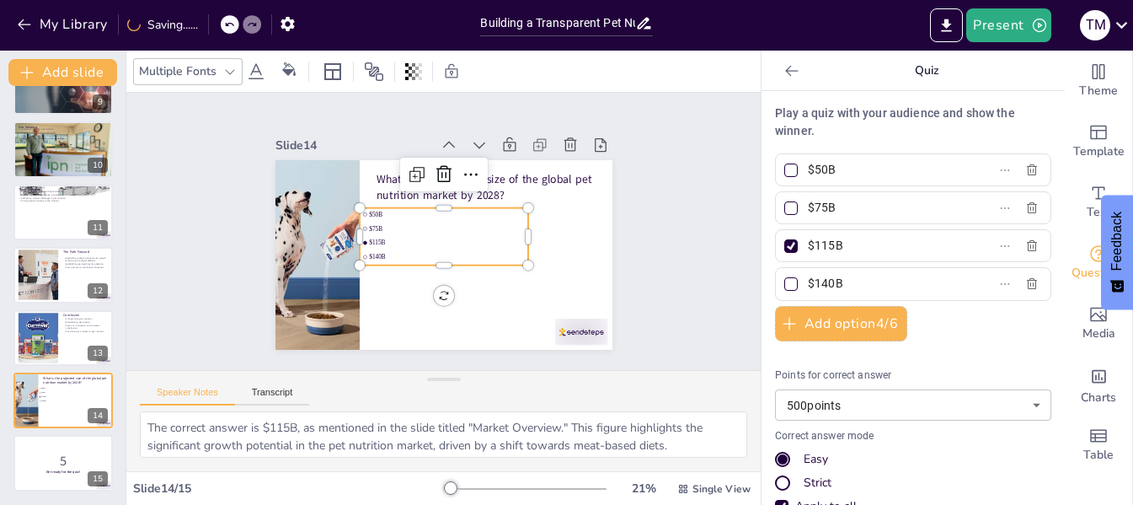
checkbox input "true"
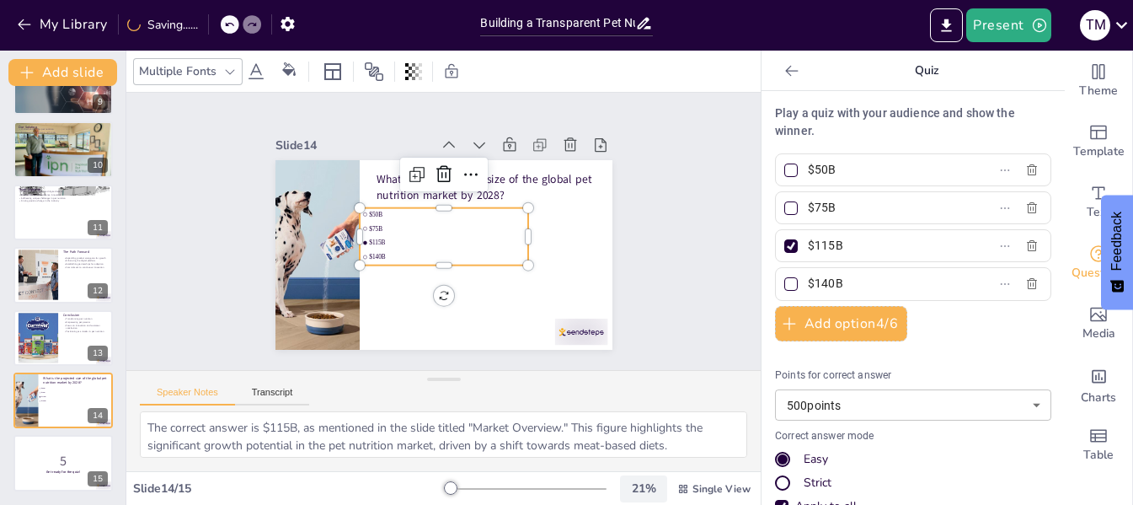
checkbox input "true"
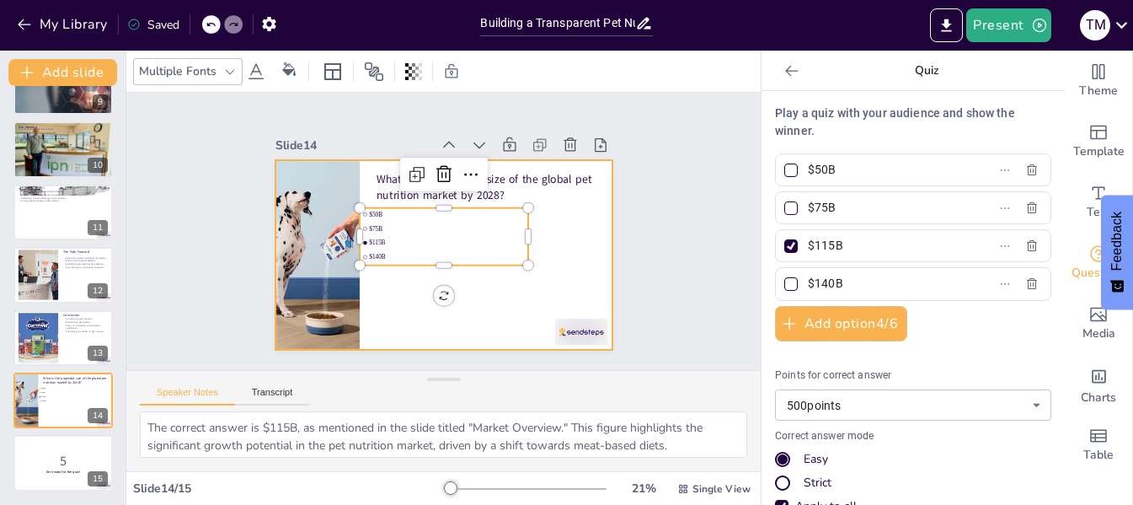
checkbox input "true"
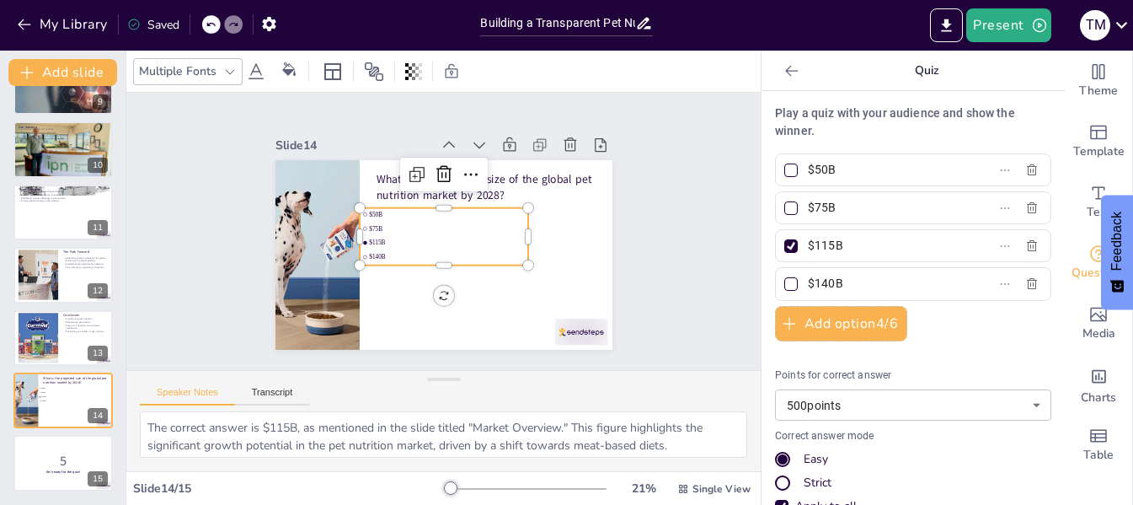
click at [465, 240] on span "$115B" at bounding box center [438, 242] width 120 height 110
checkbox input "true"
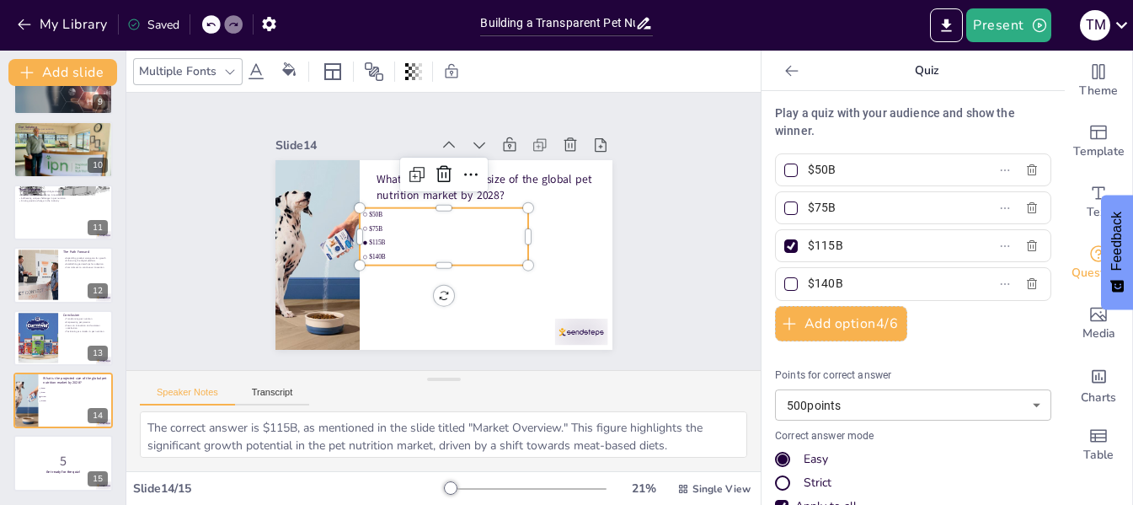
click at [465, 240] on span "$115B" at bounding box center [443, 243] width 151 height 55
checkbox input "true"
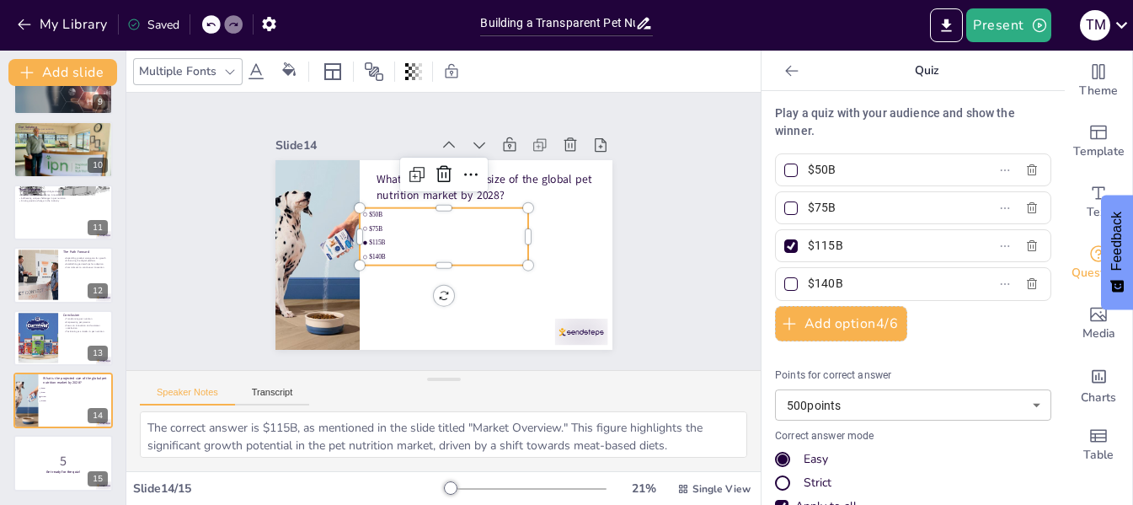
checkbox input "true"
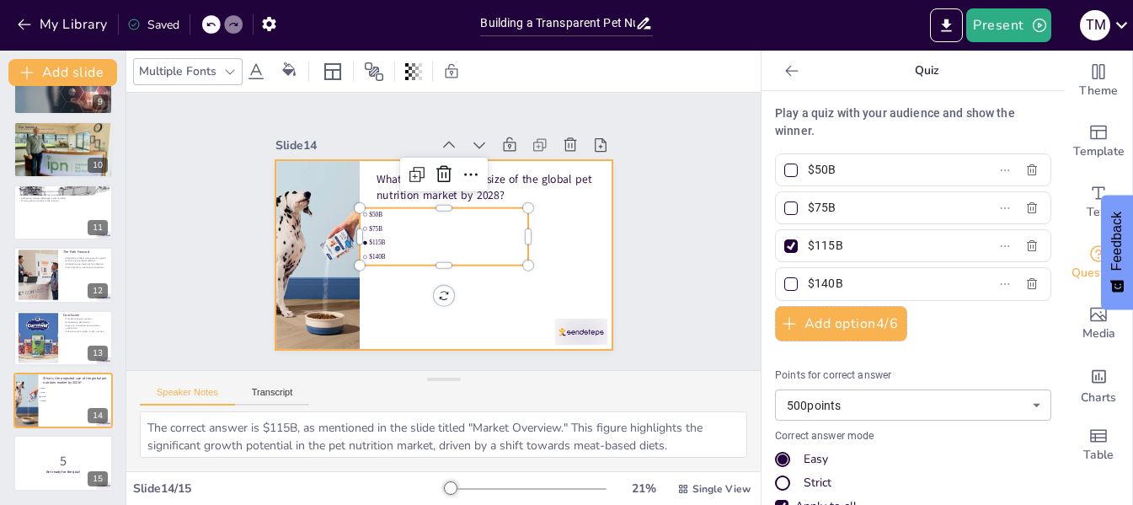
checkbox input "true"
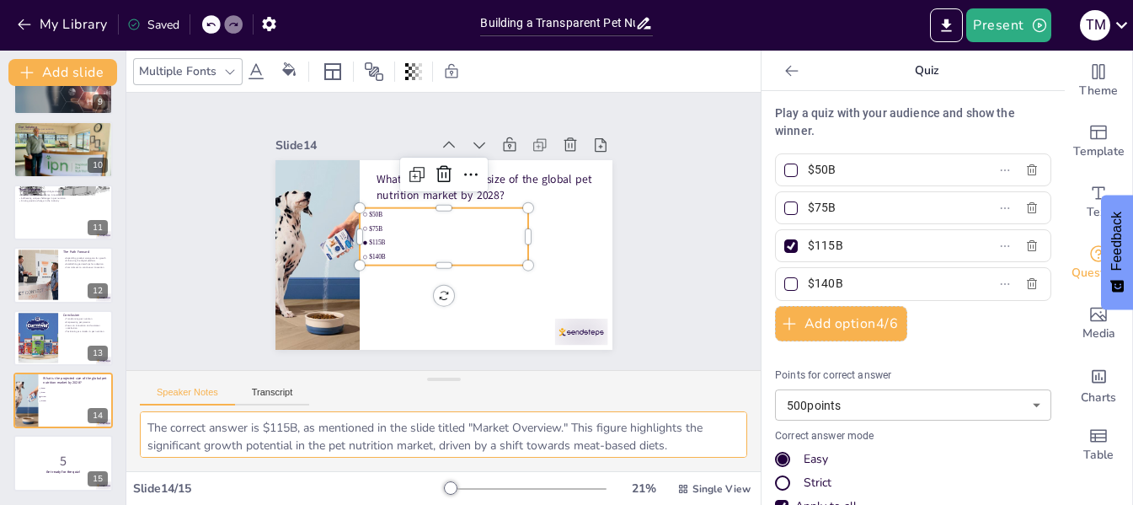
click at [339, 446] on textarea "The correct answer is $115B, as mentioned in the slide titled "Market Overview.…" at bounding box center [443, 434] width 607 height 46
checkbox input "true"
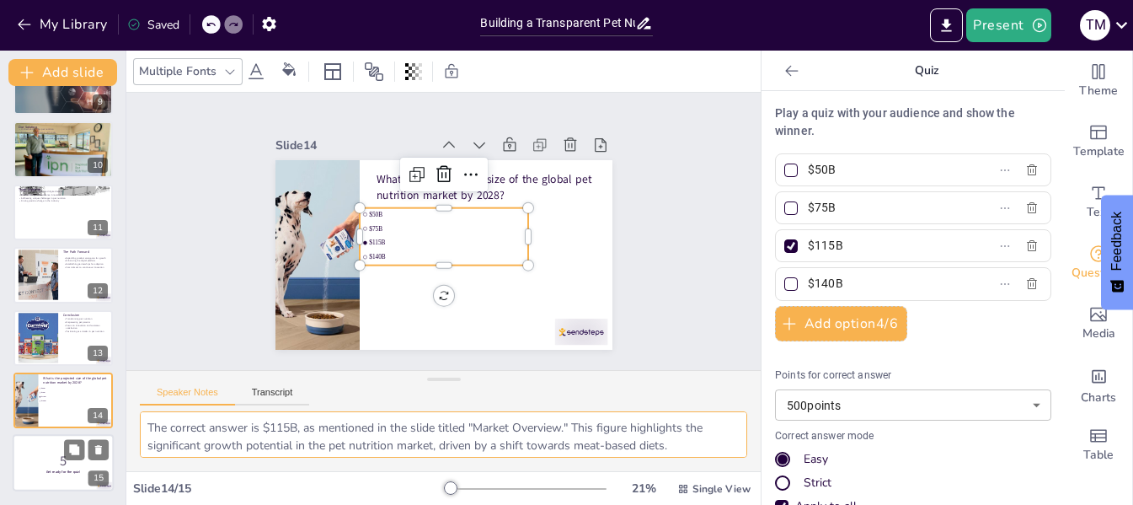
checkbox input "true"
click at [65, 458] on button at bounding box center [74, 450] width 20 height 20
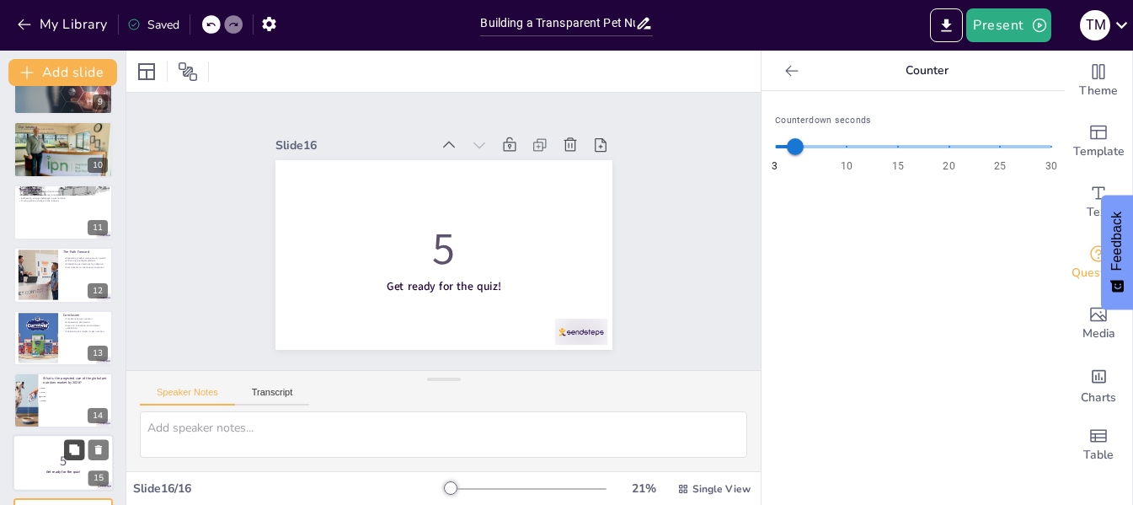
scroll to position [604, 0]
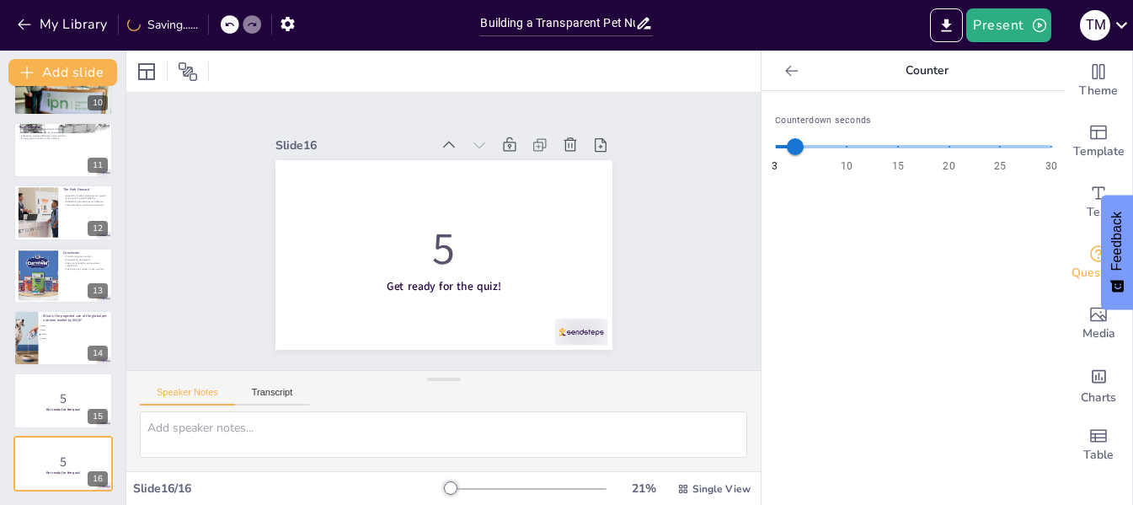
click at [743, 357] on div "Slide 1 Go to [DOMAIN_NAME] and login with code Free61169624 Slide 2 Building a…" at bounding box center [443, 230] width 678 height 403
click at [57, 397] on p "5" at bounding box center [63, 398] width 91 height 19
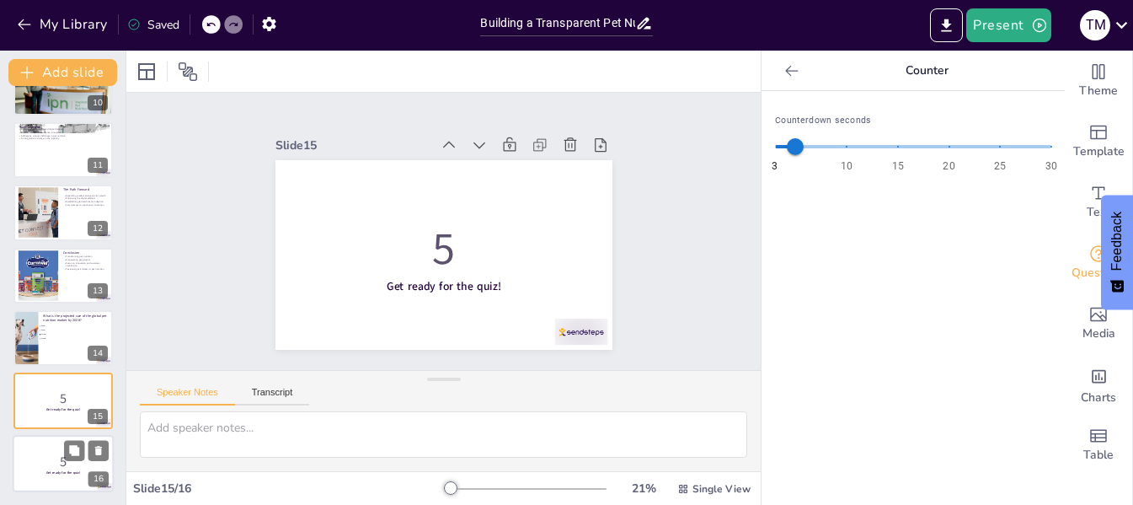
click at [58, 455] on p "5" at bounding box center [63, 461] width 91 height 19
click at [830, 145] on span at bounding box center [913, 146] width 276 height 3
checkbox input "true"
type input "10"
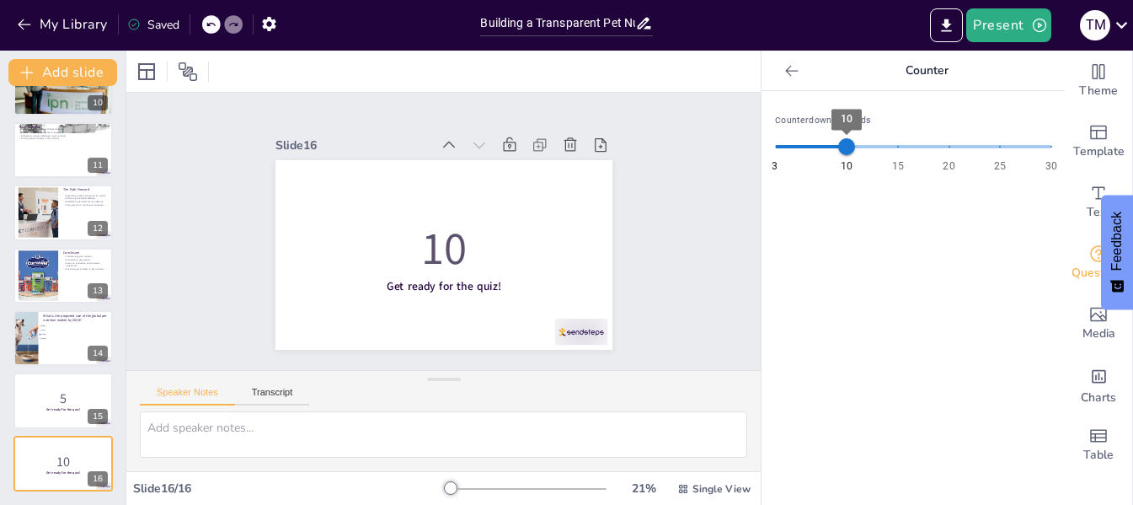
checkbox input "true"
type input "9"
checkbox input "true"
type input "8"
checkbox input "true"
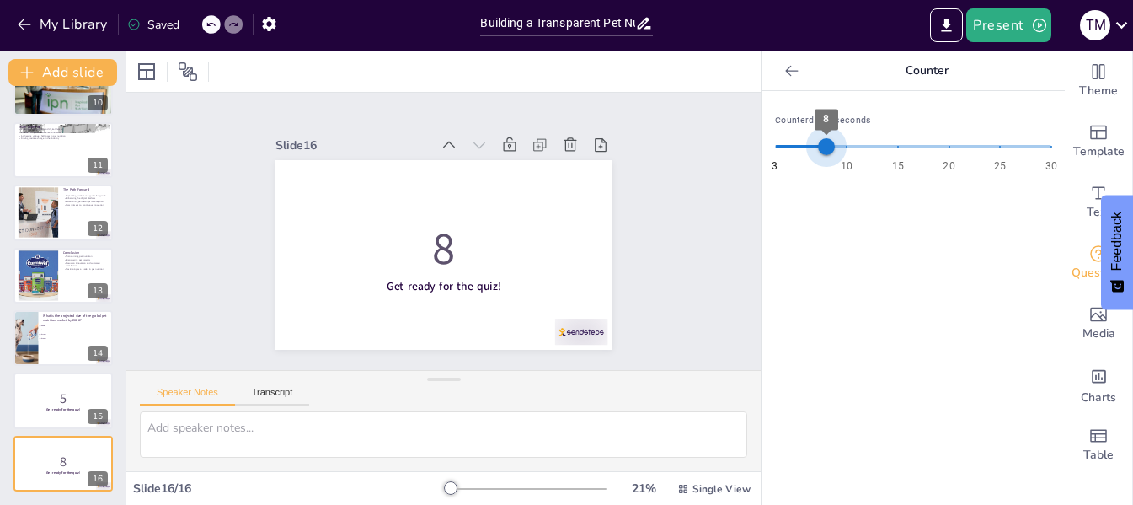
type input "7"
checkbox input "true"
type input "8"
checkbox input "true"
type input "9"
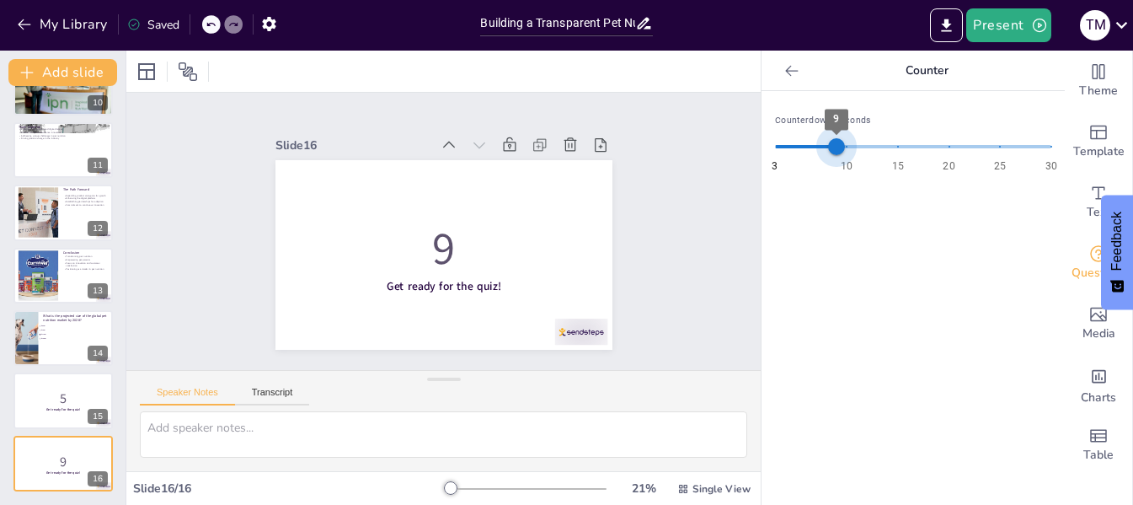
checkbox input "true"
type input "10"
click at [838, 146] on span "10" at bounding box center [846, 146] width 17 height 17
click at [168, 24] on div "Saved" at bounding box center [153, 25] width 52 height 16
checkbox input "true"
